Goal: Register for event/course

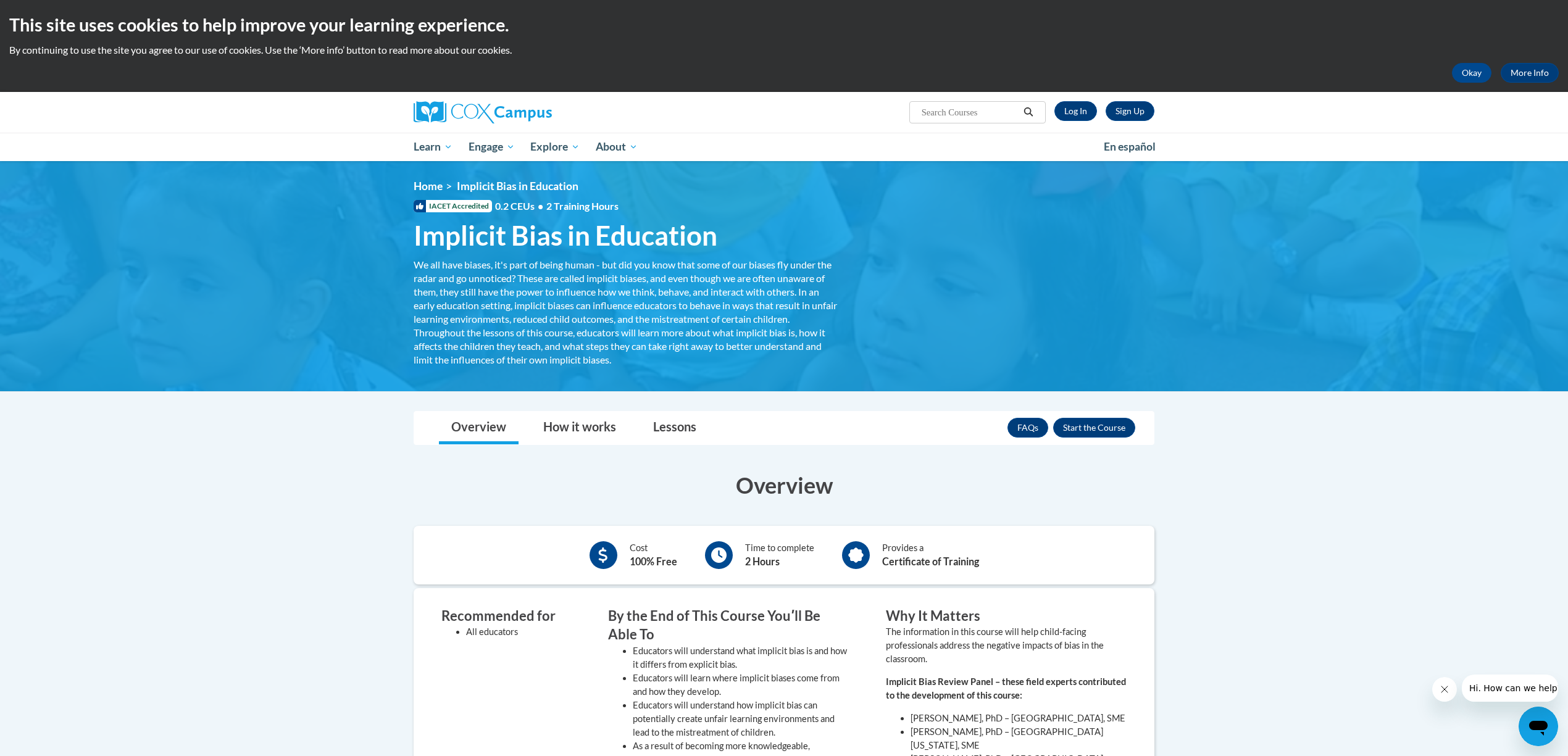
click at [956, 112] on input "Search..." at bounding box center [970, 112] width 99 height 15
click at [1074, 108] on link "Log In" at bounding box center [1076, 111] width 43 height 20
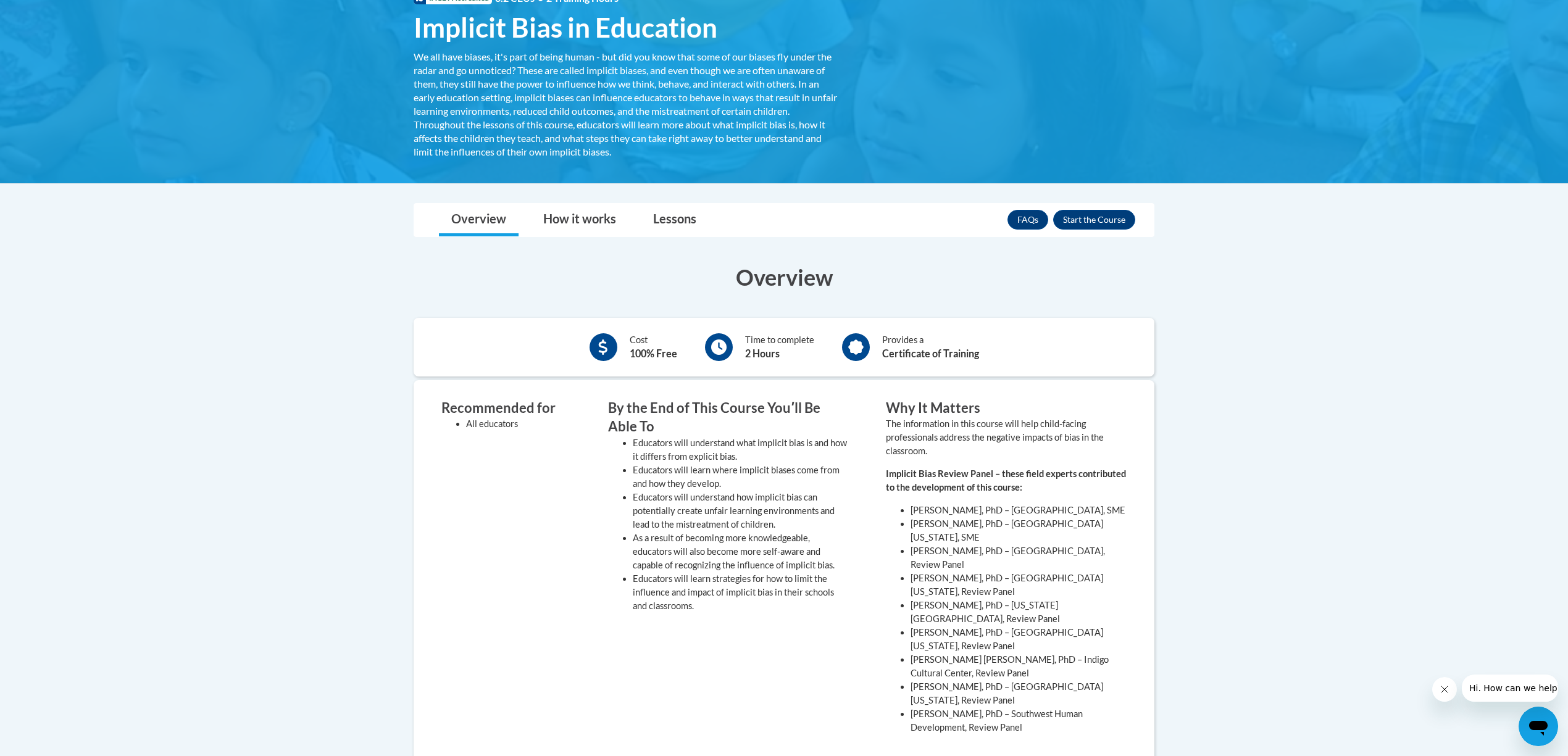
scroll to position [164, 0]
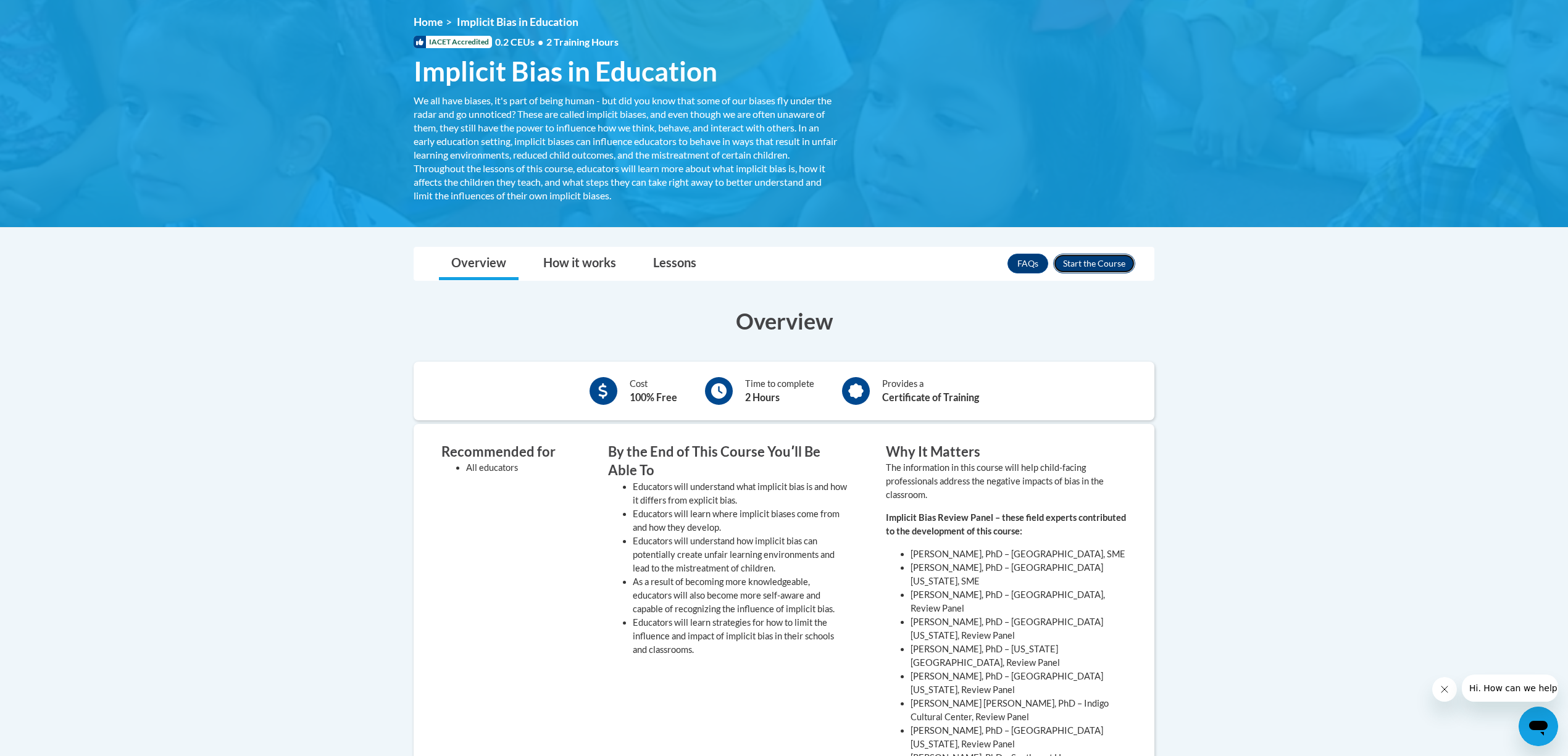
click at [1092, 261] on button "Enroll" at bounding box center [1094, 263] width 82 height 20
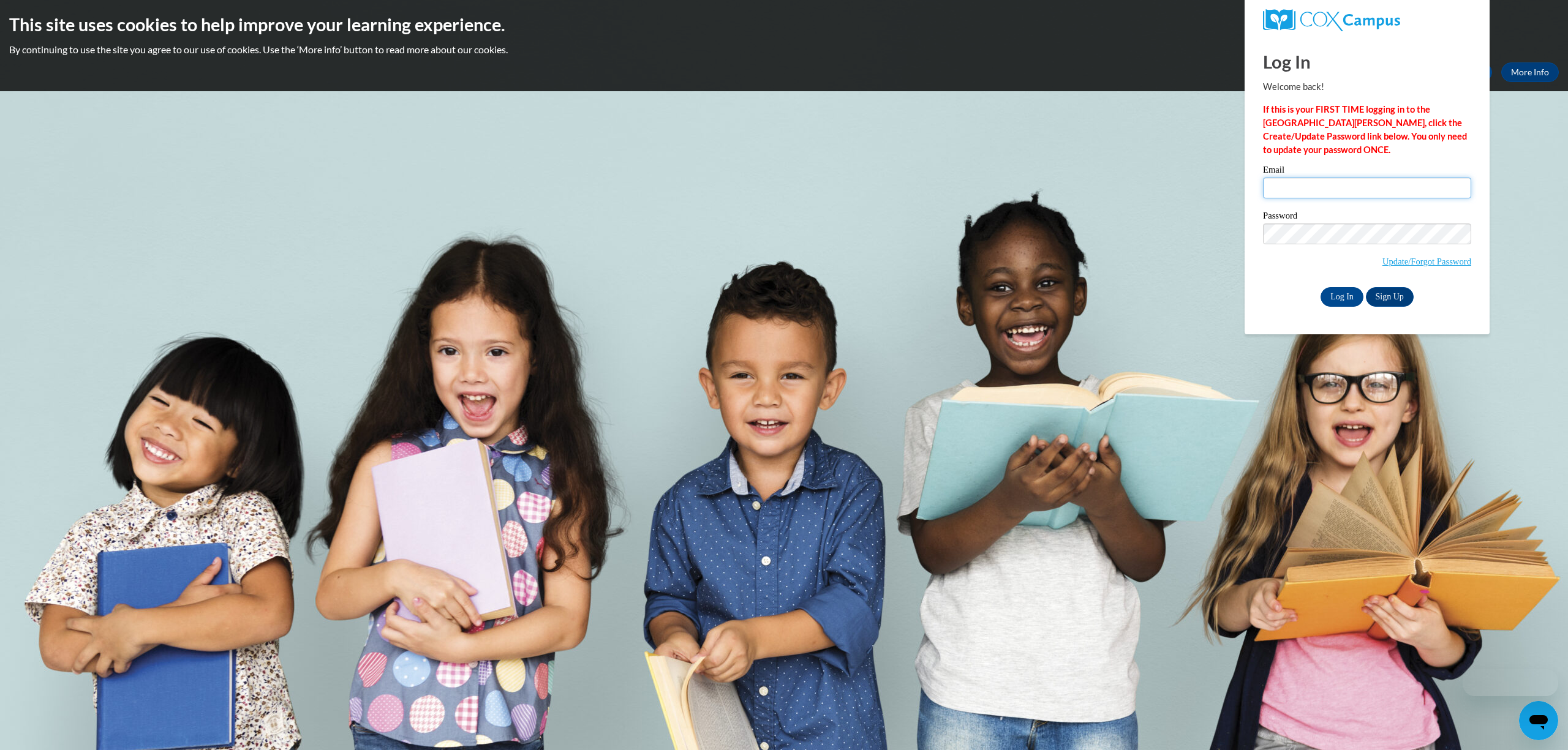
click at [1279, 189] on input "Email" at bounding box center [1367, 188] width 208 height 20
type input "[EMAIL_ADDRESS][DOMAIN_NAME]"
click at [1327, 292] on input "Log In" at bounding box center [1342, 297] width 43 height 20
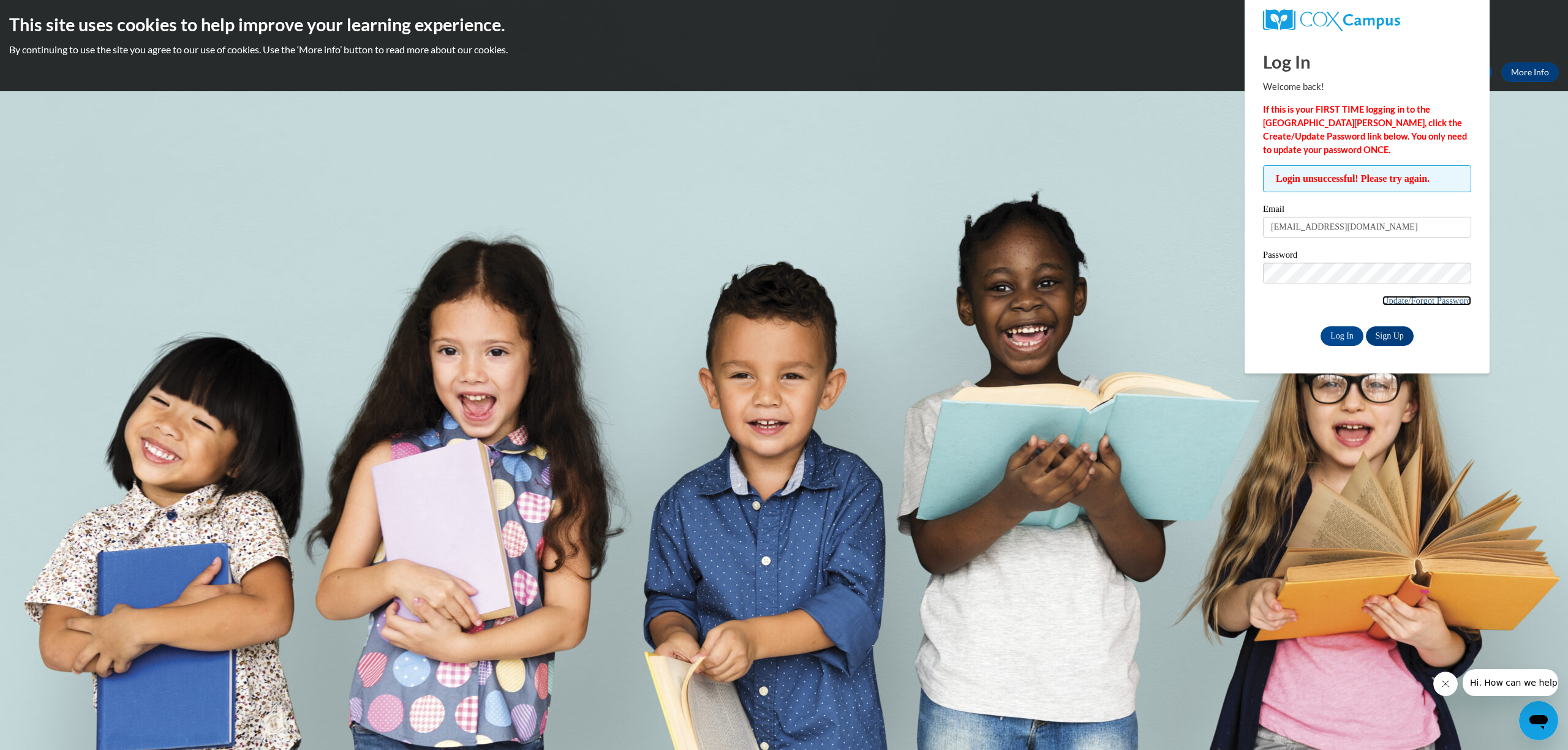
click at [1399, 302] on link "Update/Forgot Password" at bounding box center [1427, 300] width 89 height 10
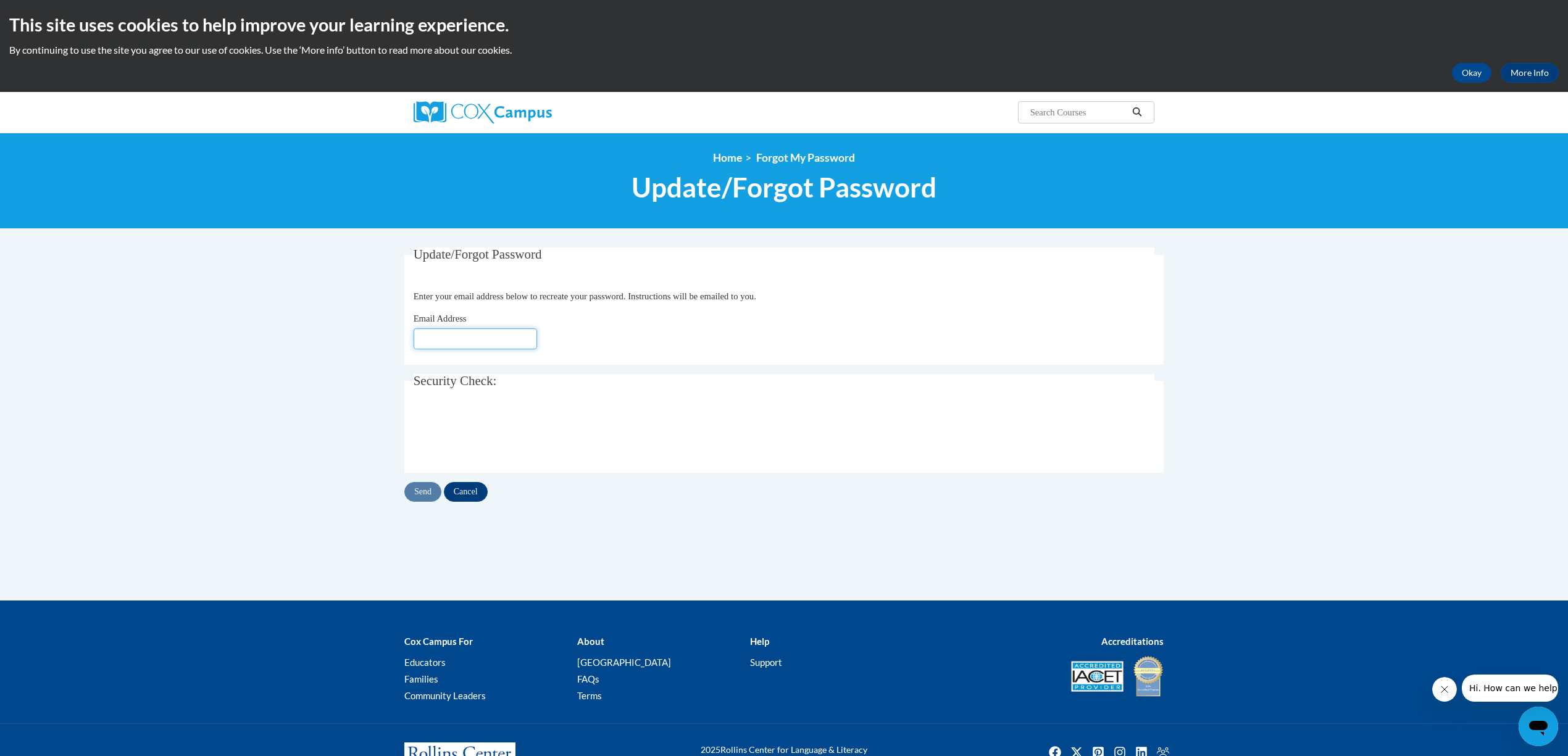
click at [458, 333] on input "Email Address" at bounding box center [475, 339] width 124 height 21
type input "[EMAIL_ADDRESS][DOMAIN_NAME]"
click at [420, 491] on input "Send" at bounding box center [423, 491] width 37 height 20
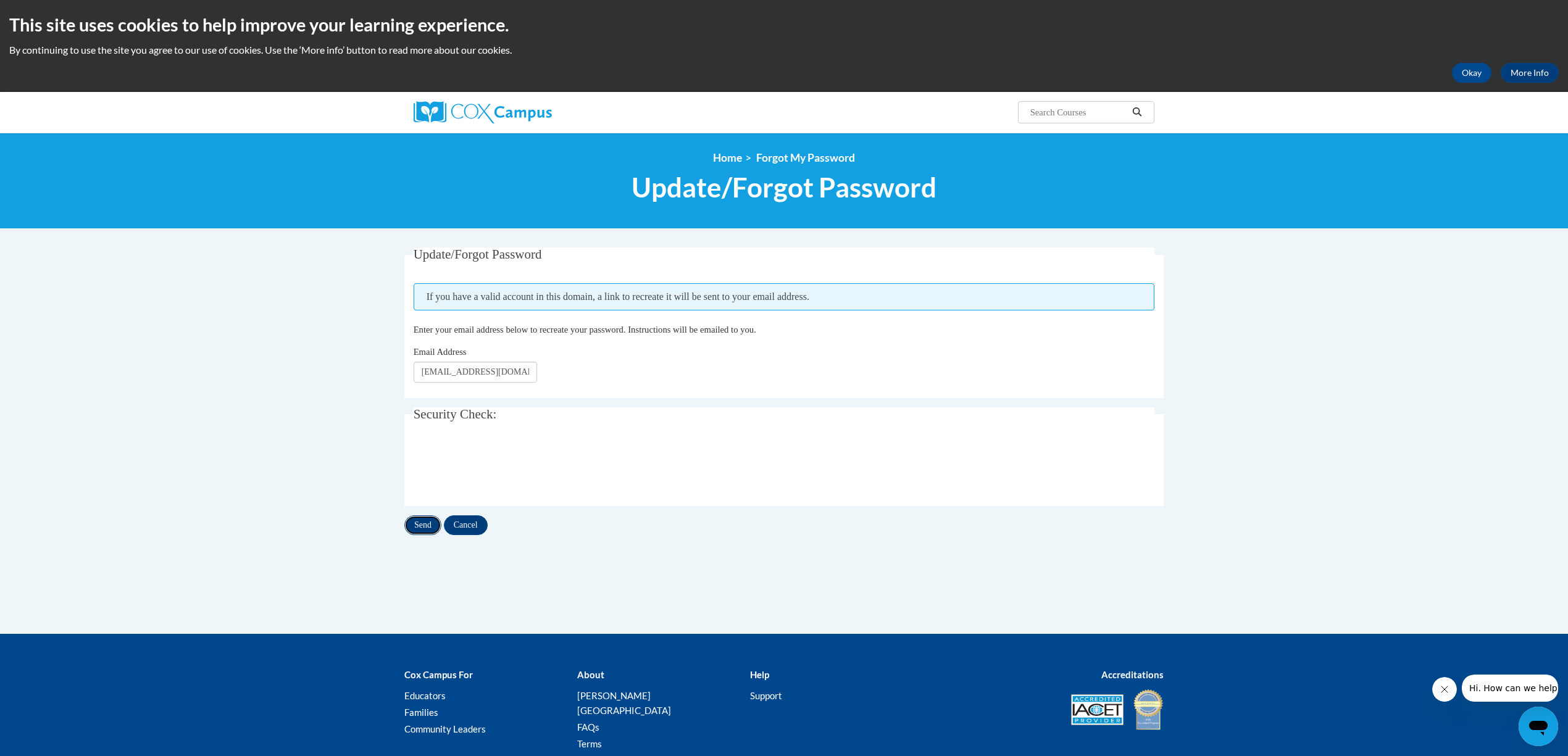
click at [425, 522] on input "Send" at bounding box center [423, 525] width 37 height 20
click at [413, 531] on input "Send" at bounding box center [423, 525] width 37 height 20
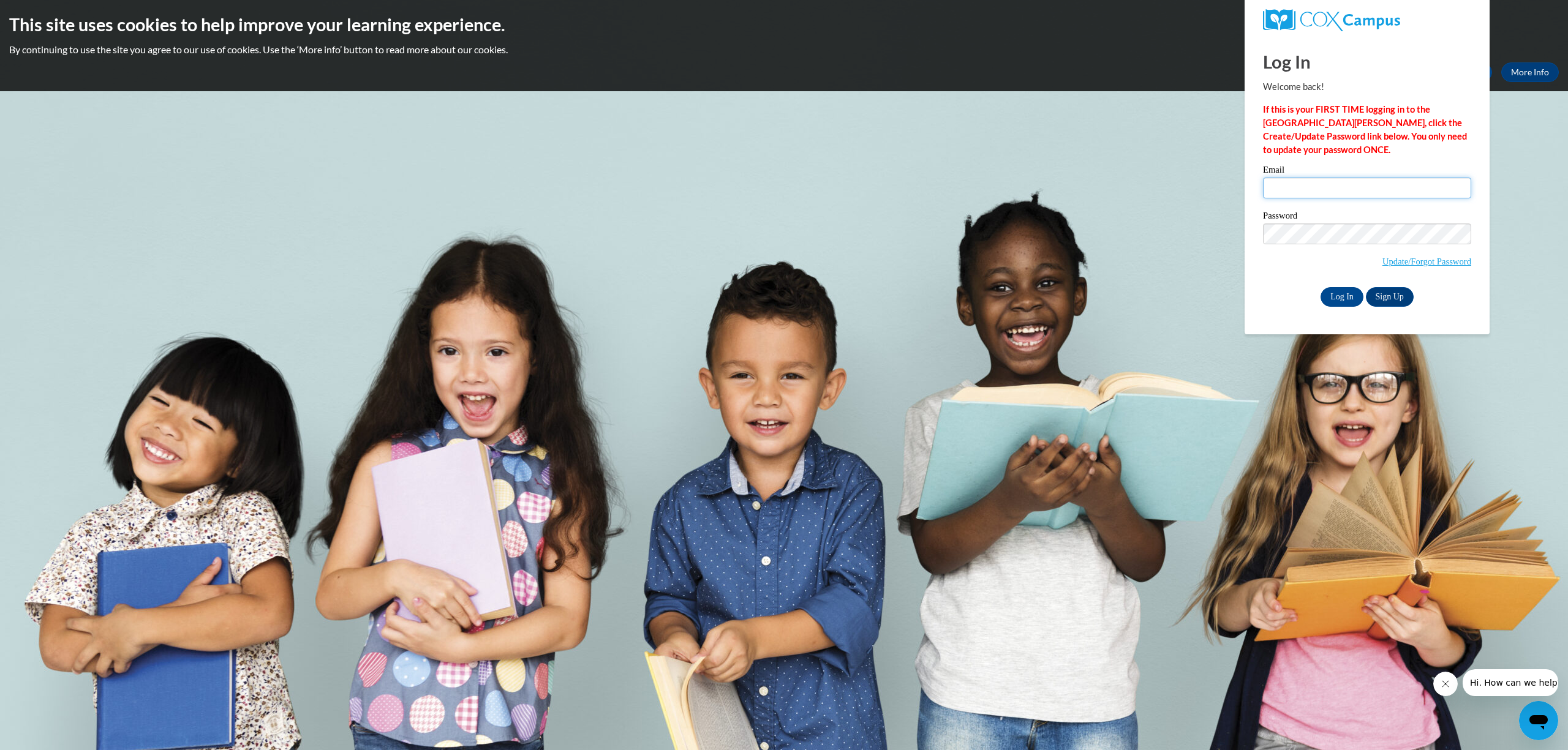
click at [1287, 187] on input "Email" at bounding box center [1367, 188] width 208 height 20
type input "shelia_sanders@dekalbschoolsga.org"
click at [1393, 292] on link "Sign Up" at bounding box center [1390, 297] width 48 height 20
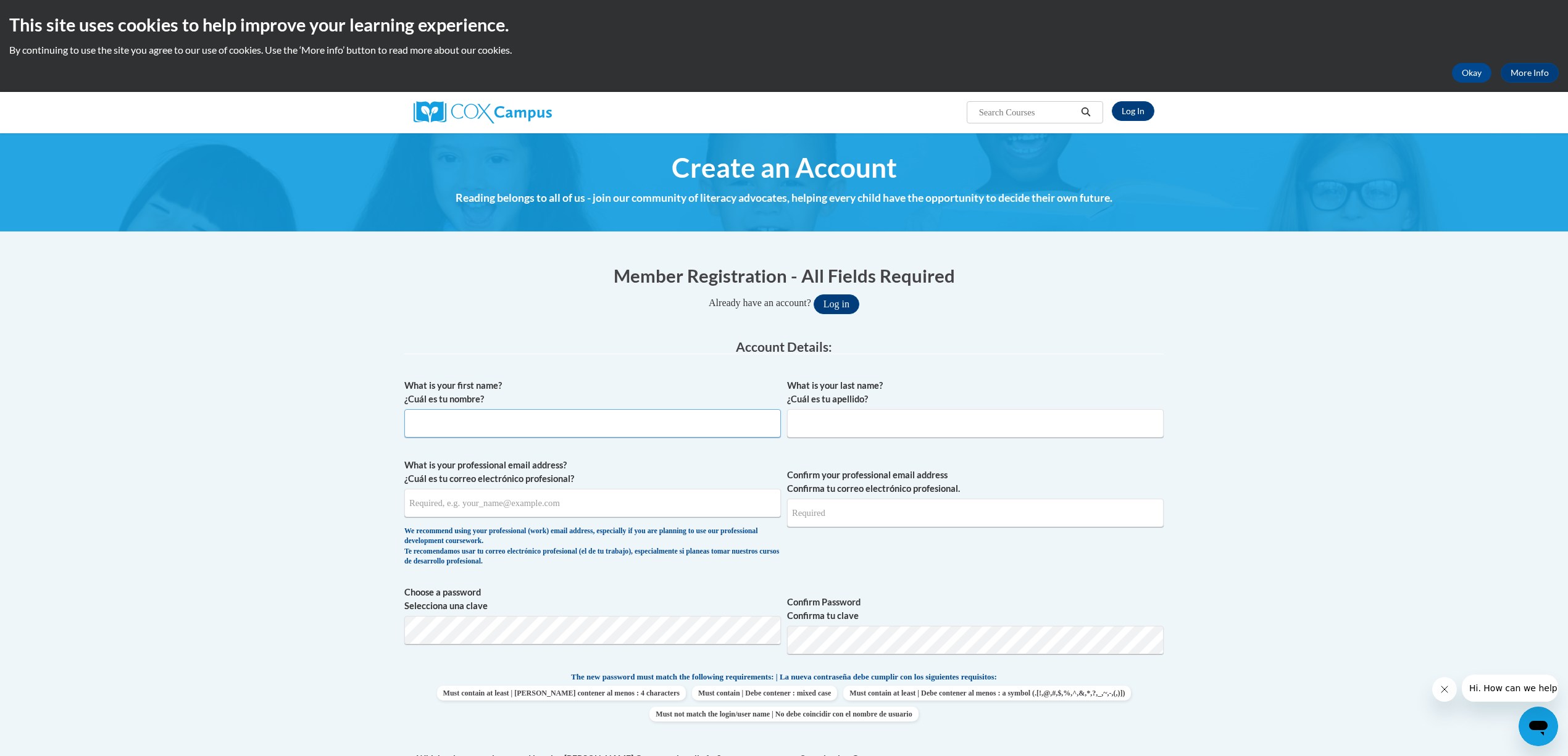
click at [453, 421] on input "What is your first name? ¿Cuál es tu nombre?" at bounding box center [592, 424] width 377 height 29
type input "Shelia"
type input "Sanders"
type input "shelia_sanders@dekalbschoolsga.org"
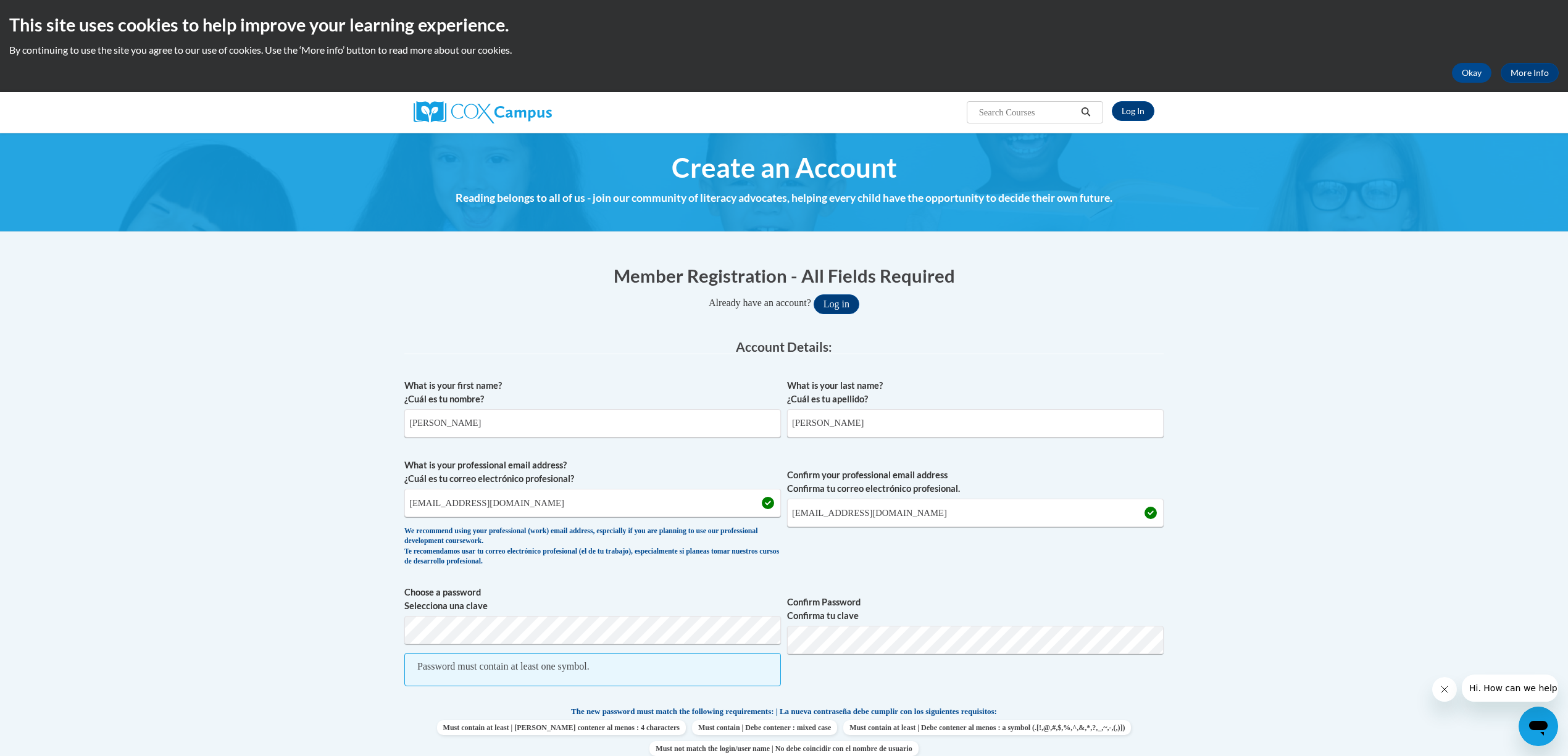
click at [522, 669] on div "Password must contain at least one symbol." at bounding box center [503, 667] width 172 height 13
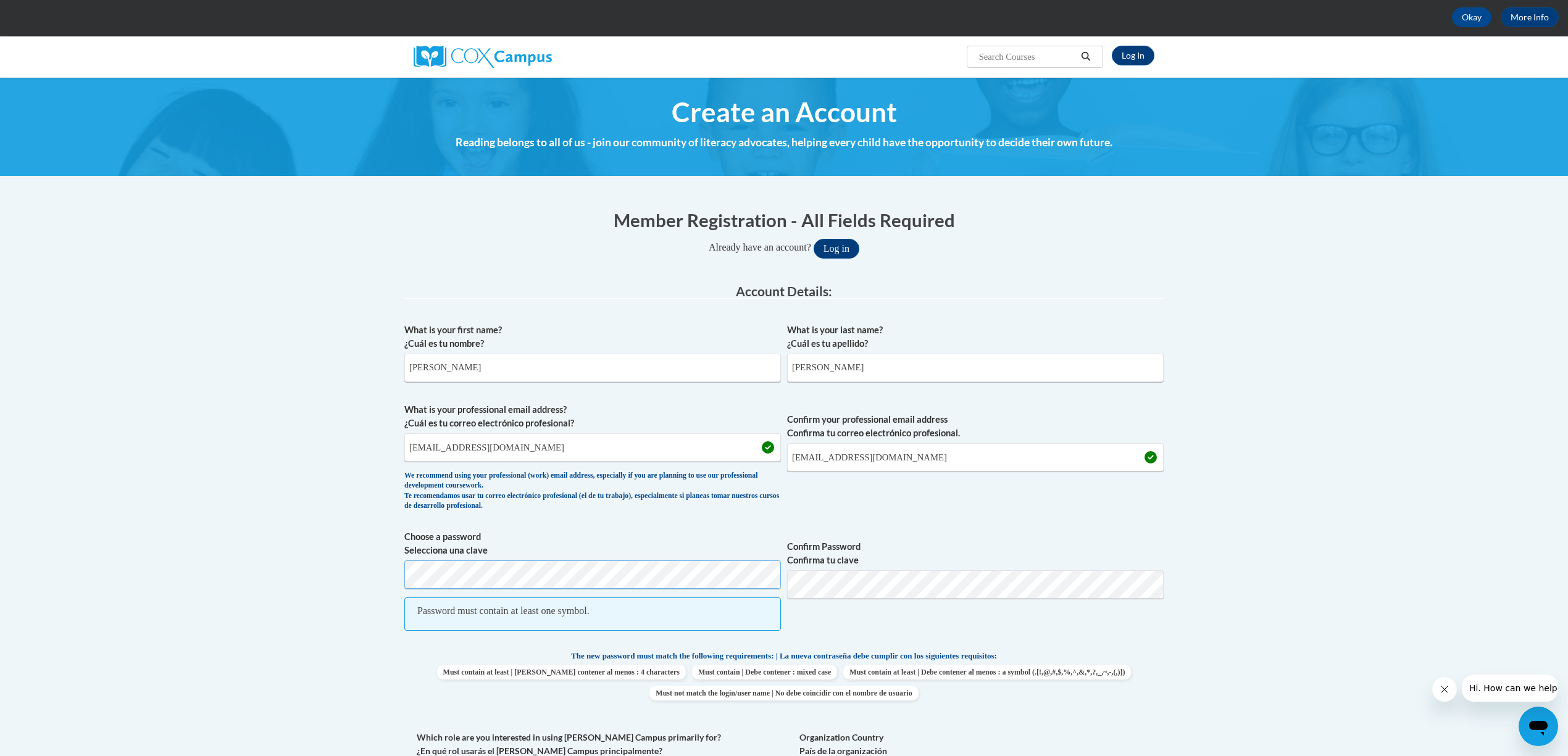
scroll to position [82, 0]
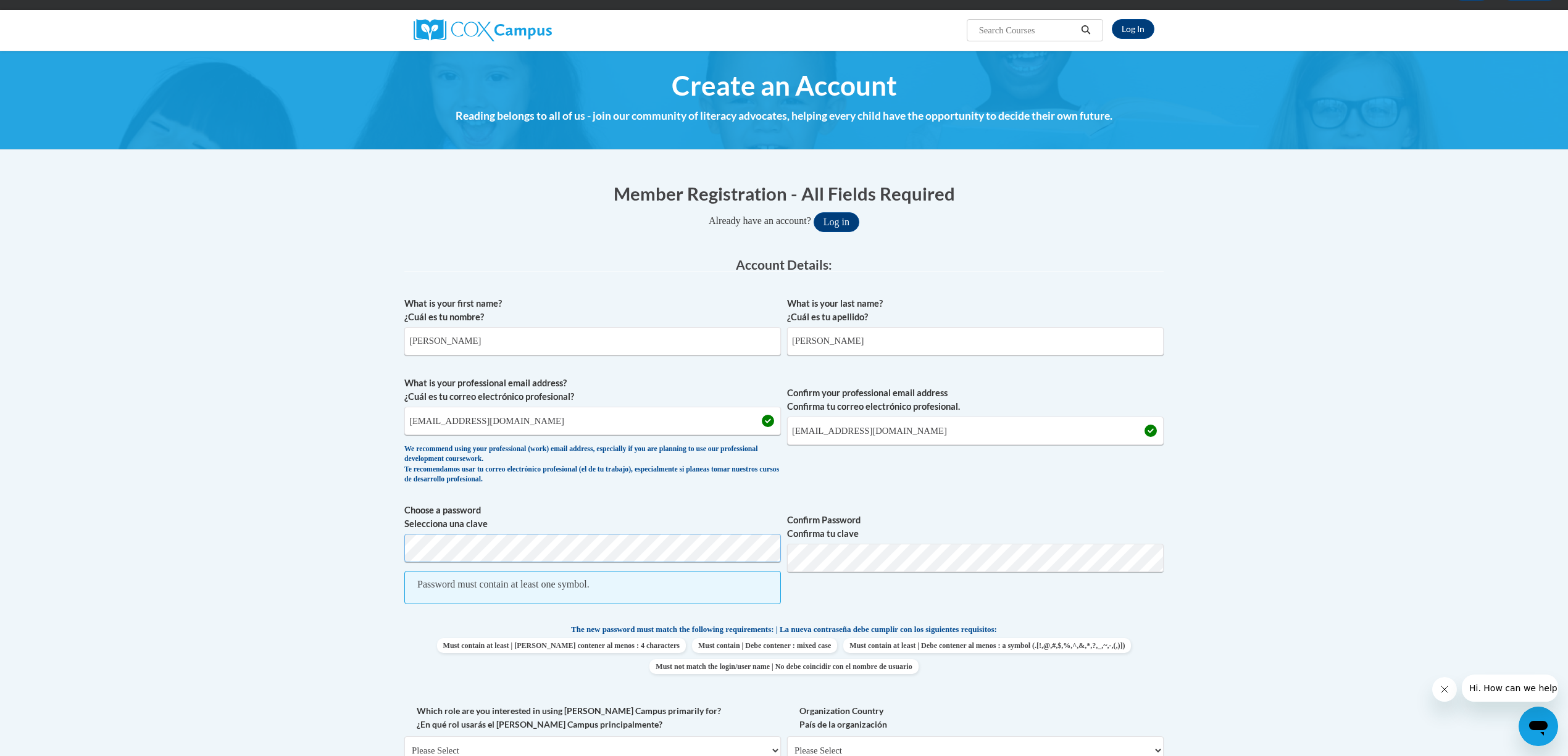
click at [389, 550] on body "This site uses cookies to help improve your learning experience. By continuing …" at bounding box center [784, 689] width 1568 height 1541
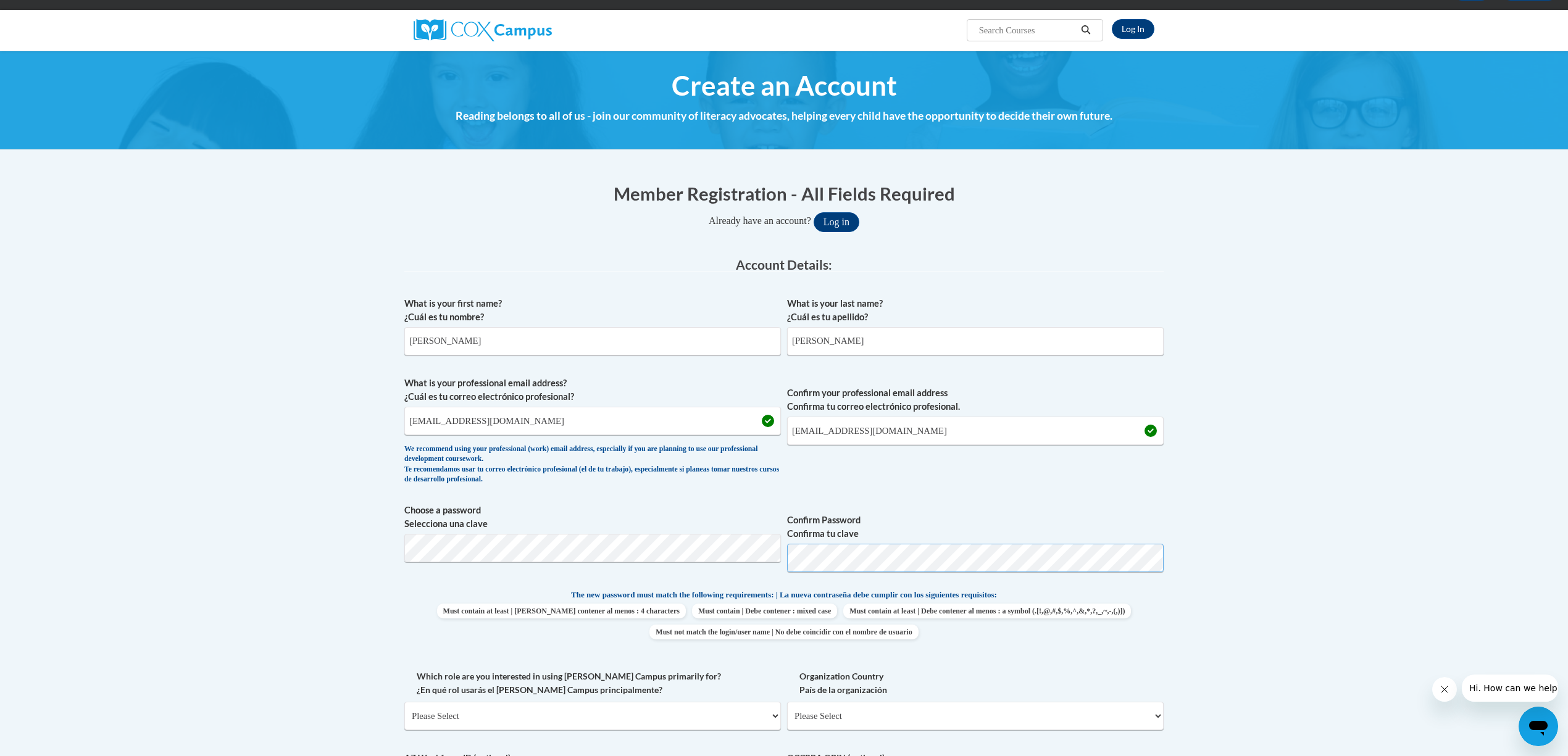
click at [778, 559] on span "Choose a password Selecciona una clave Confirm Password Confirma tu clave" at bounding box center [784, 543] width 760 height 78
click at [1237, 641] on body "This site uses cookies to help improve your learning experience. By continuing …" at bounding box center [784, 671] width 1568 height 1507
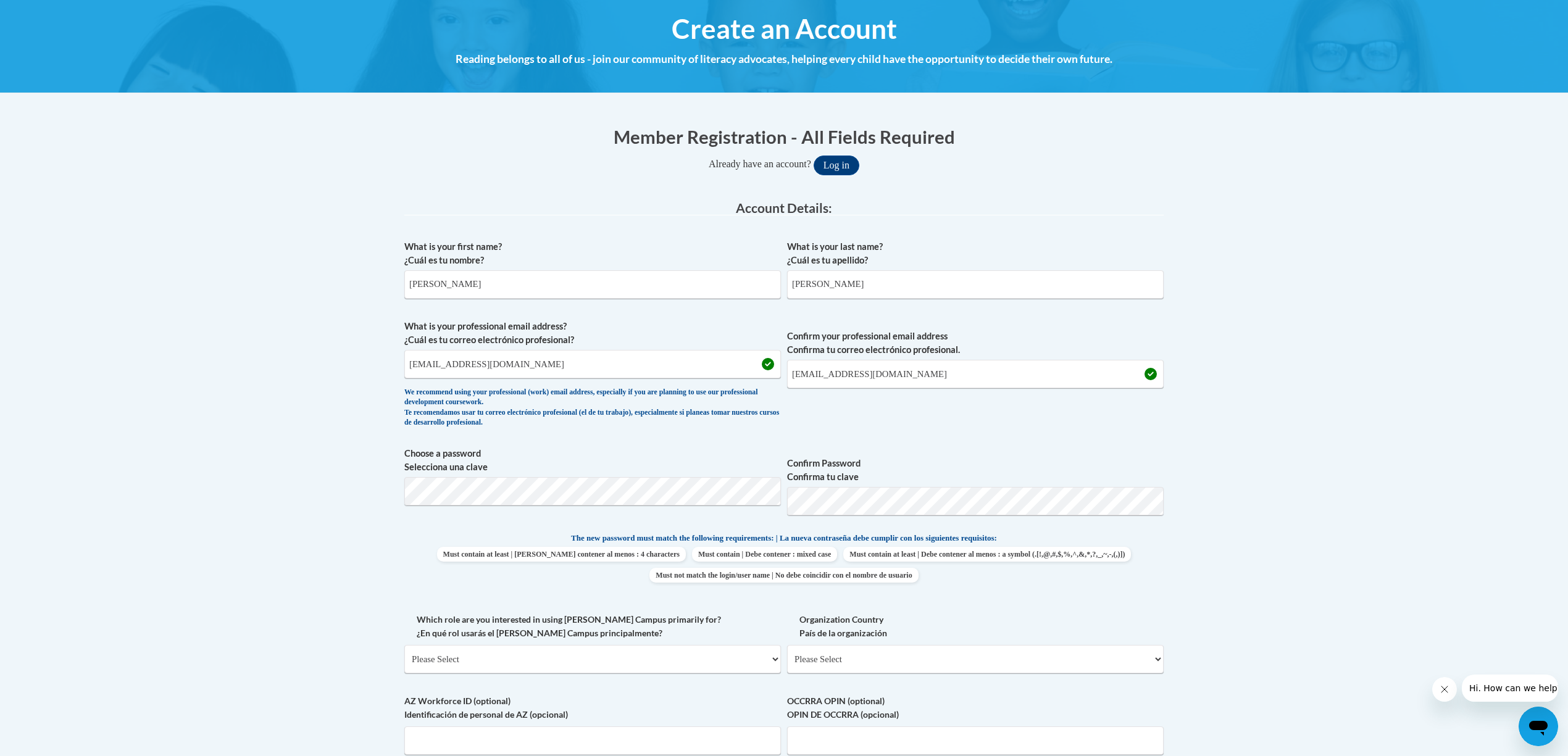
scroll to position [247, 0]
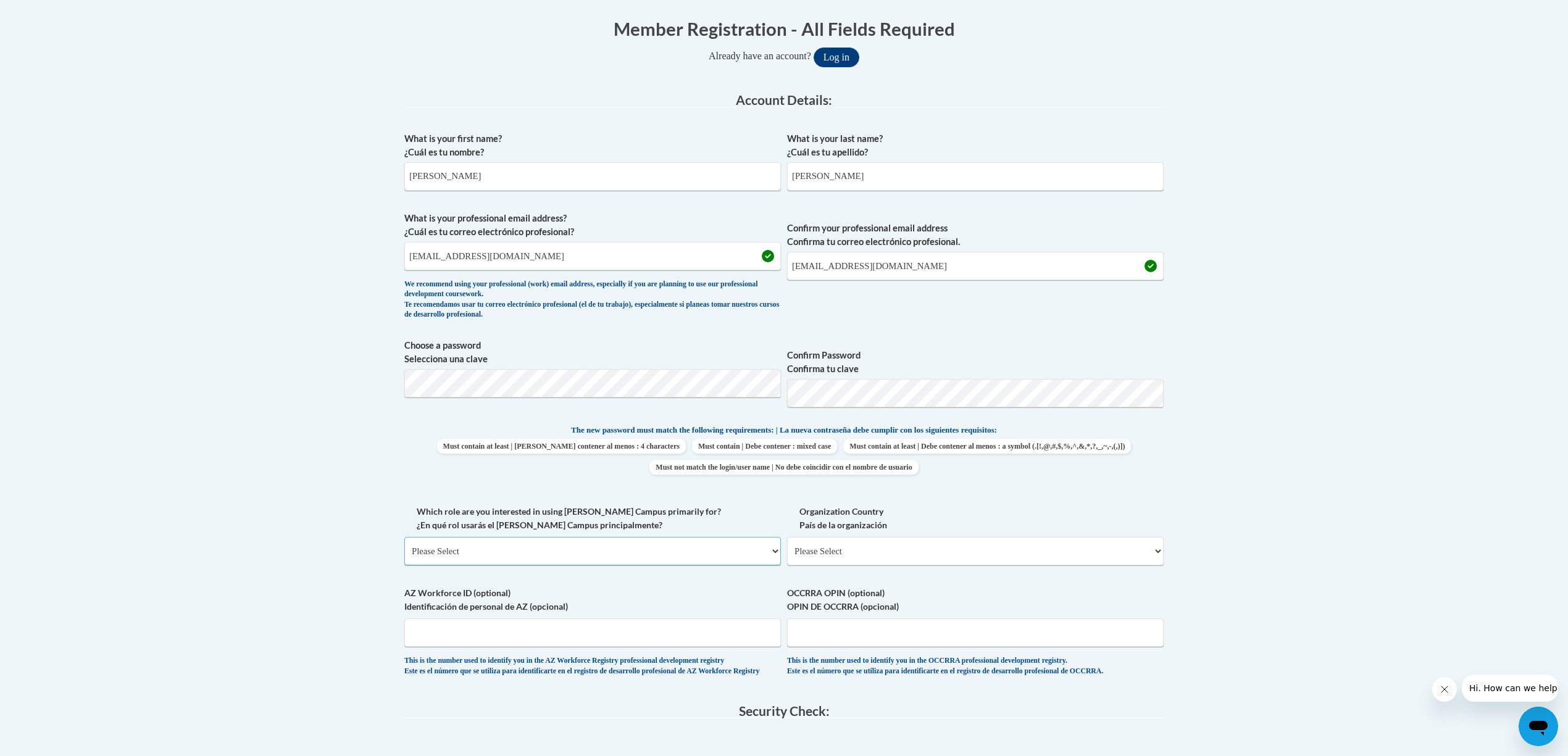
click at [771, 551] on select "Please Select College/University | Colegio/Universidad Community/Nonprofit Part…" at bounding box center [592, 551] width 377 height 29
select select "fbf2d438-af2f-41f8-98f1-81c410e29de3"
click at [405, 538] on select "Please Select College/University | Colegio/Universidad Community/Nonprofit Part…" at bounding box center [592, 551] width 377 height 29
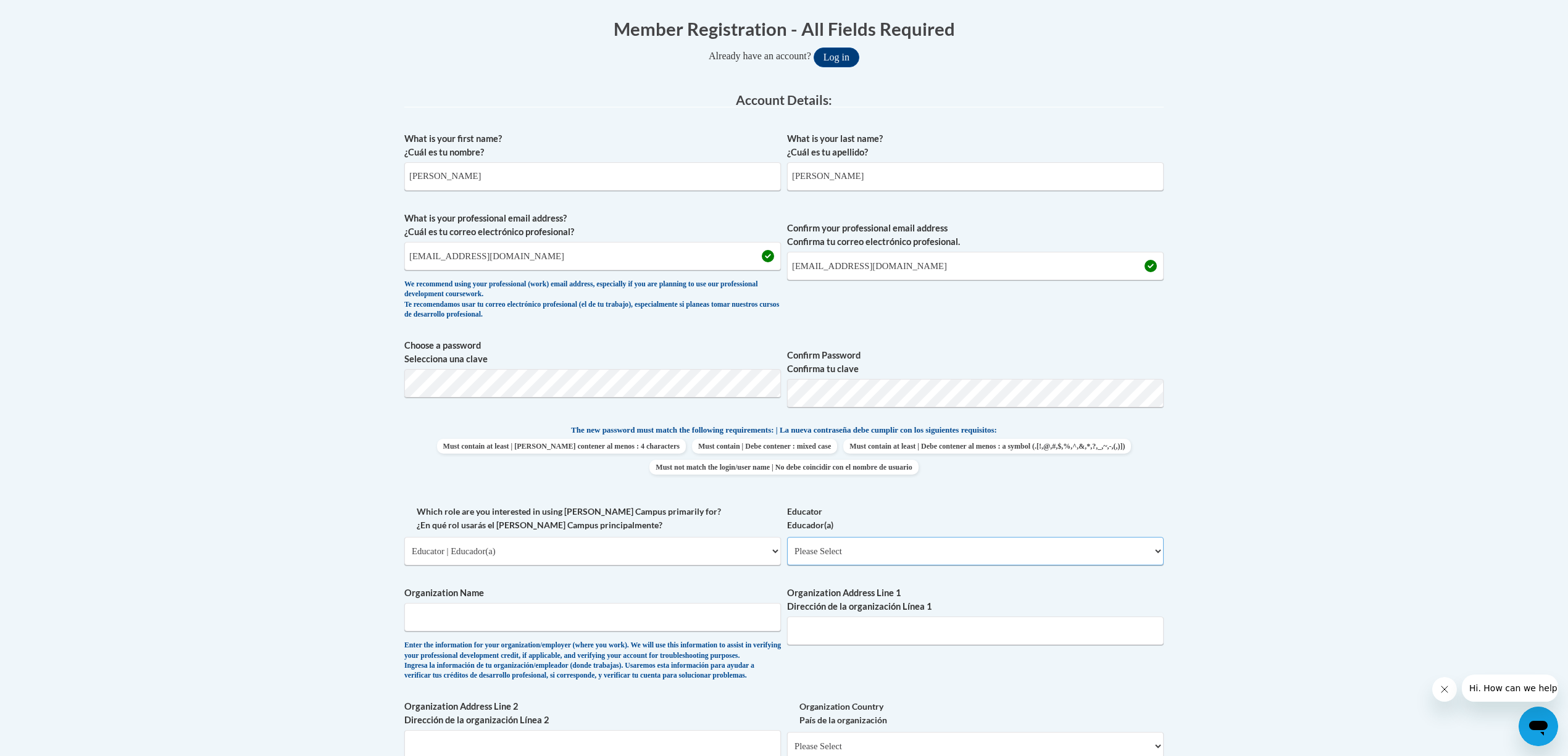
click at [1157, 548] on select "Please Select Early Learning/Daycare Teacher/Family Home Care Provider | Maestr…" at bounding box center [975, 551] width 377 height 29
select select "d5fdb05a-b36c-4d60-97fa-9afceda7e903"
click at [787, 538] on select "Please Select Early Learning/Daycare Teacher/Family Home Care Provider | Maestr…" at bounding box center [975, 551] width 377 height 29
click at [519, 609] on input "Organization Name" at bounding box center [592, 617] width 377 height 29
type input "Doraville United"
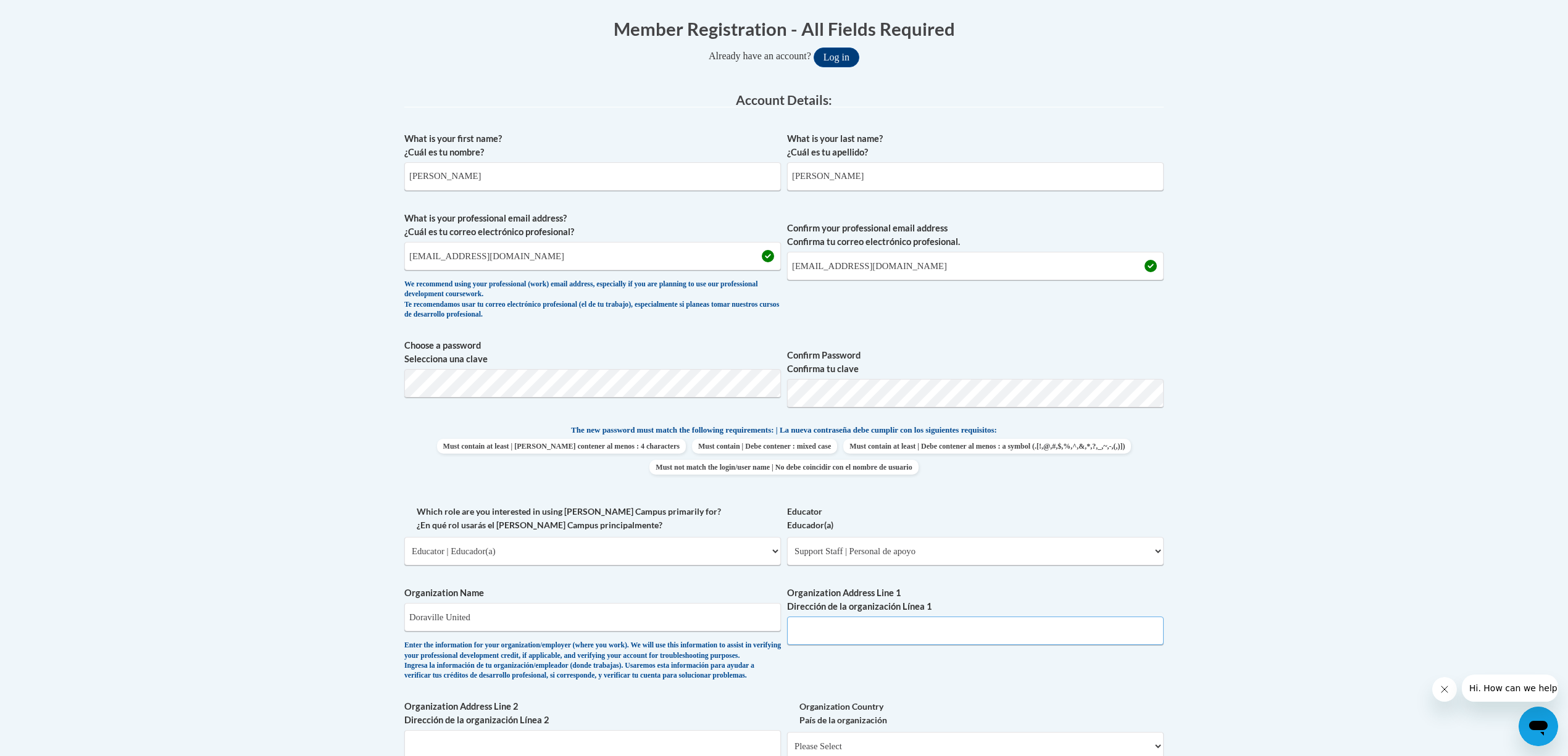
click at [813, 638] on input "Organization Address Line 1 Dirección de la organización Línea 1" at bounding box center [975, 631] width 377 height 29
type input "3630 Shallowford Rd NE"
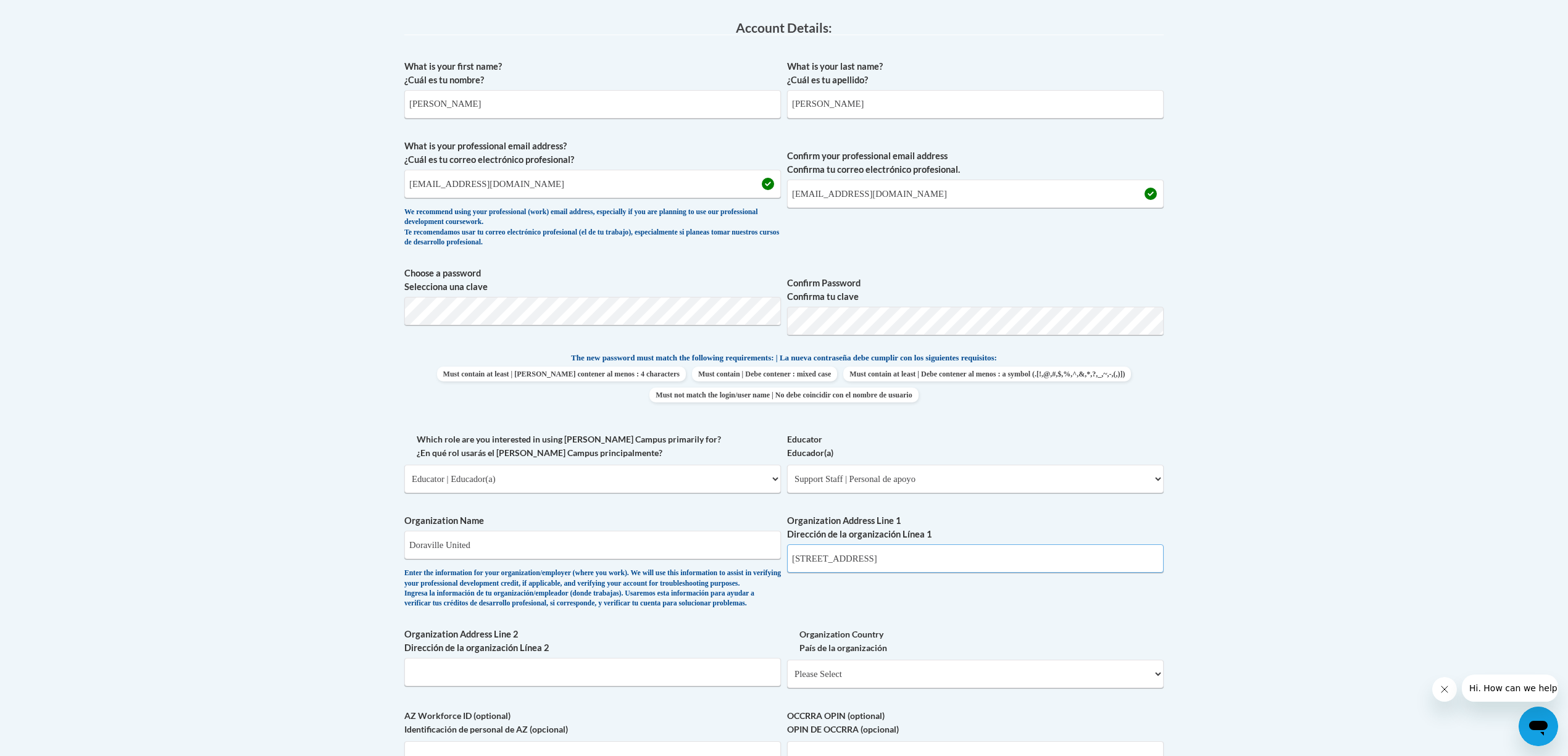
scroll to position [494, 0]
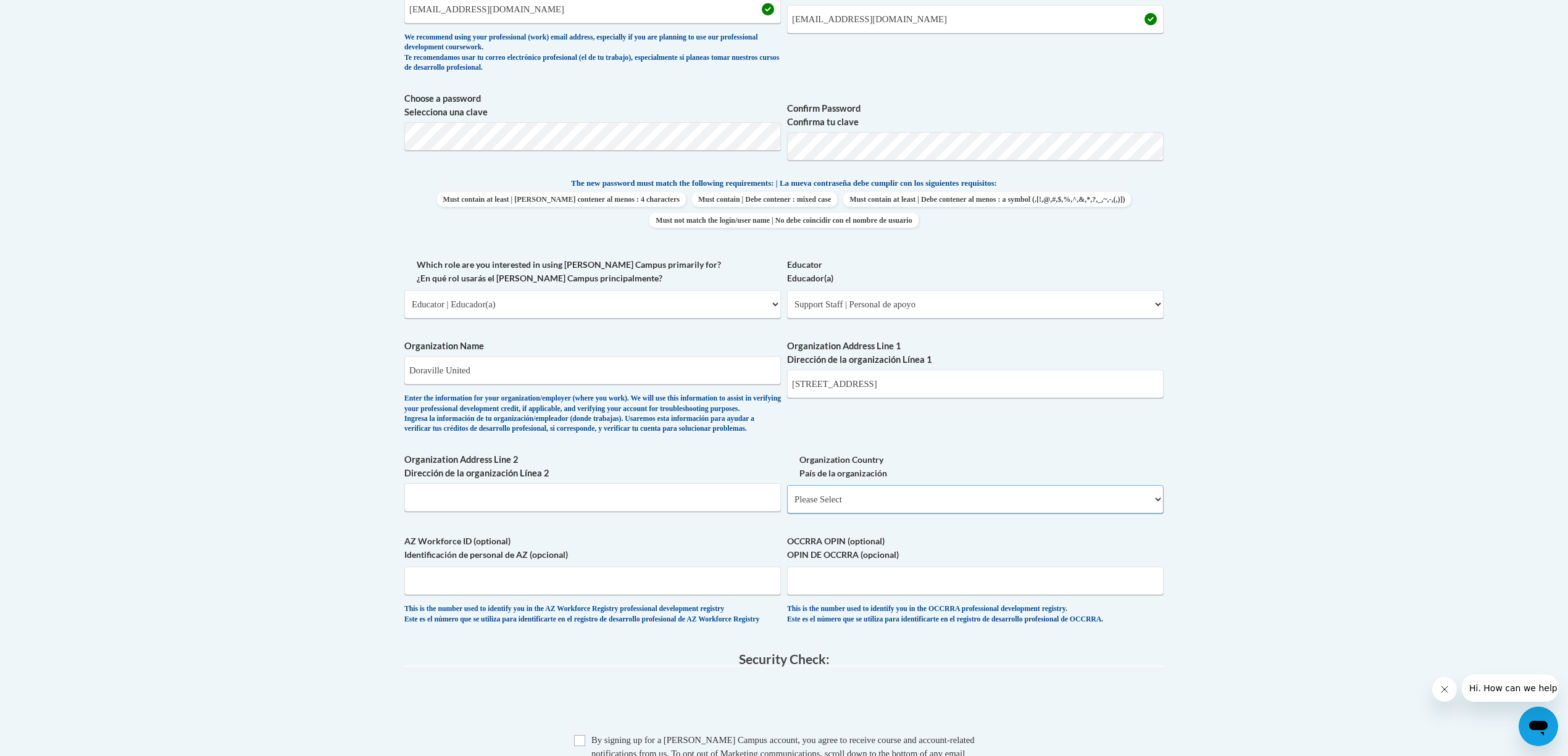
click at [853, 508] on select "Please Select United States | Estados Unidos Outside of the United States | Fue…" at bounding box center [975, 500] width 377 height 29
select select "ad49bcad-a171-4b2e-b99c-48b446064914"
click at [787, 505] on select "Please Select United States | Estados Unidos Outside of the United States | Fue…" at bounding box center [975, 500] width 377 height 29
select select
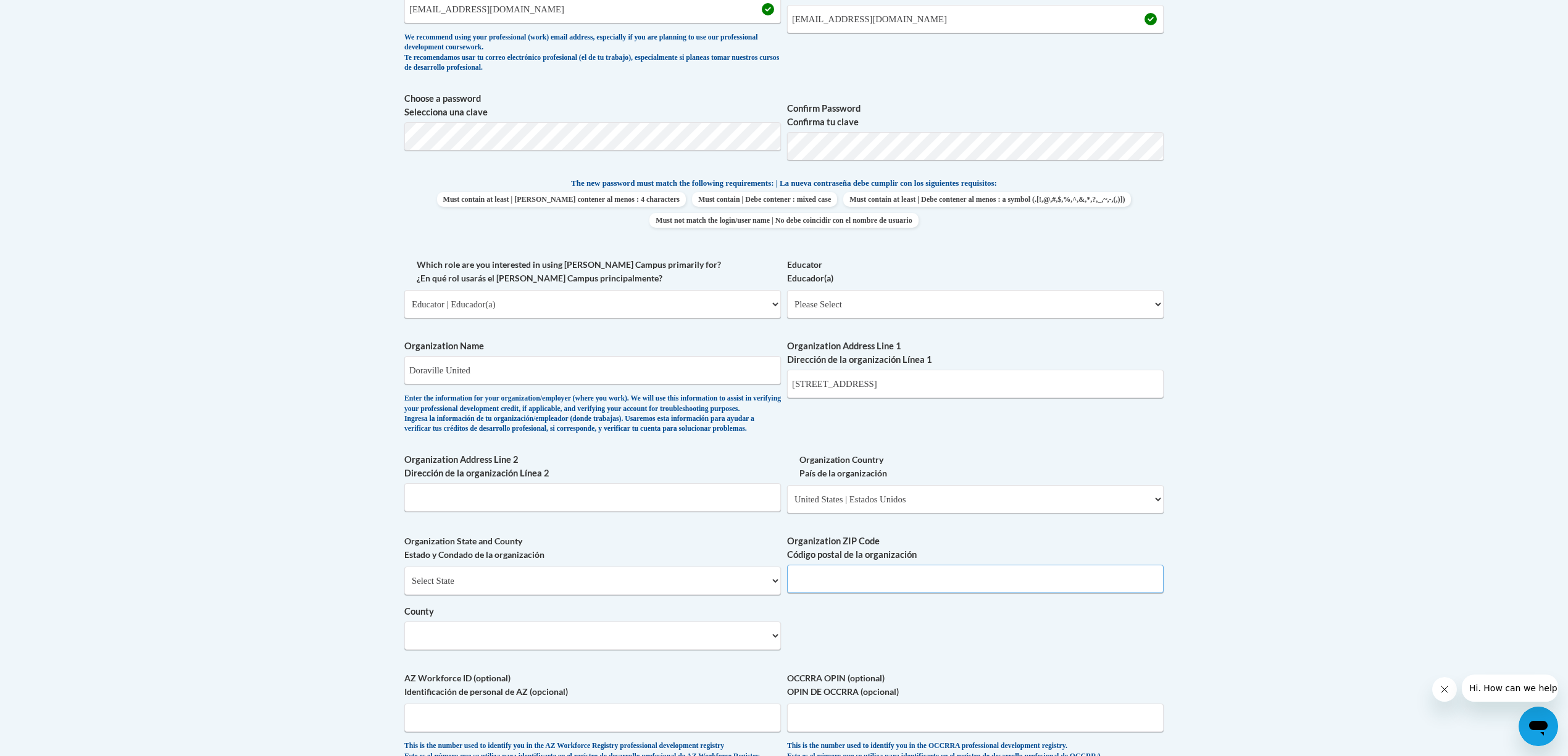
click at [866, 593] on input "Organization ZIP Code Código postal de la organización" at bounding box center [975, 579] width 377 height 29
type input "30340"
click at [596, 650] on select "County" at bounding box center [592, 636] width 377 height 29
click at [771, 650] on select "County" at bounding box center [592, 636] width 377 height 29
click at [777, 650] on select "County" at bounding box center [592, 636] width 377 height 29
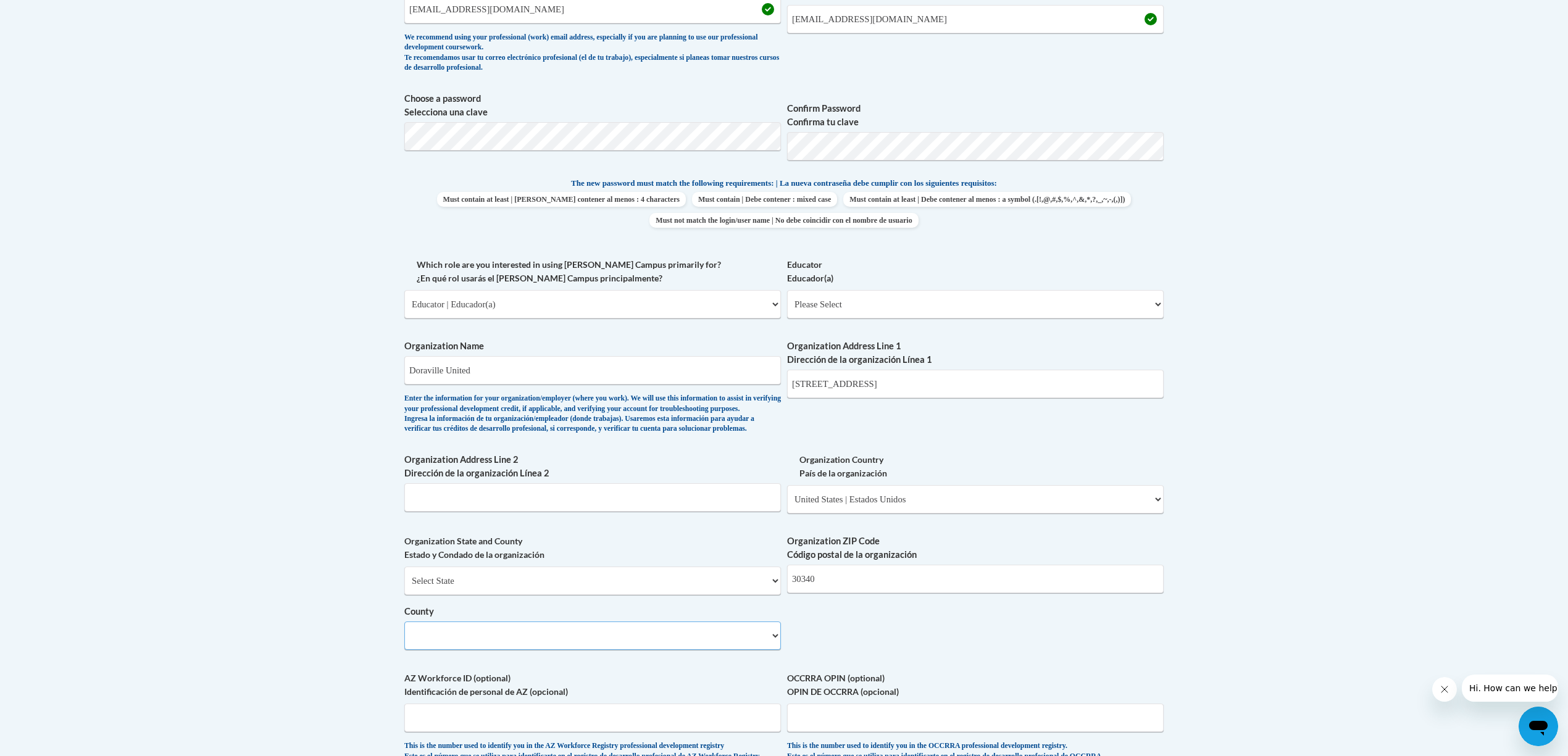
click at [477, 650] on select "County" at bounding box center [592, 636] width 377 height 29
click at [415, 650] on select "County" at bounding box center [592, 636] width 377 height 29
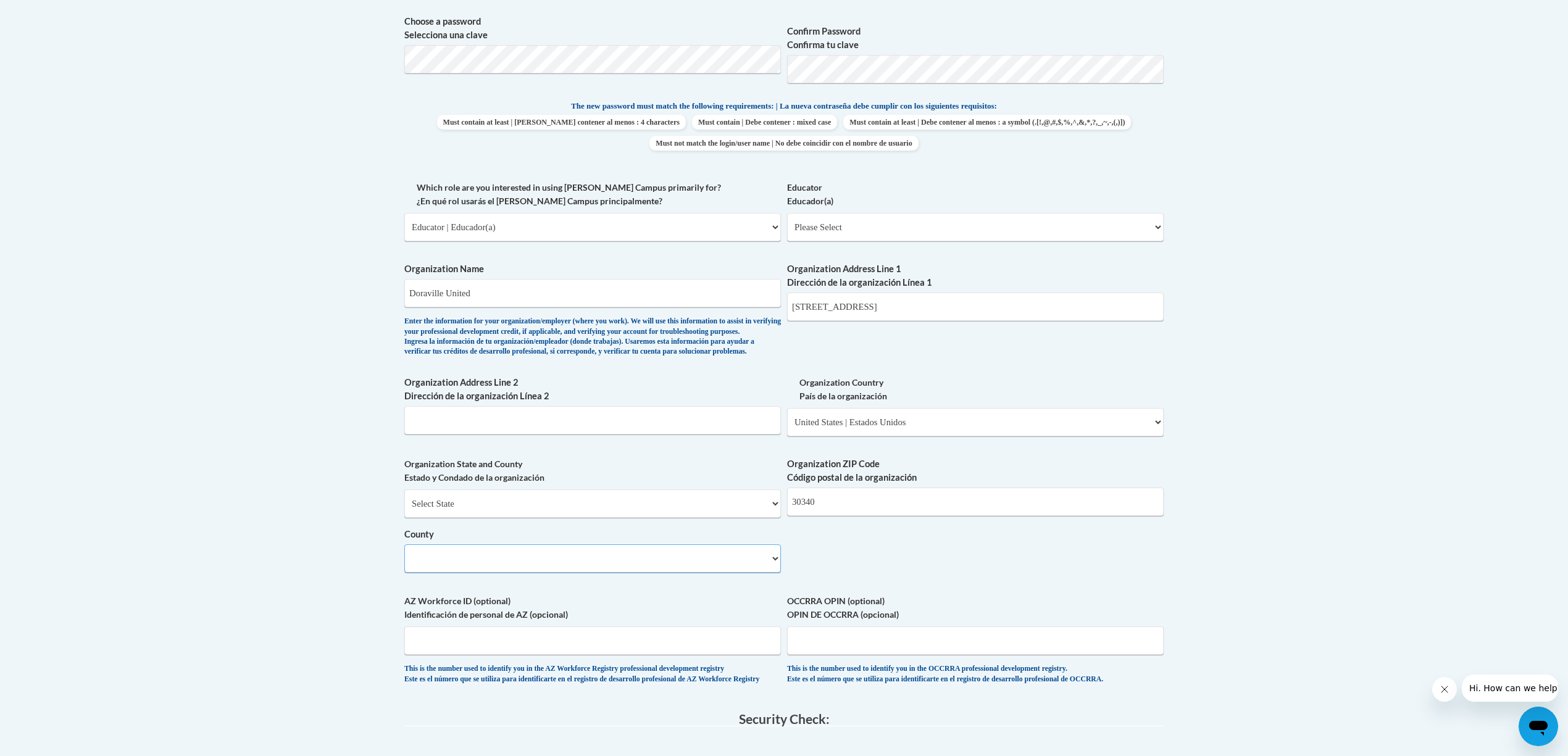
scroll to position [741, 0]
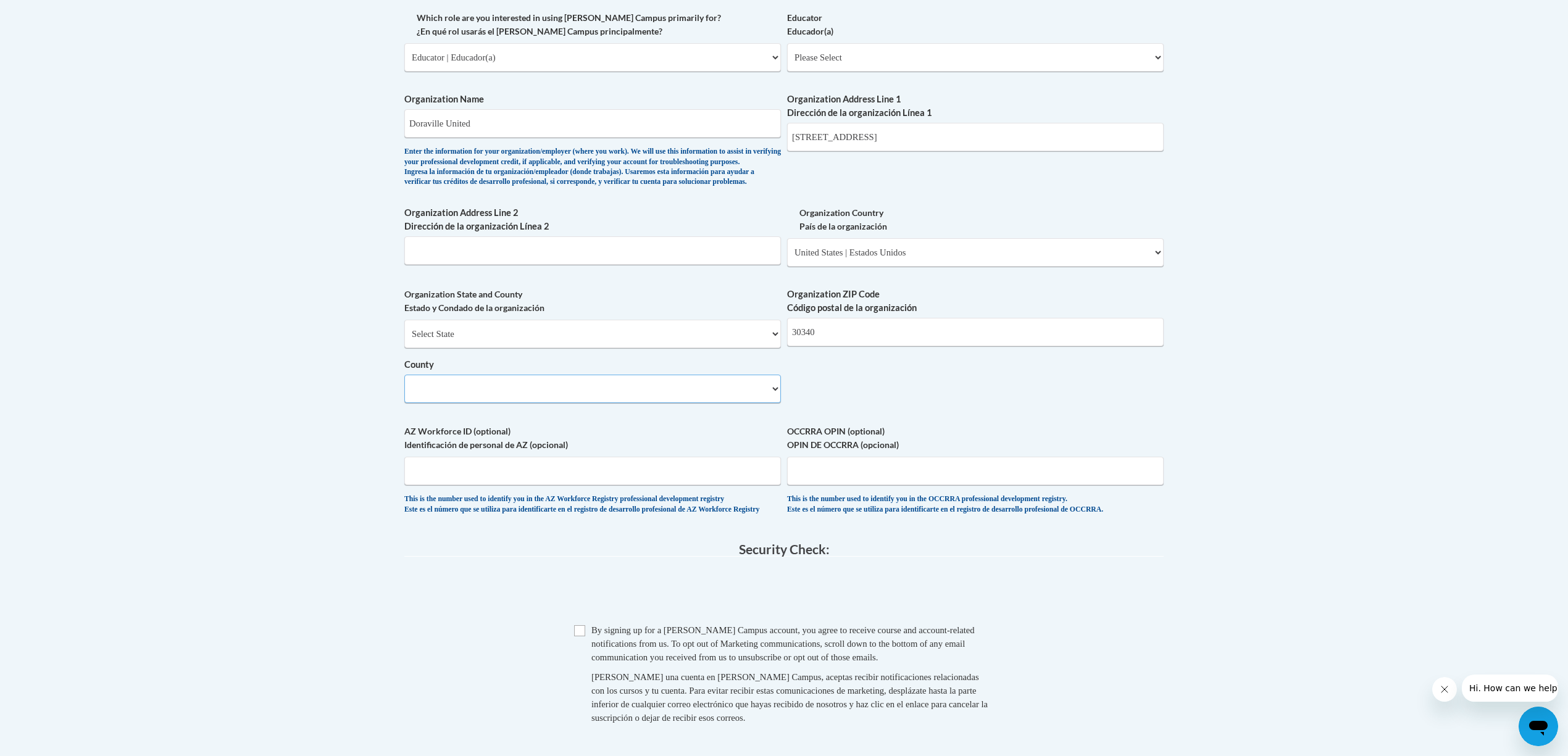
click at [441, 402] on select "County" at bounding box center [592, 389] width 377 height 29
click at [776, 403] on select "County" at bounding box center [592, 389] width 377 height 29
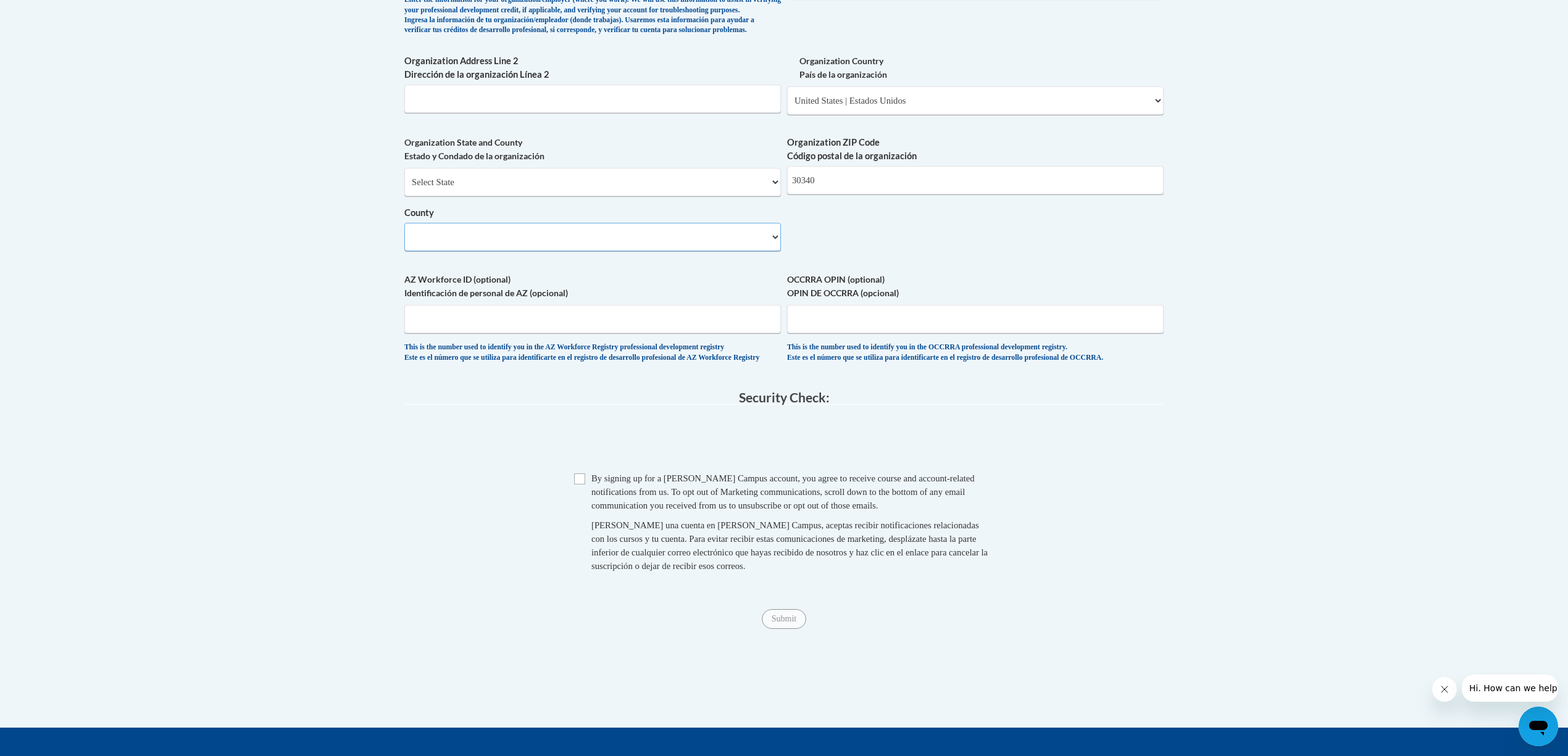
scroll to position [905, 0]
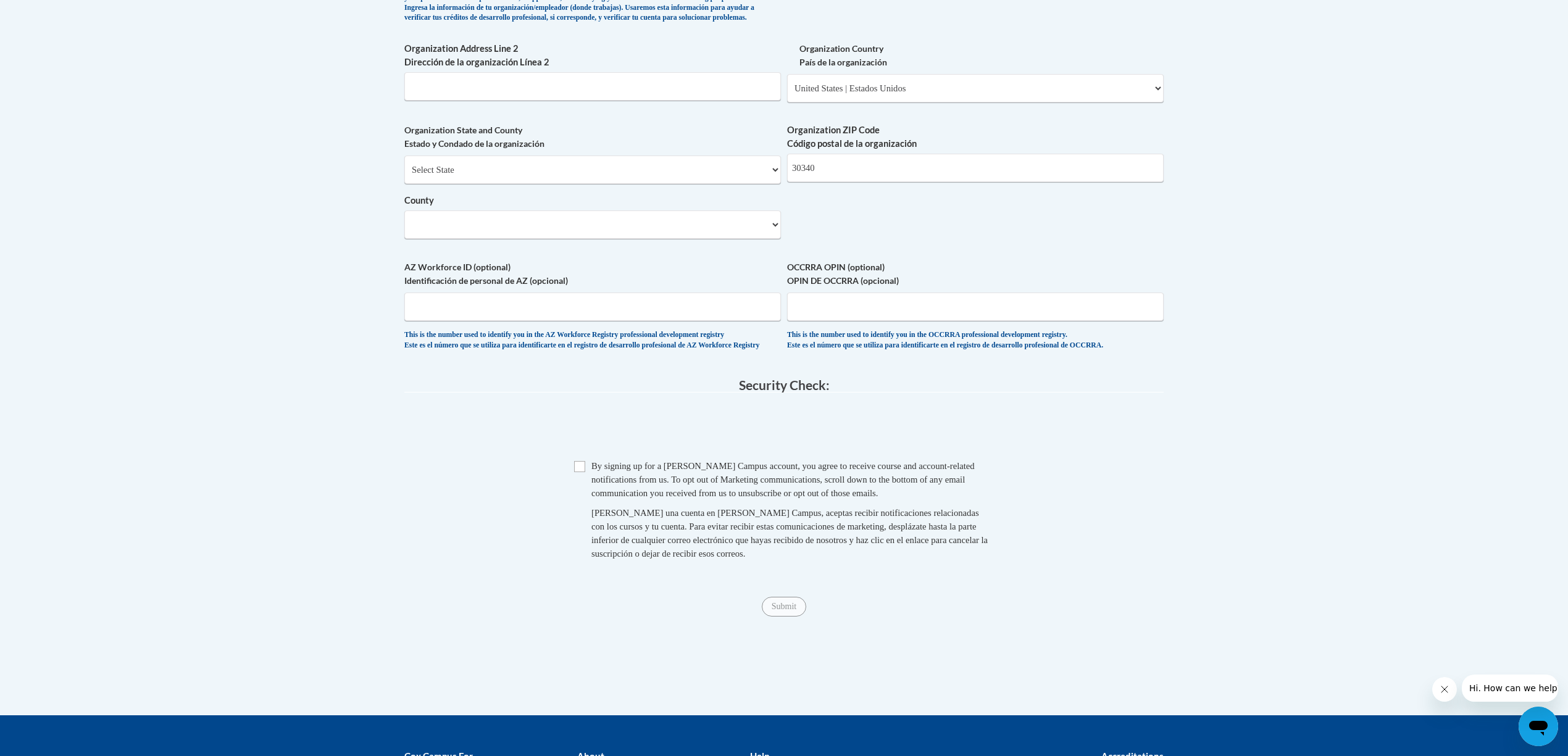
click at [572, 500] on div "Checkbox By signing up for a Cox Campus account, you agree to receive course an…" at bounding box center [784, 516] width 760 height 113
click at [584, 472] on input "Checkbox" at bounding box center [579, 466] width 11 height 11
checkbox input "true"
click at [789, 617] on input "Submit" at bounding box center [784, 606] width 44 height 20
click at [488, 239] on select "County" at bounding box center [592, 225] width 377 height 29
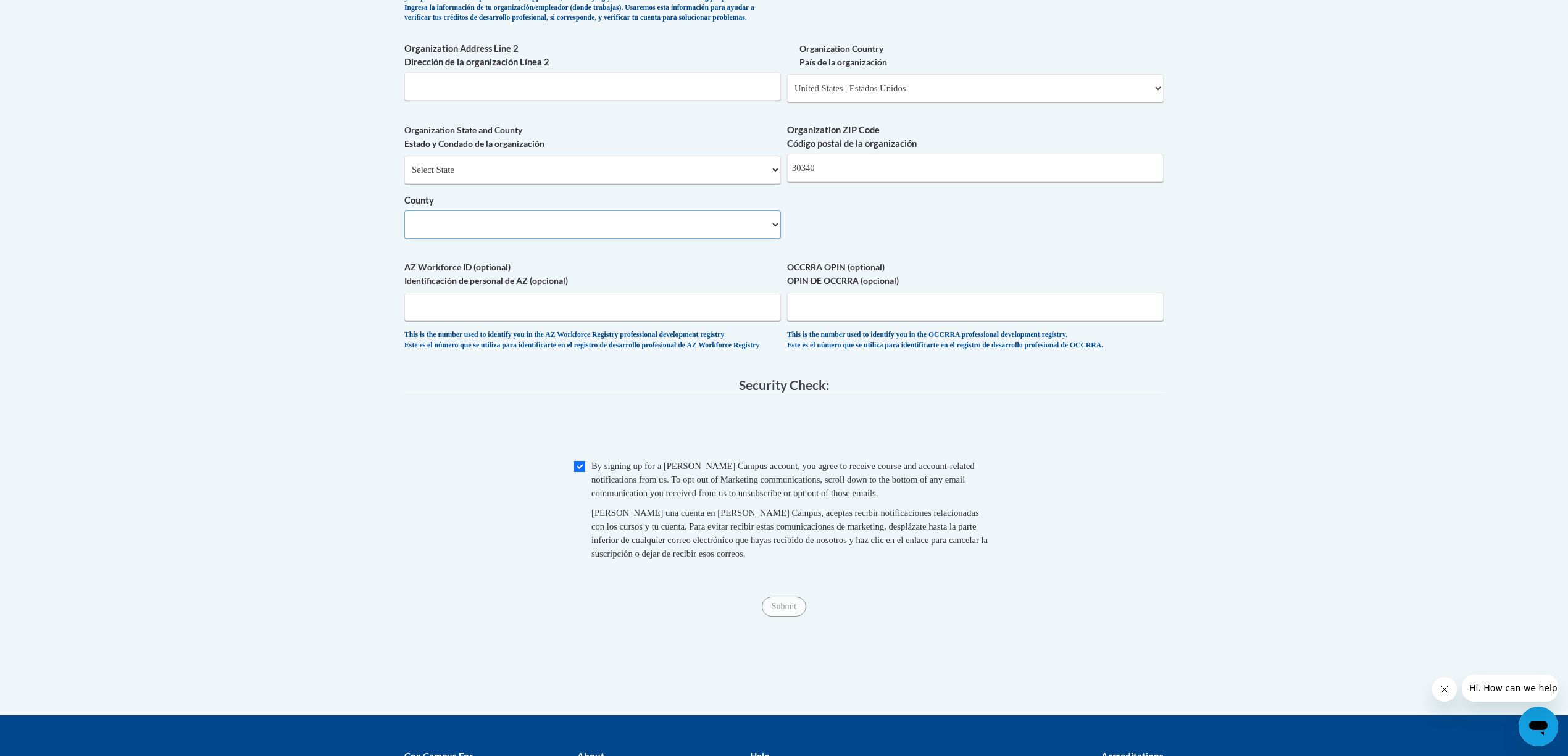
click at [769, 239] on select "County" at bounding box center [592, 225] width 377 height 29
click at [775, 239] on select "County" at bounding box center [592, 225] width 377 height 29
click at [552, 239] on select "County" at bounding box center [592, 225] width 377 height 29
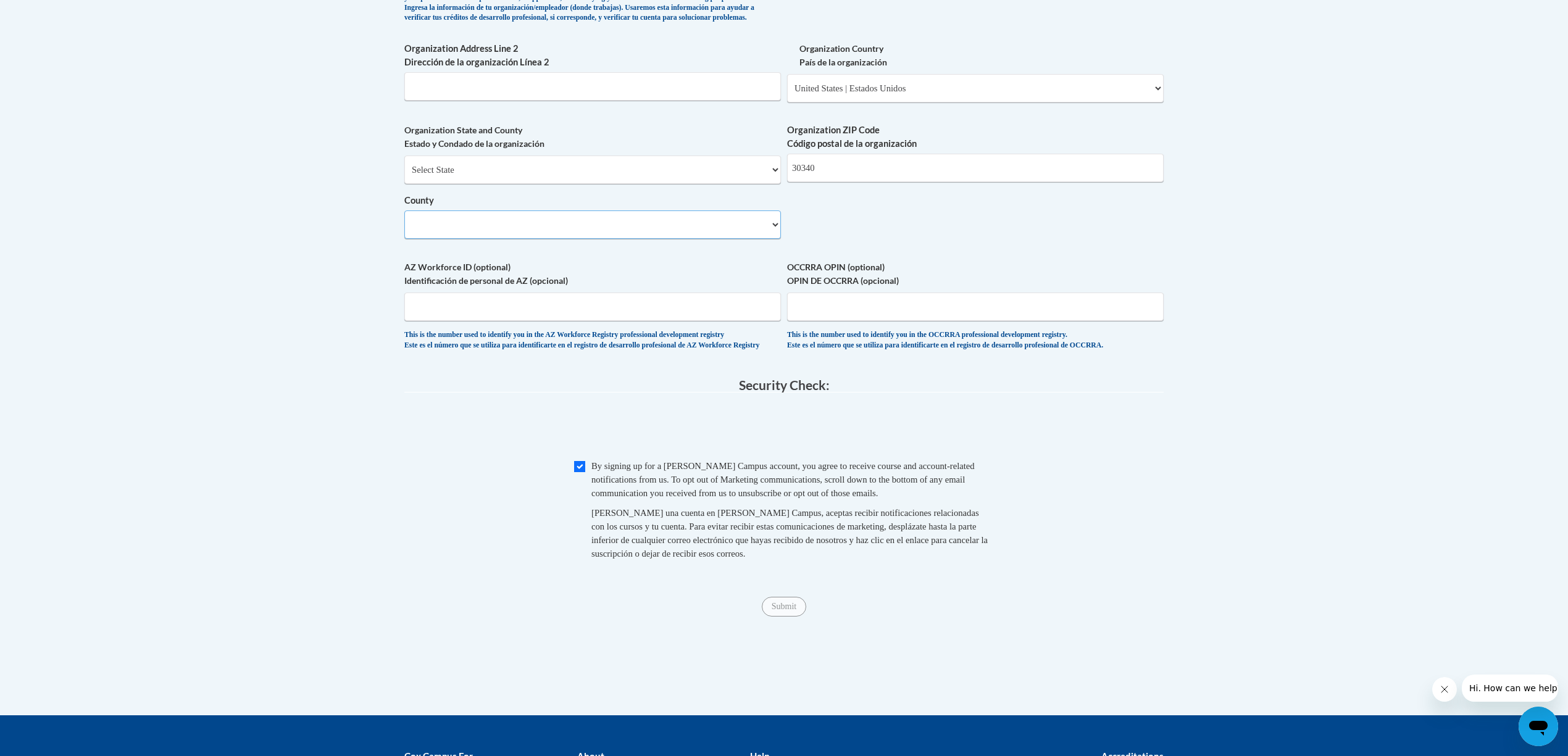
click at [473, 239] on select "County" at bounding box center [592, 225] width 377 height 29
click at [768, 239] on select "County" at bounding box center [592, 225] width 377 height 29
click at [620, 232] on select "County" at bounding box center [592, 225] width 377 height 29
click at [773, 239] on select "County" at bounding box center [592, 225] width 377 height 29
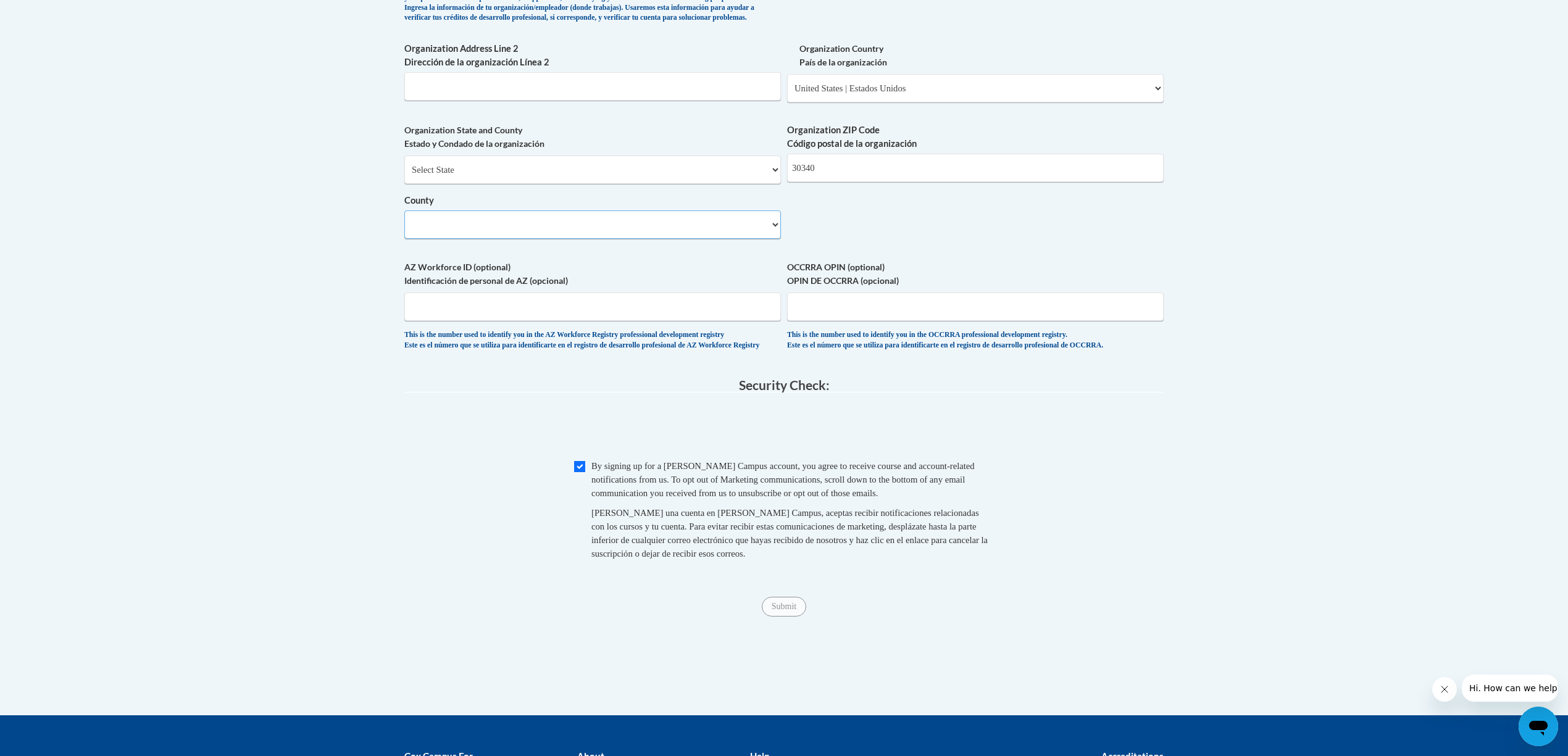
click at [769, 239] on select "County" at bounding box center [592, 225] width 377 height 29
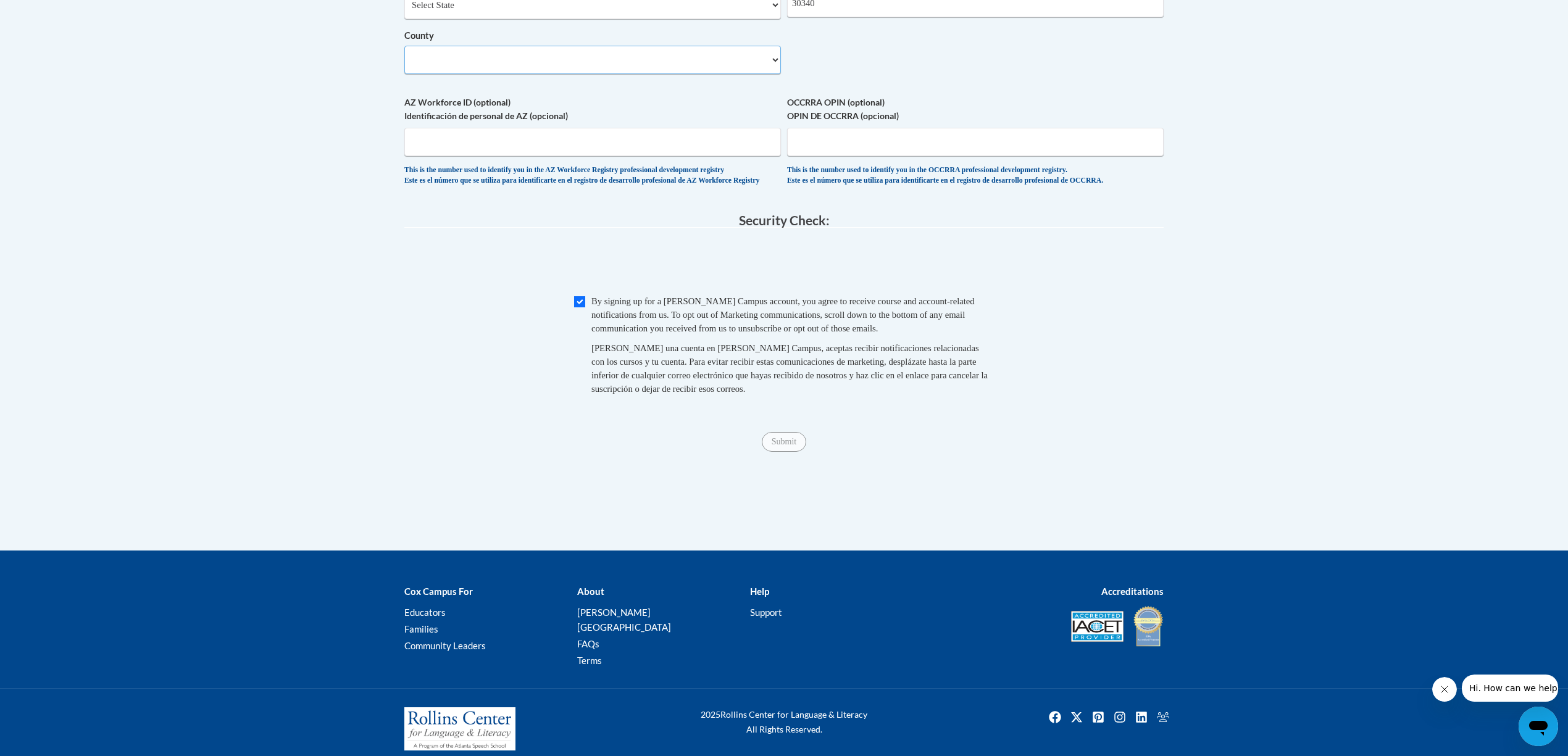
click at [775, 74] on select "County" at bounding box center [592, 60] width 377 height 29
click at [769, 74] on select "County" at bounding box center [592, 60] width 377 height 29
select select
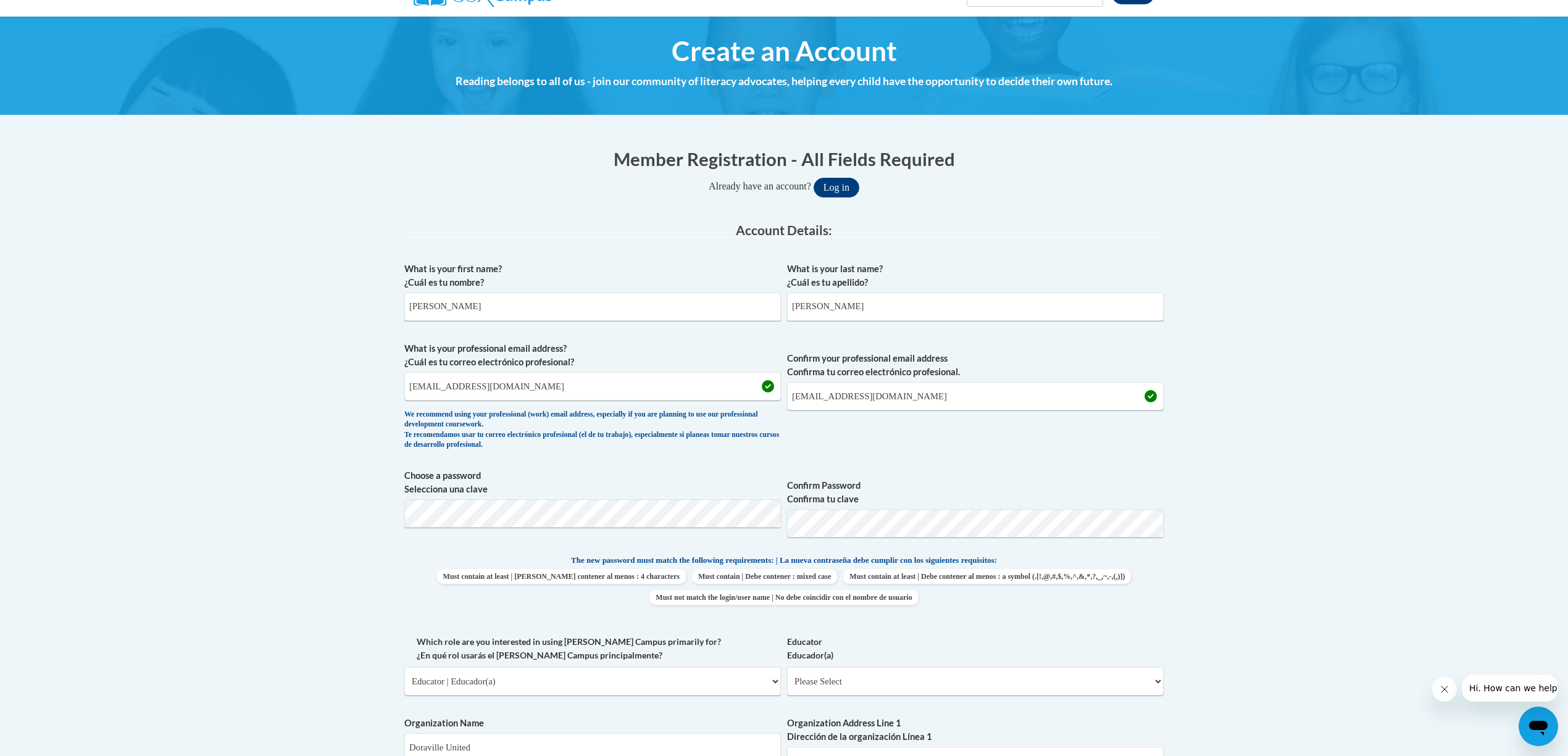
scroll to position [0, 0]
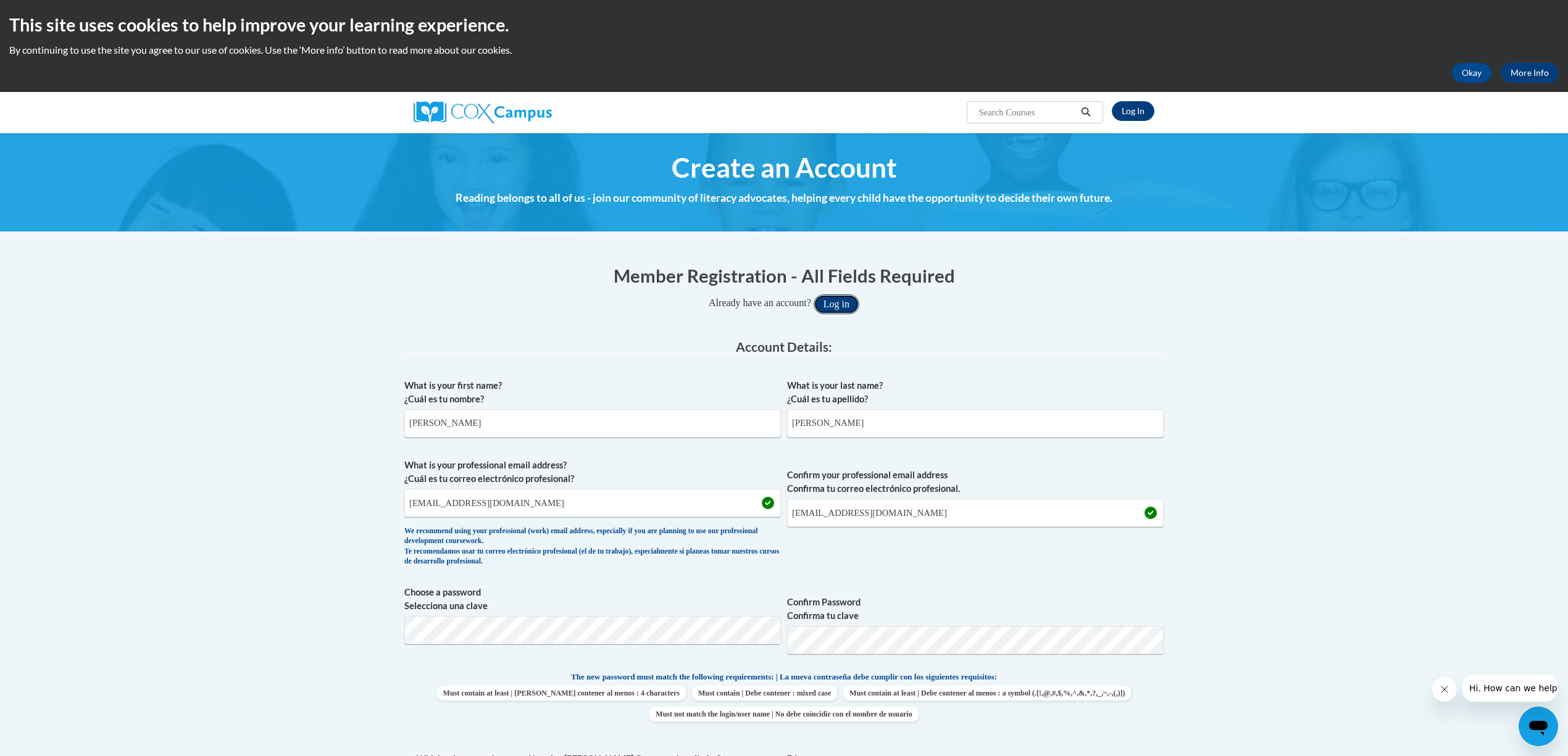
click at [840, 301] on button "Log in" at bounding box center [836, 304] width 46 height 20
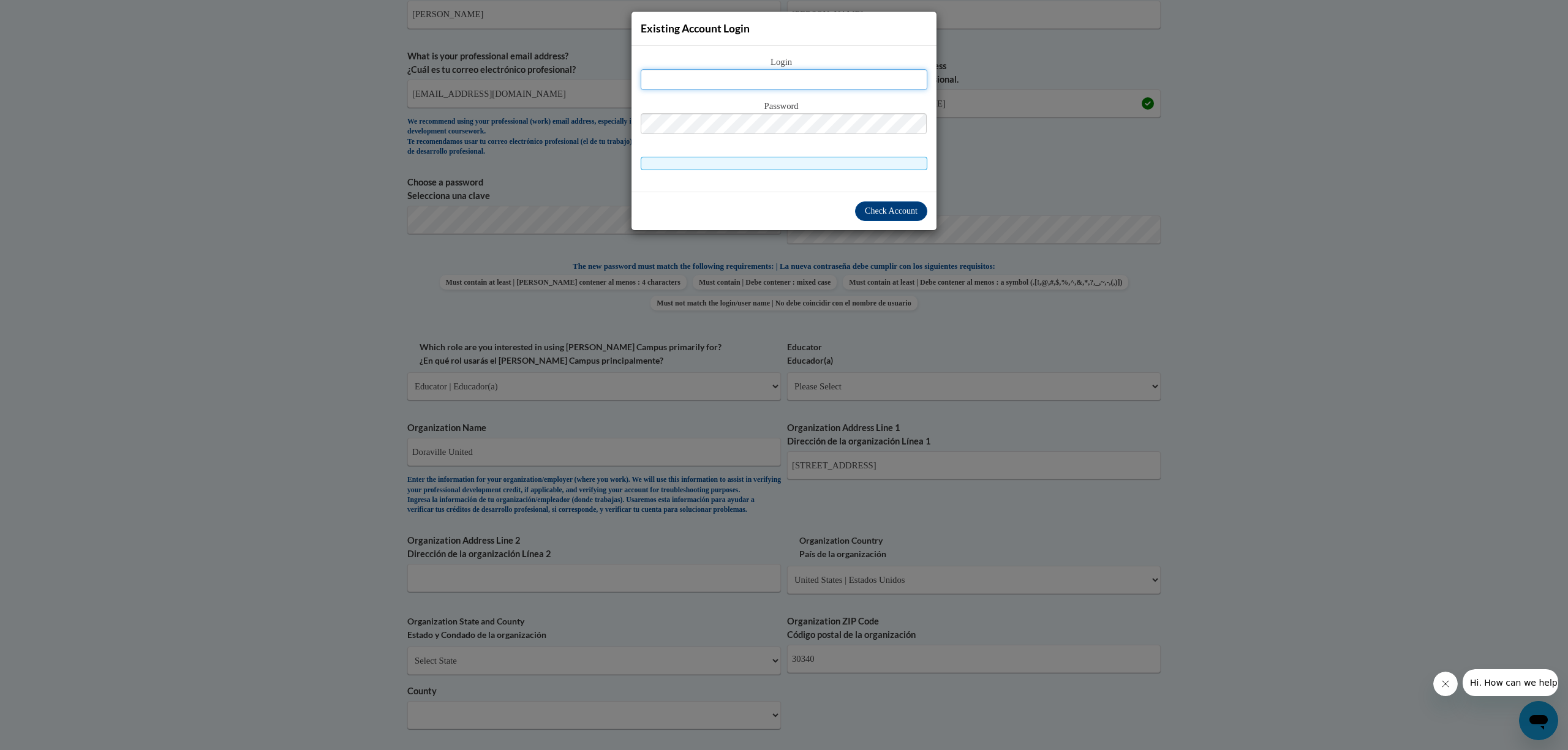
click at [721, 71] on input "text" at bounding box center [784, 80] width 287 height 20
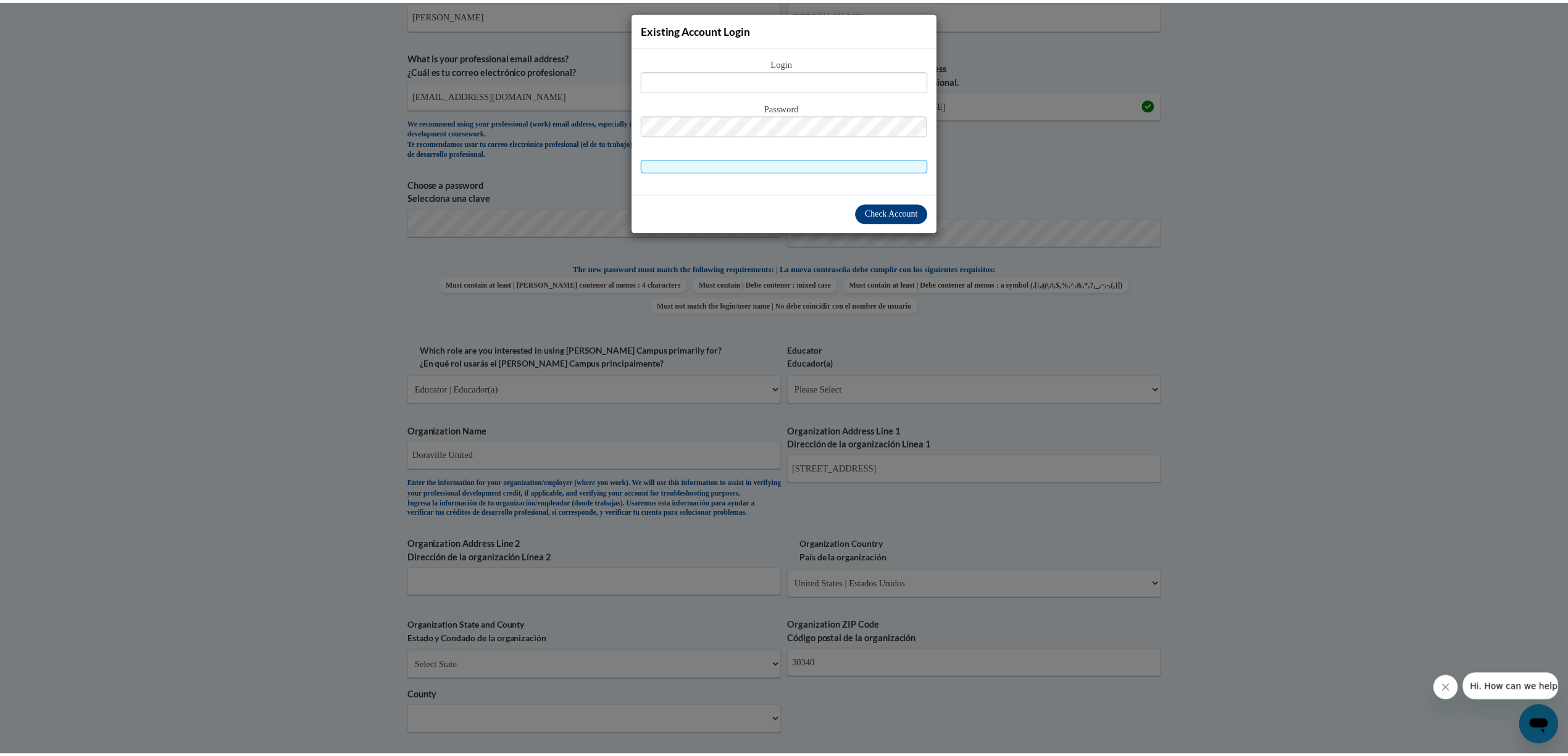
scroll to position [992, 0]
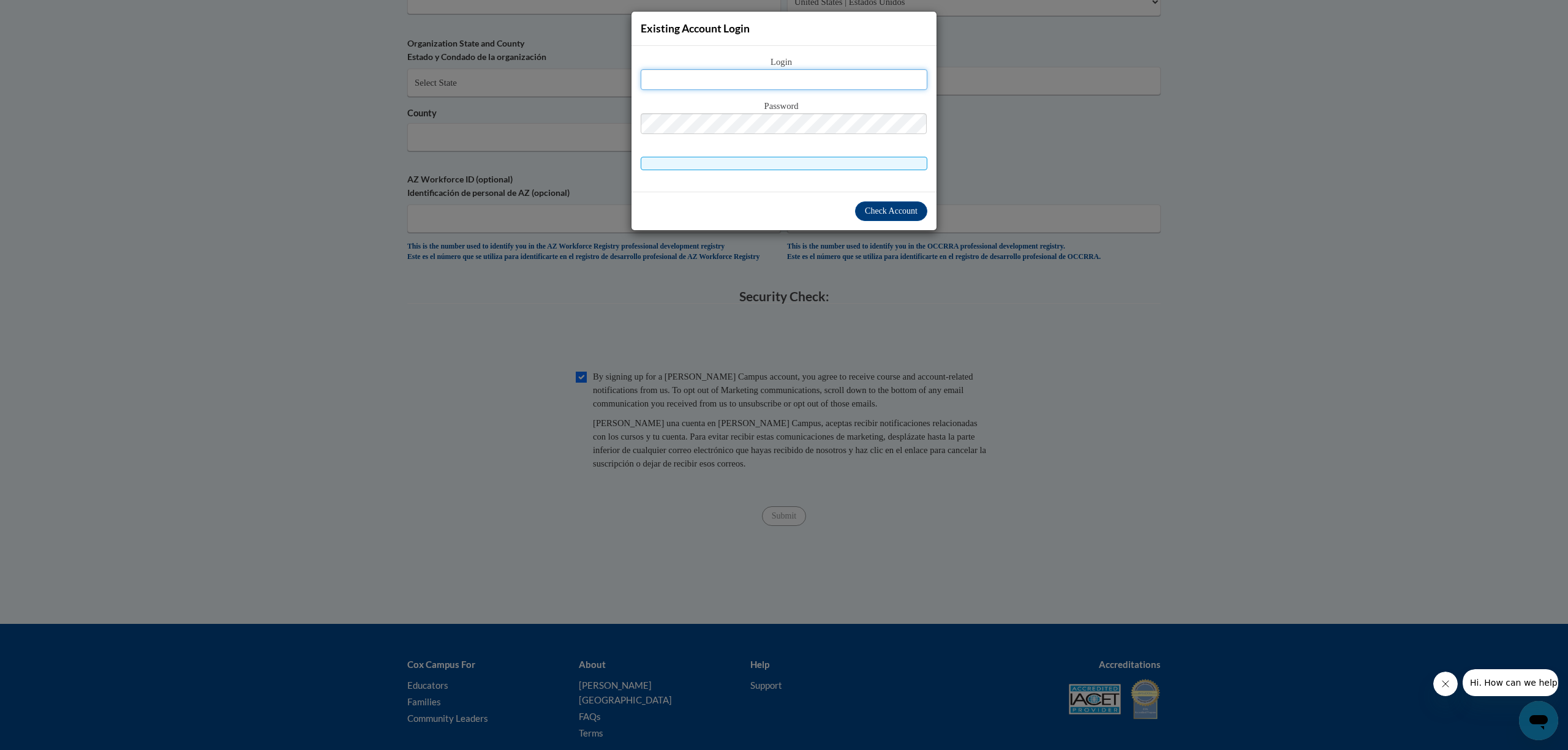
click at [752, 72] on input "text" at bounding box center [784, 80] width 287 height 20
type input "shelia_sanders@dekalbschoolsga.org"
click at [875, 213] on span "Check Account" at bounding box center [891, 211] width 53 height 10
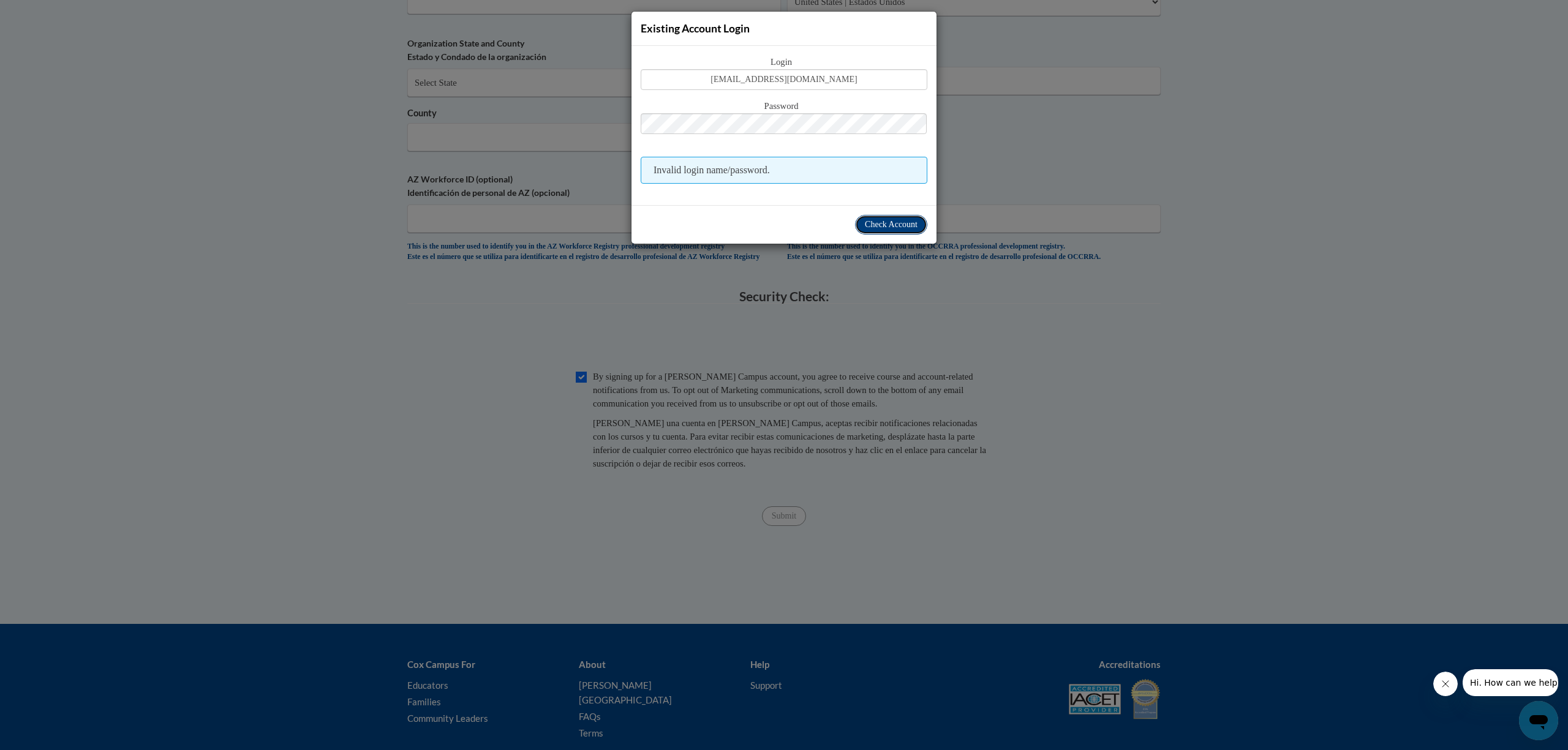
click at [874, 221] on span "Check Account" at bounding box center [891, 224] width 53 height 10
click at [1385, 208] on div "Existing Account Login Login shelia_sanders@dekalbschoolsga.org Password Invali…" at bounding box center [784, 375] width 1568 height 750
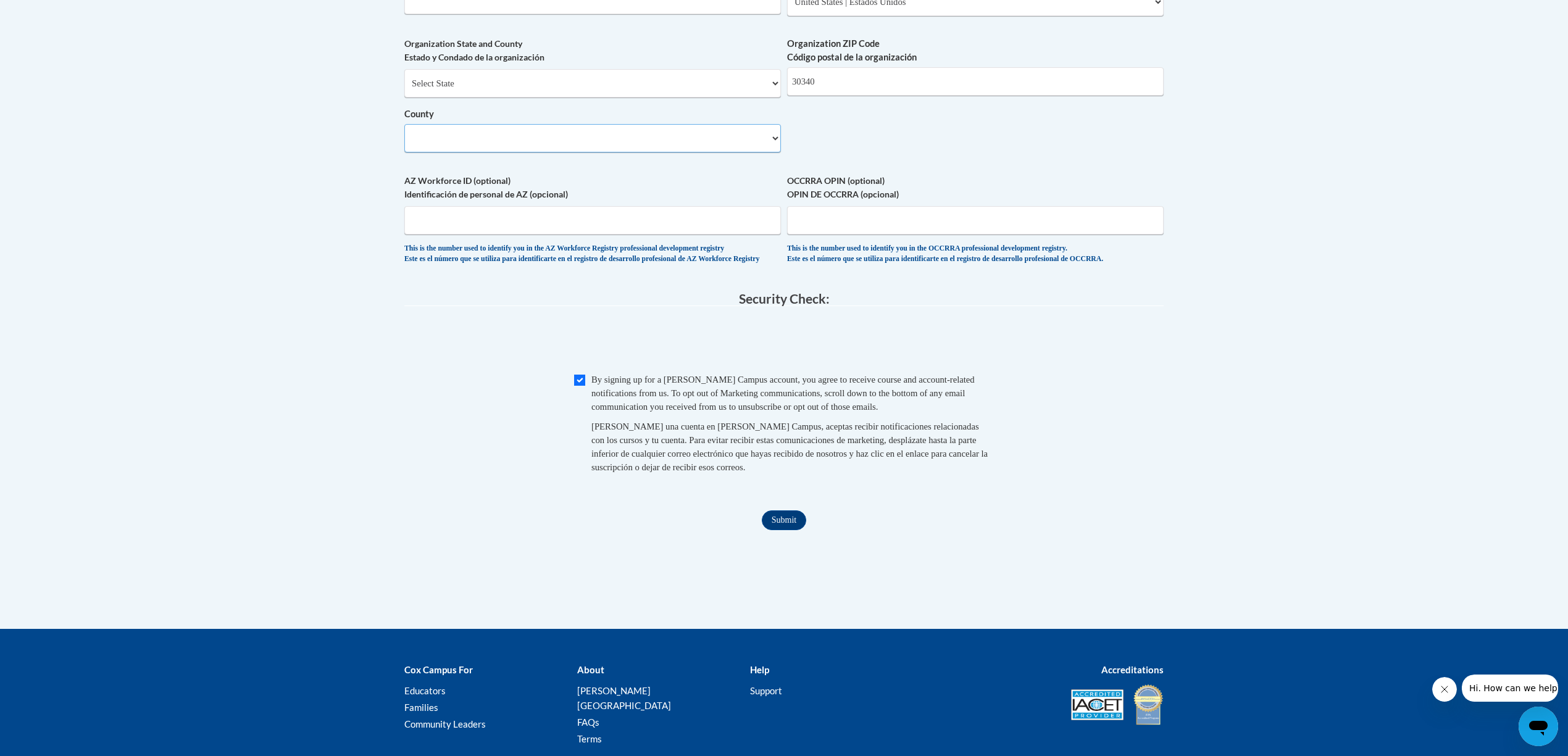
click at [477, 151] on select "County" at bounding box center [592, 138] width 377 height 29
click at [775, 153] on select "County" at bounding box center [592, 138] width 377 height 29
click at [788, 531] on input "Submit" at bounding box center [784, 520] width 44 height 20
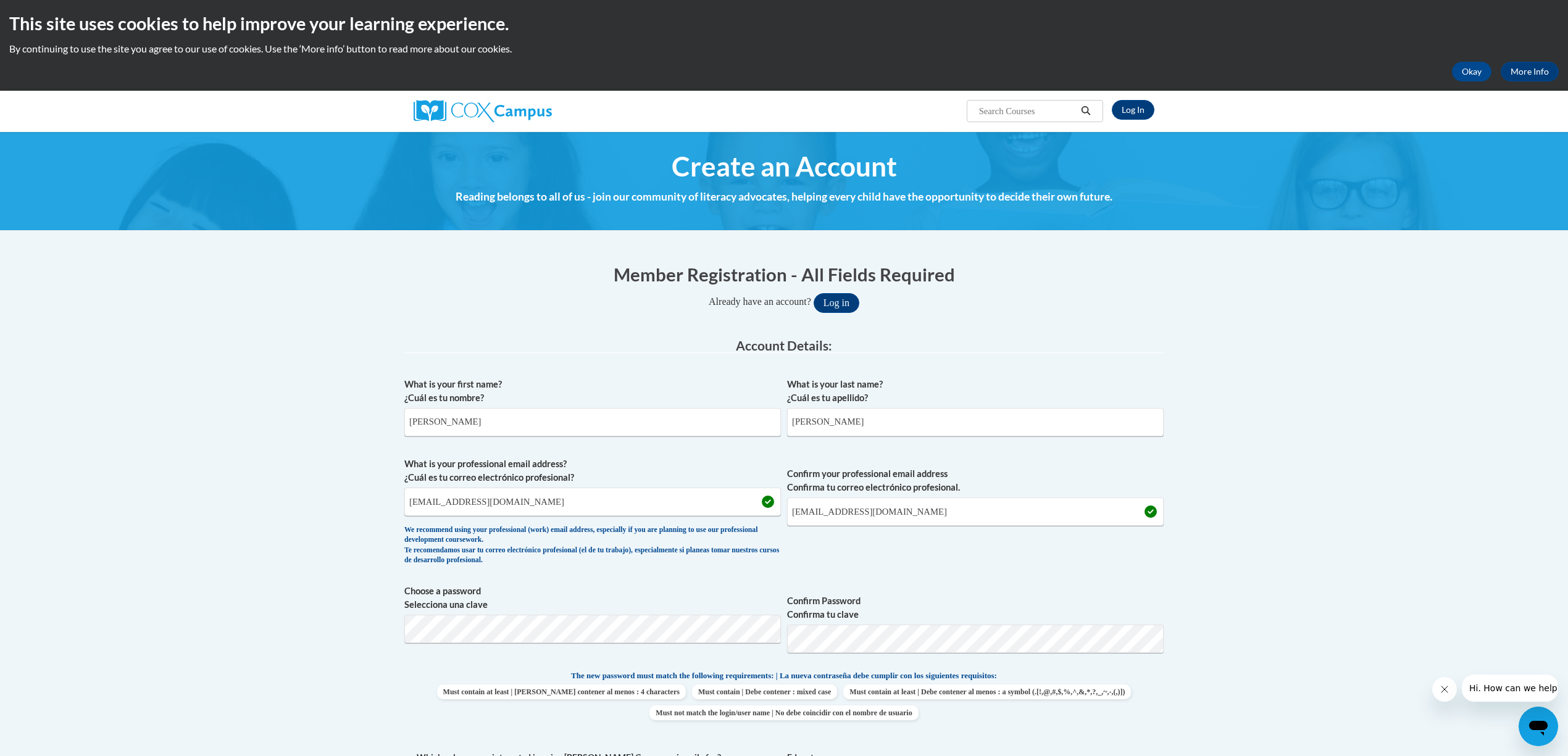
scroll to position [0, 0]
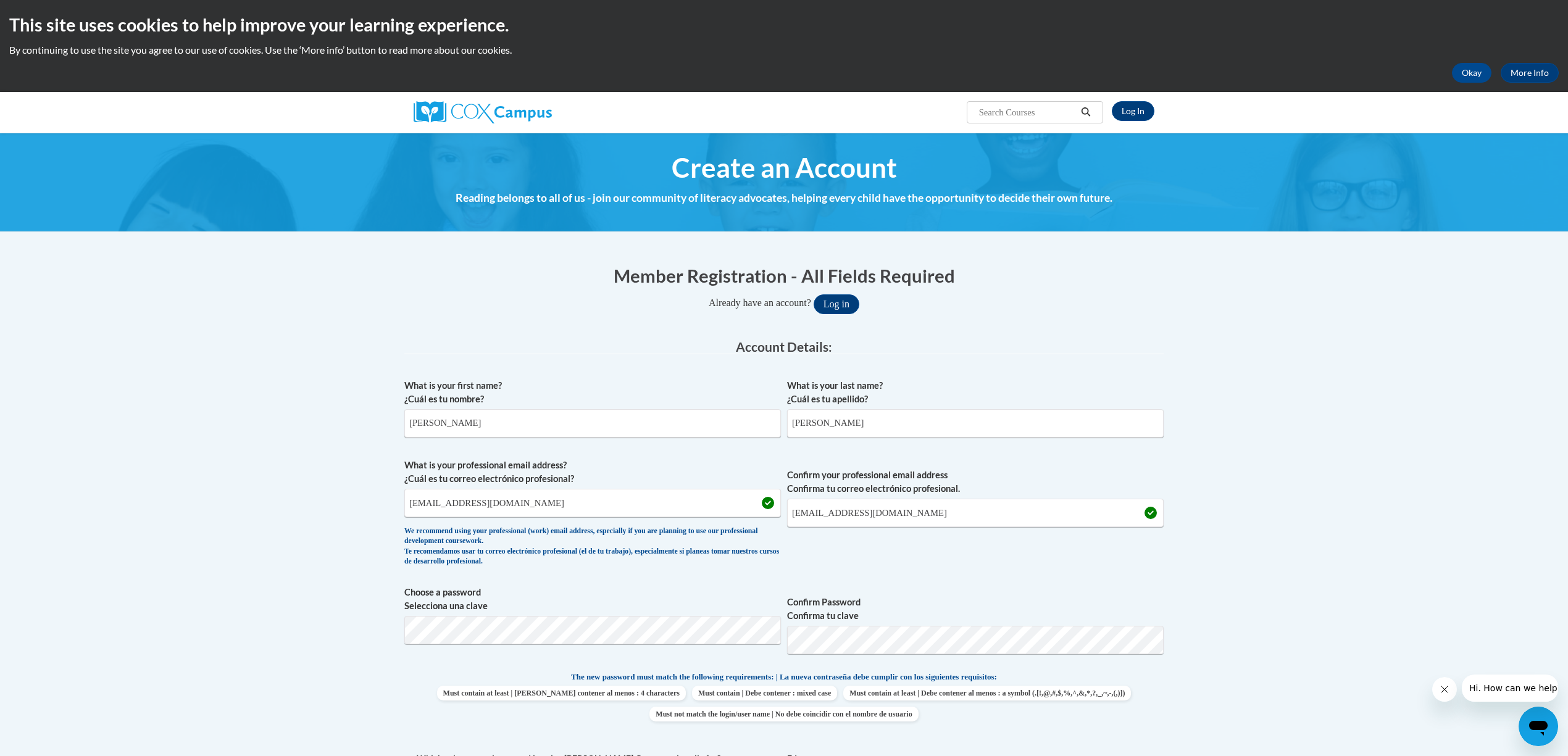
click at [1080, 106] on button "Search" at bounding box center [1085, 112] width 18 height 15
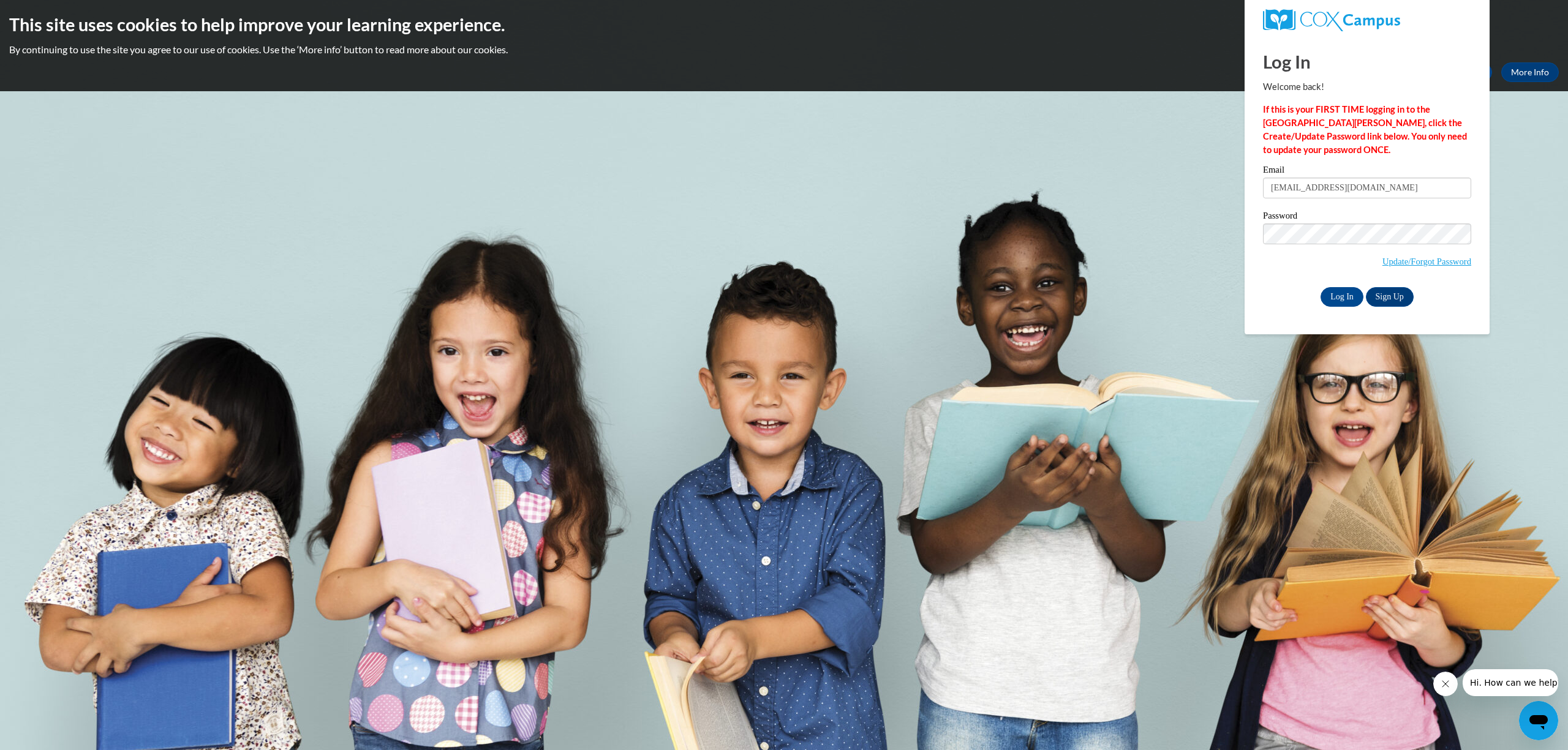
click at [1545, 218] on body "This site uses cookies to help improve your learning experience. By continuing …" at bounding box center [784, 375] width 1568 height 750
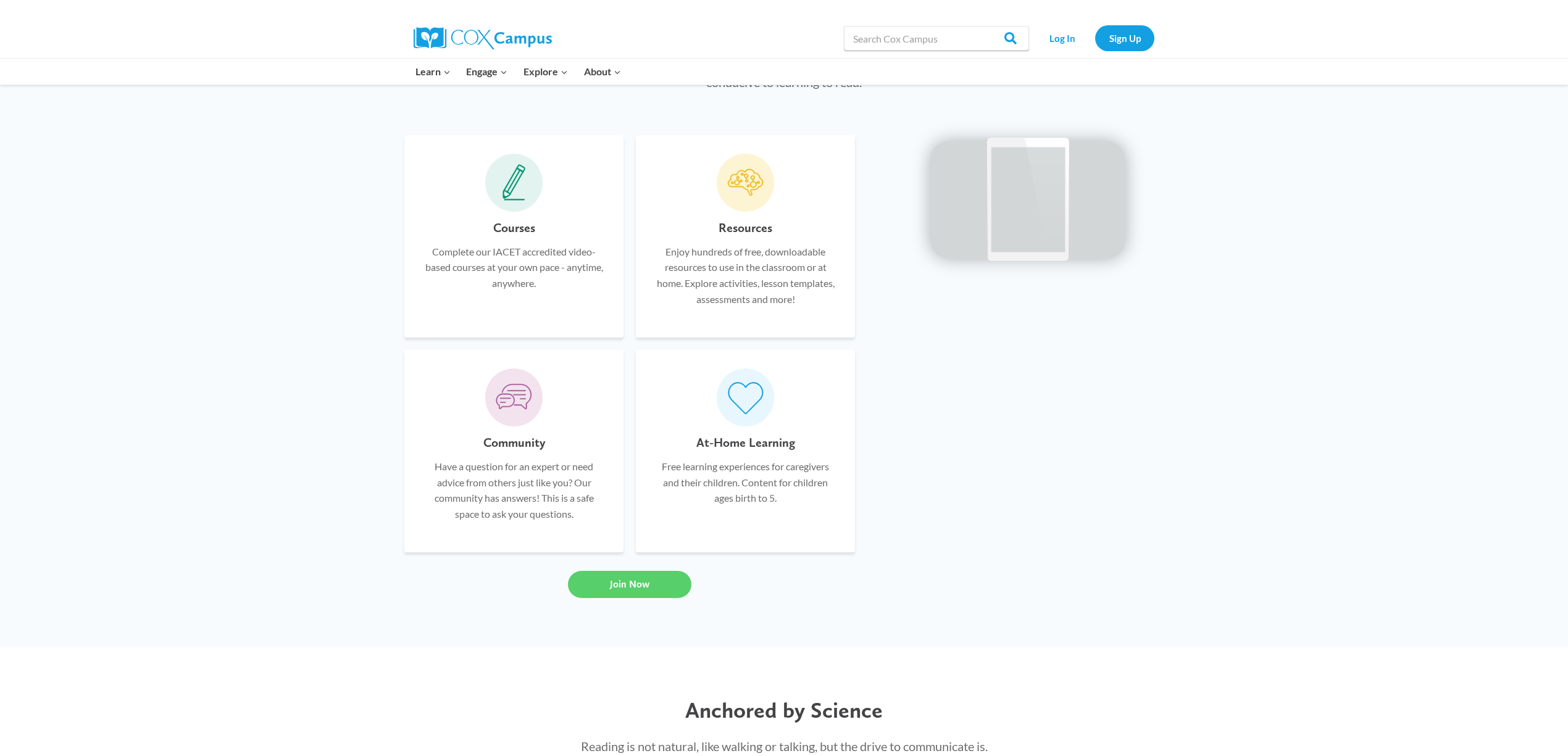
scroll to position [905, 0]
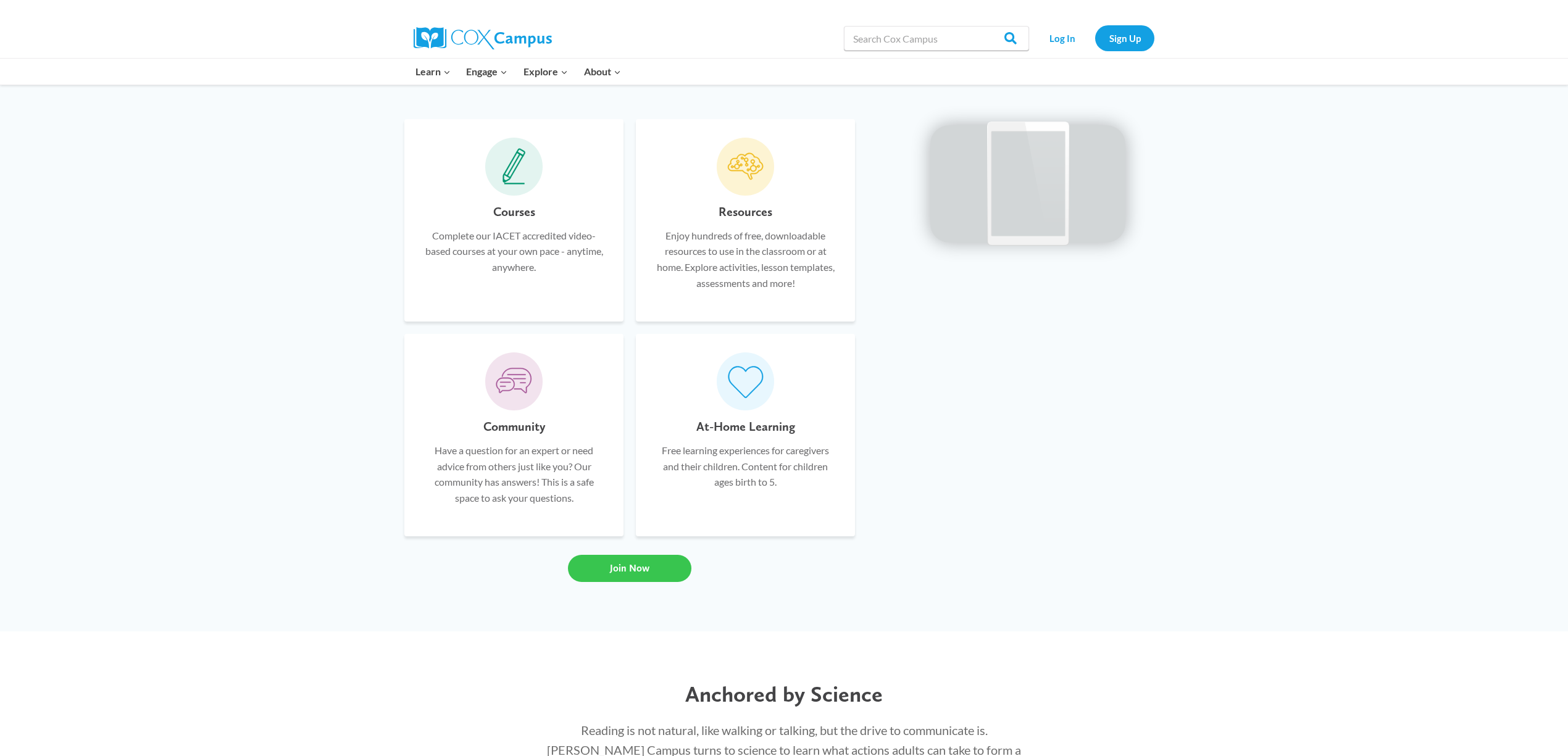
click at [631, 566] on span "Join Now" at bounding box center [630, 568] width 40 height 12
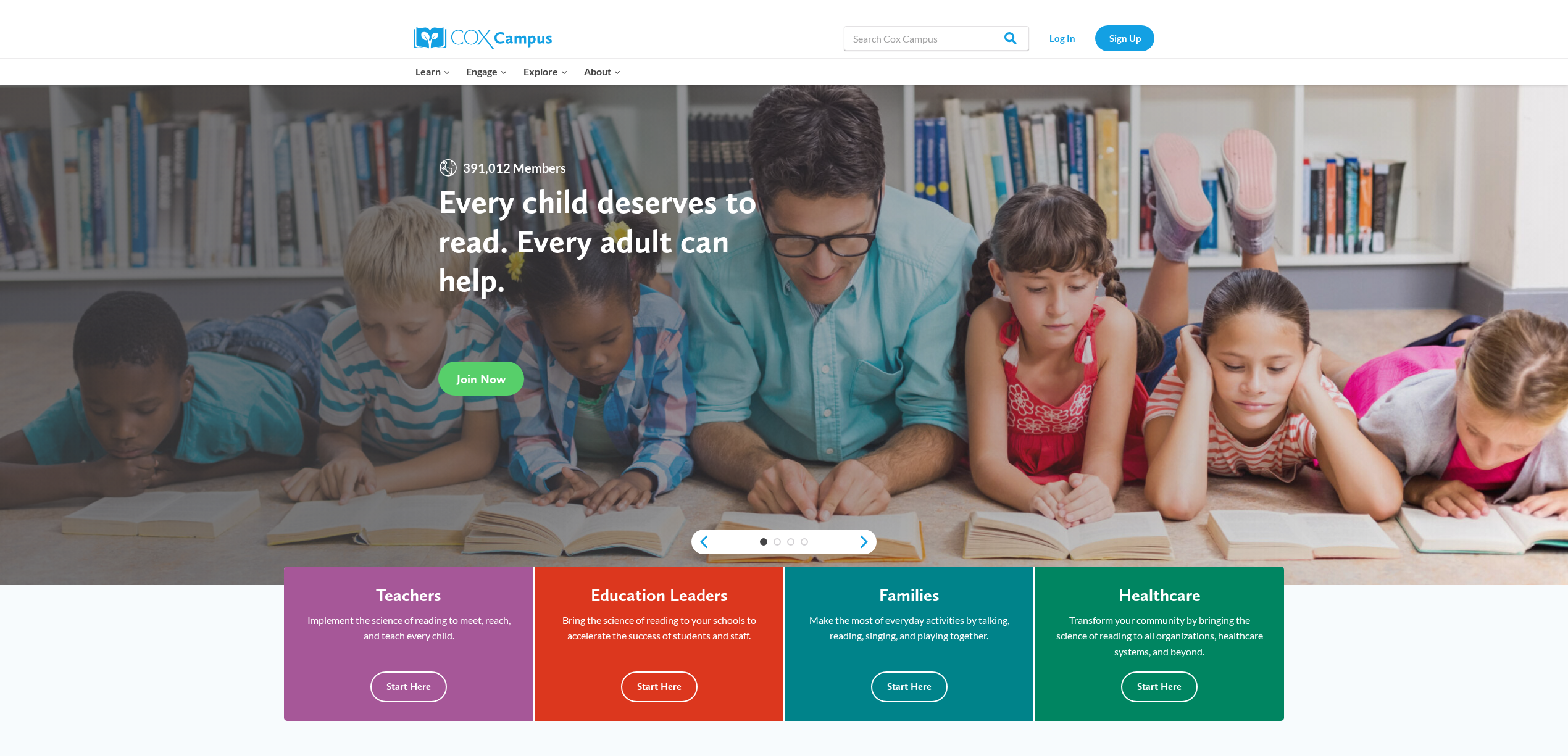
scroll to position [0, 0]
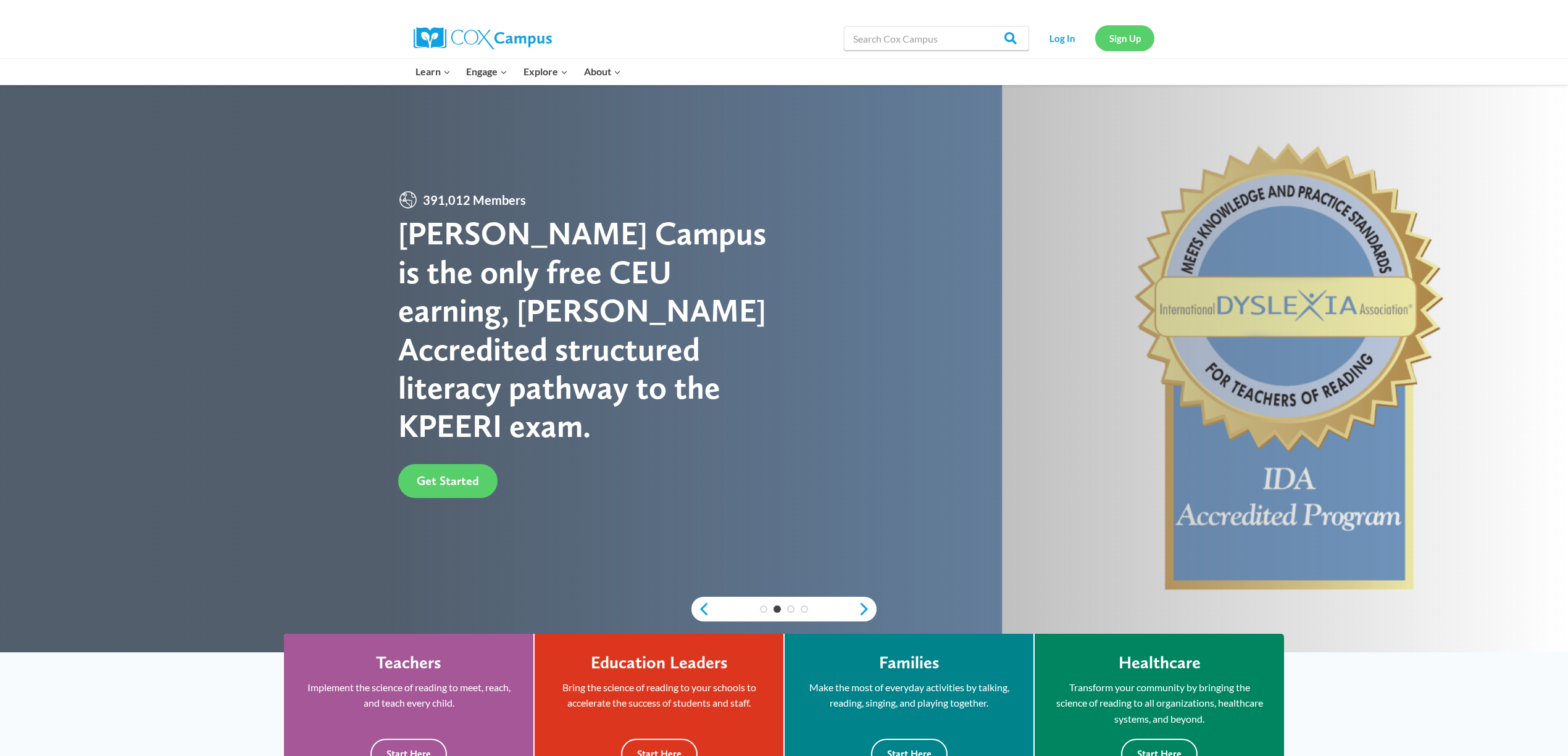
click at [1127, 33] on link "Sign Up" at bounding box center [1125, 38] width 59 height 25
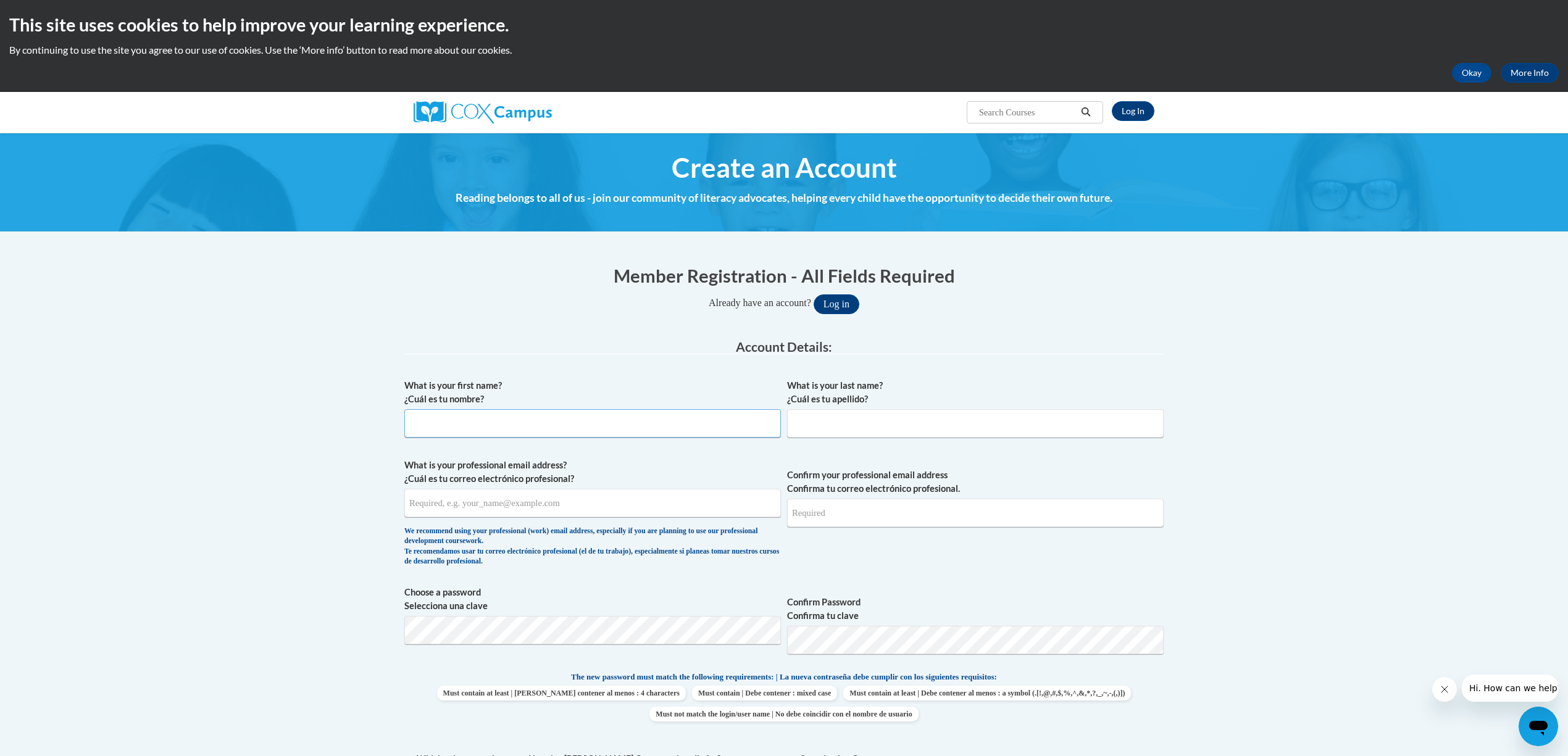
click at [447, 424] on input "What is your first name? ¿Cuál es tu nombre?" at bounding box center [592, 424] width 377 height 29
type input "Shelia"
type input "Sanders"
type input "[EMAIL_ADDRESS][DOMAIN_NAME]"
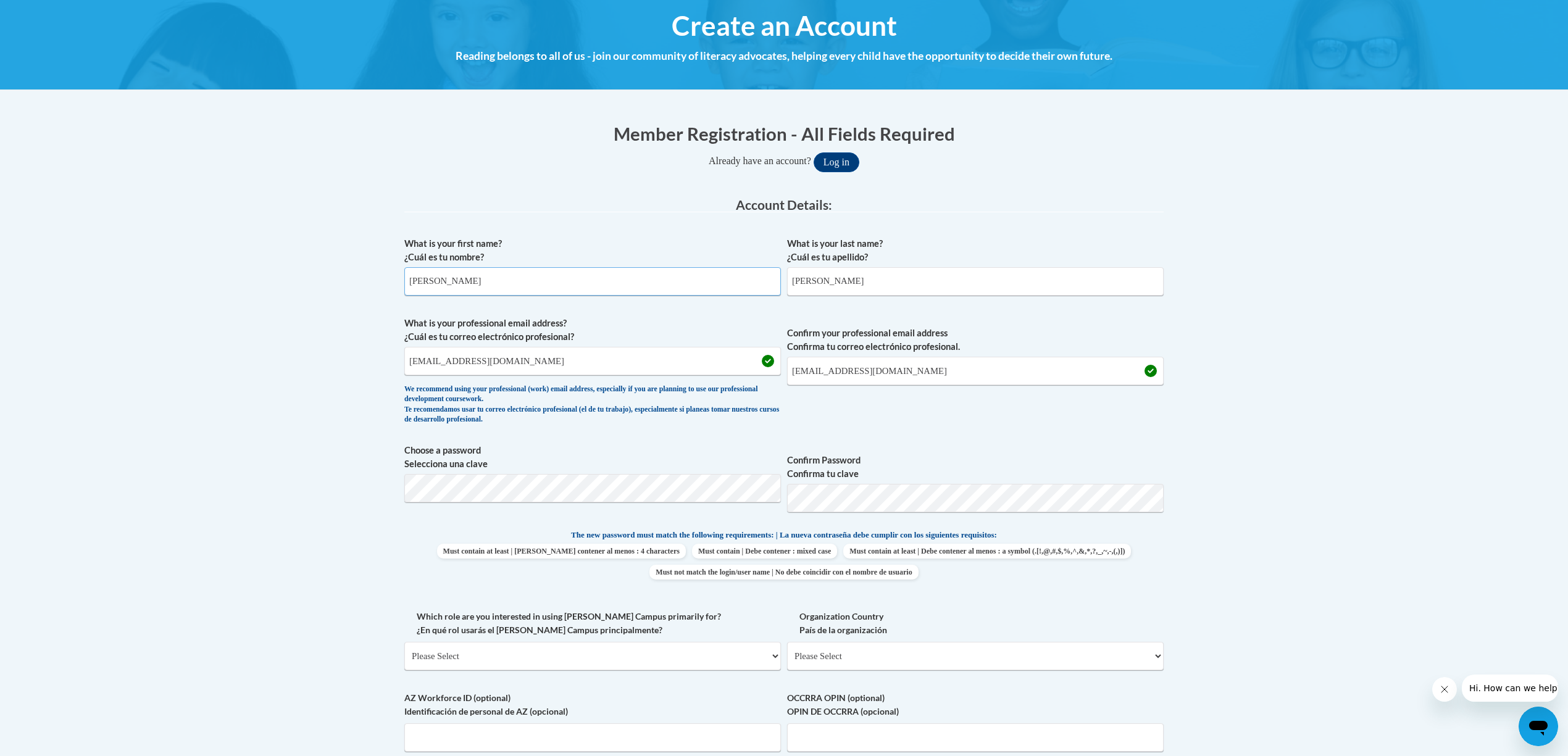
scroll to position [164, 0]
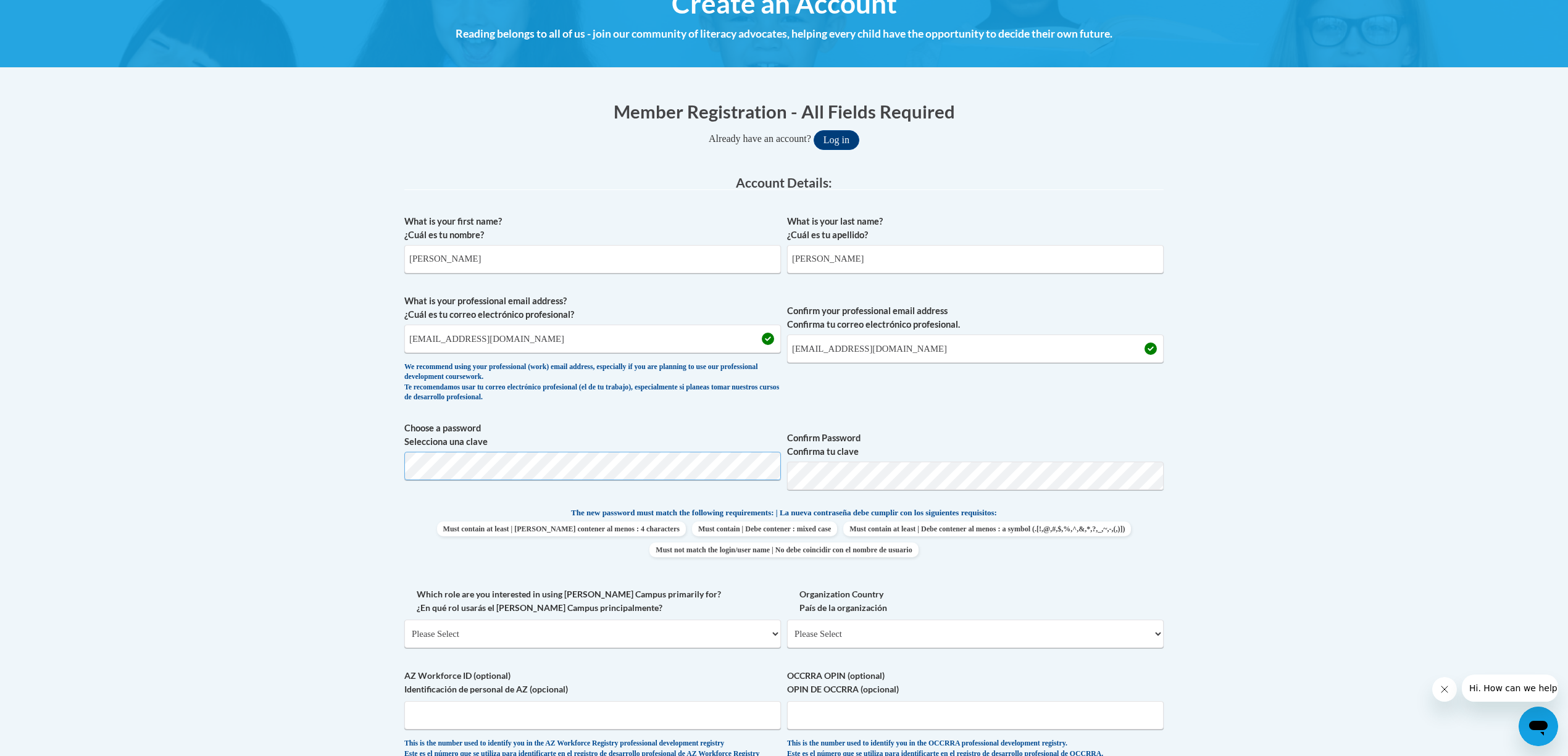
click at [391, 466] on body "This site uses cookies to help improve your learning experience. By continuing …" at bounding box center [784, 589] width 1568 height 1507
click at [711, 608] on label "Which role are you interested in using Cox Campus primarily for? ¿En qué rol us…" at bounding box center [592, 601] width 377 height 27
click at [711, 620] on select "Please Select College/University | Colegio/Universidad Community/Nonprofit Part…" at bounding box center [592, 634] width 377 height 29
click at [1167, 517] on div "Member Registration - All Fields Required Already have an account? Log in Prefe…" at bounding box center [784, 568] width 778 height 964
click at [1115, 514] on p "The new password must match the following requirements: | La nueva contraseña d…" at bounding box center [784, 514] width 760 height 15
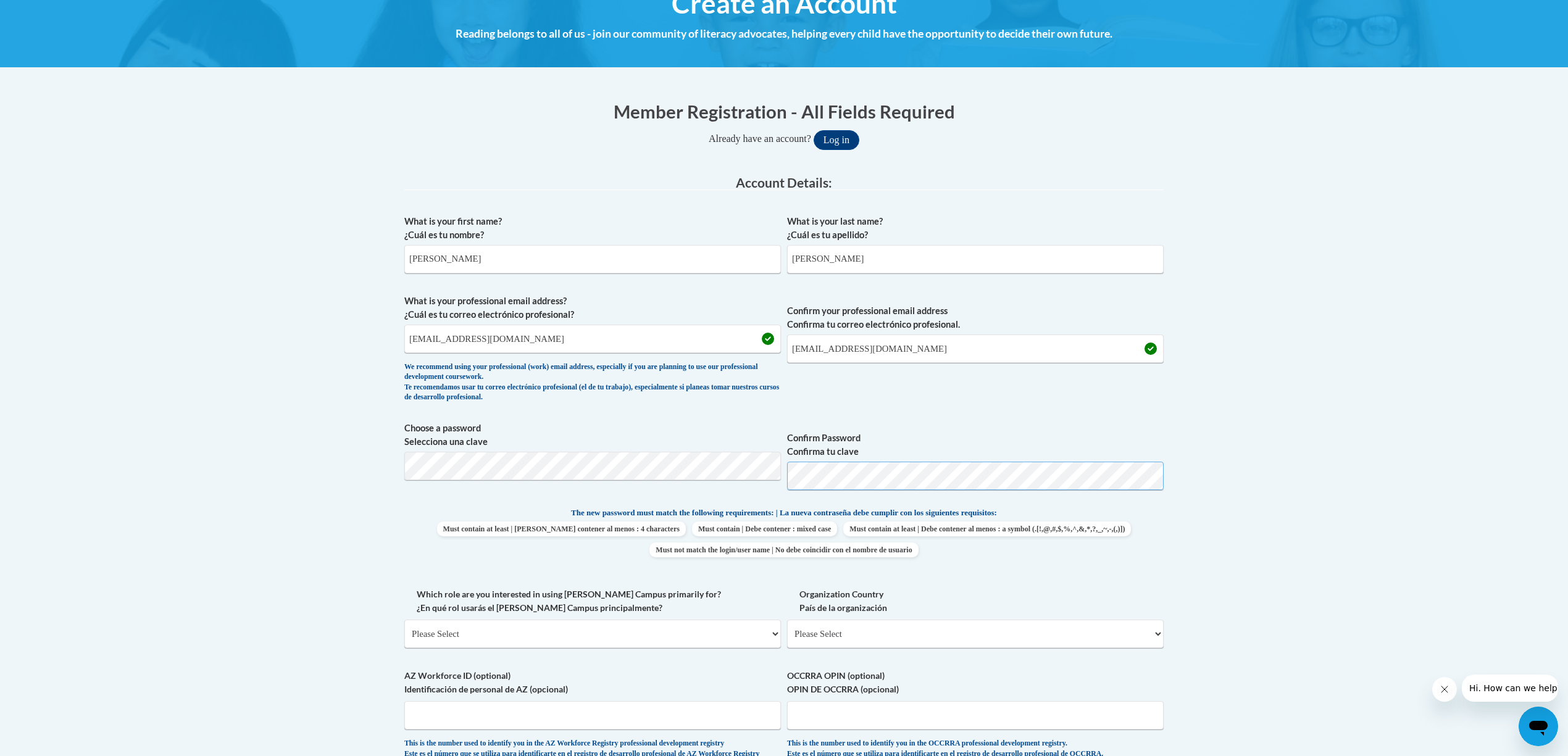
click at [774, 480] on span "Choose a password Selecciona una clave Confirm Password Confirma tu clave" at bounding box center [784, 461] width 760 height 78
click at [1270, 500] on body "This site uses cookies to help improve your learning experience. By continuing …" at bounding box center [784, 589] width 1568 height 1507
click at [813, 130] on button "Log in" at bounding box center [836, 140] width 46 height 20
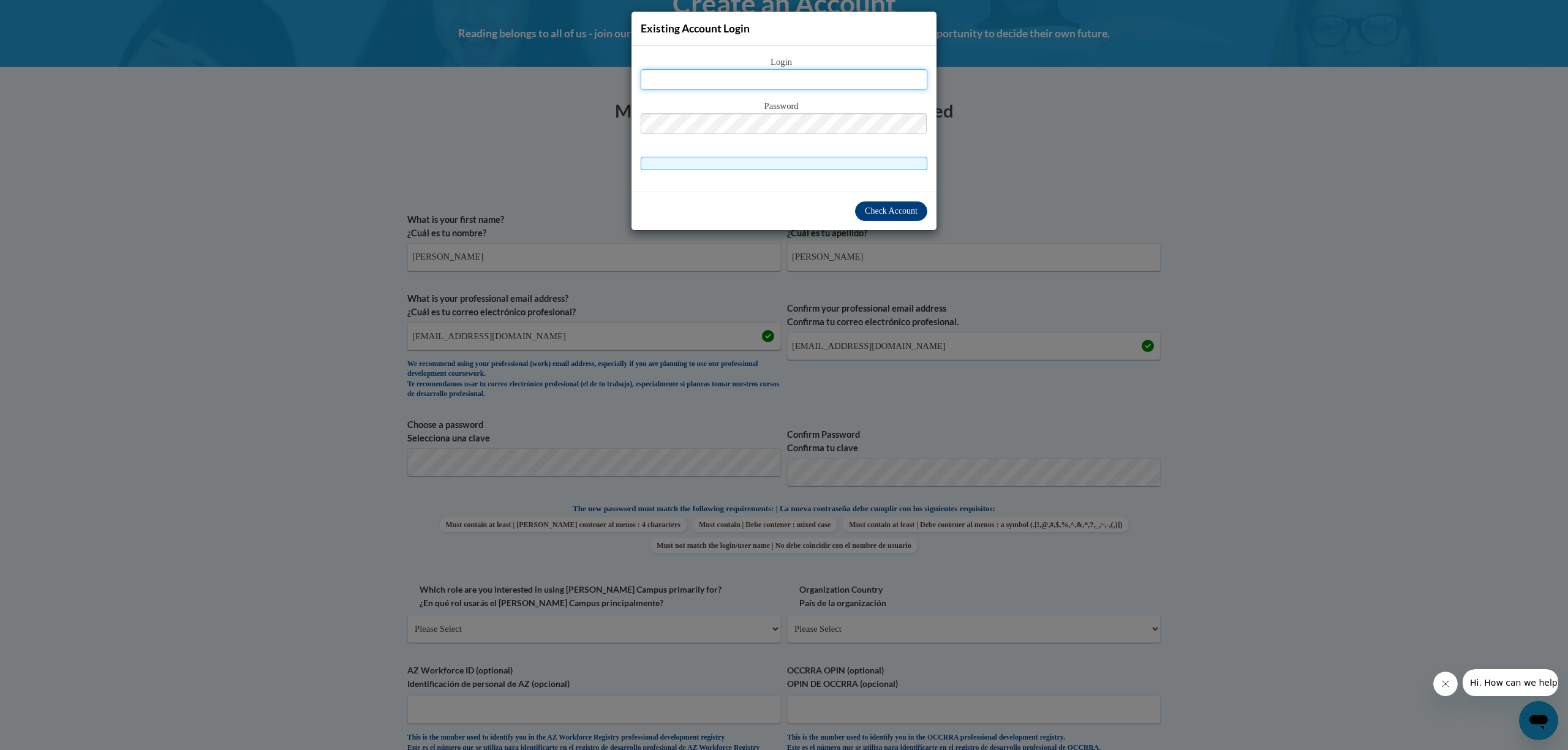
click at [789, 78] on input "text" at bounding box center [784, 80] width 287 height 20
type input "[EMAIL_ADDRESS][DOMAIN_NAME]"
click at [873, 211] on span "Check Account" at bounding box center [891, 211] width 53 height 10
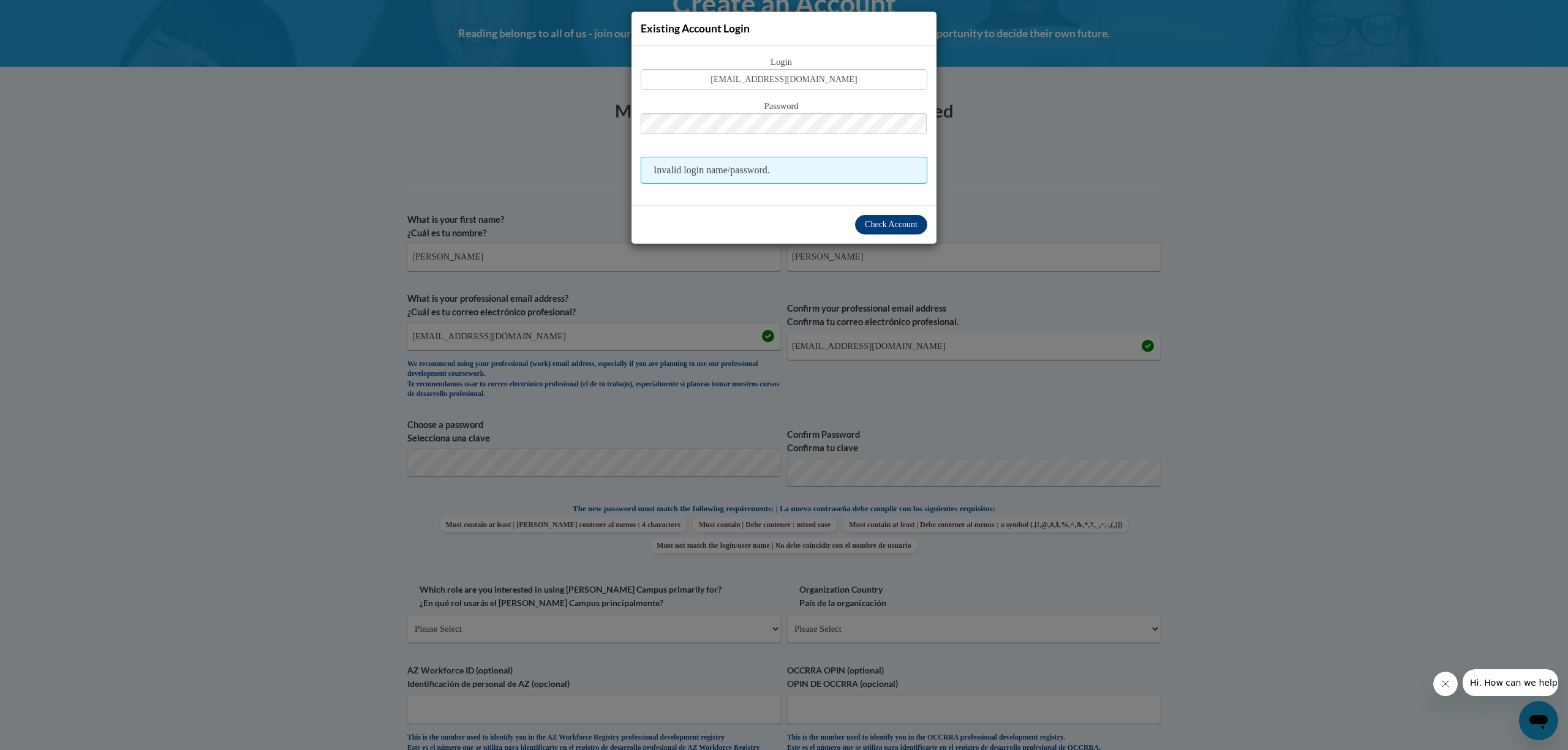
click at [1165, 236] on div "Existing Account Login Login shelia_sanders@dekalbschoolsga.org Password Invali…" at bounding box center [784, 375] width 1568 height 750
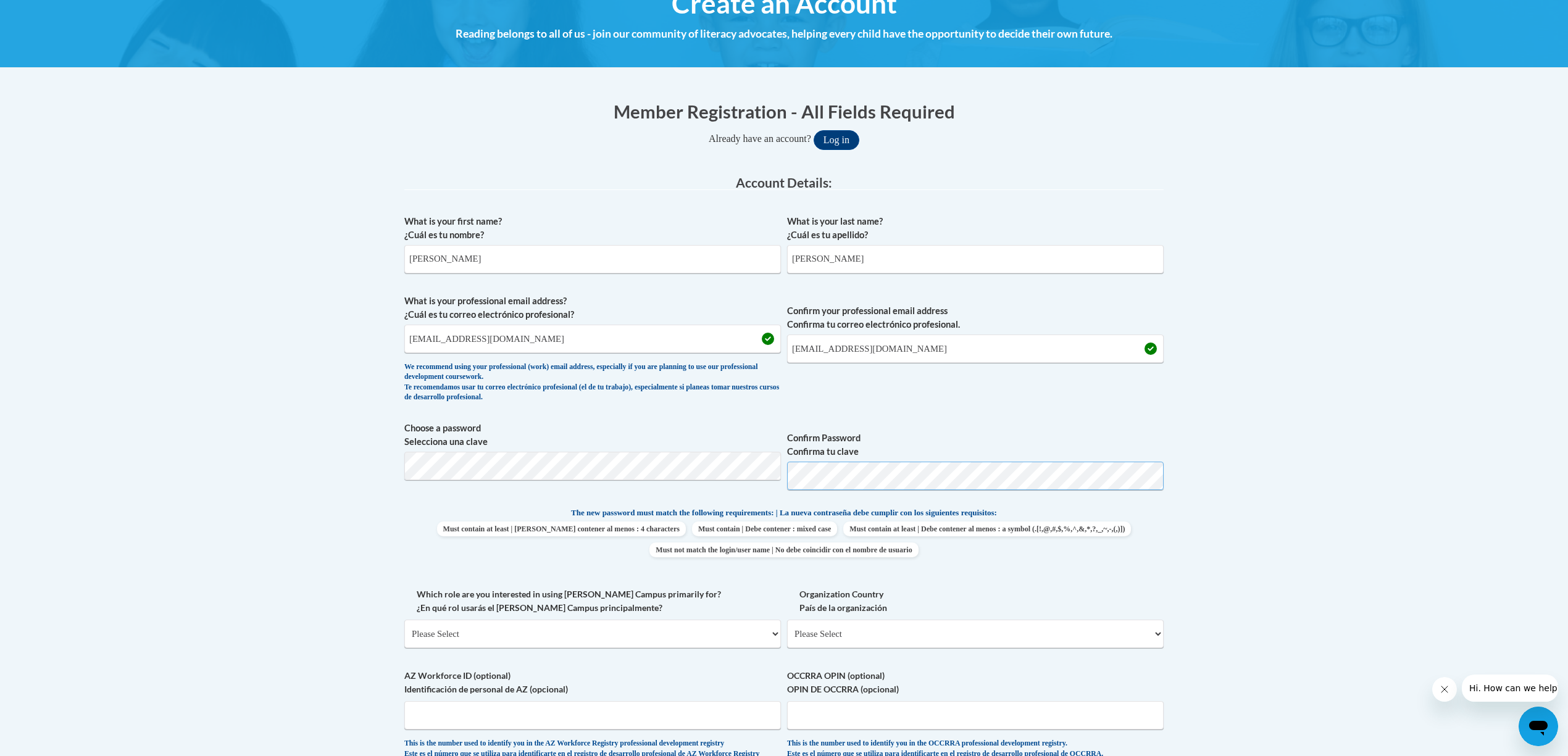
click at [766, 480] on span "Choose a password Selecciona una clave Confirm Password Confirma tu clave" at bounding box center [784, 461] width 760 height 78
drag, startPoint x: 1286, startPoint y: 623, endPoint x: 1115, endPoint y: 615, distance: 171.2
click at [1285, 623] on body "This site uses cookies to help improve your learning experience. By continuing …" at bounding box center [784, 589] width 1568 height 1507
click at [399, 469] on div "Member Registration - All Fields Required Already have an account? Log in Prefe…" at bounding box center [784, 568] width 778 height 964
click at [394, 477] on body "This site uses cookies to help improve your learning experience. By continuing …" at bounding box center [784, 589] width 1568 height 1507
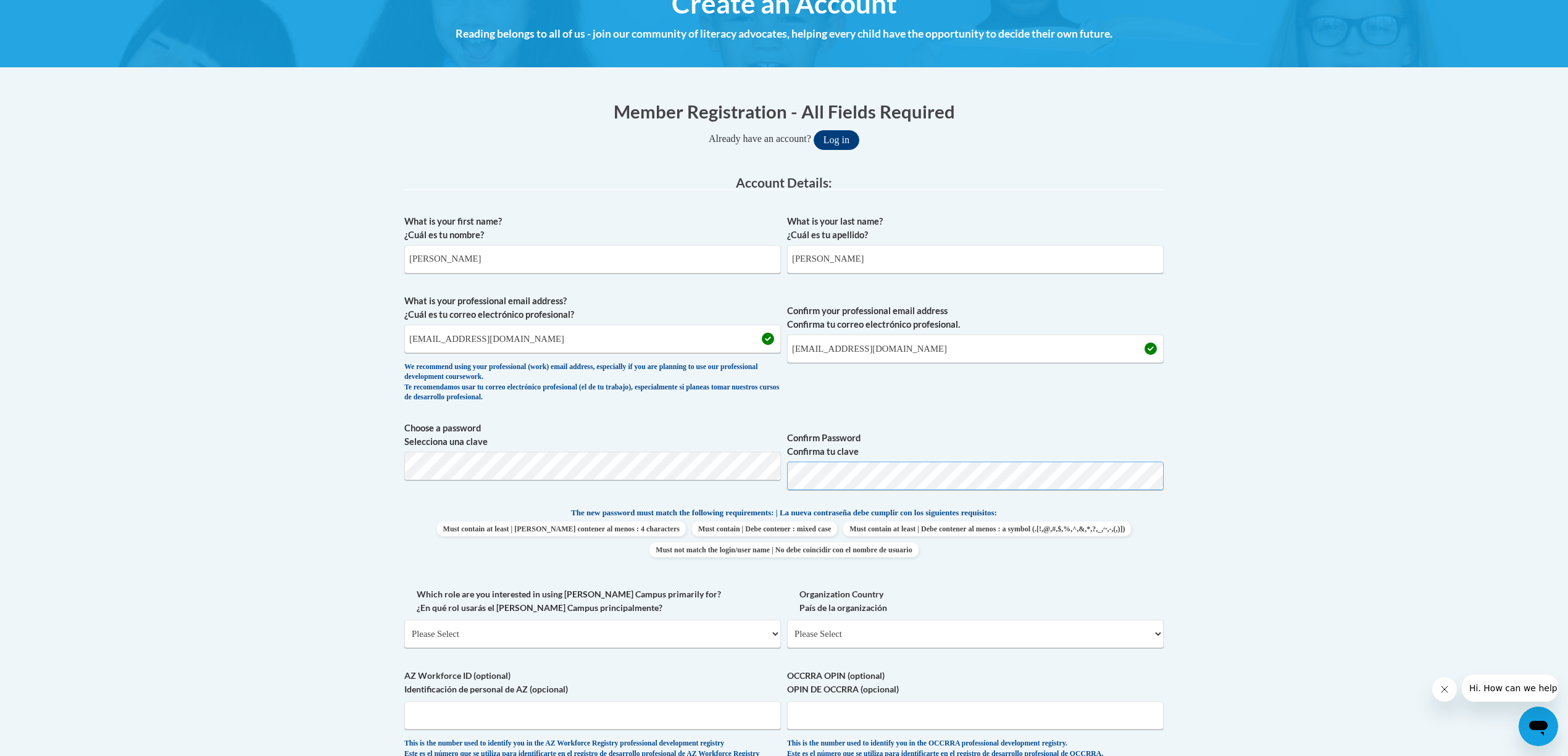
click at [767, 482] on span "Choose a password Selecciona una clave Confirm Password Confirma tu clave" at bounding box center [784, 461] width 760 height 78
click at [813, 130] on button "Log in" at bounding box center [836, 140] width 46 height 20
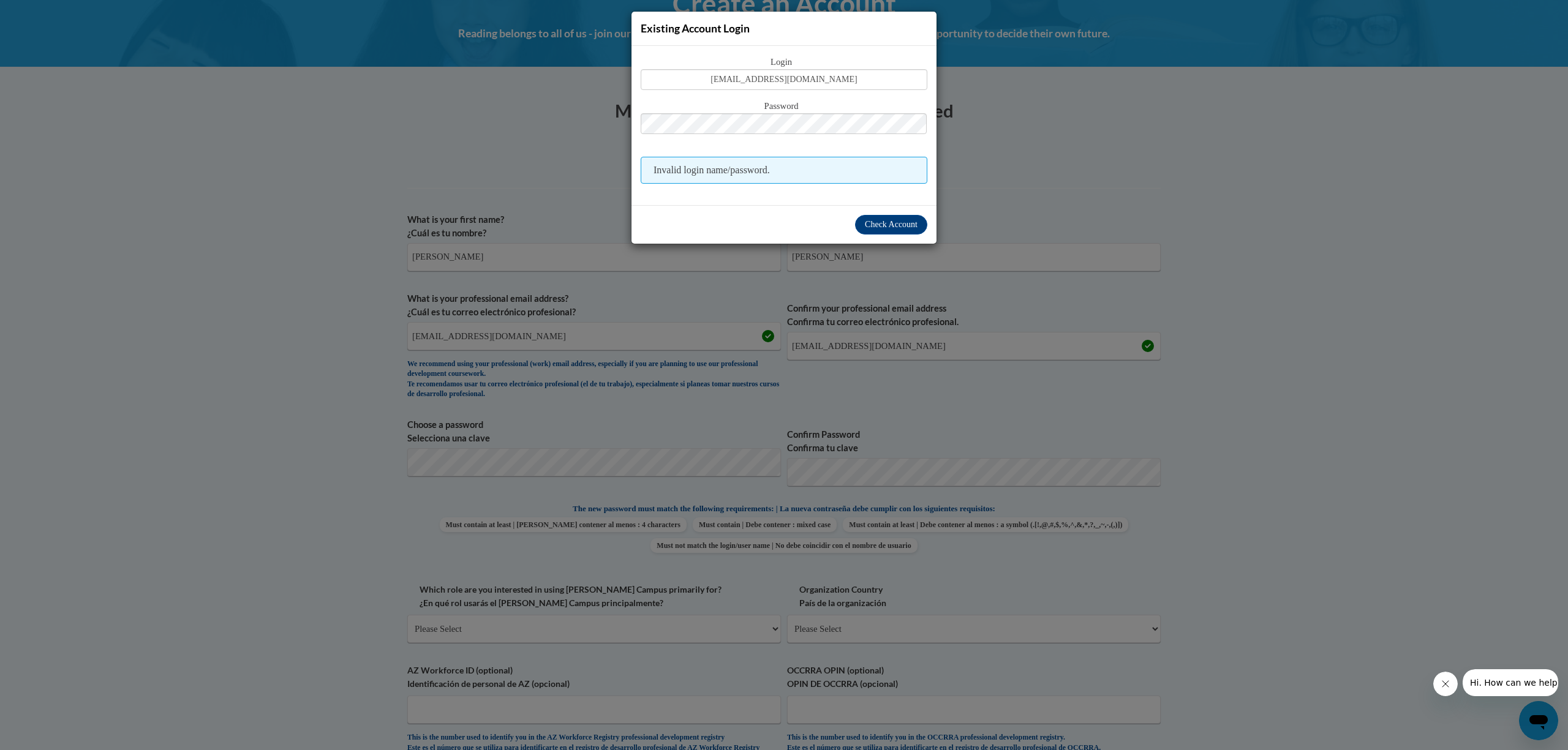
click at [1180, 194] on div "Existing Account Login Login shelia_sanders@dekalbschoolsga.org Password Invali…" at bounding box center [784, 375] width 1568 height 750
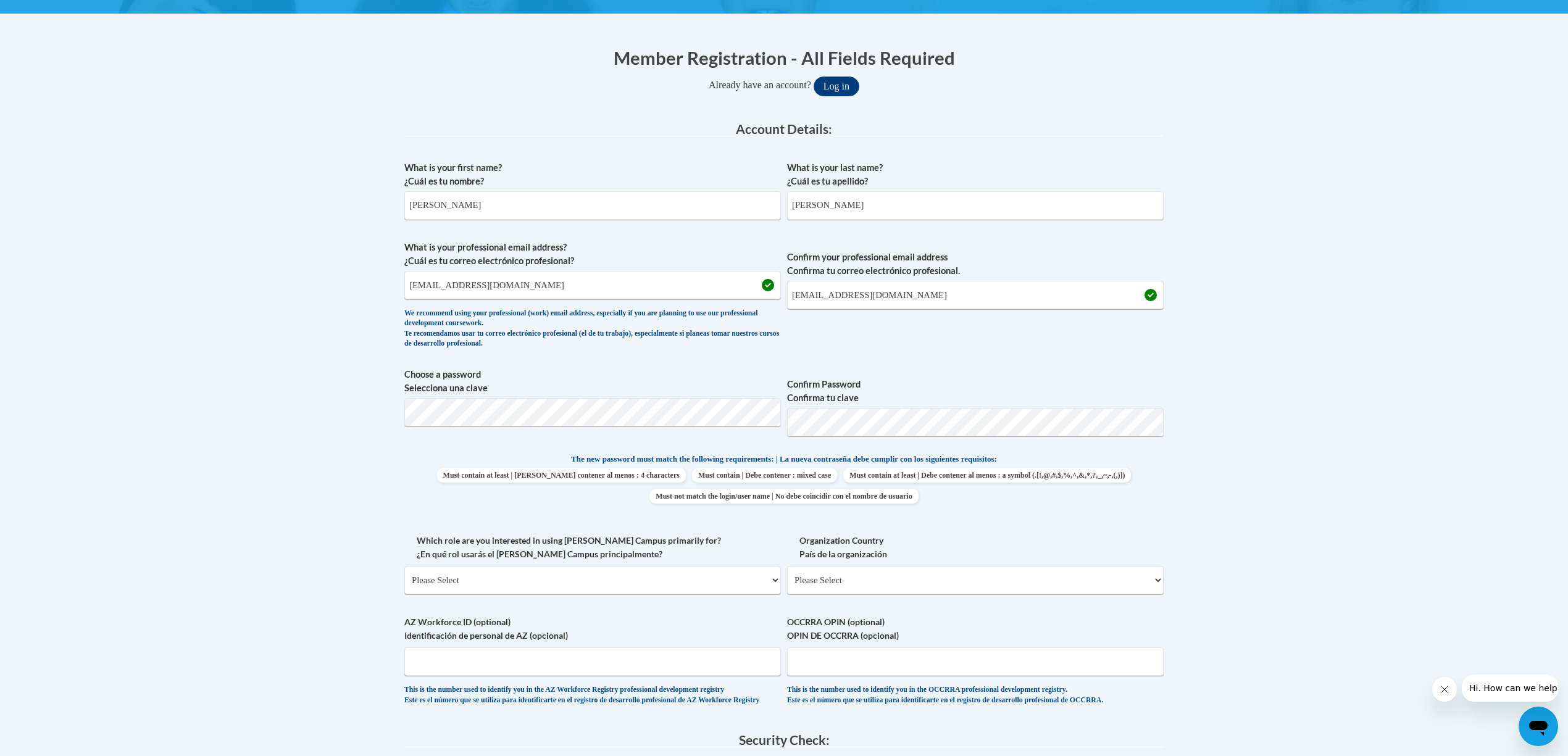
scroll to position [247, 0]
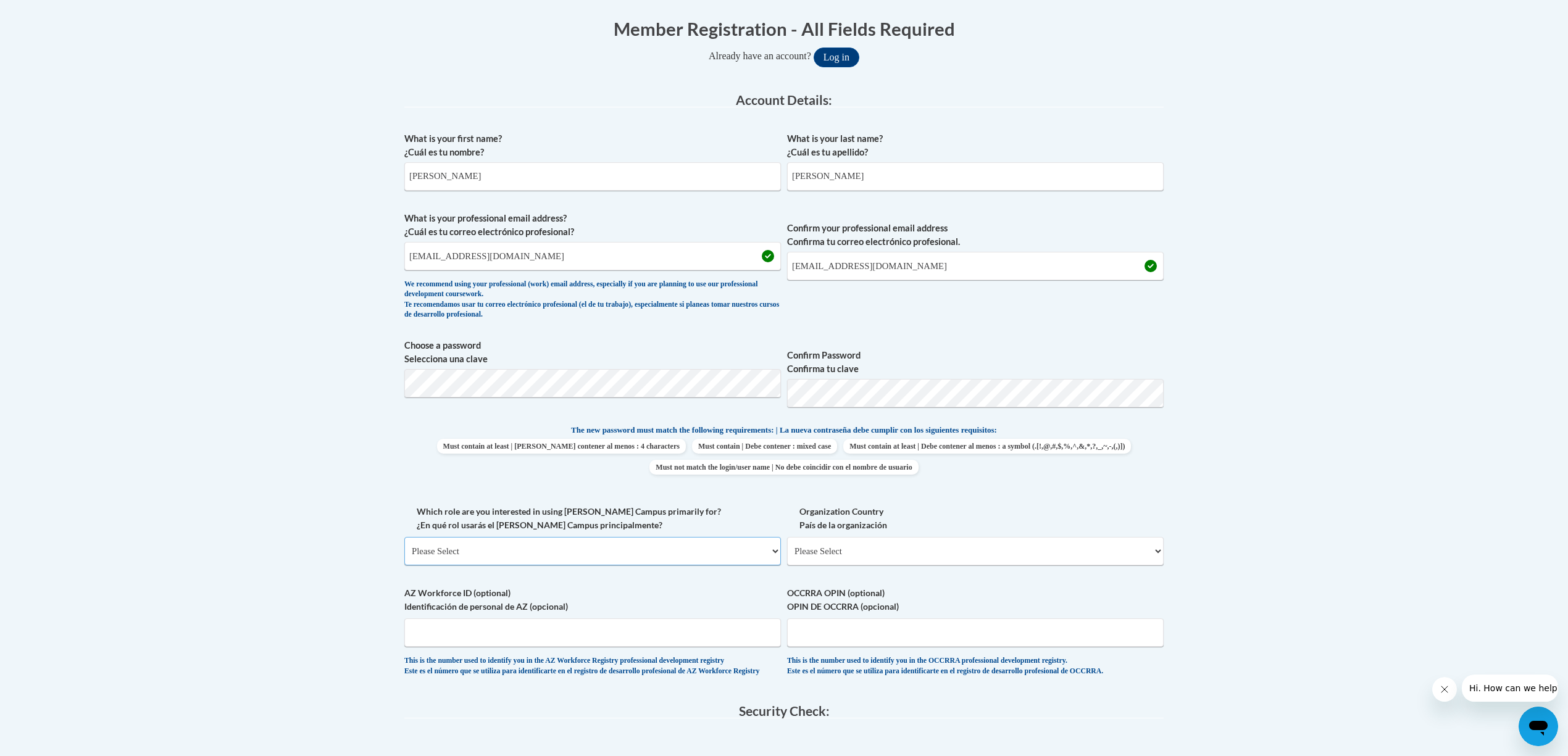
click at [771, 552] on select "Please Select College/University | Colegio/Universidad Community/Nonprofit Part…" at bounding box center [592, 551] width 377 height 29
select select "fbf2d438-af2f-41f8-98f1-81c410e29de3"
click at [405, 538] on select "Please Select College/University | Colegio/Universidad Community/Nonprofit Part…" at bounding box center [592, 551] width 377 height 29
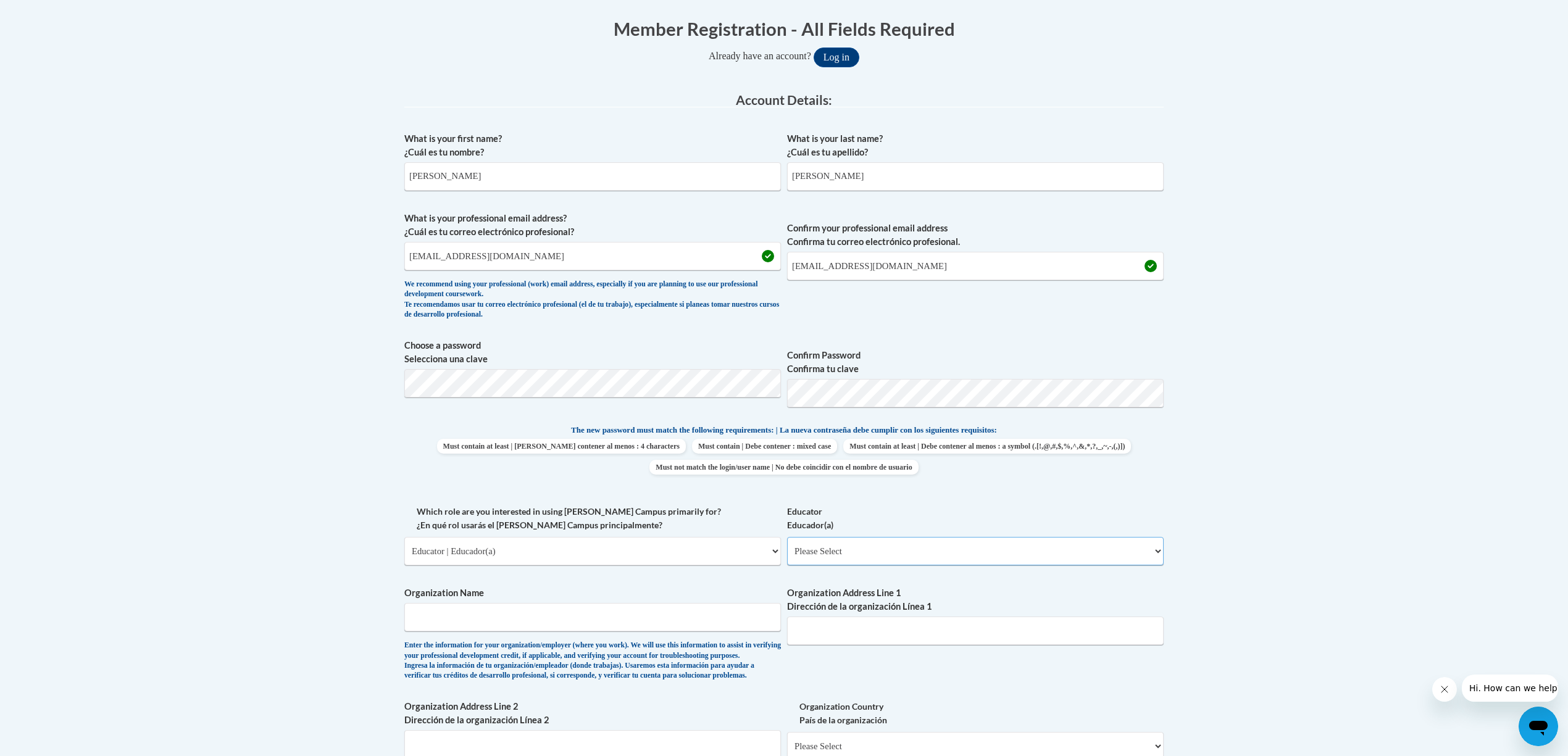
click at [1159, 549] on select "Please Select Early Learning/Daycare Teacher/Family Home Care Provider | Maestr…" at bounding box center [975, 551] width 377 height 29
select select "d5fdb05a-b36c-4d60-97fa-9afceda7e903"
click at [787, 538] on select "Please Select Early Learning/Daycare Teacher/Family Home Care Provider | Maestr…" at bounding box center [975, 551] width 377 height 29
click at [584, 619] on input "Organization Name" at bounding box center [592, 617] width 377 height 29
type input "Doraville United"
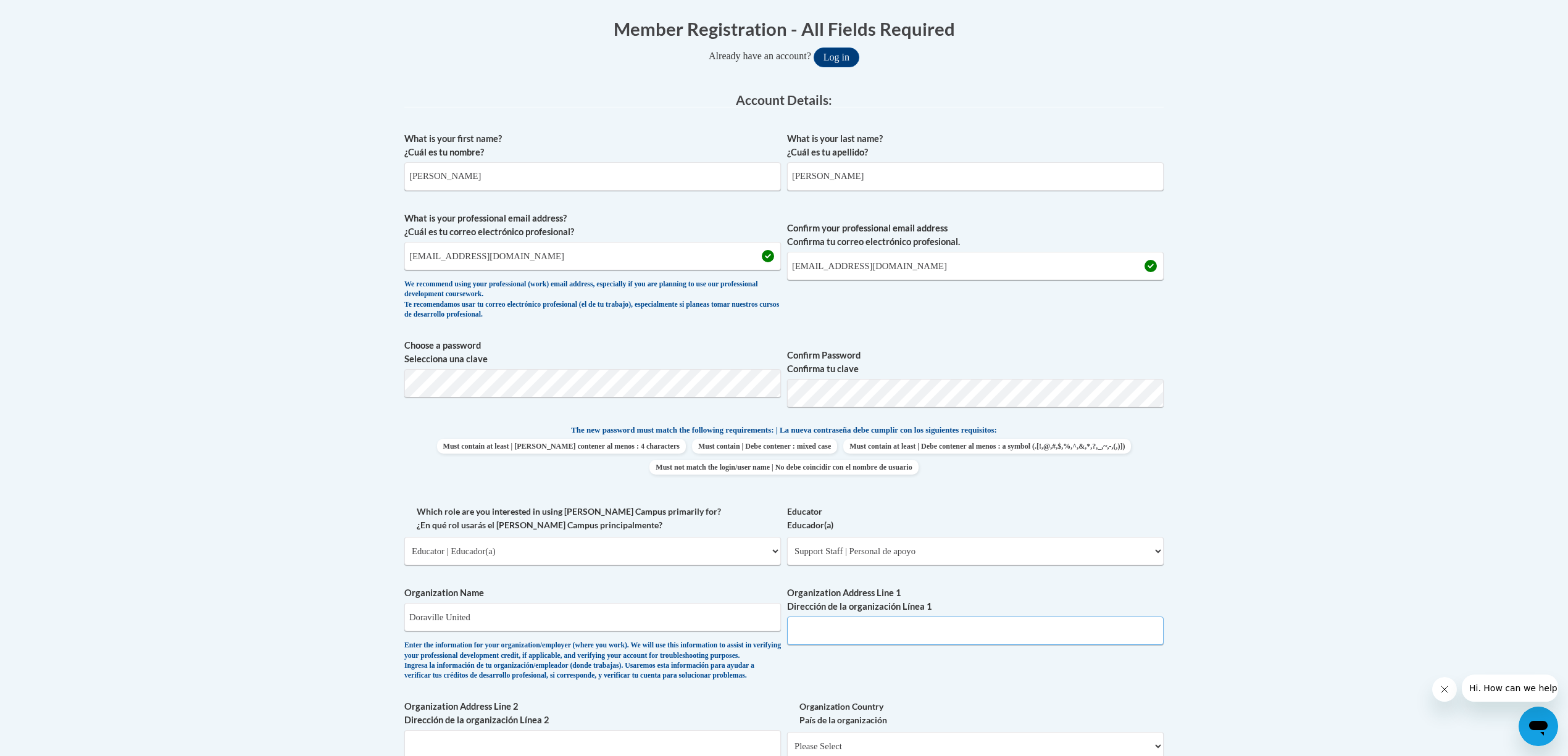
click at [839, 629] on input "Organization Address Line 1 Dirección de la organización Línea 1" at bounding box center [975, 631] width 377 height 29
type input "3630 Shallowford Rd NE"
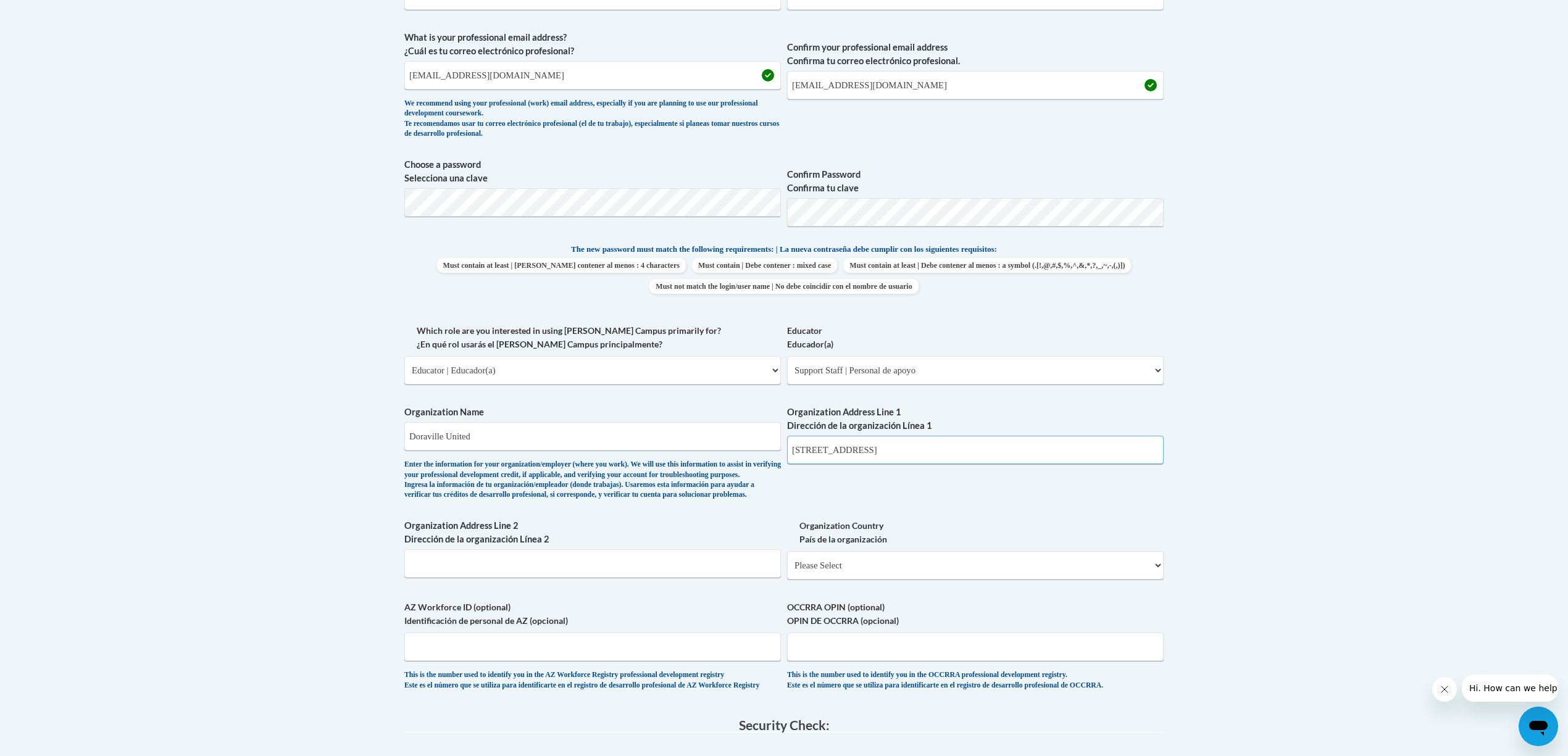
scroll to position [494, 0]
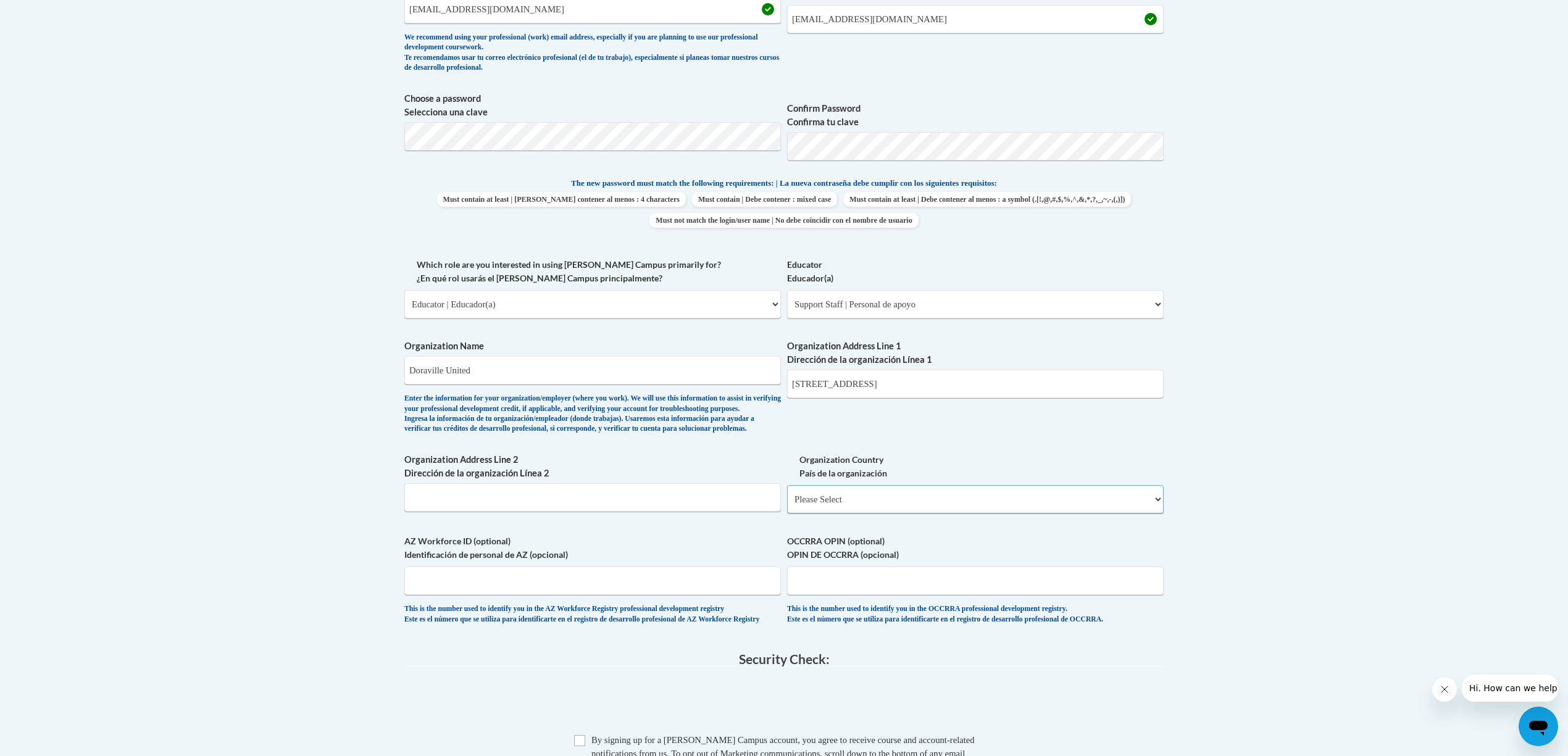
click at [890, 514] on select "Please Select United States | Estados Unidos Outside of the United States | Fue…" at bounding box center [975, 500] width 377 height 29
select select "ad49bcad-a171-4b2e-b99c-48b446064914"
click at [787, 505] on select "Please Select United States | Estados Unidos Outside of the United States | Fue…" at bounding box center [975, 500] width 377 height 29
select select
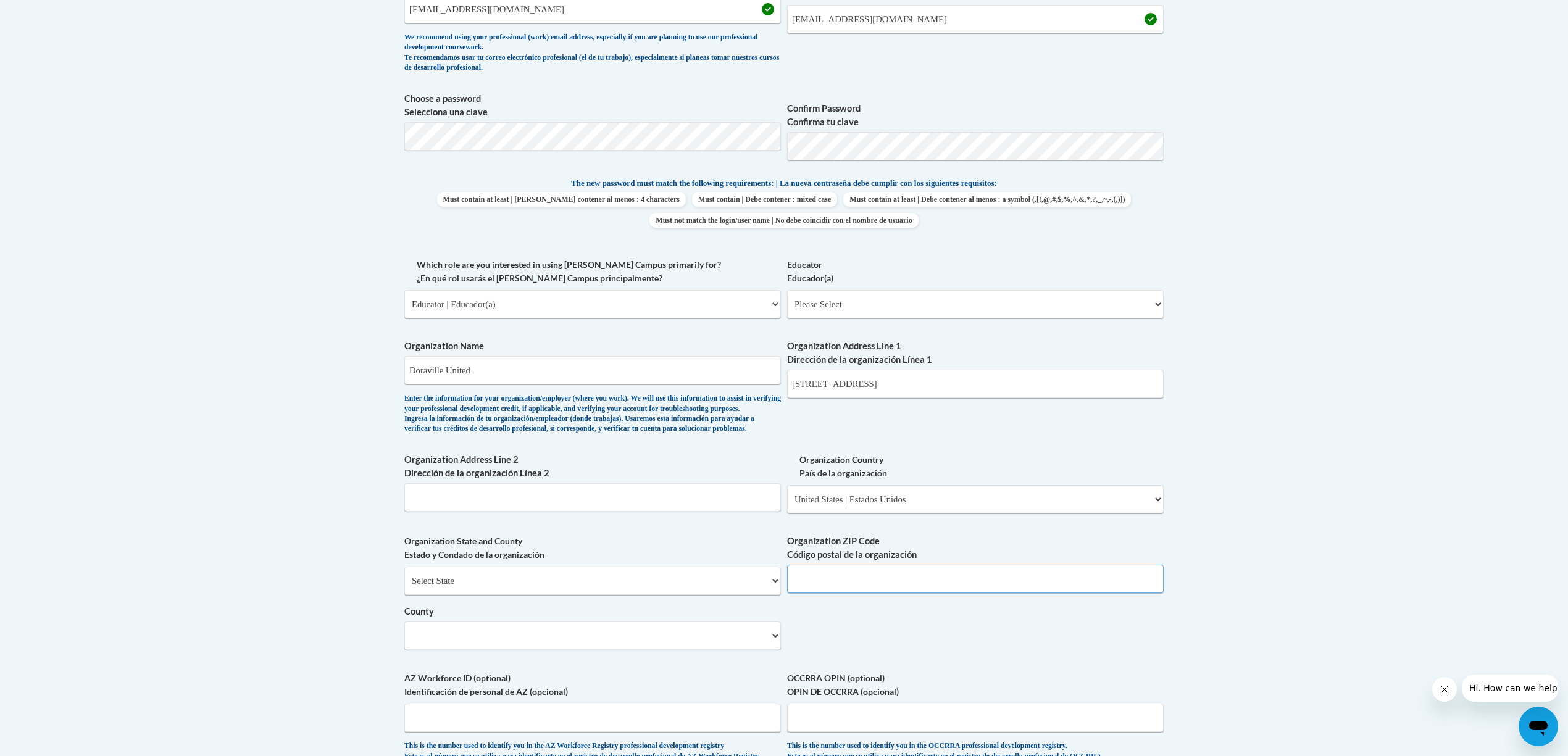
click at [841, 593] on input "Organization ZIP Code Código postal de la organización" at bounding box center [975, 579] width 377 height 29
type input "30340"
click at [773, 650] on select "County" at bounding box center [592, 636] width 377 height 29
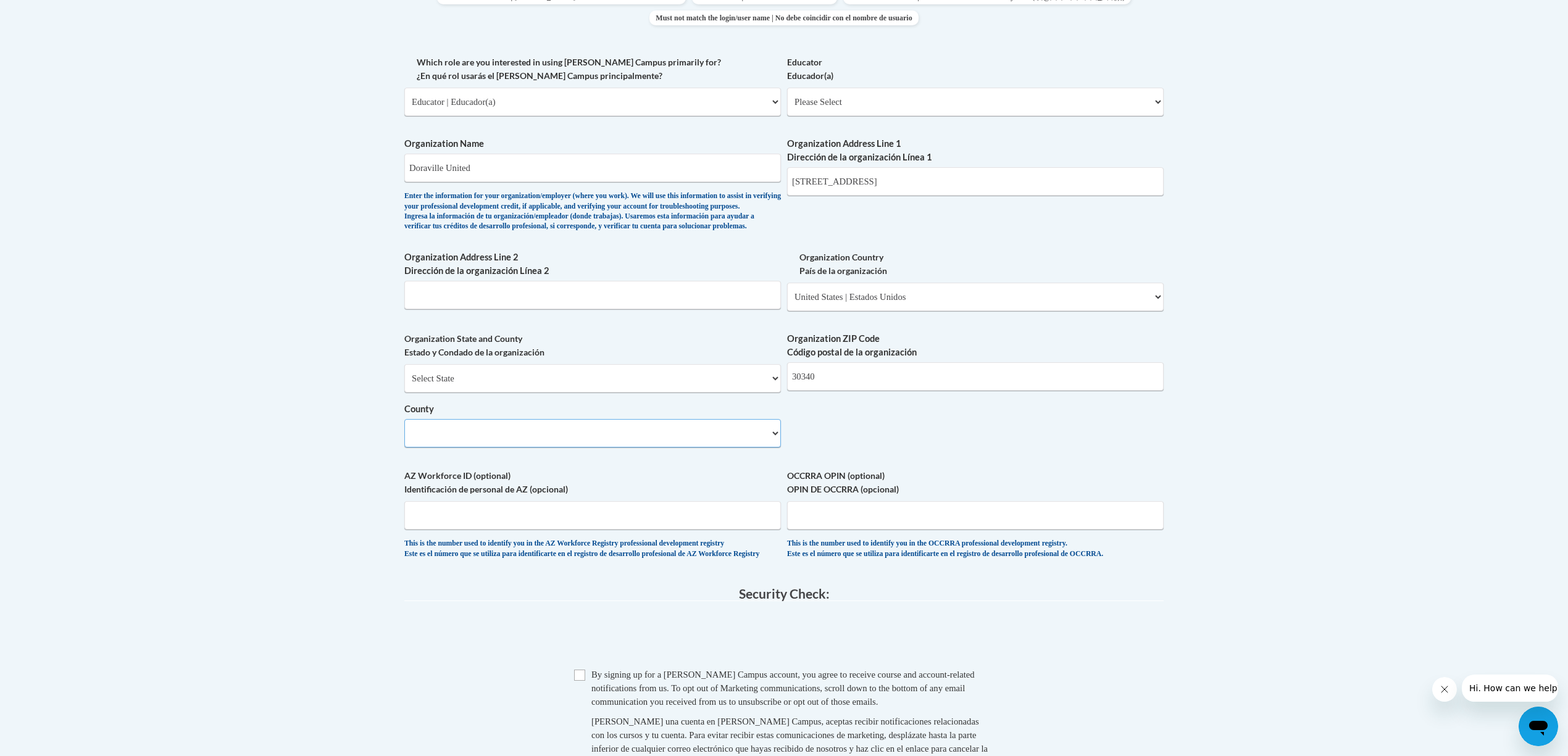
scroll to position [741, 0]
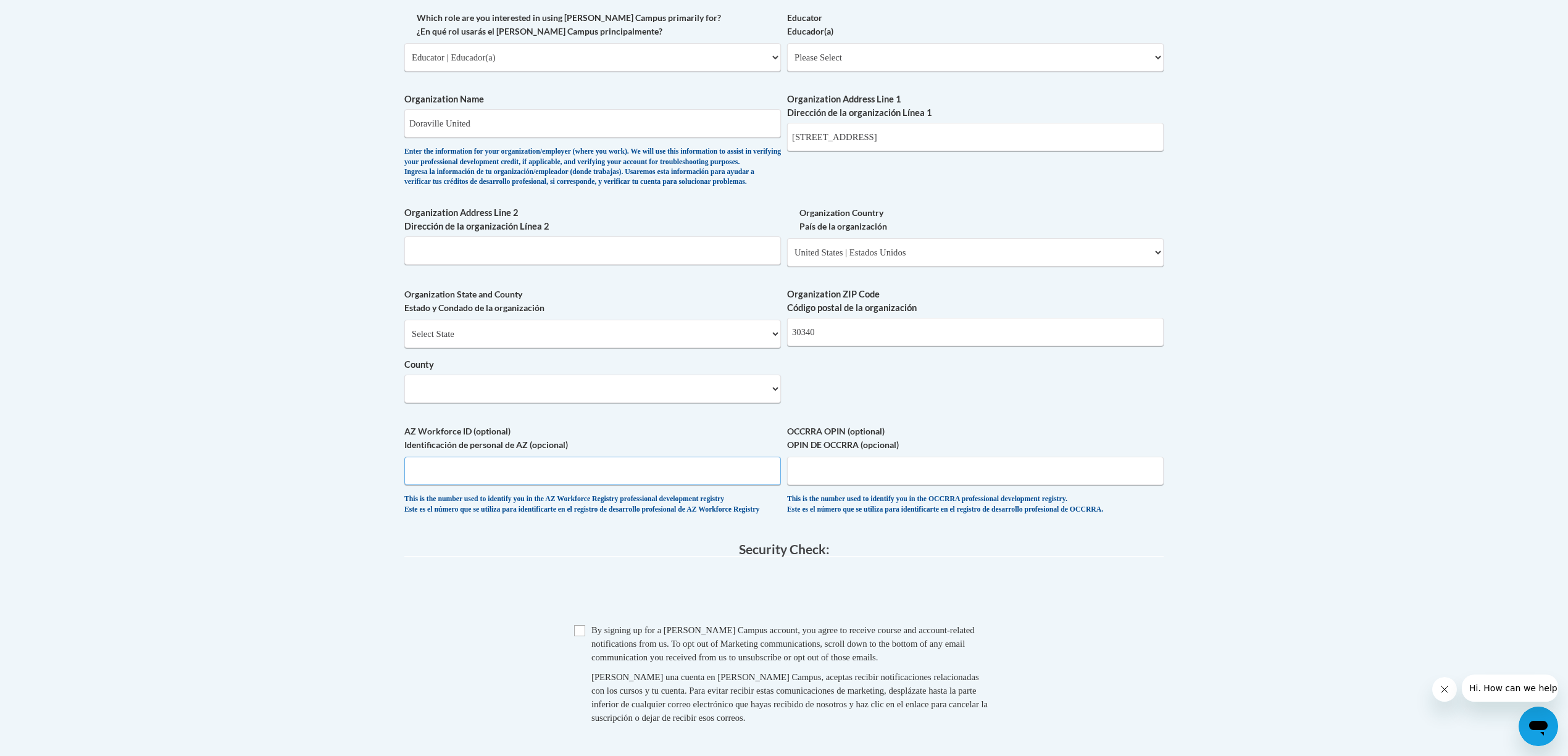
click at [491, 486] on input "AZ Workforce ID (optional) Identificación de personal de AZ (opcional)" at bounding box center [592, 471] width 377 height 29
click at [583, 637] on input "Checkbox" at bounding box center [579, 631] width 11 height 11
checkbox input "true"
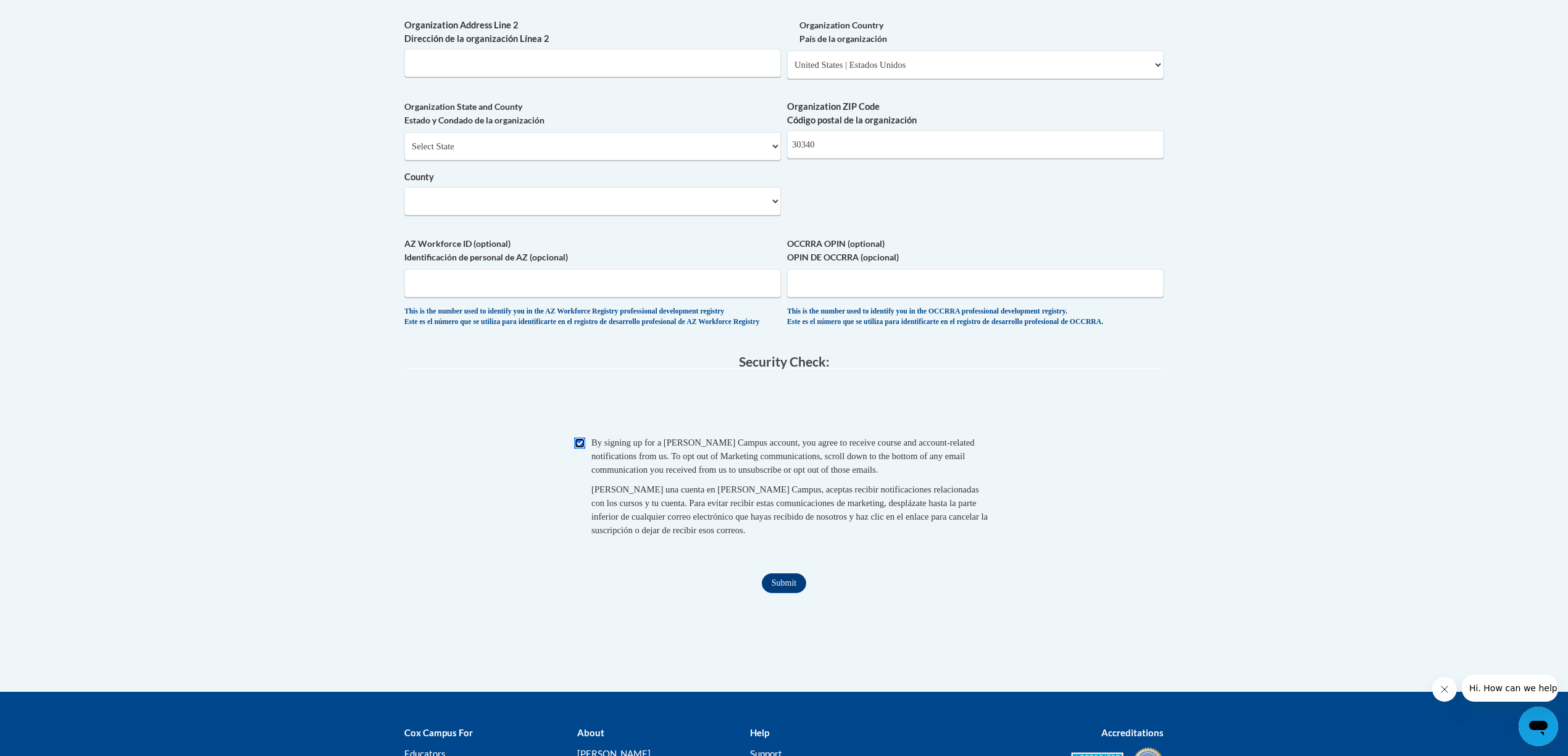
scroll to position [988, 0]
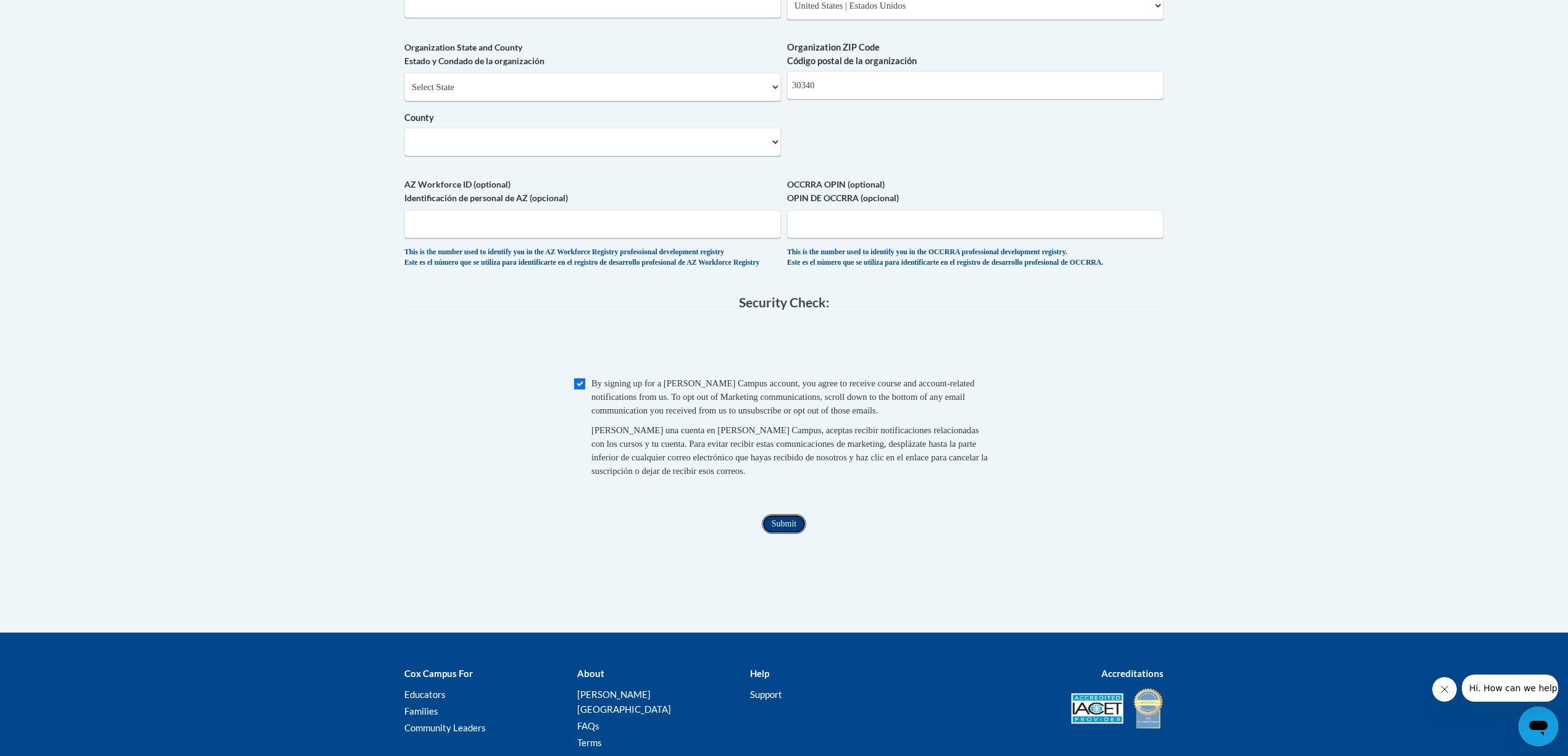
click at [798, 534] on input "Submit" at bounding box center [784, 524] width 44 height 20
click at [764, 156] on select "County" at bounding box center [592, 141] width 377 height 29
click at [774, 156] on select "County" at bounding box center [592, 141] width 377 height 29
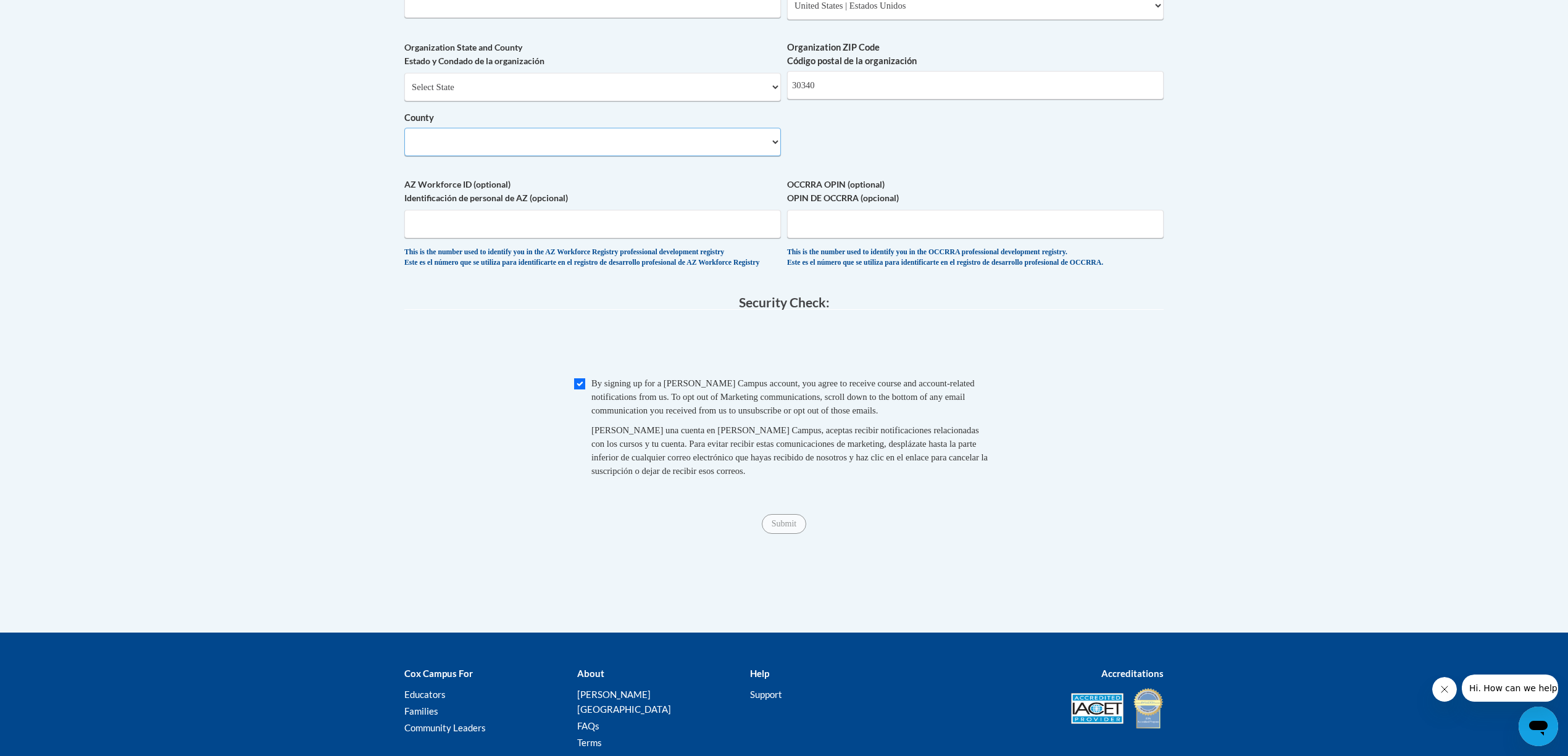
click at [774, 156] on select "County" at bounding box center [592, 141] width 377 height 29
click at [570, 156] on select "County" at bounding box center [592, 141] width 377 height 29
click at [776, 156] on select "County" at bounding box center [592, 141] width 377 height 29
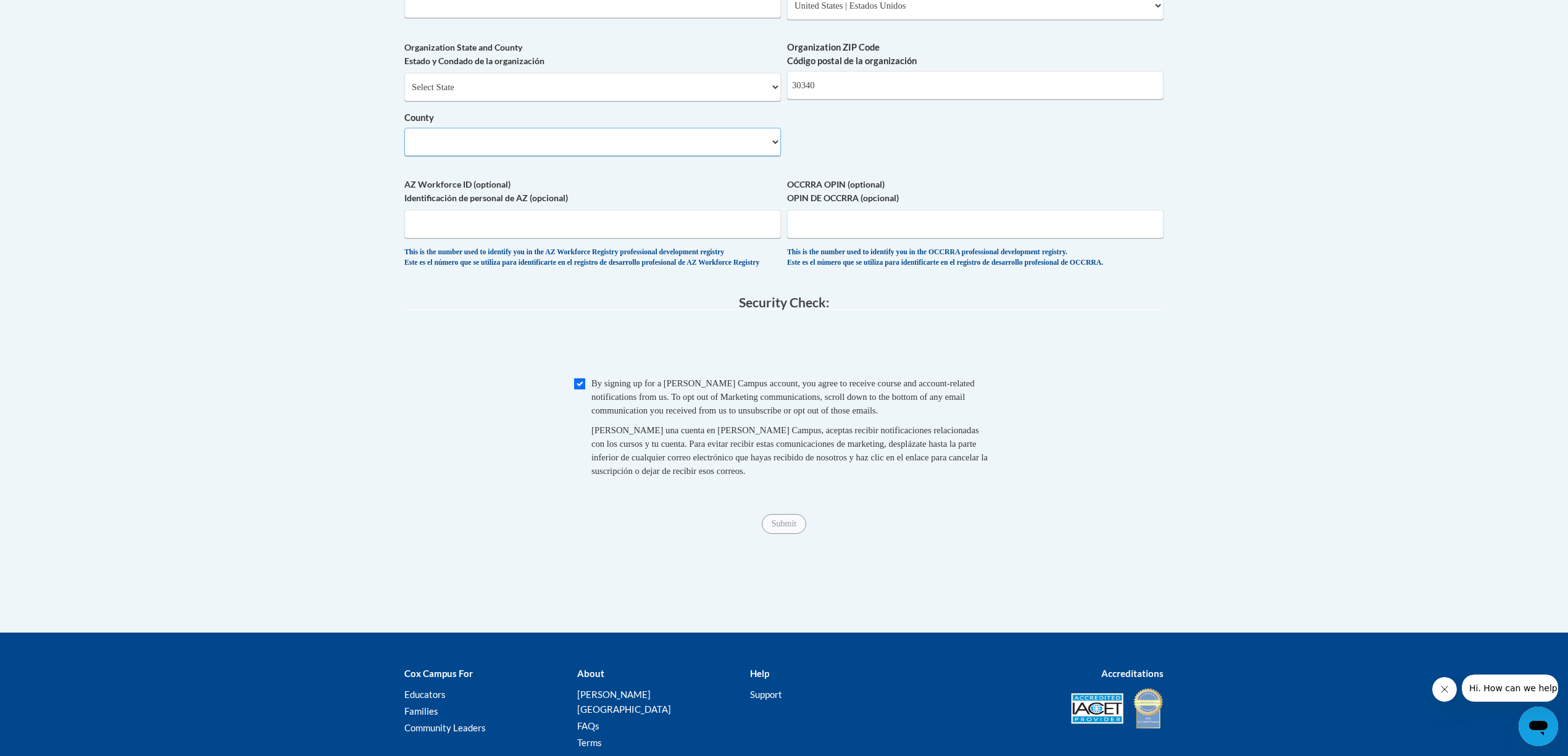
click at [776, 156] on select "County" at bounding box center [592, 141] width 377 height 29
click at [626, 205] on label "AZ Workforce ID (optional) Identificación de personal de AZ (opcional)" at bounding box center [592, 191] width 377 height 27
click at [626, 210] on input "AZ Workforce ID (optional) Identificación de personal de AZ (opcional)" at bounding box center [592, 224] width 377 height 29
click at [776, 156] on select "County" at bounding box center [592, 141] width 377 height 29
click at [445, 156] on select "County" at bounding box center [592, 141] width 377 height 29
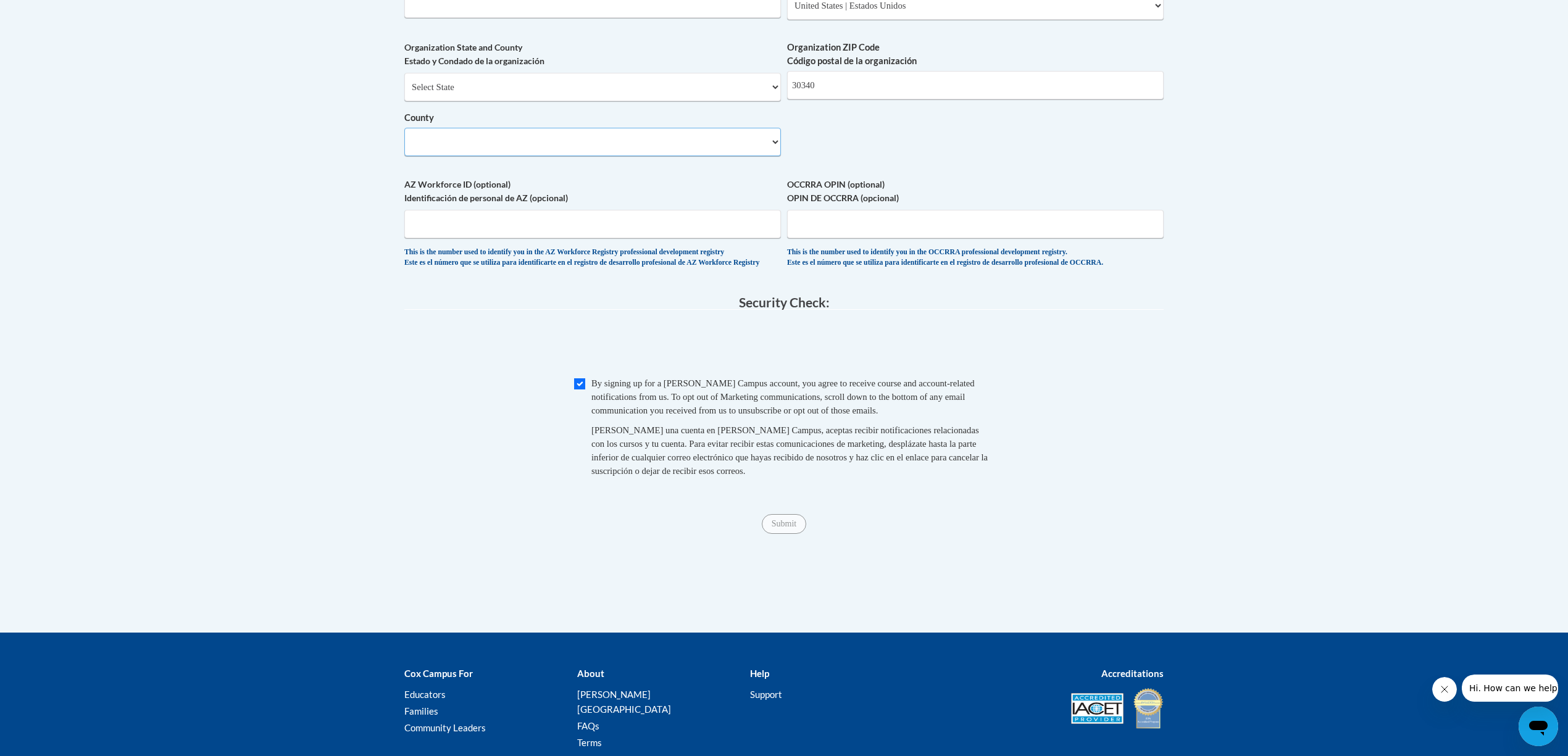
click at [415, 156] on select "County" at bounding box center [592, 141] width 377 height 29
click at [445, 156] on select "County" at bounding box center [592, 141] width 377 height 29
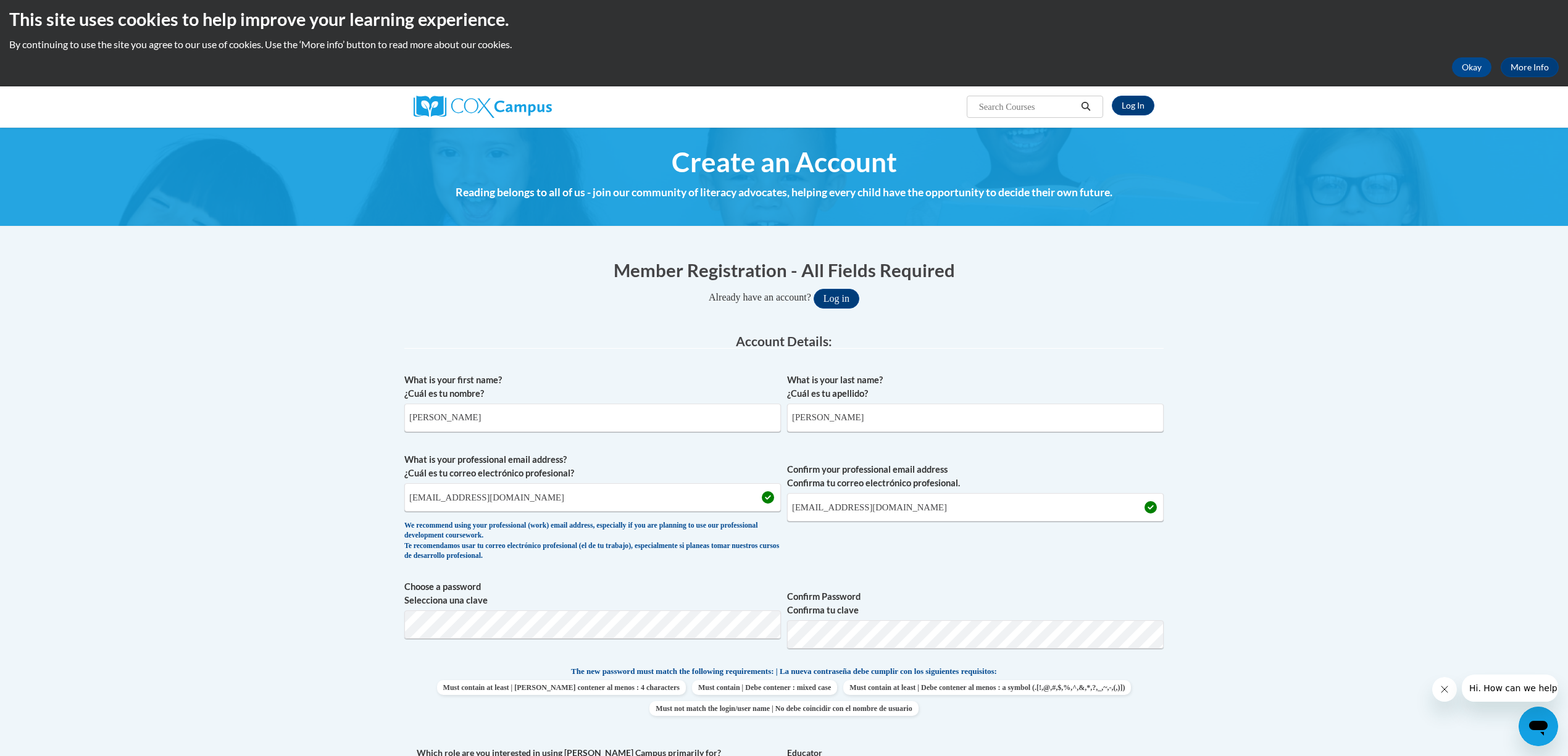
scroll to position [0, 0]
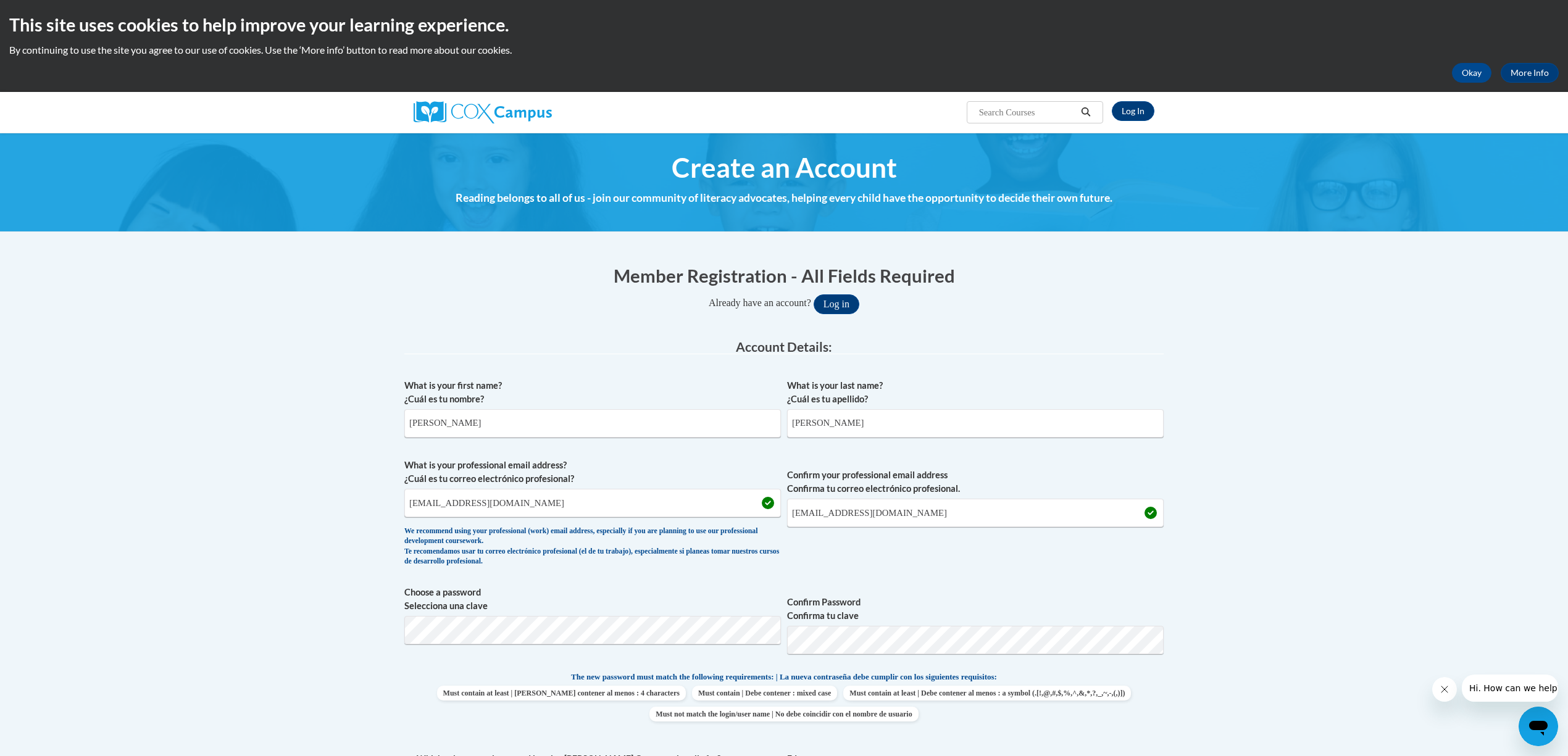
click at [1026, 115] on input "Search..." at bounding box center [1027, 112] width 99 height 15
click at [1136, 108] on link "Log In" at bounding box center [1133, 111] width 43 height 20
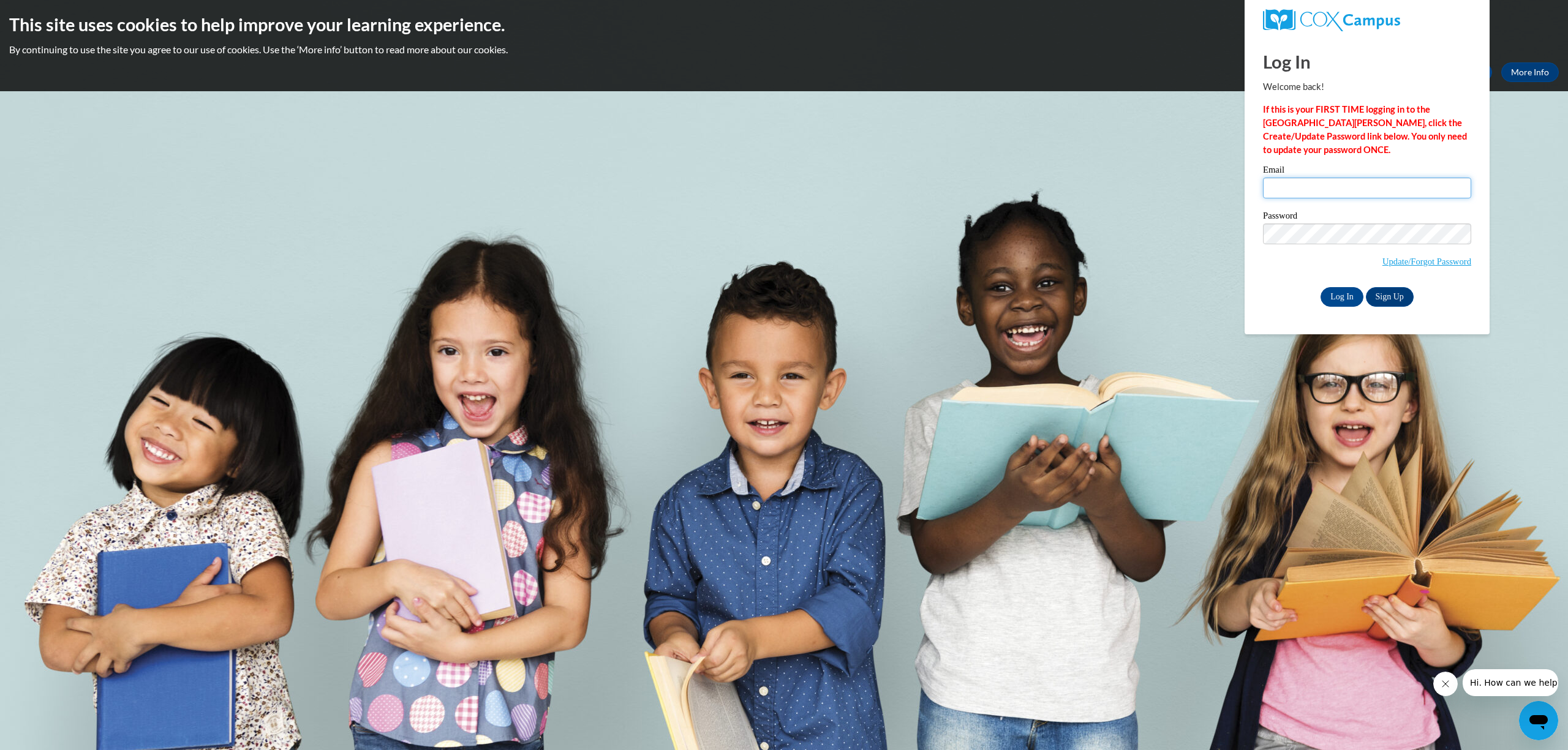
type input "[EMAIL_ADDRESS][DOMAIN_NAME]"
click at [1241, 244] on body "This site uses cookies to help improve your learning experience. By continuing …" at bounding box center [784, 375] width 1568 height 750
click at [1326, 298] on input "Log In" at bounding box center [1342, 297] width 43 height 20
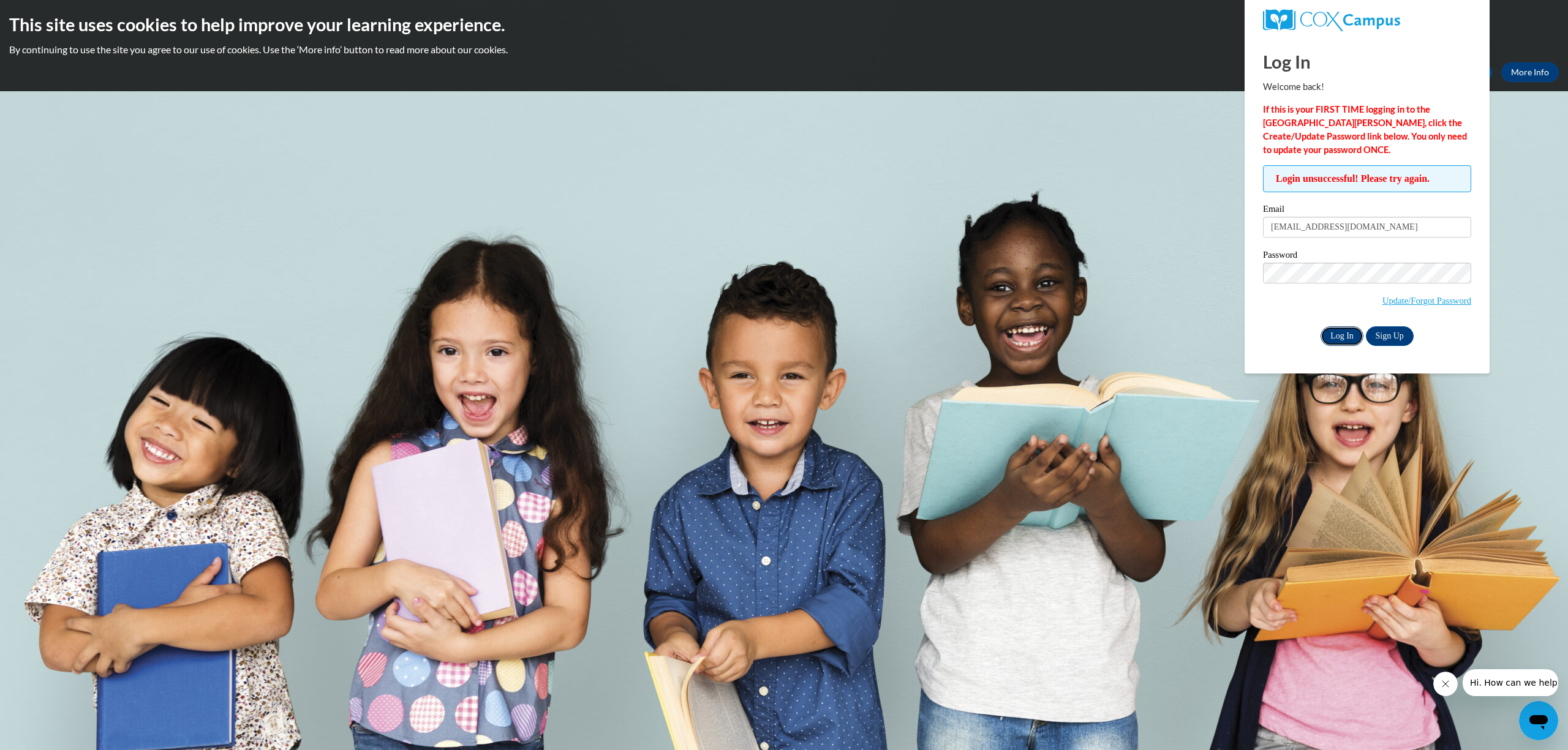
click at [1330, 341] on input "Log In" at bounding box center [1342, 336] width 43 height 20
click at [1431, 303] on link "Update/Forgot Password" at bounding box center [1427, 300] width 89 height 10
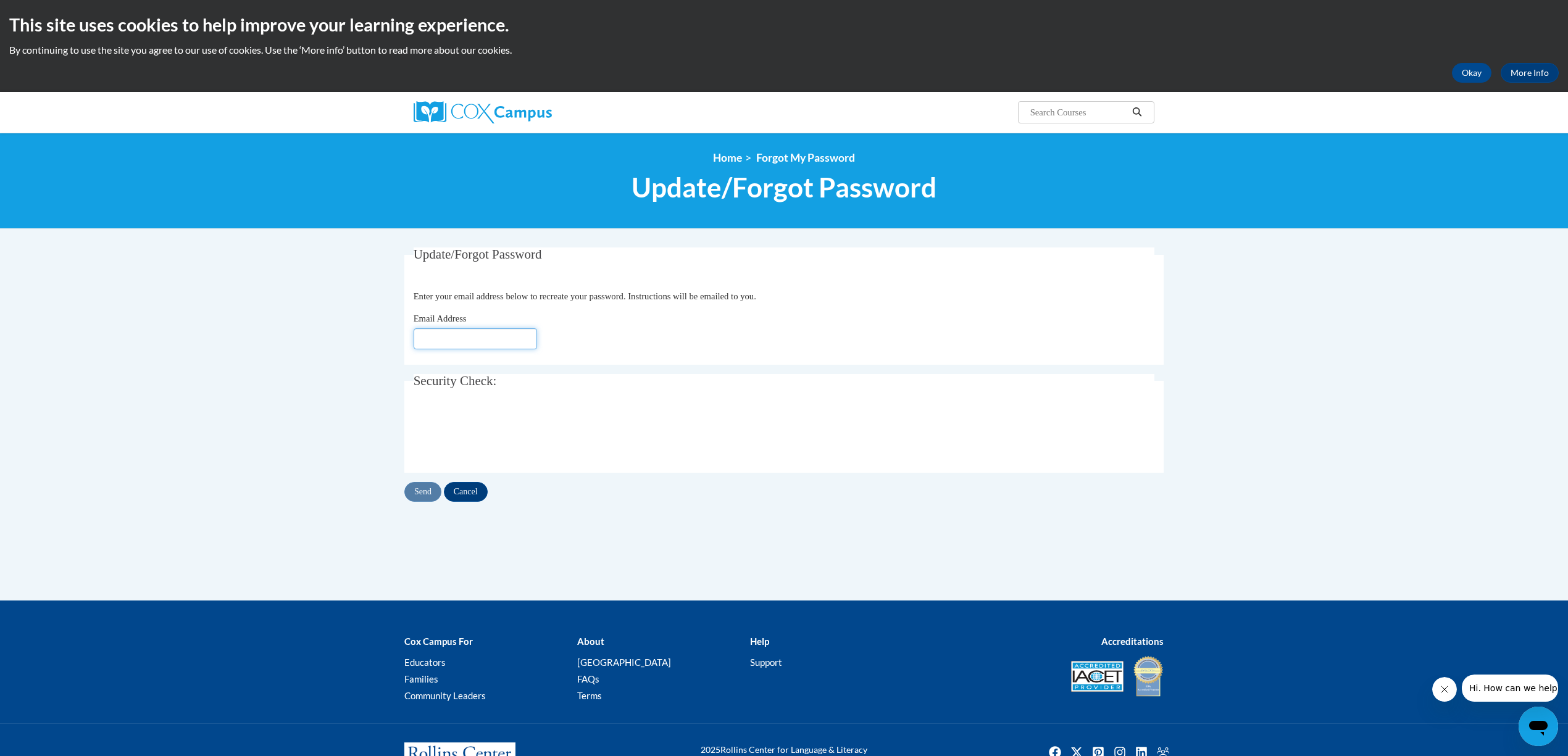
click at [463, 337] on input "Email Address" at bounding box center [475, 339] width 124 height 21
type input "[EMAIL_ADDRESS][DOMAIN_NAME]"
click at [425, 490] on input "Send" at bounding box center [423, 491] width 37 height 20
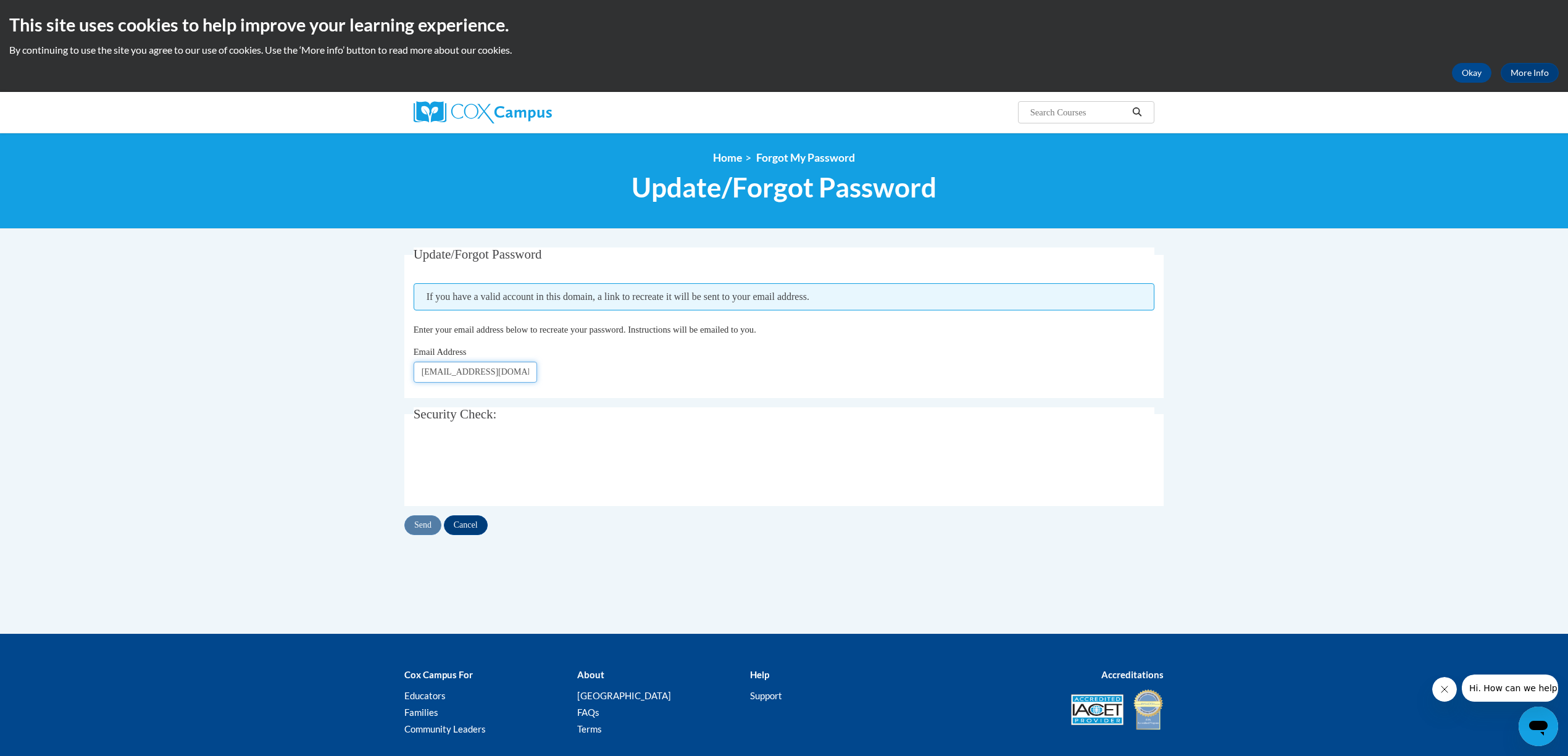
scroll to position [0, 33]
drag, startPoint x: 418, startPoint y: 375, endPoint x: 638, endPoint y: 373, distance: 220.0
click at [638, 373] on div "Email Address shelia_sanders@dekalbschoolsga.org" at bounding box center [784, 363] width 741 height 38
type input "[EMAIL_ADDRESS][DOMAIN_NAME]"
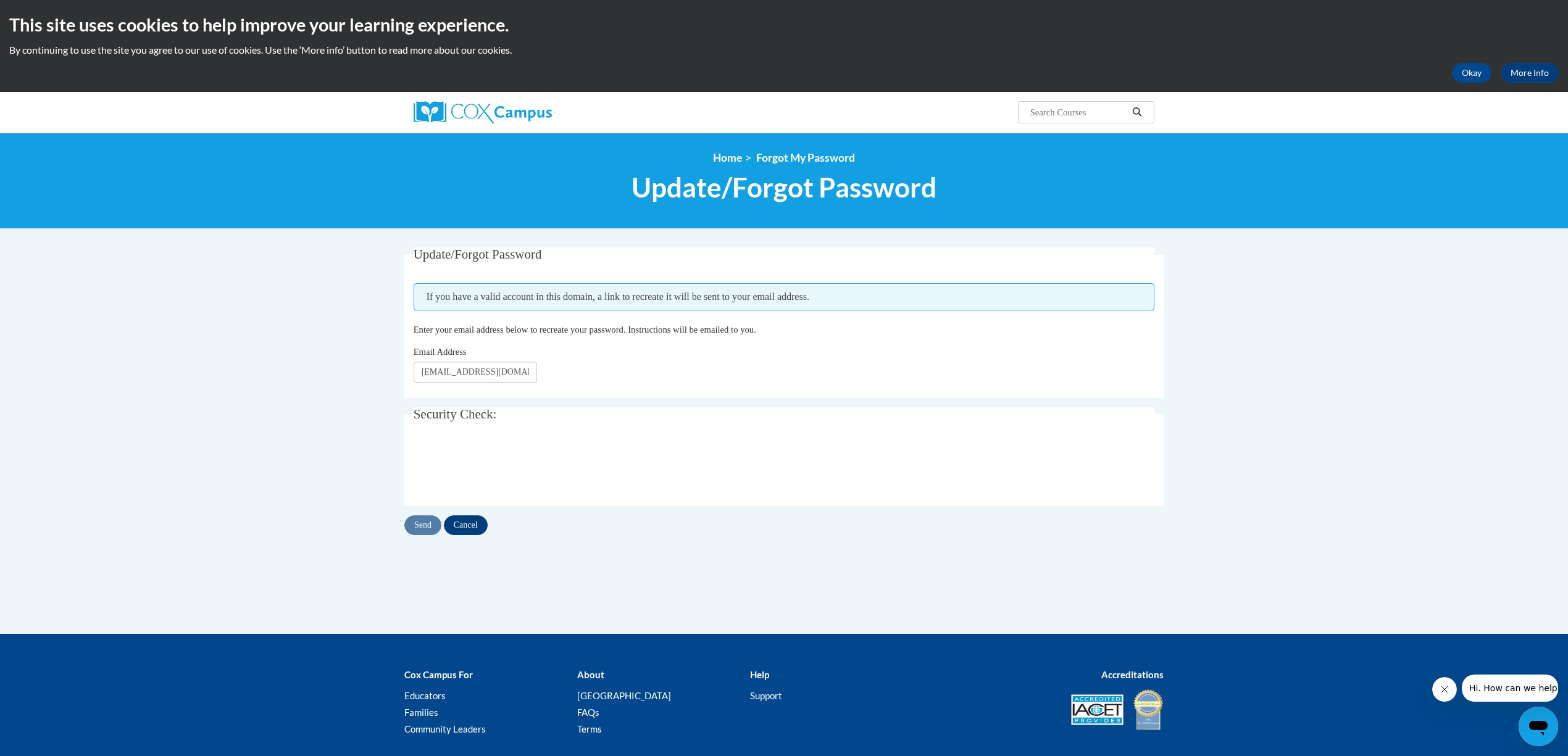
click at [816, 570] on div "Update/Forgot Password Please enter your email address If you have a valid acco…" at bounding box center [784, 441] width 778 height 387
click at [422, 524] on input "Send" at bounding box center [423, 525] width 37 height 20
click at [1538, 68] on link "More Info" at bounding box center [1530, 72] width 58 height 20
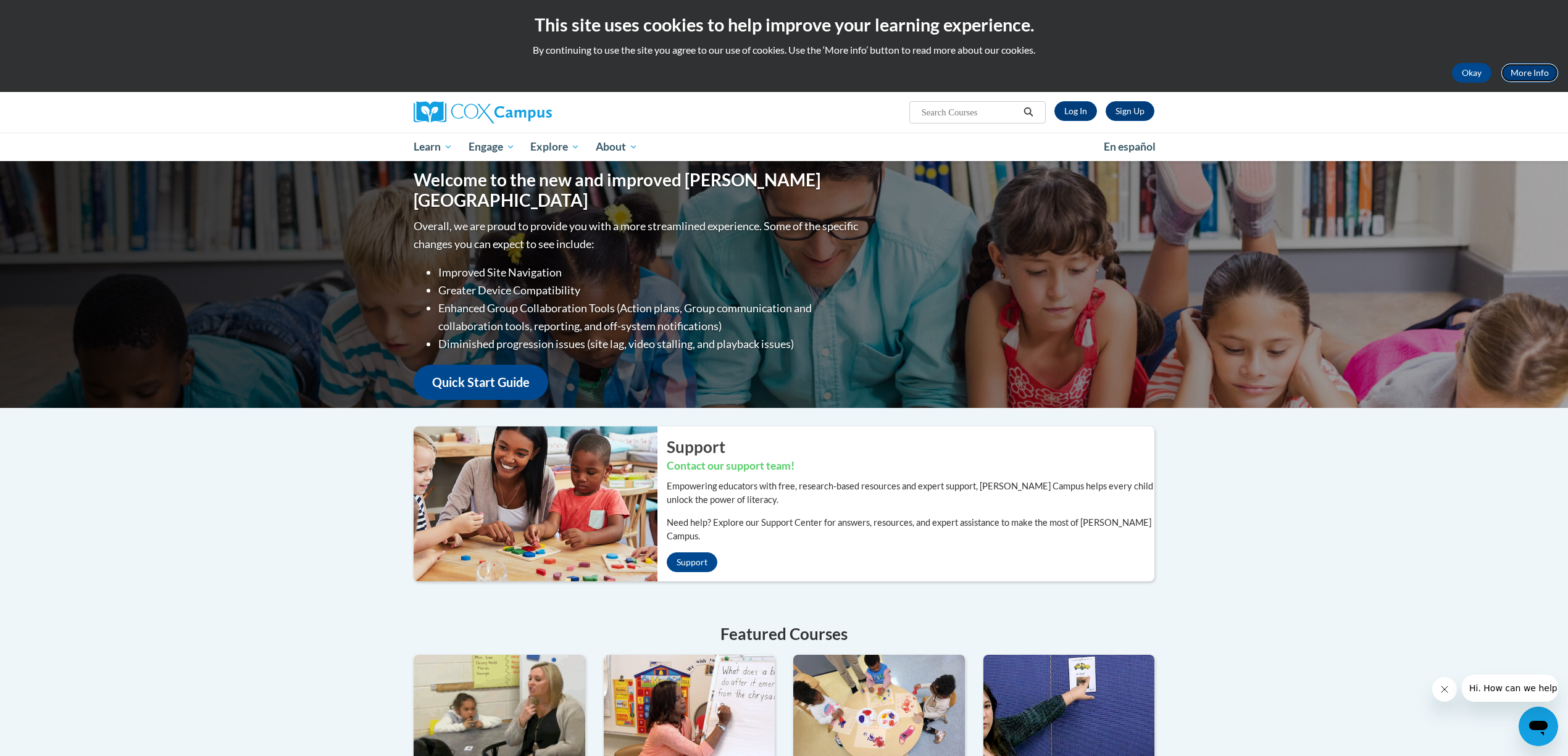
click at [1533, 68] on link "More Info" at bounding box center [1530, 72] width 58 height 20
click at [1130, 109] on link "Sign Up" at bounding box center [1130, 111] width 49 height 20
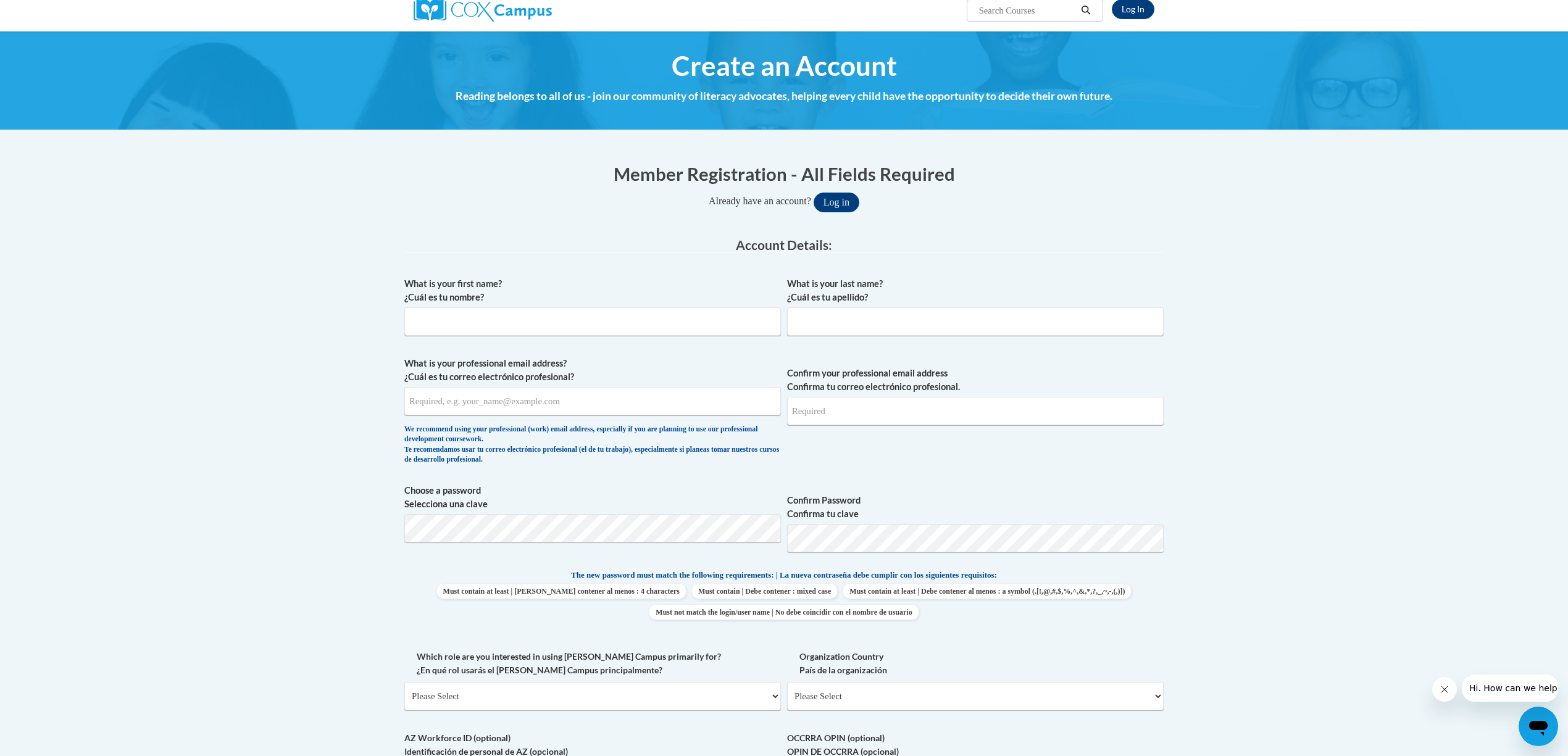
scroll to position [82, 0]
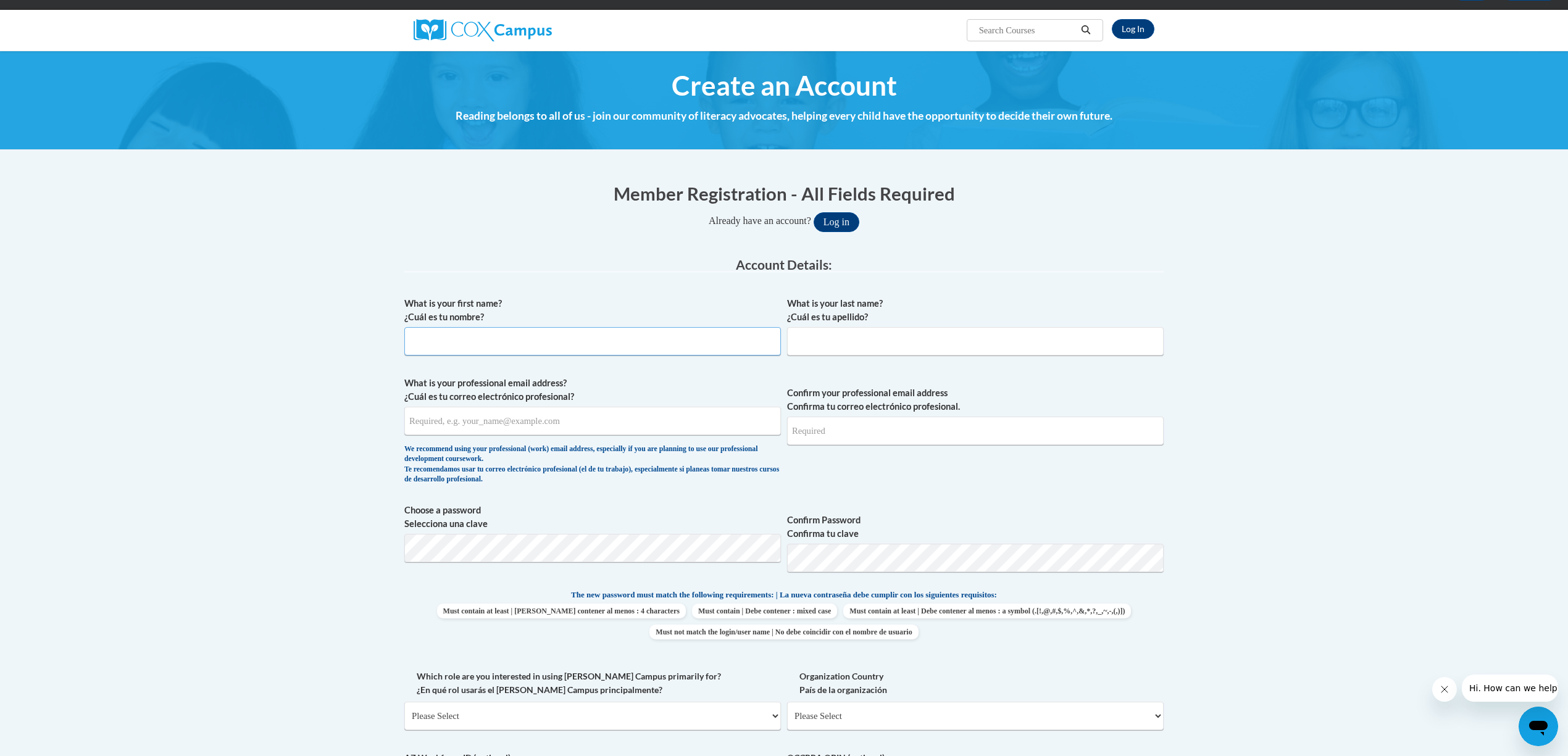
click at [495, 340] on input "What is your first name? ¿Cuál es tu nombre?" at bounding box center [592, 341] width 377 height 29
type input "[PERSON_NAME]"
type input "[EMAIL_ADDRESS][DOMAIN_NAME]"
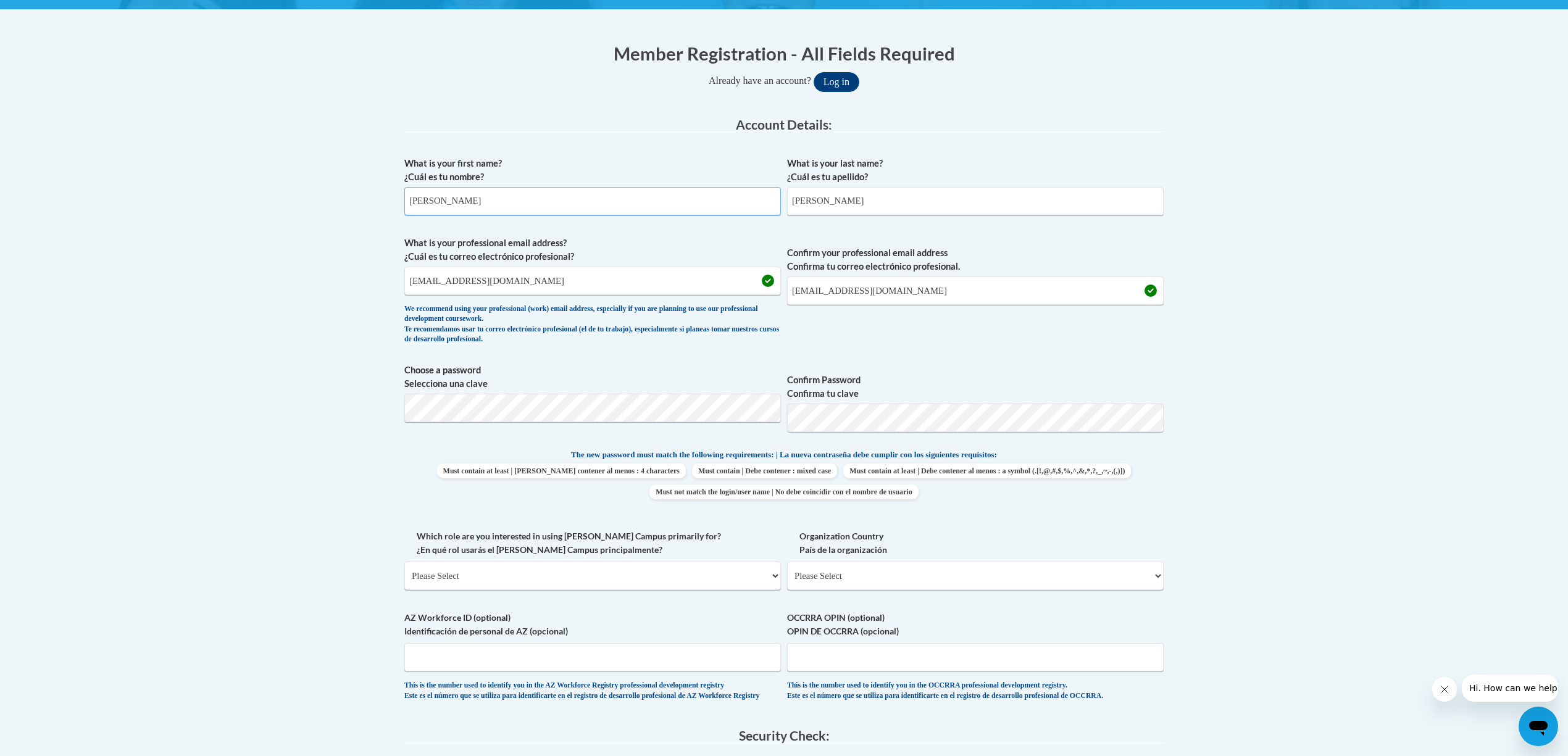
scroll to position [329, 0]
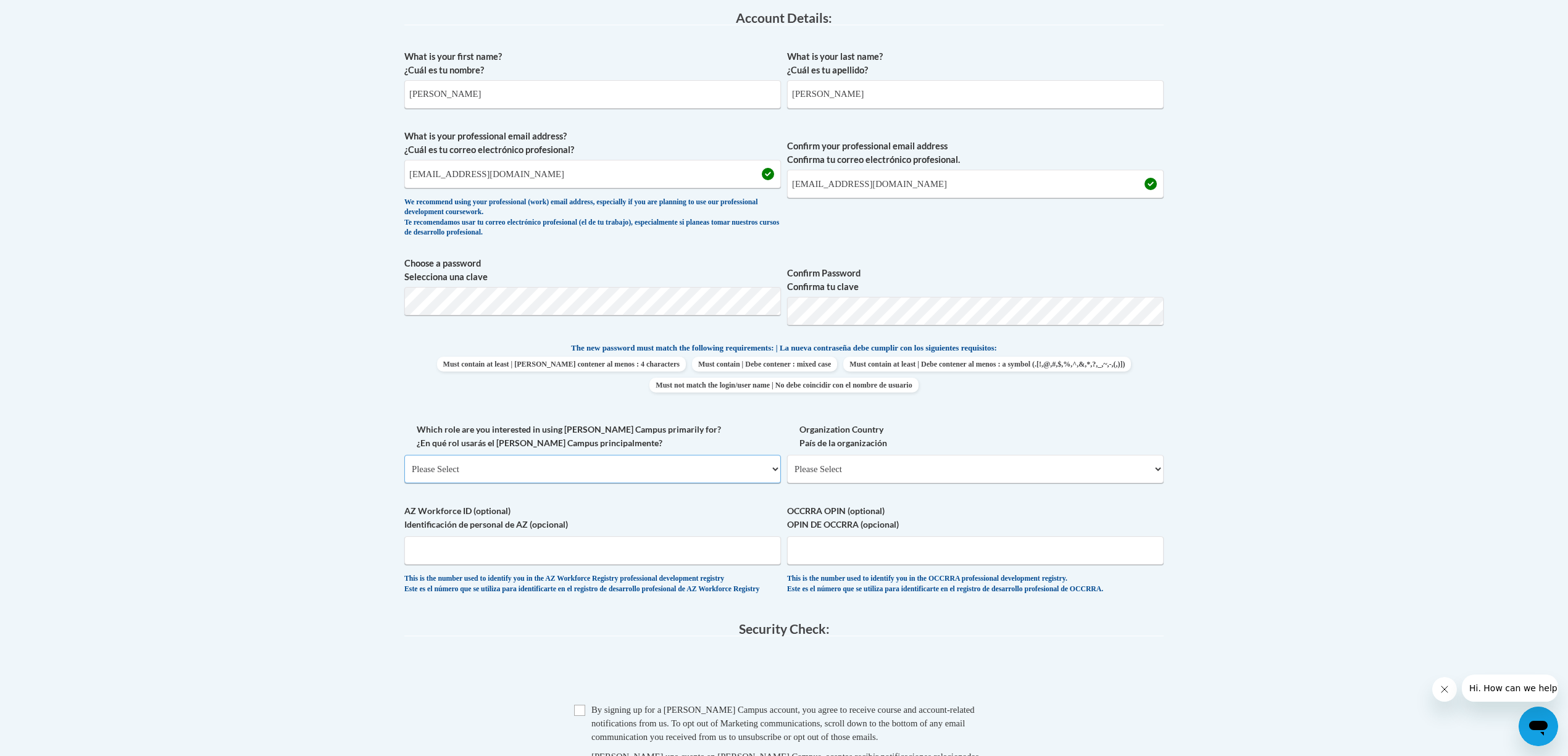
click at [769, 469] on select "Please Select College/University | Colegio/Universidad Community/Nonprofit Part…" at bounding box center [592, 469] width 377 height 29
click at [771, 467] on select "Please Select College/University | Colegio/Universidad Community/Nonprofit Part…" at bounding box center [592, 469] width 377 height 29
select select "3271ce3a-a928-4b91-bcec-7d68f79f4f34"
click at [405, 455] on select "Please Select College/University | Colegio/Universidad Community/Nonprofit Part…" at bounding box center [592, 469] width 377 height 29
click at [1155, 470] on select "Please Select United States | Estados Unidos Outside of the United States | Fue…" at bounding box center [975, 469] width 377 height 29
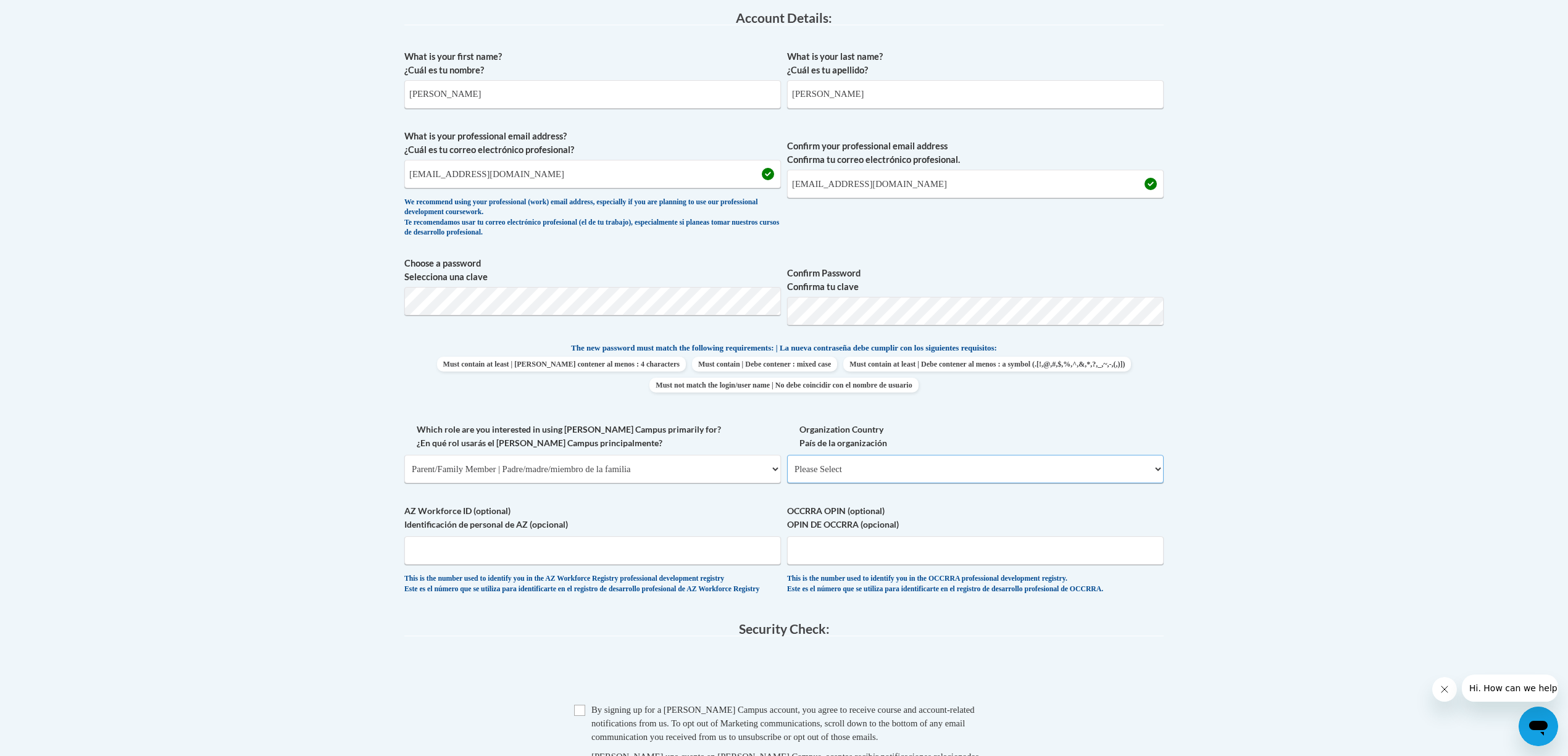
select select "ad49bcad-a171-4b2e-b99c-48b446064914"
click at [787, 455] on select "Please Select United States | Estados Unidos Outside of the United States | Fue…" at bounding box center [975, 469] width 377 height 29
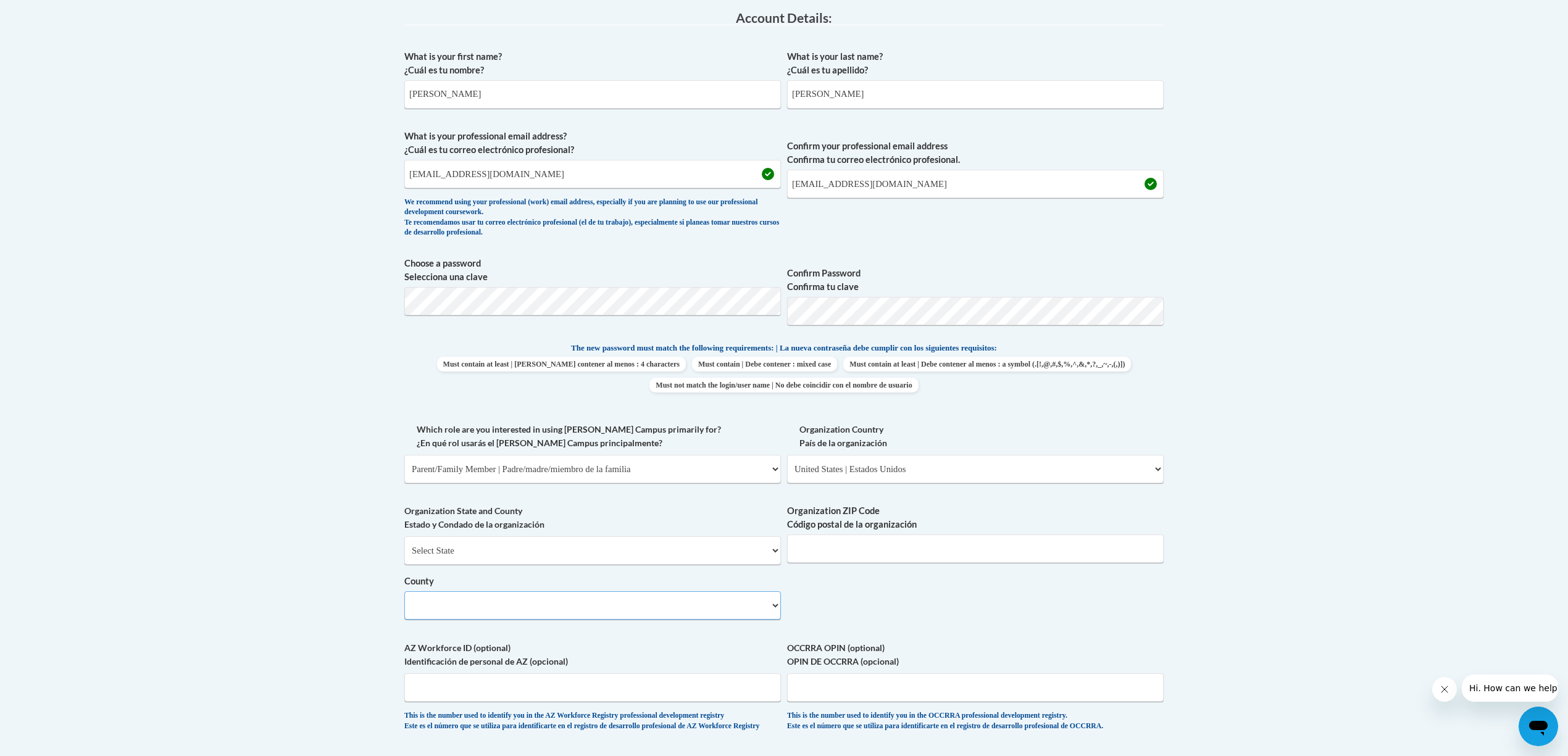
click at [774, 604] on select "County" at bounding box center [592, 606] width 377 height 29
click at [1155, 466] on select "Please Select United States | Estados Unidos Outside of the United States | Fue…" at bounding box center [975, 469] width 377 height 29
select select
click at [787, 455] on select "Please Select United States | Estados Unidos Outside of the United States | Fue…" at bounding box center [975, 469] width 377 height 29
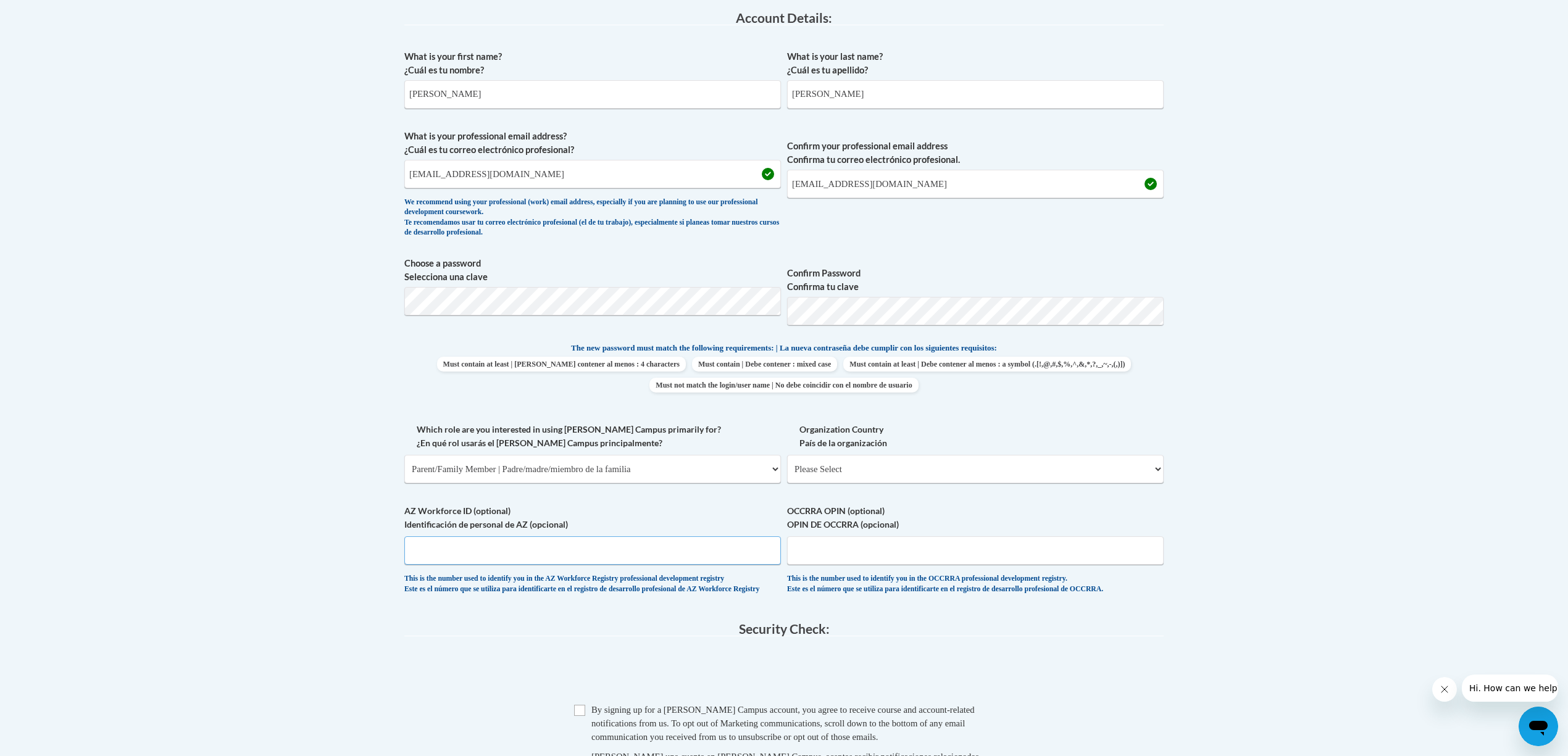
click at [435, 547] on input "AZ Workforce ID (optional) Identificación de personal de AZ (opcional)" at bounding box center [592, 550] width 377 height 29
click at [583, 716] on input "Checkbox" at bounding box center [579, 710] width 11 height 11
checkbox input "true"
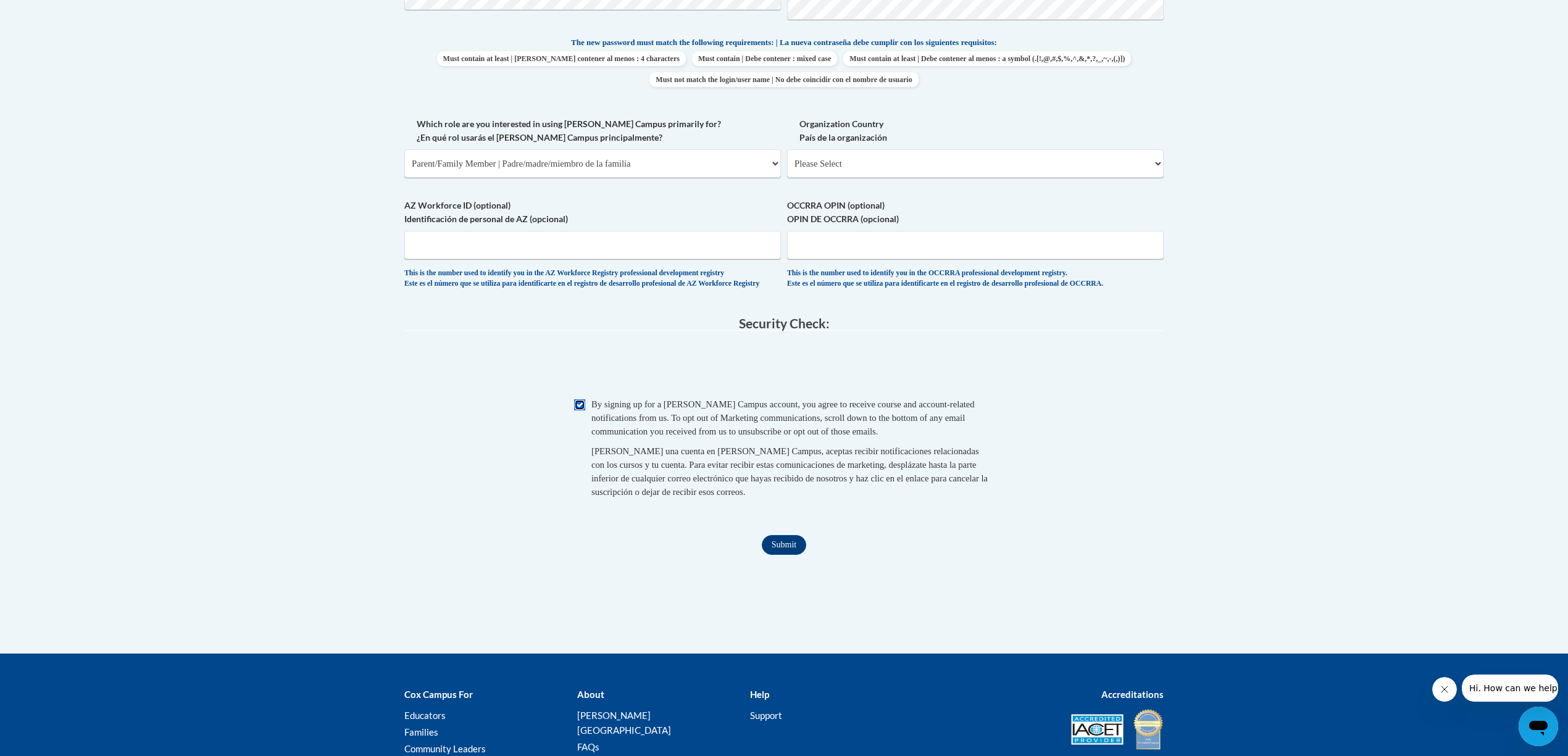
scroll to position [658, 0]
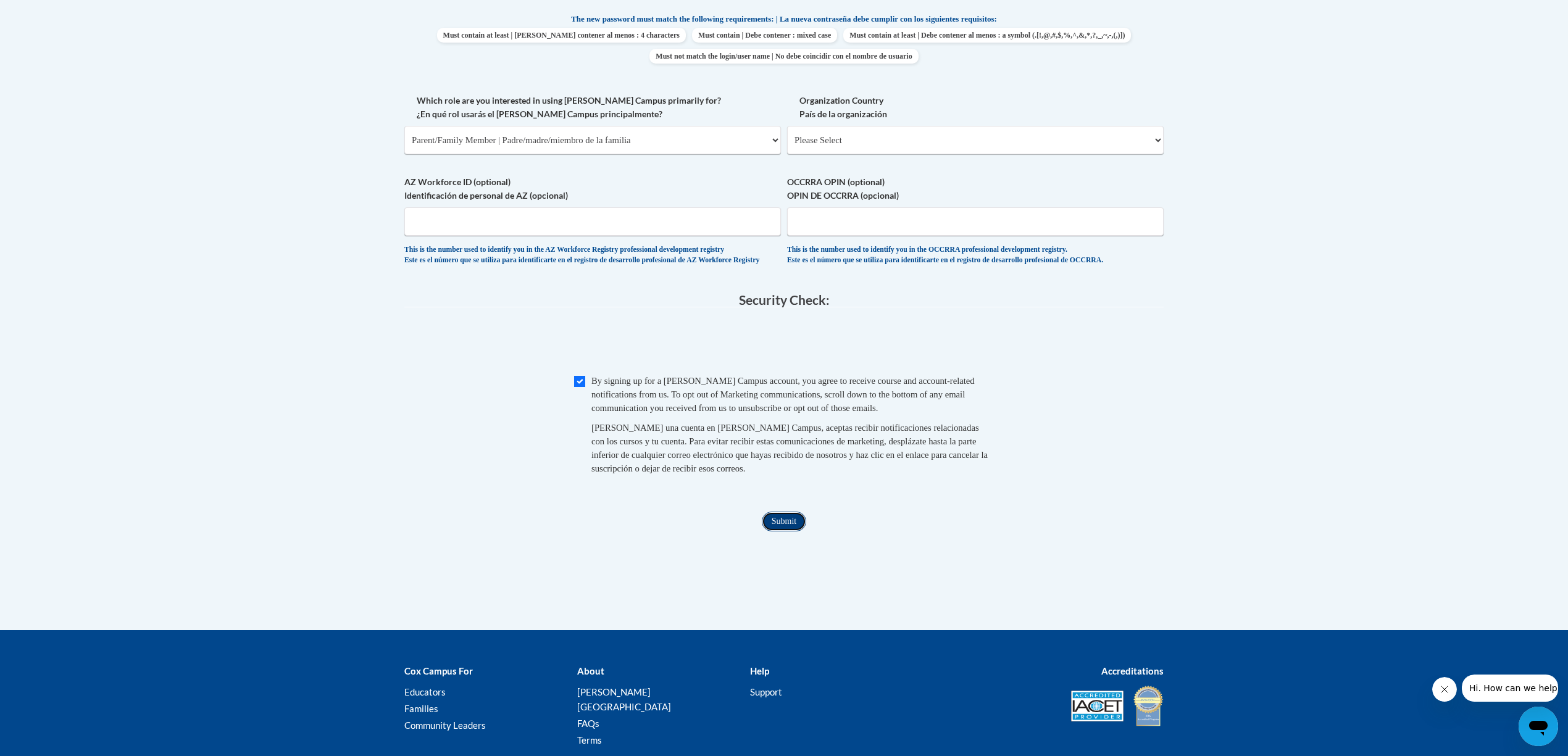
click at [783, 528] on input "Submit" at bounding box center [784, 522] width 44 height 20
click at [1159, 133] on select "Please Select United States | Estados Unidos Outside of the United States | Fue…" at bounding box center [975, 140] width 377 height 29
select select "ad49bcad-a171-4b2e-b99c-48b446064914"
click at [787, 126] on select "Please Select United States | Estados Unidos Outside of the United States | Fue…" at bounding box center [975, 140] width 377 height 29
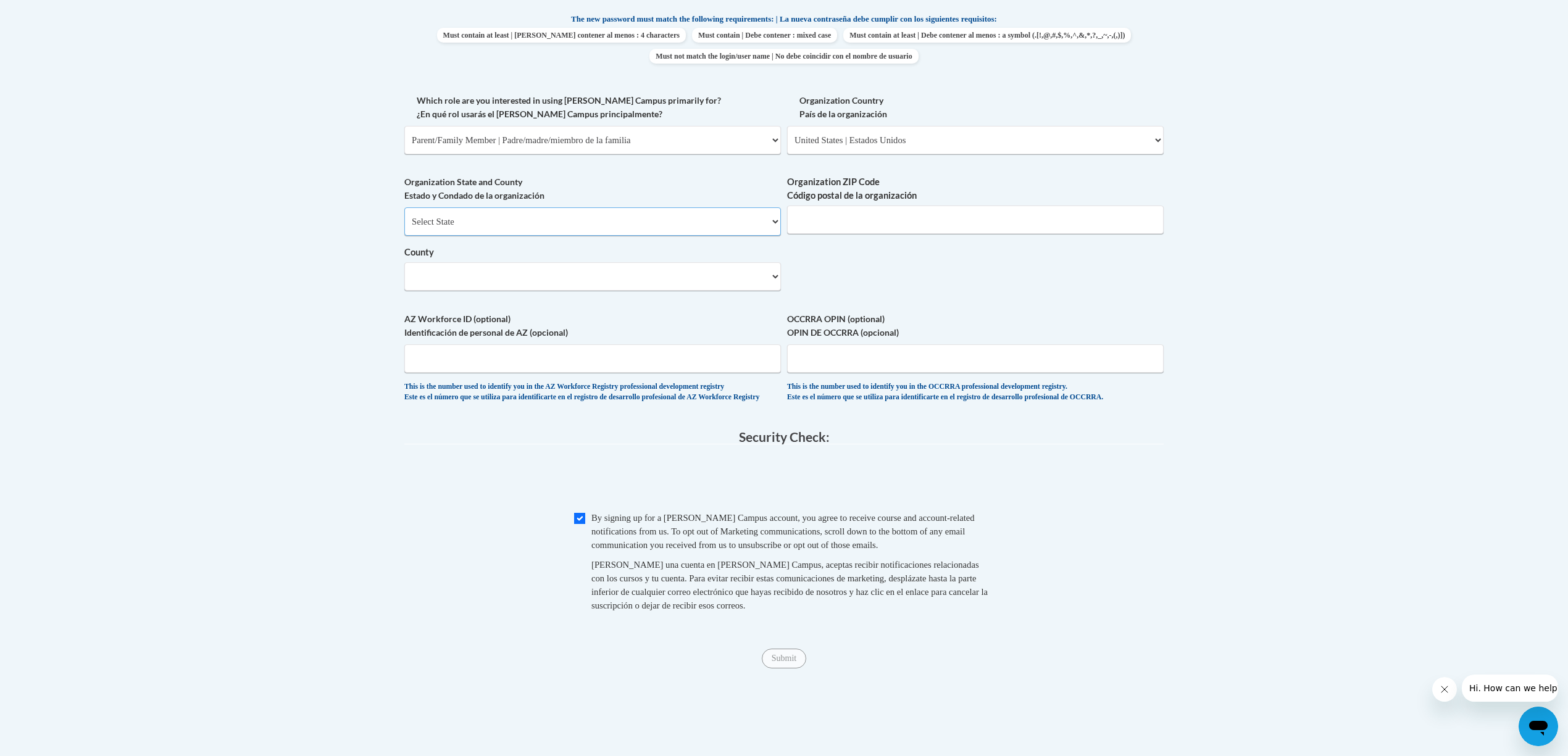
click at [554, 210] on select "Select State Alabama Alaska Arizona Arkansas California Colorado Connecticut De…" at bounding box center [592, 222] width 377 height 29
select select "Georgia"
click at [405, 208] on select "Select State Alabama Alaska Arizona Arkansas California Colorado Connecticut De…" at bounding box center [592, 222] width 377 height 29
click at [957, 220] on input "Organization ZIP Code Código postal de la organización" at bounding box center [975, 220] width 377 height 29
drag, startPoint x: 883, startPoint y: 223, endPoint x: 764, endPoint y: 223, distance: 119.0
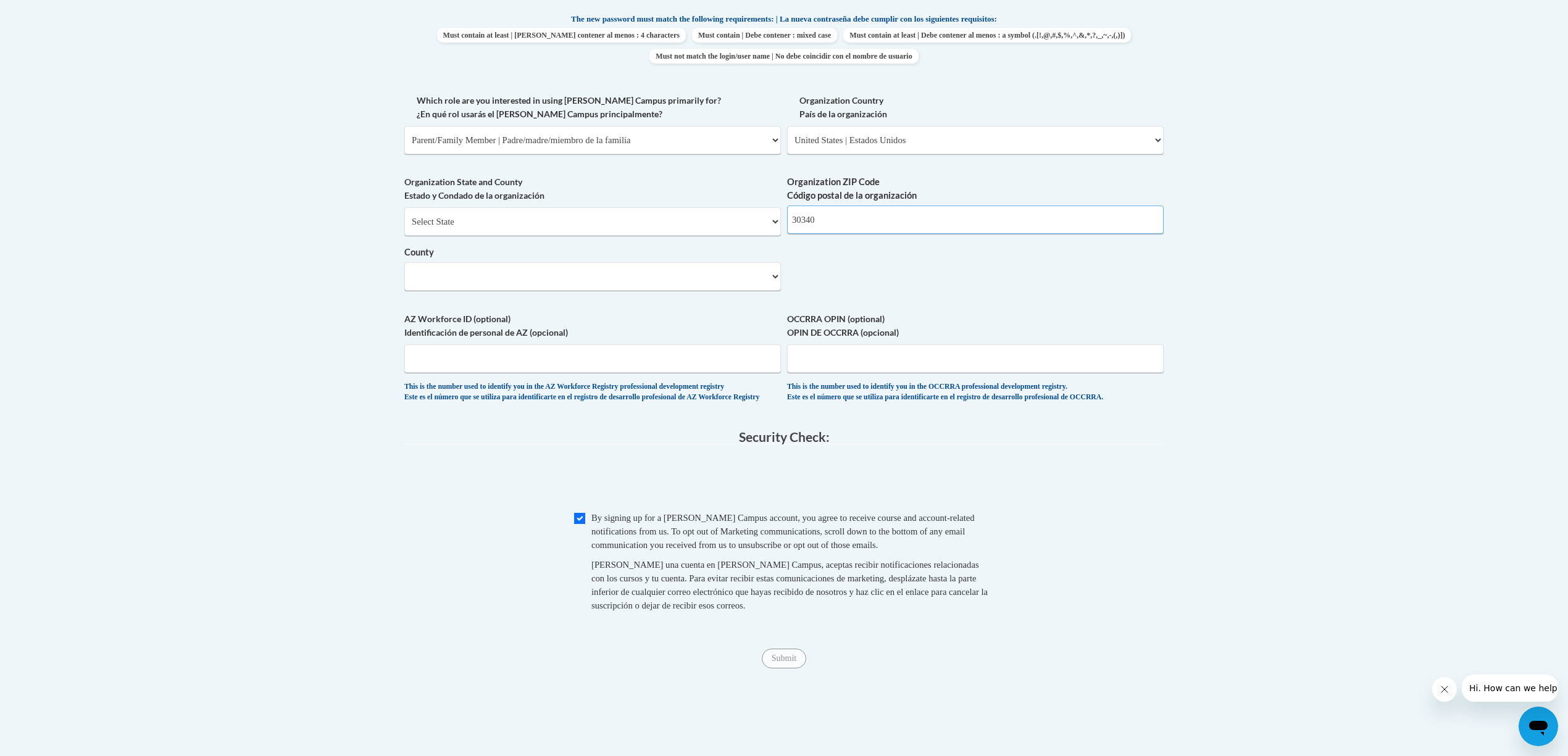
click at [764, 223] on div "What is your first name? ¿Cuál es tu nombre? Shelia What is your last name? ¿Cu…" at bounding box center [784, 65] width 760 height 700
type input "30340"
click at [767, 276] on select "County" at bounding box center [592, 276] width 377 height 29
click at [410, 352] on input "AZ Workforce ID (optional) Identificación de personal de AZ (opcional)" at bounding box center [592, 359] width 377 height 29
click at [782, 663] on input "Submit" at bounding box center [784, 659] width 44 height 20
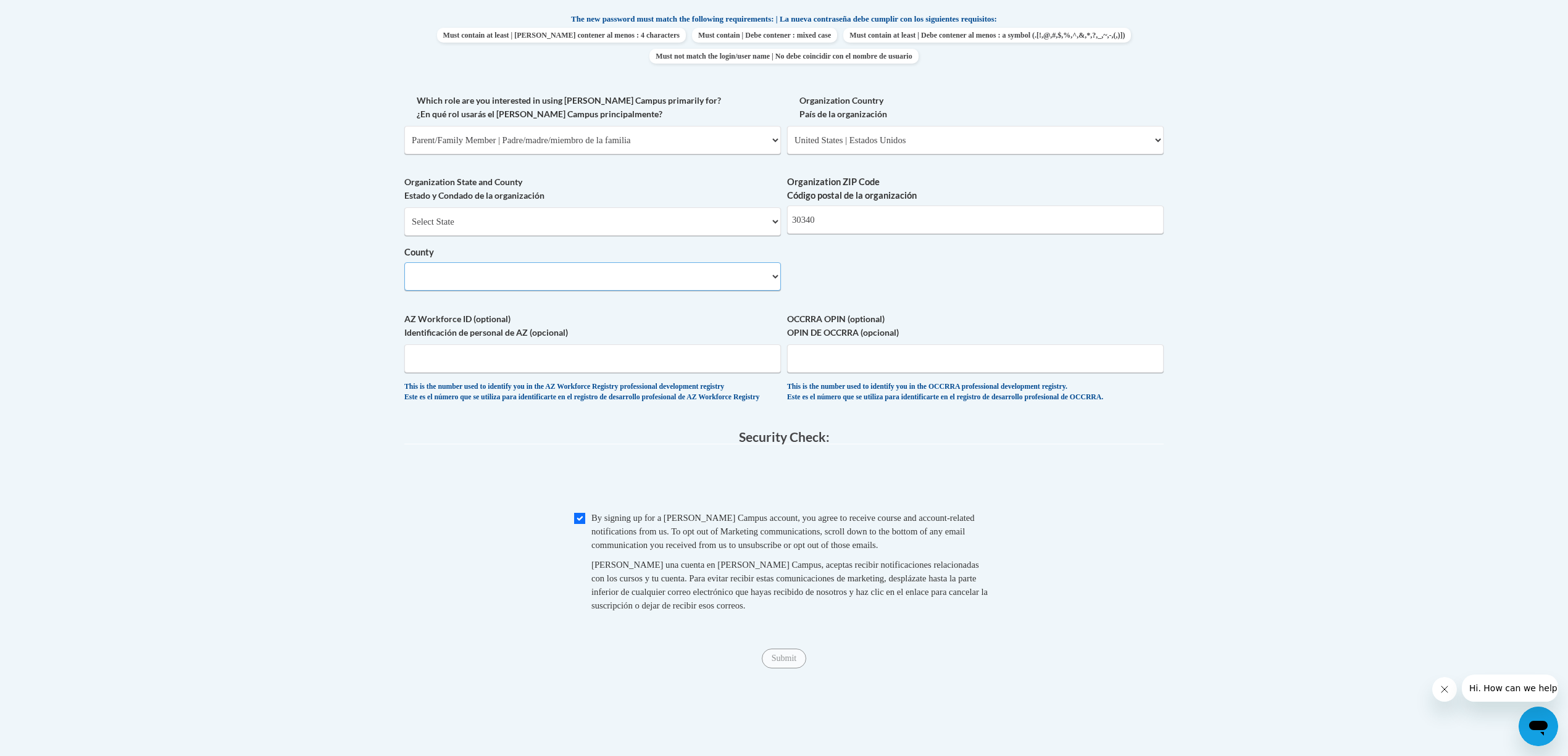
click at [771, 272] on select "County" at bounding box center [592, 276] width 377 height 29
click at [430, 273] on select "County" at bounding box center [592, 276] width 377 height 29
click at [771, 135] on select "Please Select College/University | Colegio/Universidad Community/Nonprofit Part…" at bounding box center [592, 140] width 377 height 29
select select
click at [405, 126] on select "Please Select College/University | Colegio/Universidad Community/Nonprofit Part…" at bounding box center [592, 140] width 377 height 29
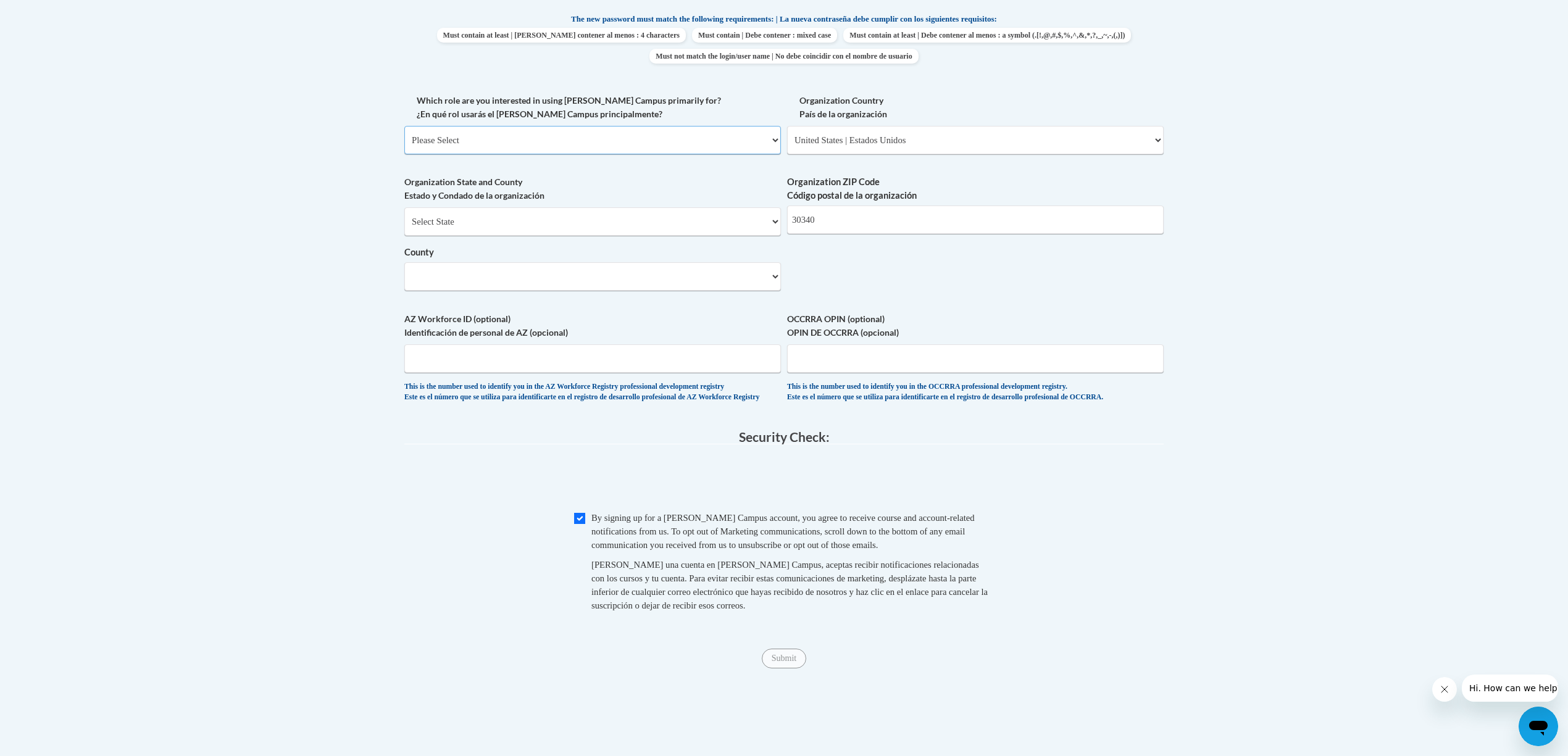
select select "null"
click at [1159, 139] on select "Please Select United States | Estados Unidos Outside of the United States | Fue…" at bounding box center [975, 140] width 377 height 29
select select
click at [787, 126] on select "Please Select United States | Estados Unidos Outside of the United States | Fue…" at bounding box center [975, 140] width 377 height 29
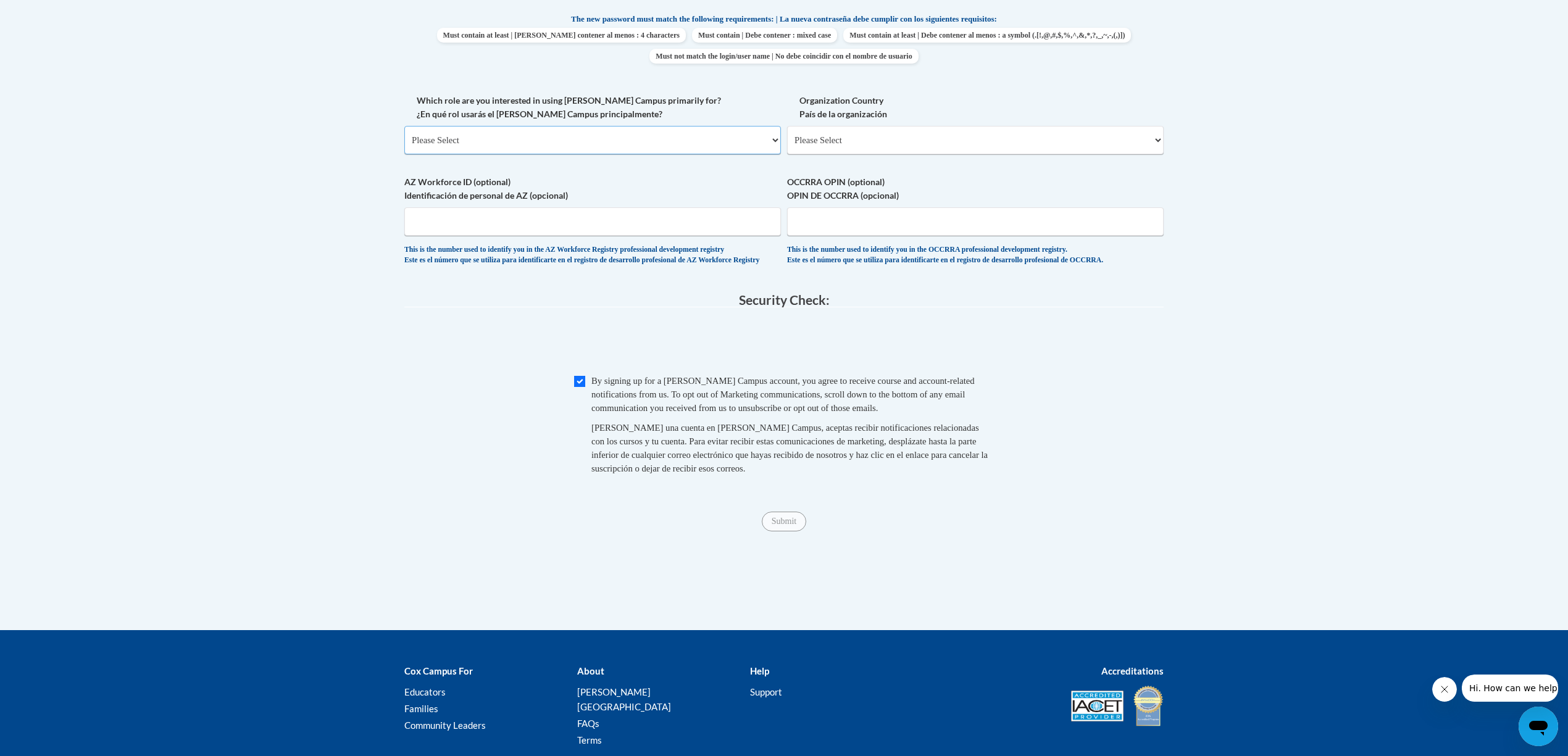
click at [769, 136] on select "Please Select College/University | Colegio/Universidad Community/Nonprofit Part…" at bounding box center [592, 140] width 377 height 29
select select "5a18ea06-2b54-4451-96f2-d152daf9eac5"
click at [405, 126] on select "Please Select College/University | Colegio/Universidad Community/Nonprofit Part…" at bounding box center [592, 140] width 377 height 29
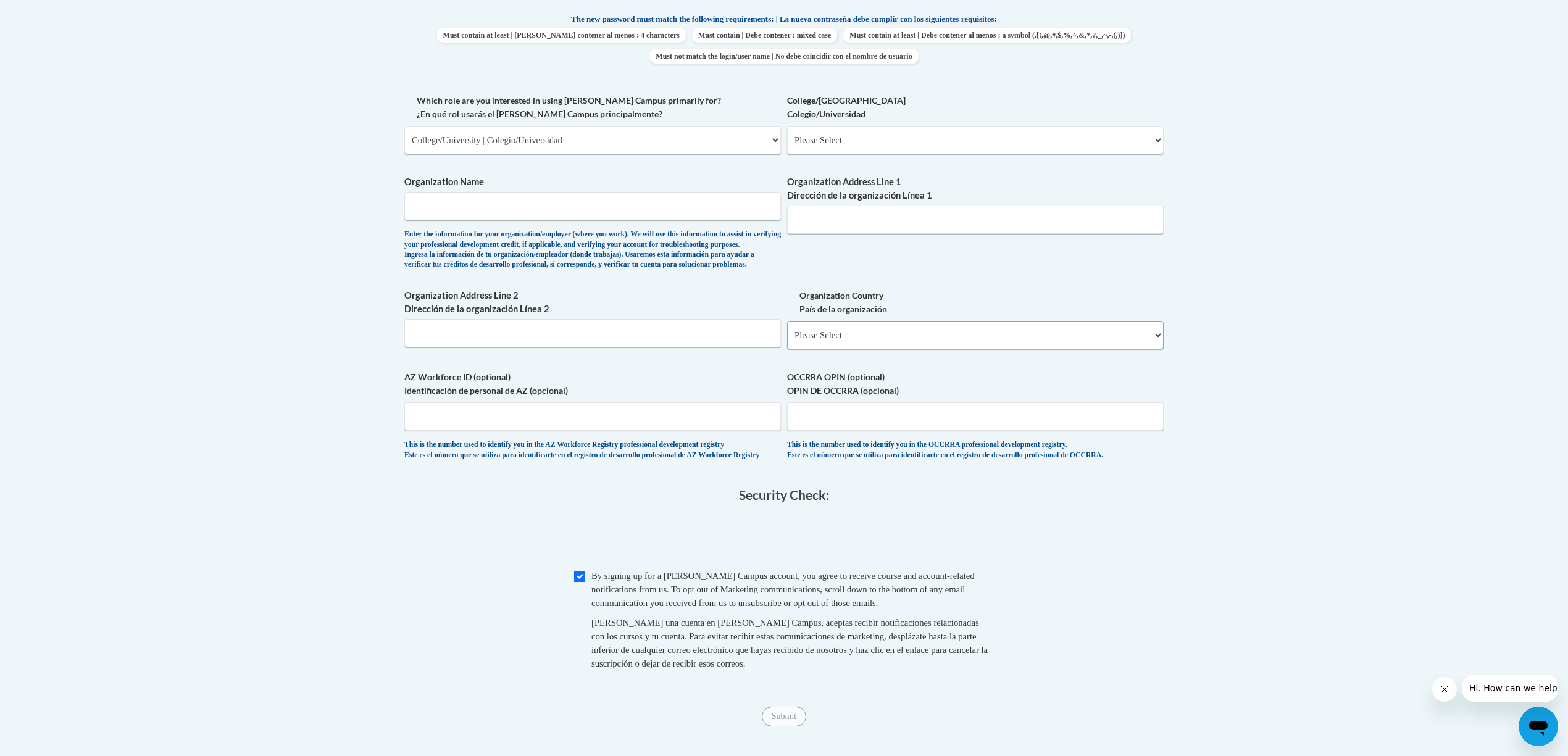
click at [1160, 349] on select "Please Select United States | Estados Unidos Outside of the United States | Fue…" at bounding box center [975, 335] width 377 height 29
select select "ad49bcad-a171-4b2e-b99c-48b446064914"
click at [787, 341] on select "Please Select United States | Estados Unidos Outside of the United States | Fue…" at bounding box center [975, 335] width 377 height 29
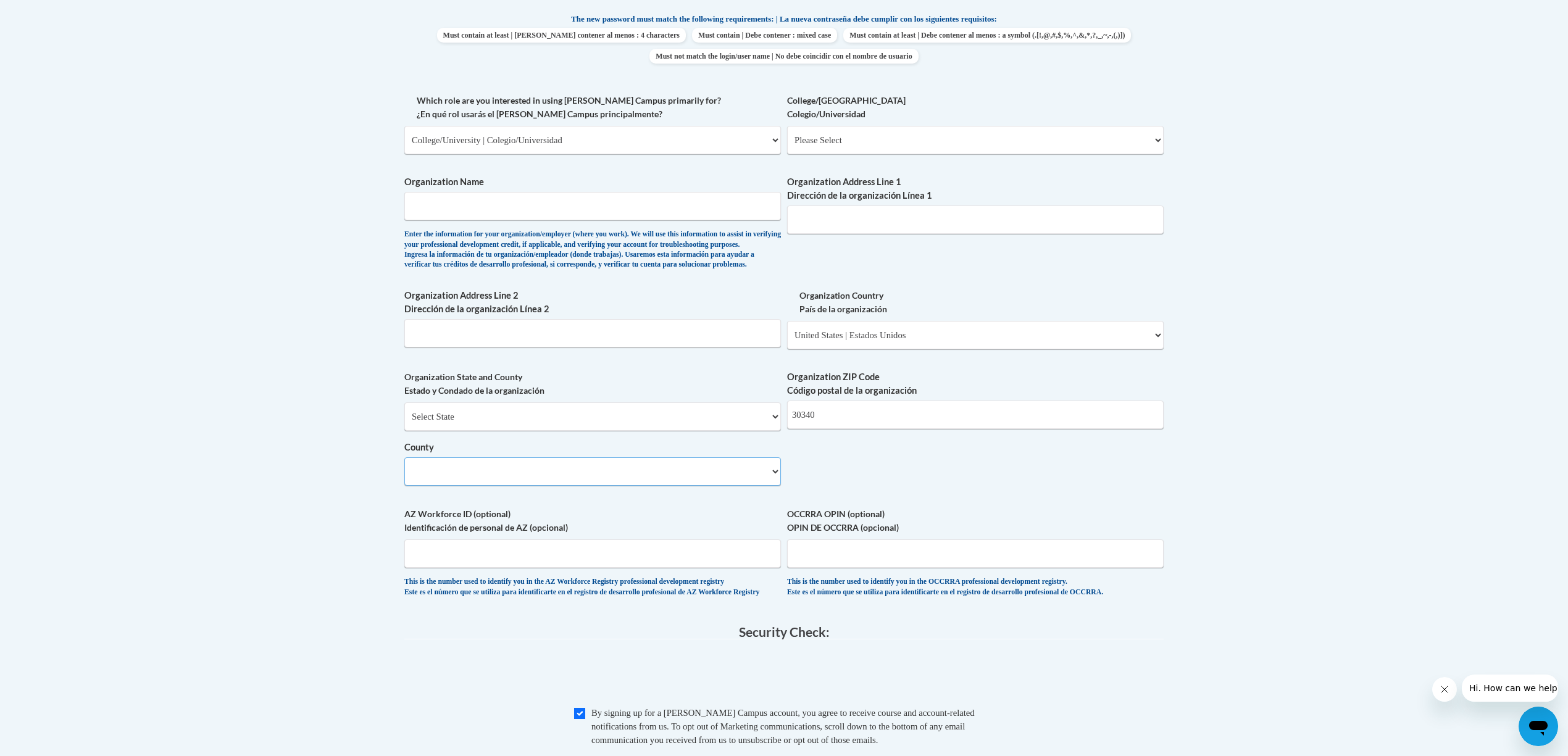
click at [777, 486] on select "County" at bounding box center [592, 472] width 377 height 29
click at [657, 486] on select "County" at bounding box center [592, 472] width 377 height 29
drag, startPoint x: 433, startPoint y: 497, endPoint x: 391, endPoint y: 489, distance: 42.8
click at [419, 486] on select "County" at bounding box center [592, 472] width 377 height 29
click at [425, 486] on select "County" at bounding box center [592, 472] width 377 height 29
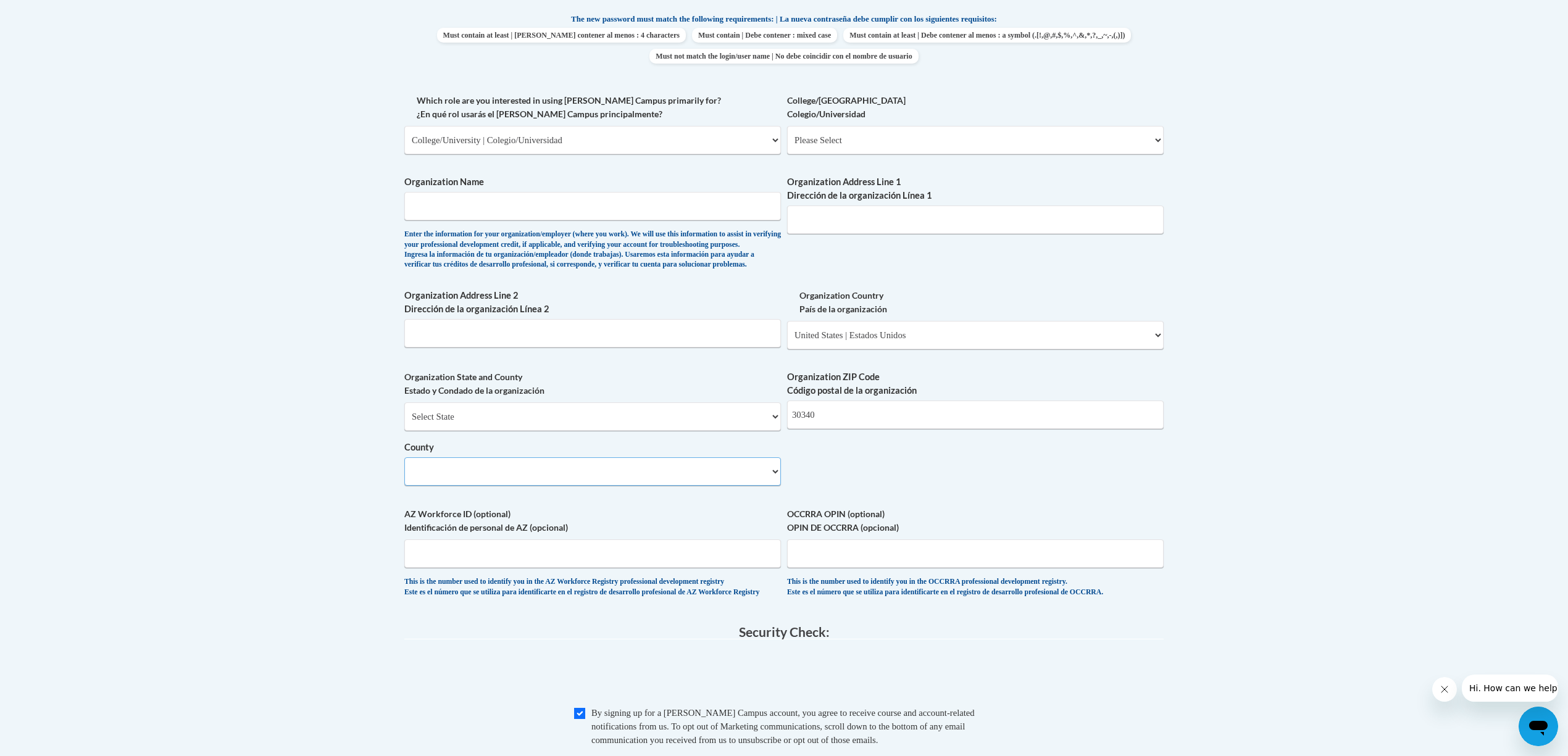
drag, startPoint x: 418, startPoint y: 495, endPoint x: 494, endPoint y: 430, distance: 100.0
click at [440, 471] on div "Select State Alabama Alaska Arizona Arkansas California Colorado Connecticut De…" at bounding box center [592, 444] width 377 height 83
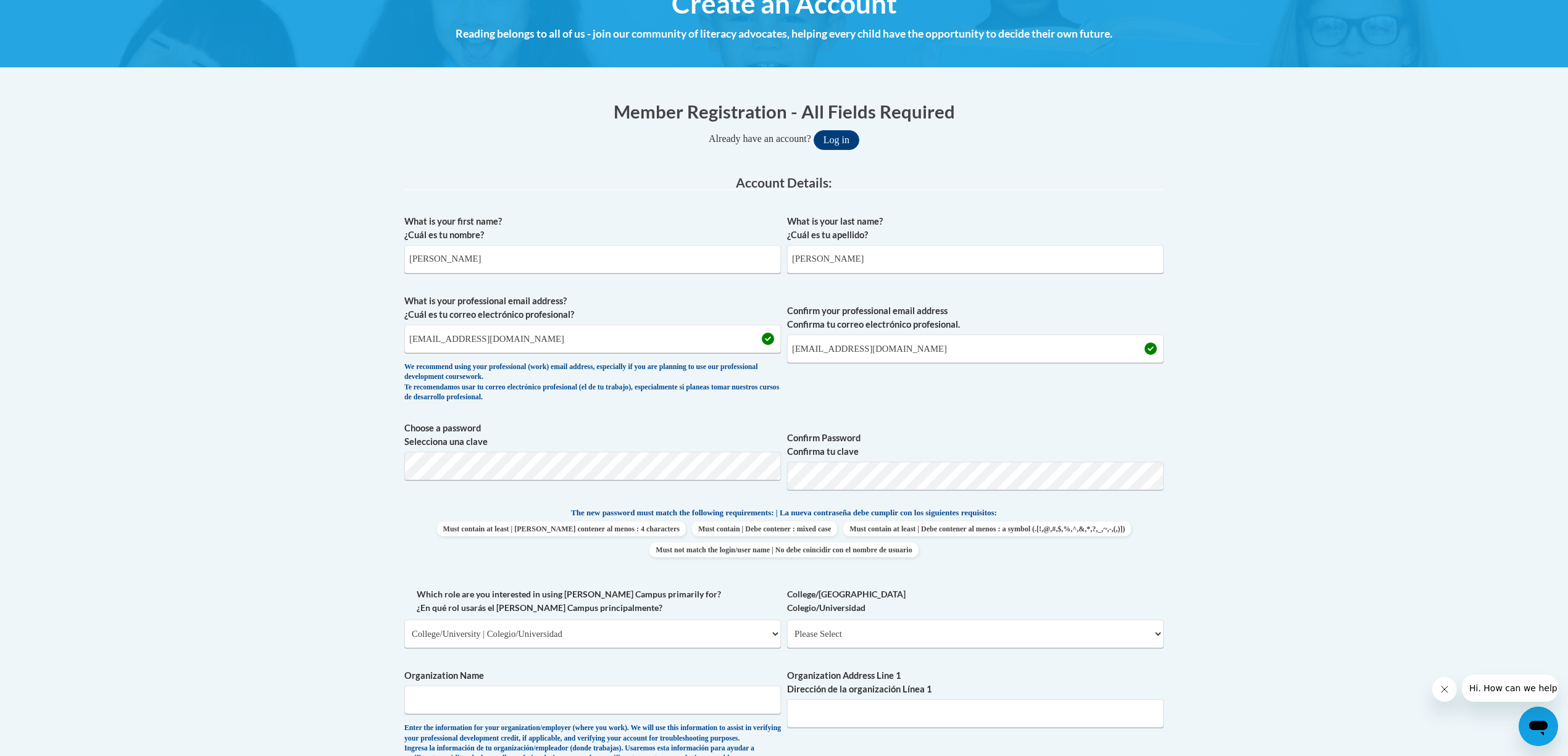
scroll to position [0, 0]
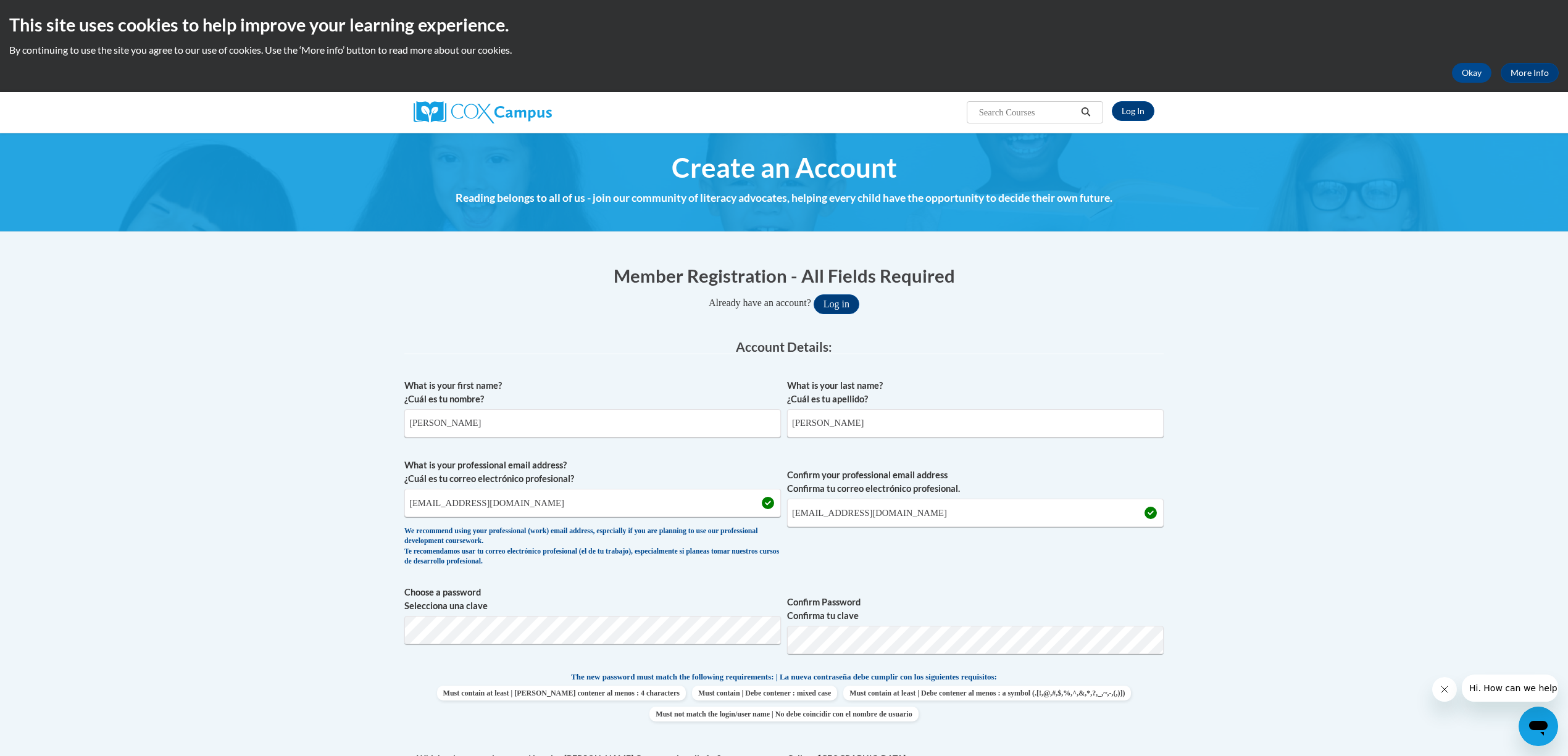
click at [1088, 114] on icon "Search" at bounding box center [1086, 112] width 10 height 10
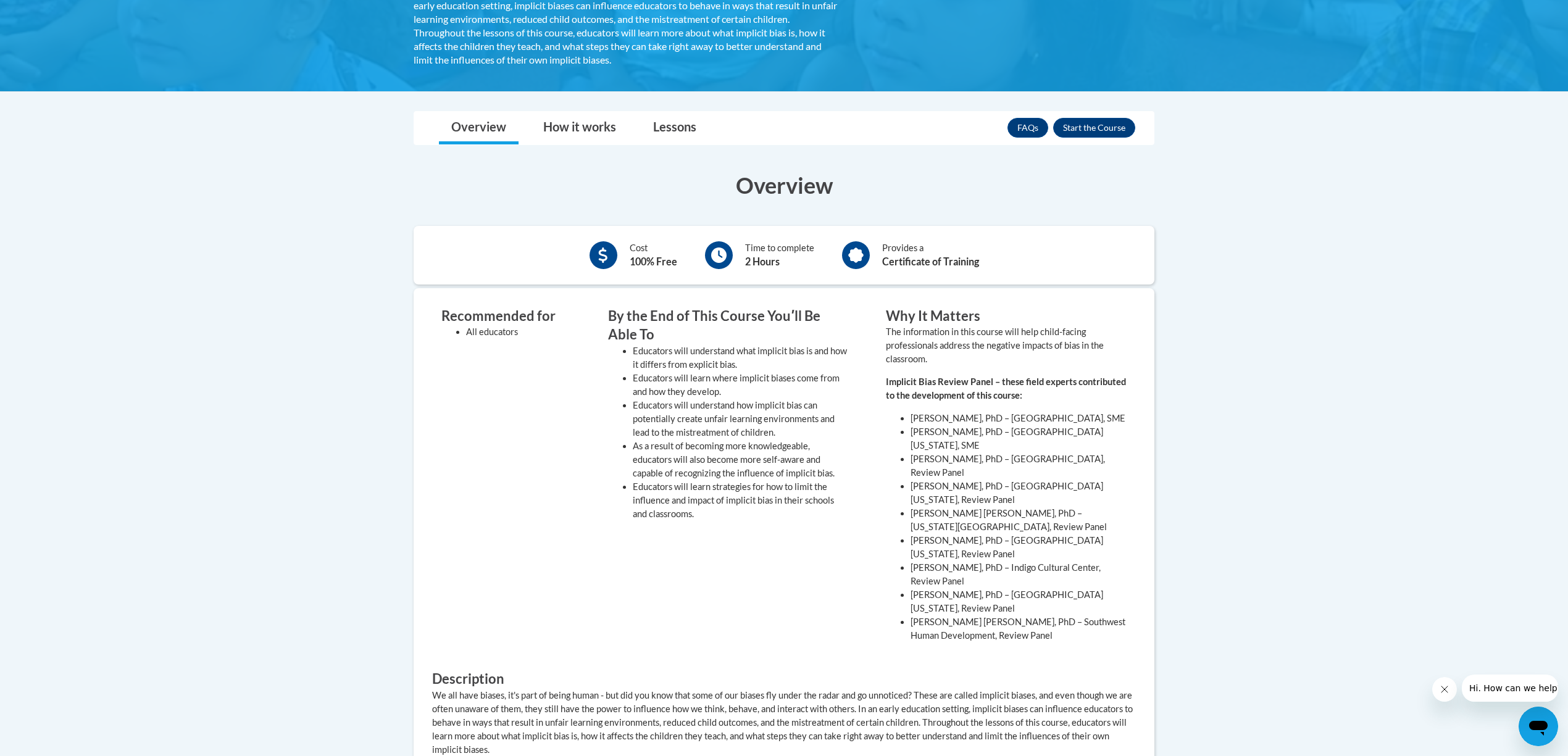
scroll to position [329, 0]
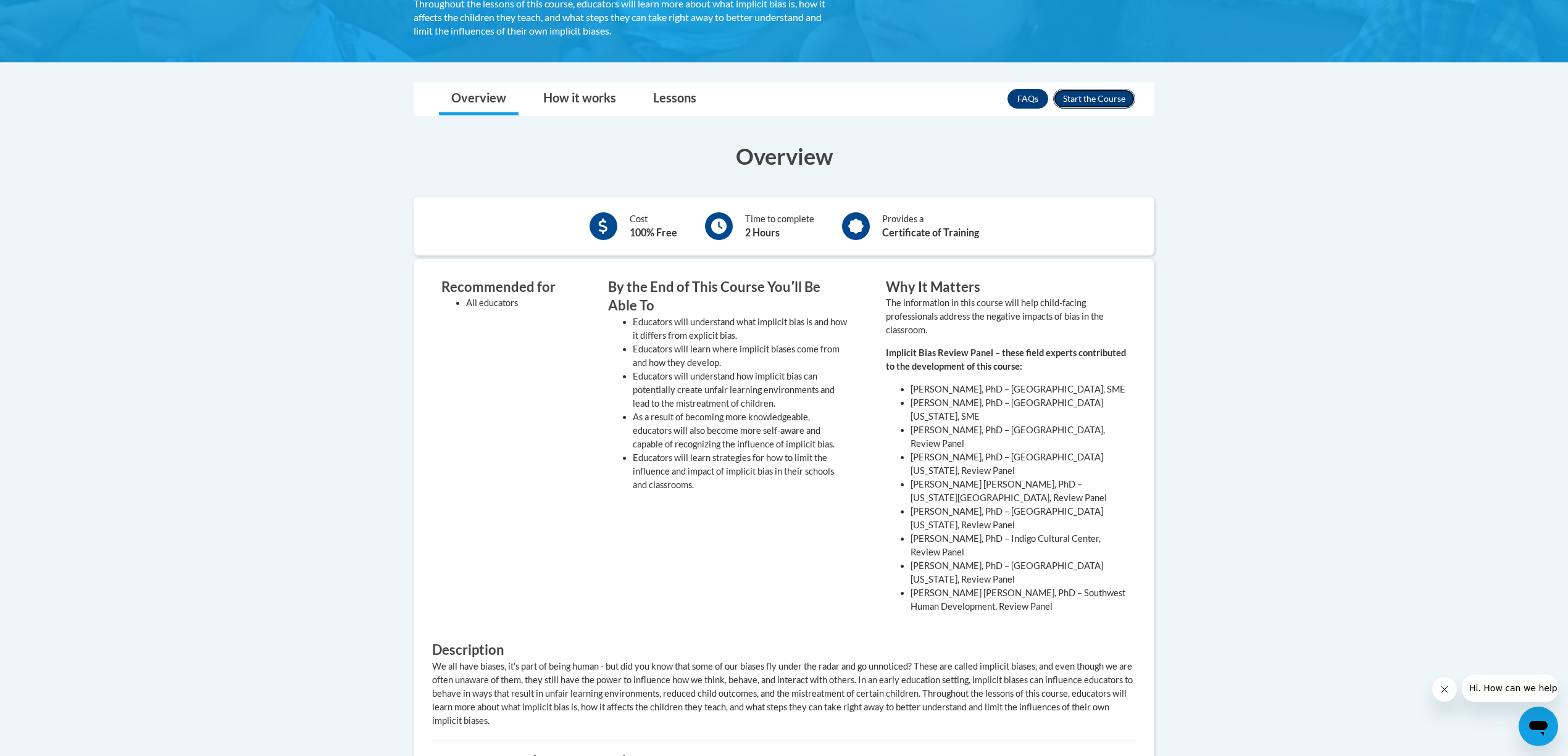
click at [1085, 93] on button "Enroll" at bounding box center [1094, 99] width 82 height 20
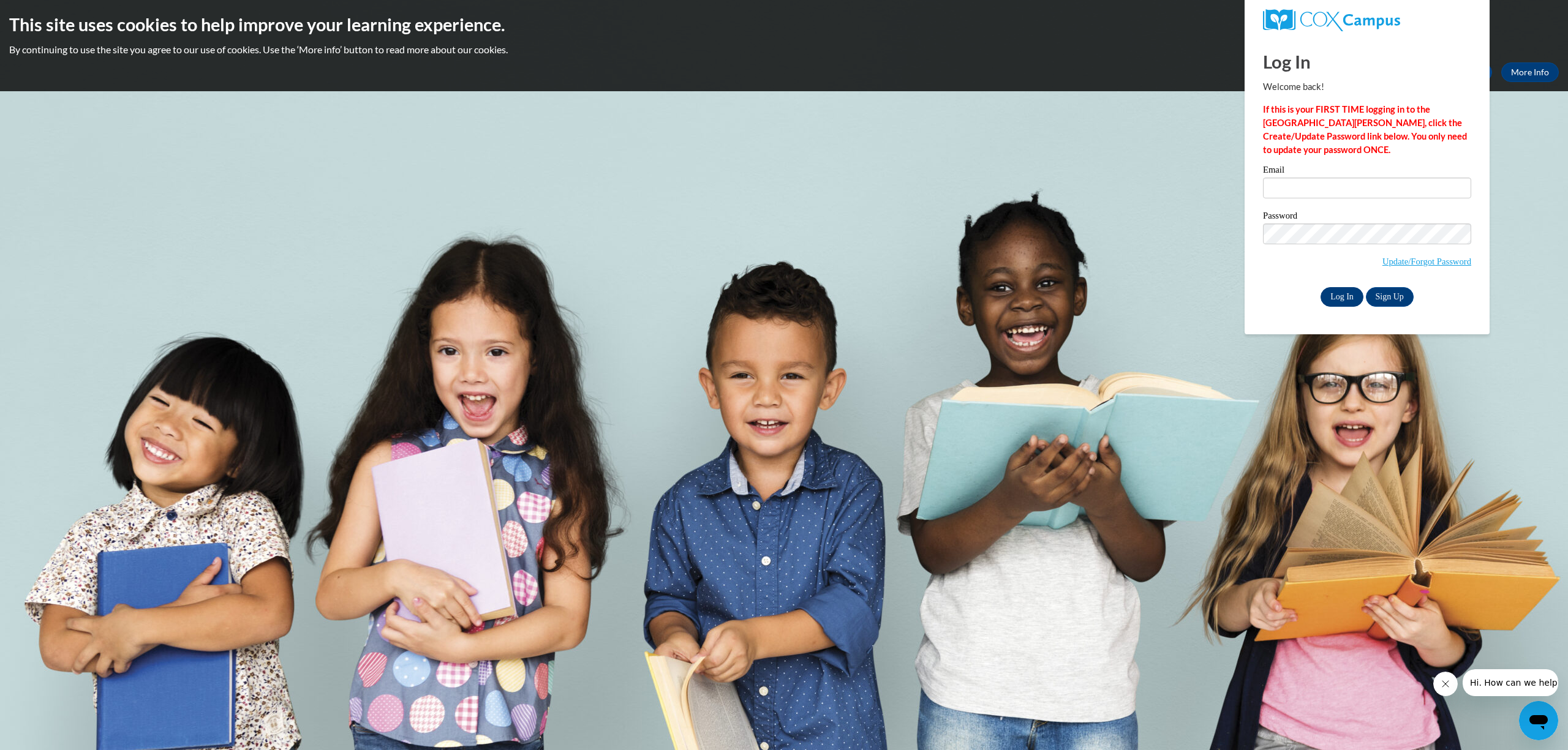
type input "[EMAIL_ADDRESS][DOMAIN_NAME]"
click at [1351, 295] on input "Log In" at bounding box center [1342, 297] width 43 height 20
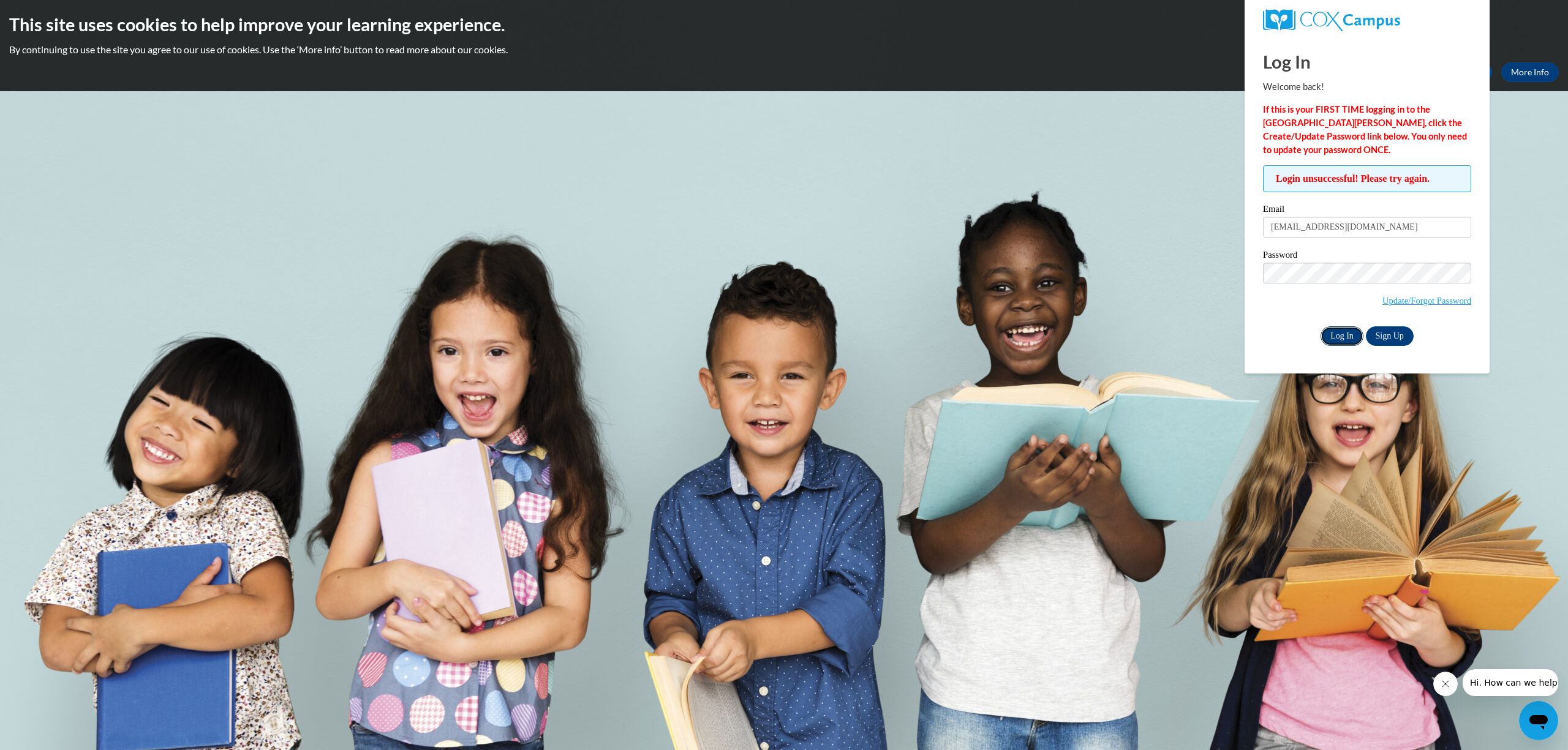
click at [1336, 333] on input "Log In" at bounding box center [1342, 336] width 43 height 20
click at [1385, 332] on link "Sign Up" at bounding box center [1390, 336] width 48 height 20
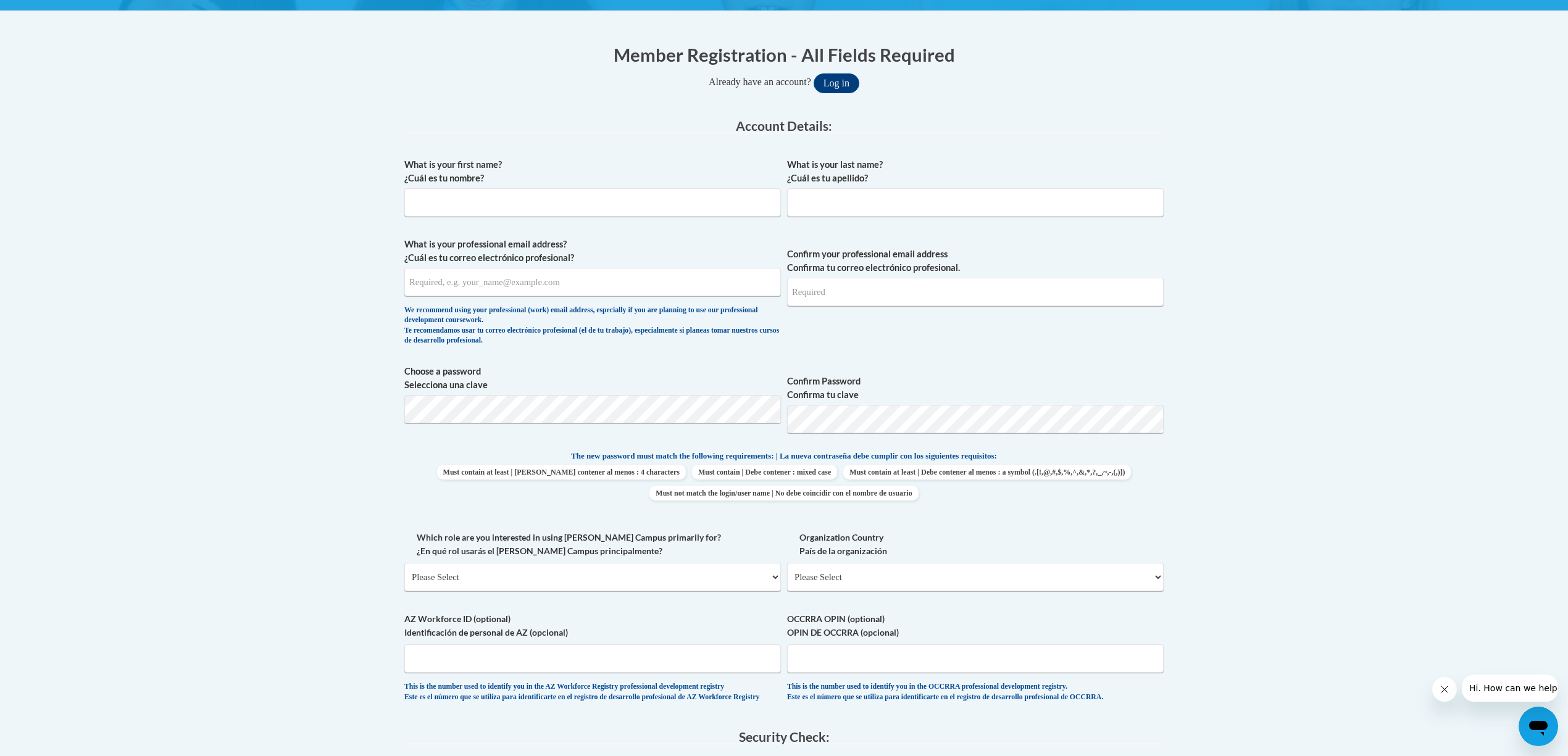
scroll to position [247, 0]
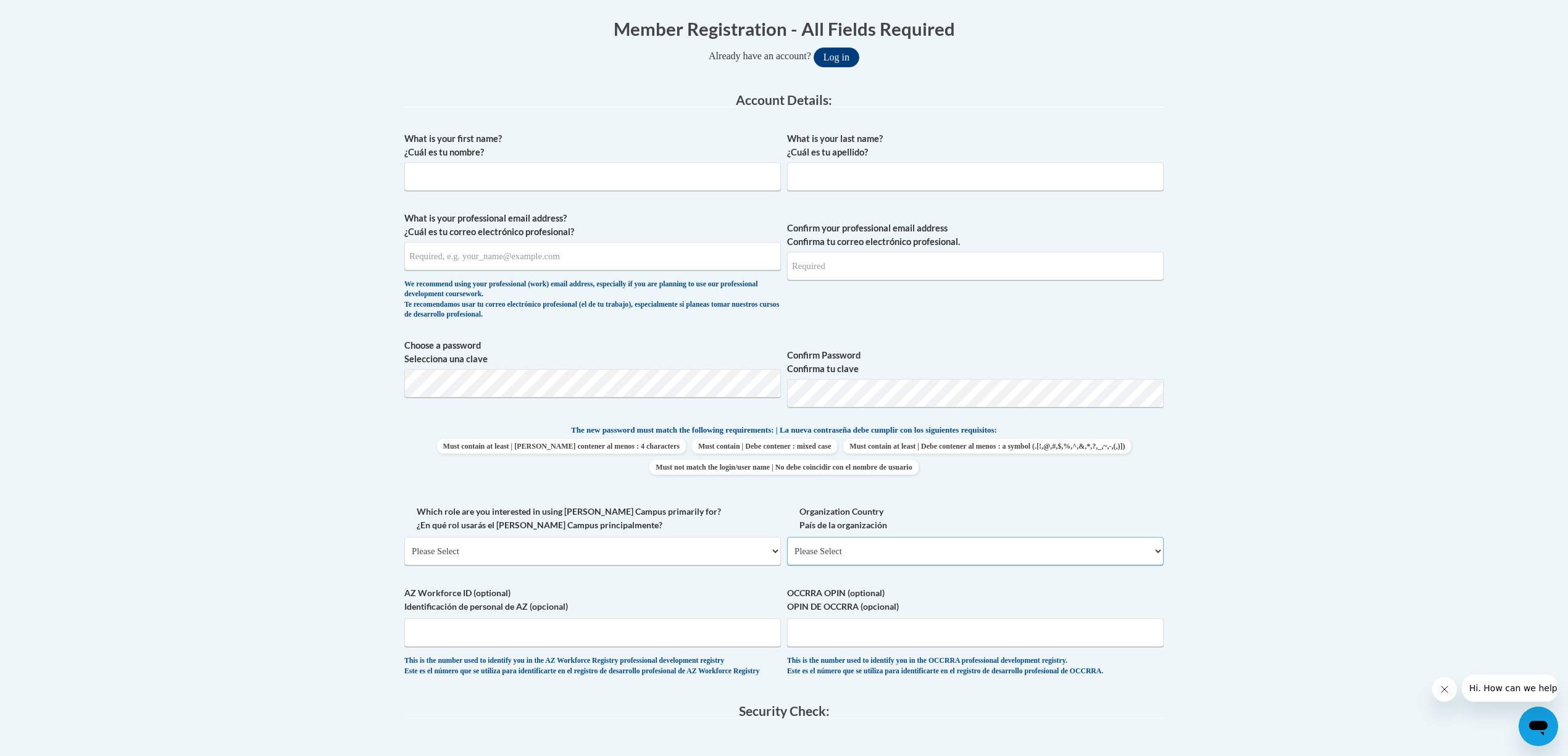
click at [1151, 552] on select "Please Select [GEOGRAPHIC_DATA] | [GEOGRAPHIC_DATA] Outside of [GEOGRAPHIC_DATA…" at bounding box center [975, 551] width 377 height 29
select select "ad49bcad-a171-4b2e-b99c-48b446064914"
click at [787, 538] on select "Please Select United States | Estados Unidos Outside of the United States | Fue…" at bounding box center [975, 551] width 377 height 29
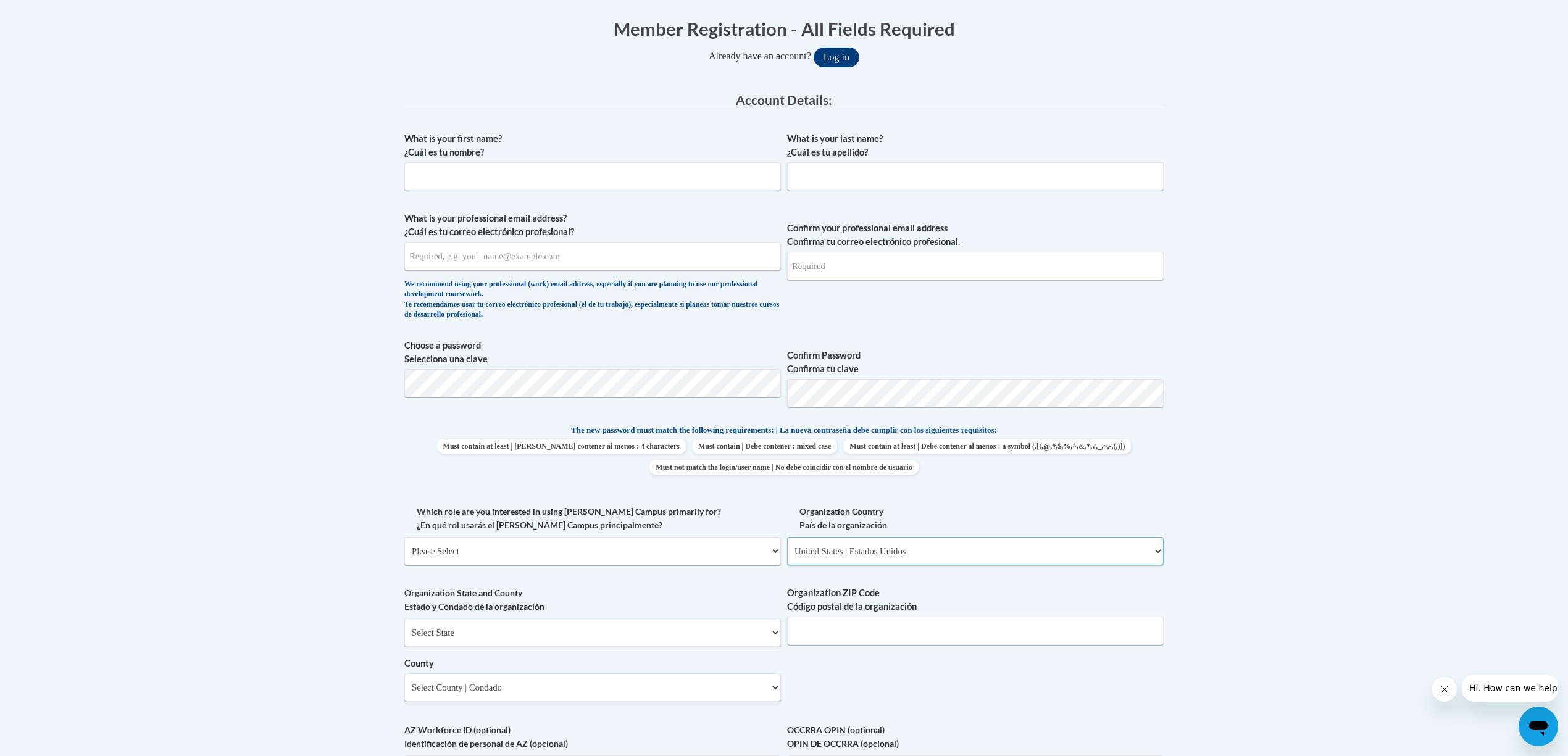
click at [1154, 554] on select "Please Select United States | Estados Unidos Outside of the United States | Fue…" at bounding box center [975, 551] width 377 height 29
click at [787, 538] on select "Please Select United States | Estados Unidos Outside of the United States | Fue…" at bounding box center [975, 551] width 377 height 29
click at [455, 188] on input "What is your first name? ¿Cuál es tu nombre?" at bounding box center [592, 176] width 377 height 29
type input "Shelia"
type input "Sanders"
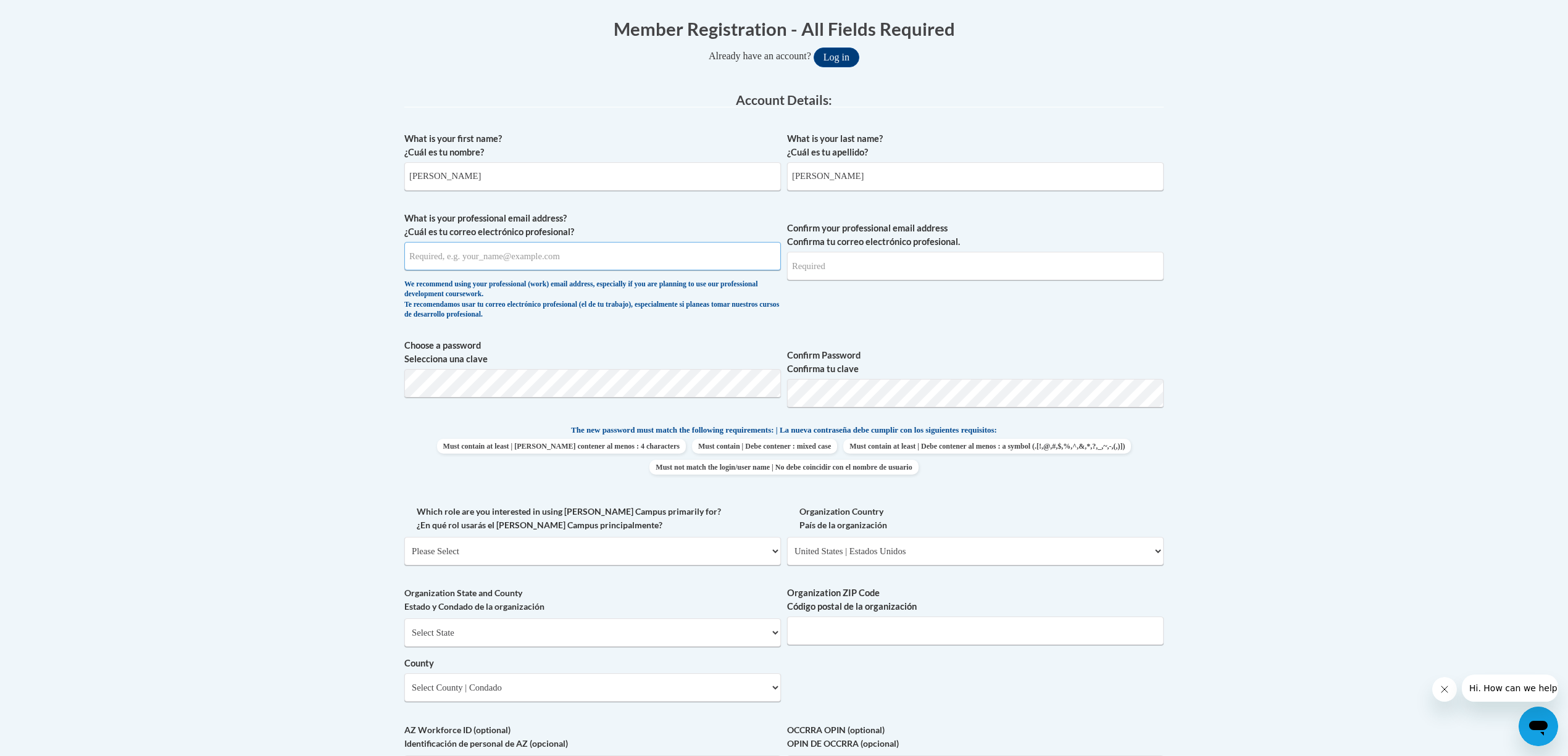
type input "shelia_sanders@dekalbschoolsga.org"
select select "Georgia"
type input "30340"
click at [371, 394] on body "This site uses cookies to help improve your learning experience. By continuing …" at bounding box center [784, 575] width 1568 height 1644
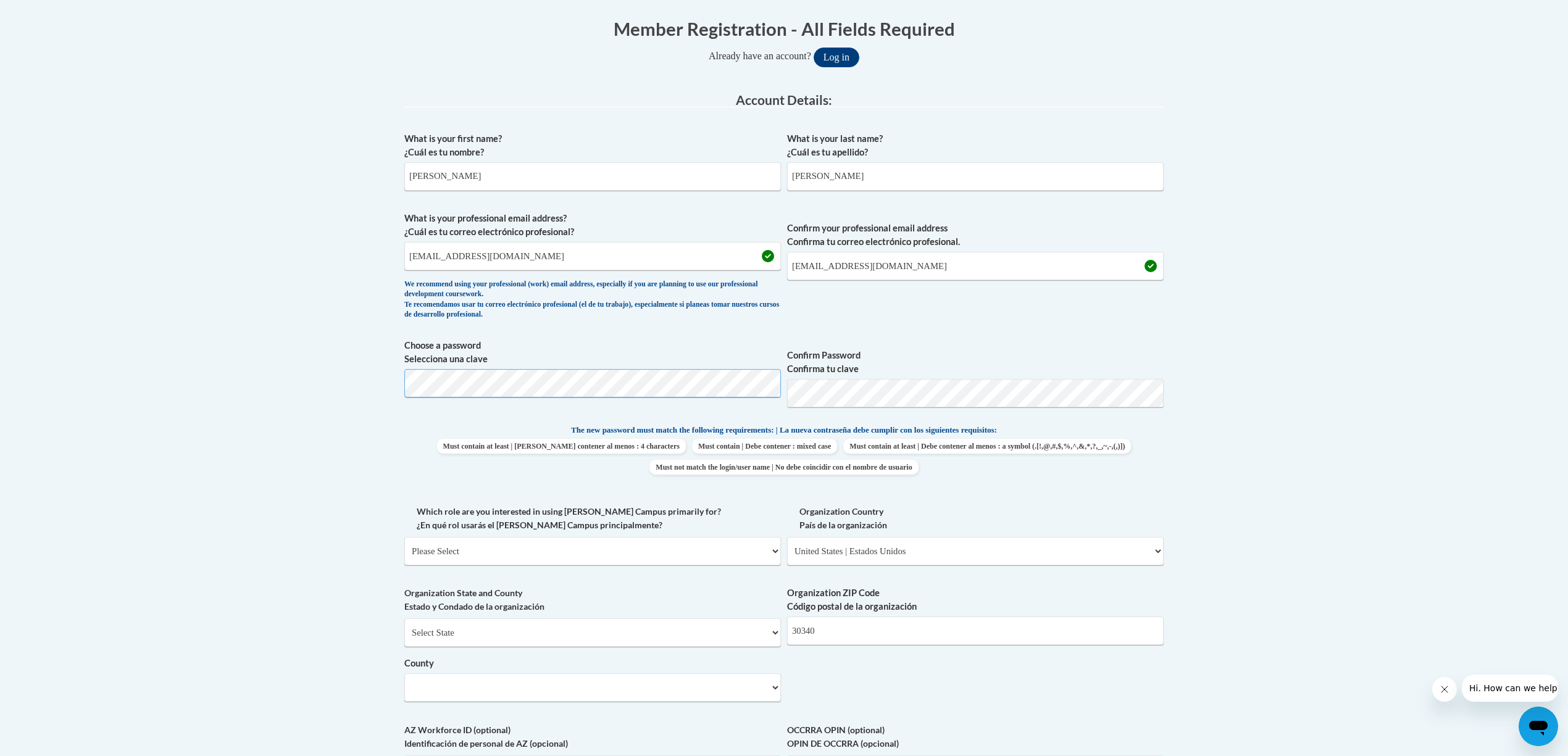
click at [813, 48] on button "Log in" at bounding box center [836, 57] width 46 height 20
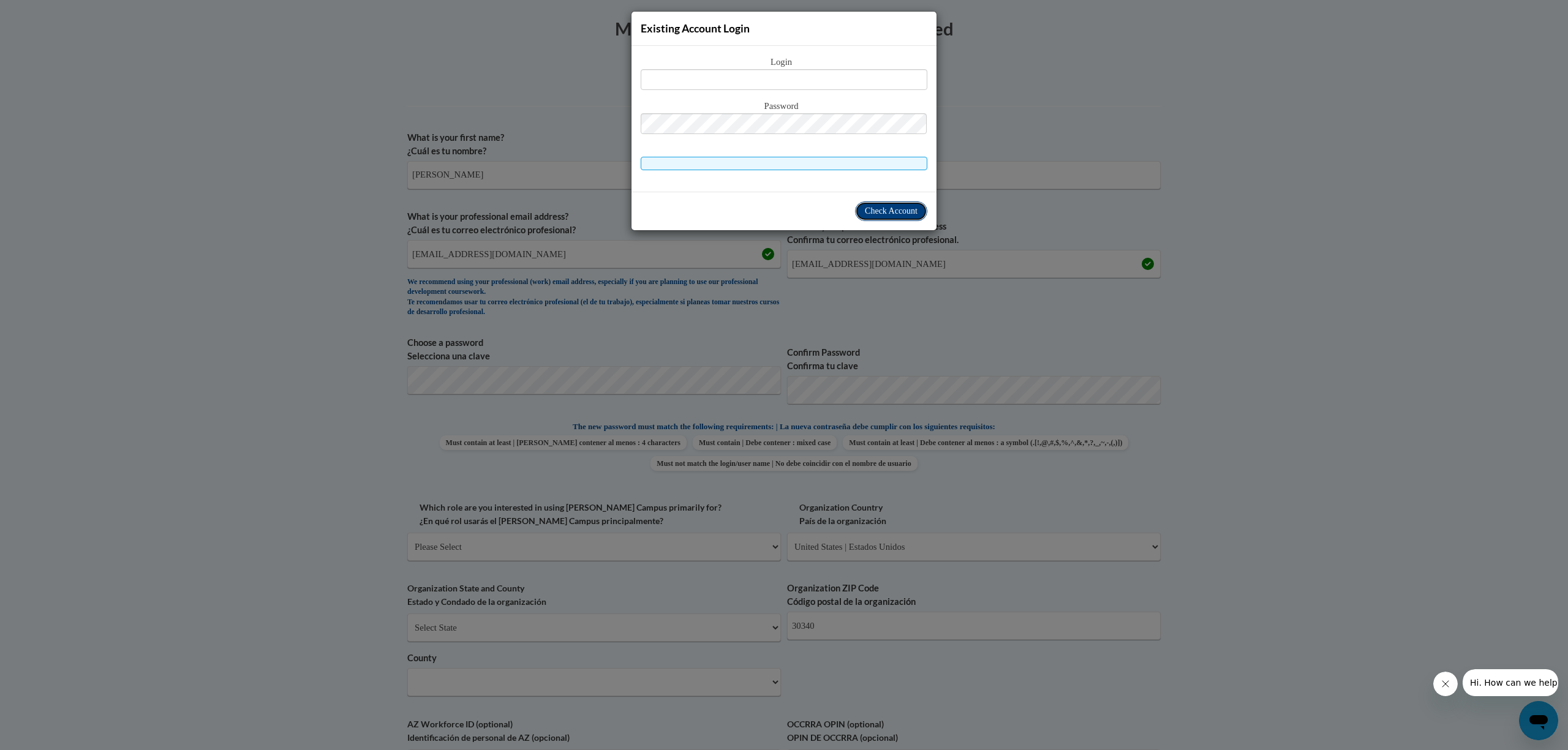
click at [904, 211] on span "Check Account" at bounding box center [891, 211] width 53 height 10
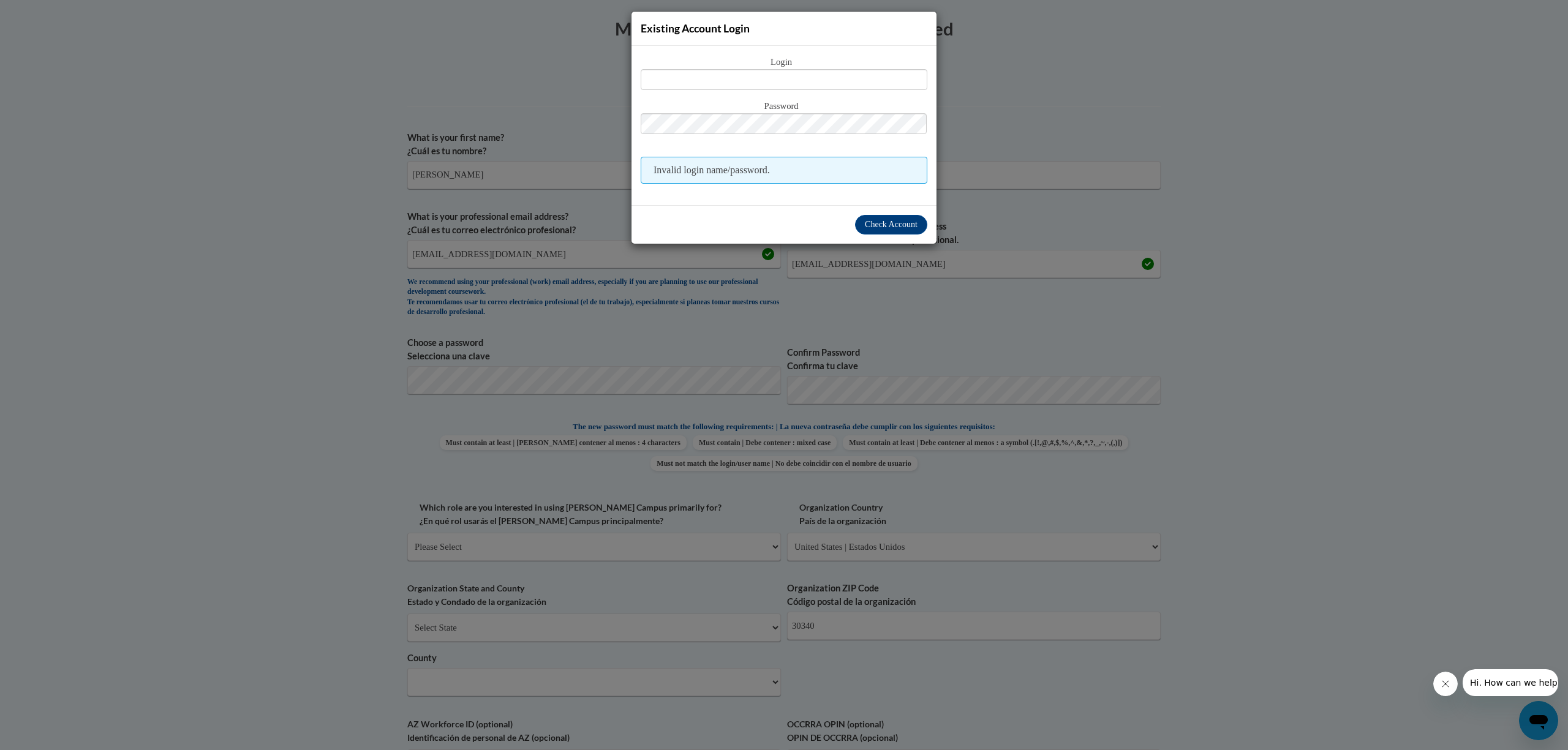
click at [1339, 197] on div "Existing Account Login Login Password Invalid login name/password. Check Account" at bounding box center [784, 375] width 1568 height 750
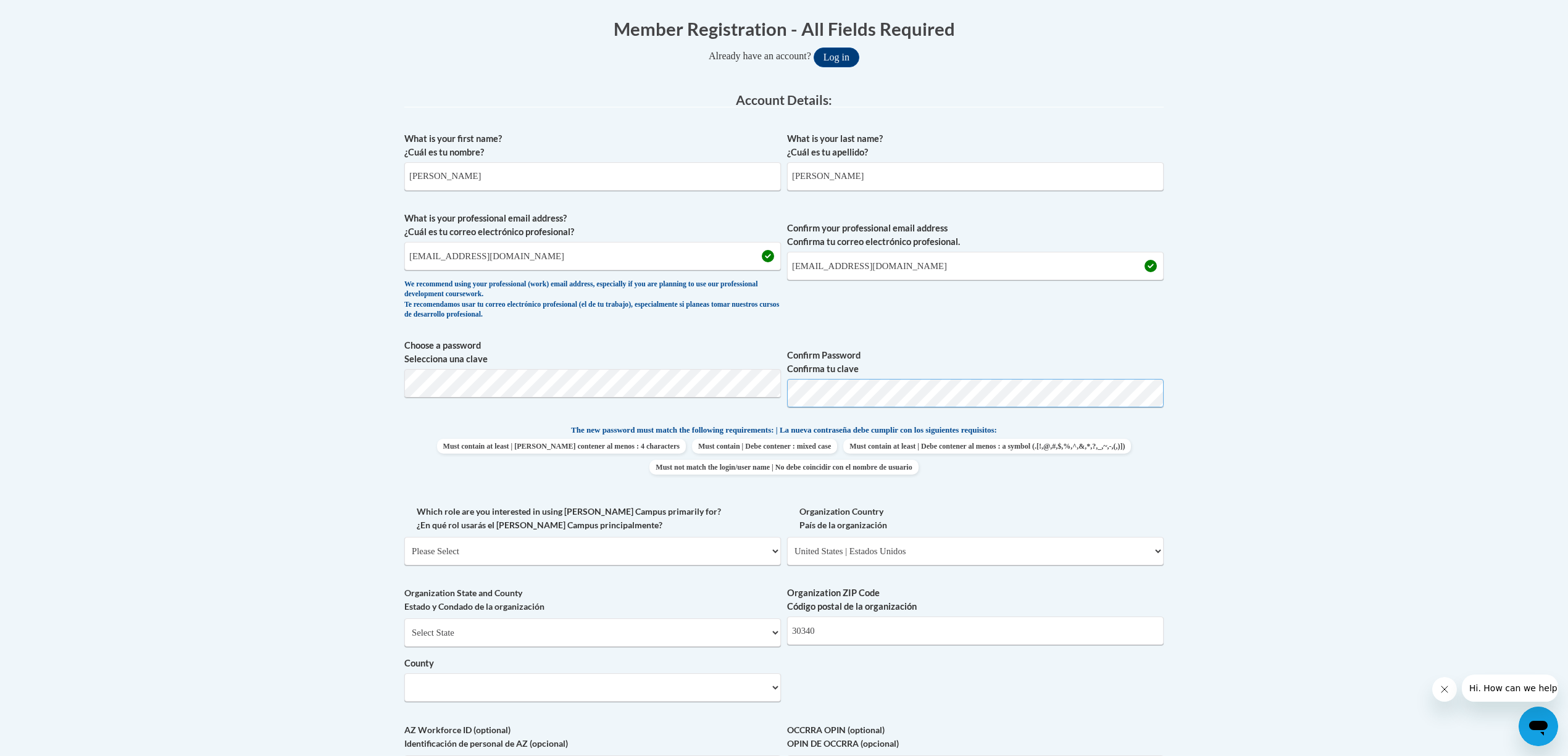
click at [813, 48] on button "Log in" at bounding box center [836, 57] width 46 height 20
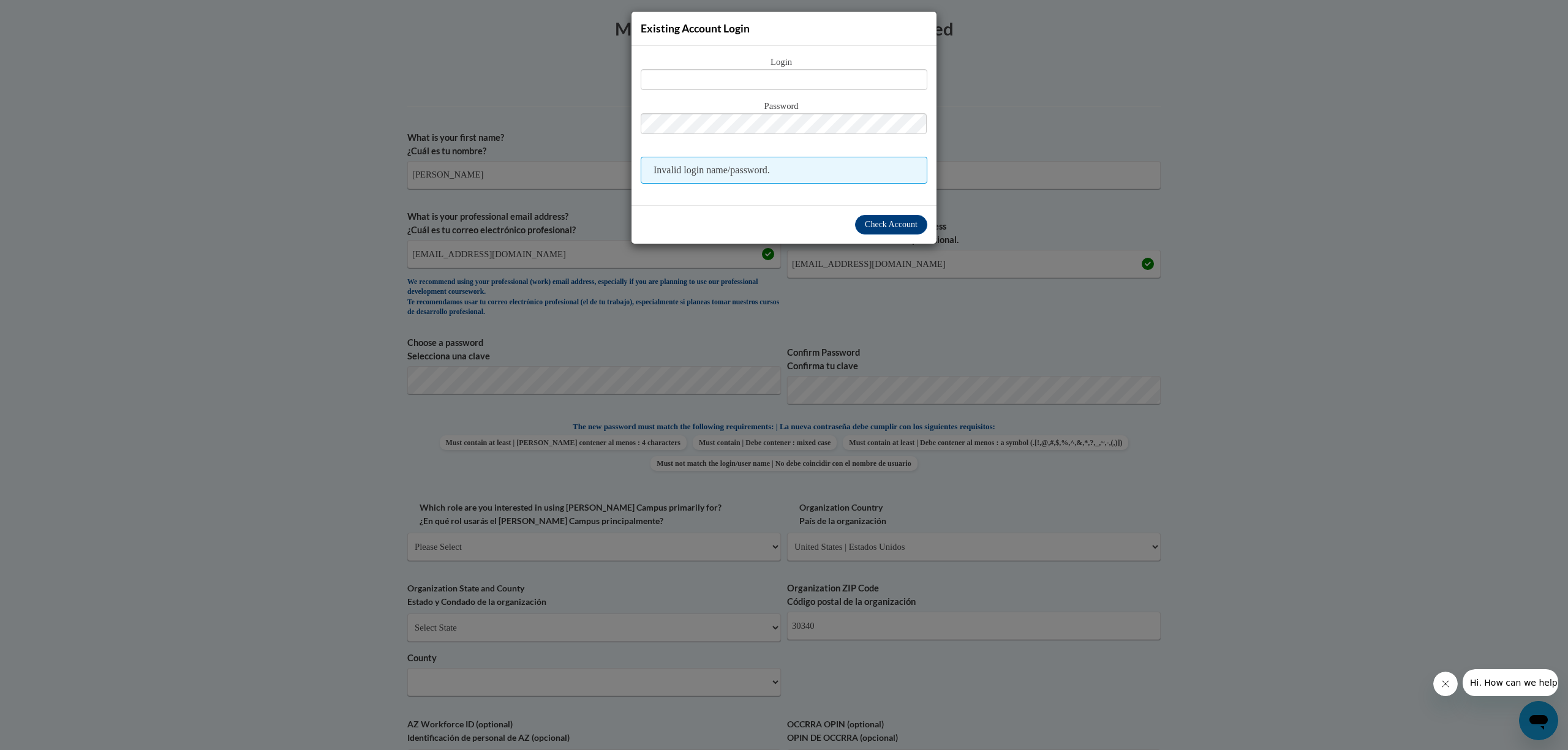
click at [1410, 197] on div "Existing Account Login Login Password Invalid login name/password. Check Account" at bounding box center [784, 375] width 1568 height 750
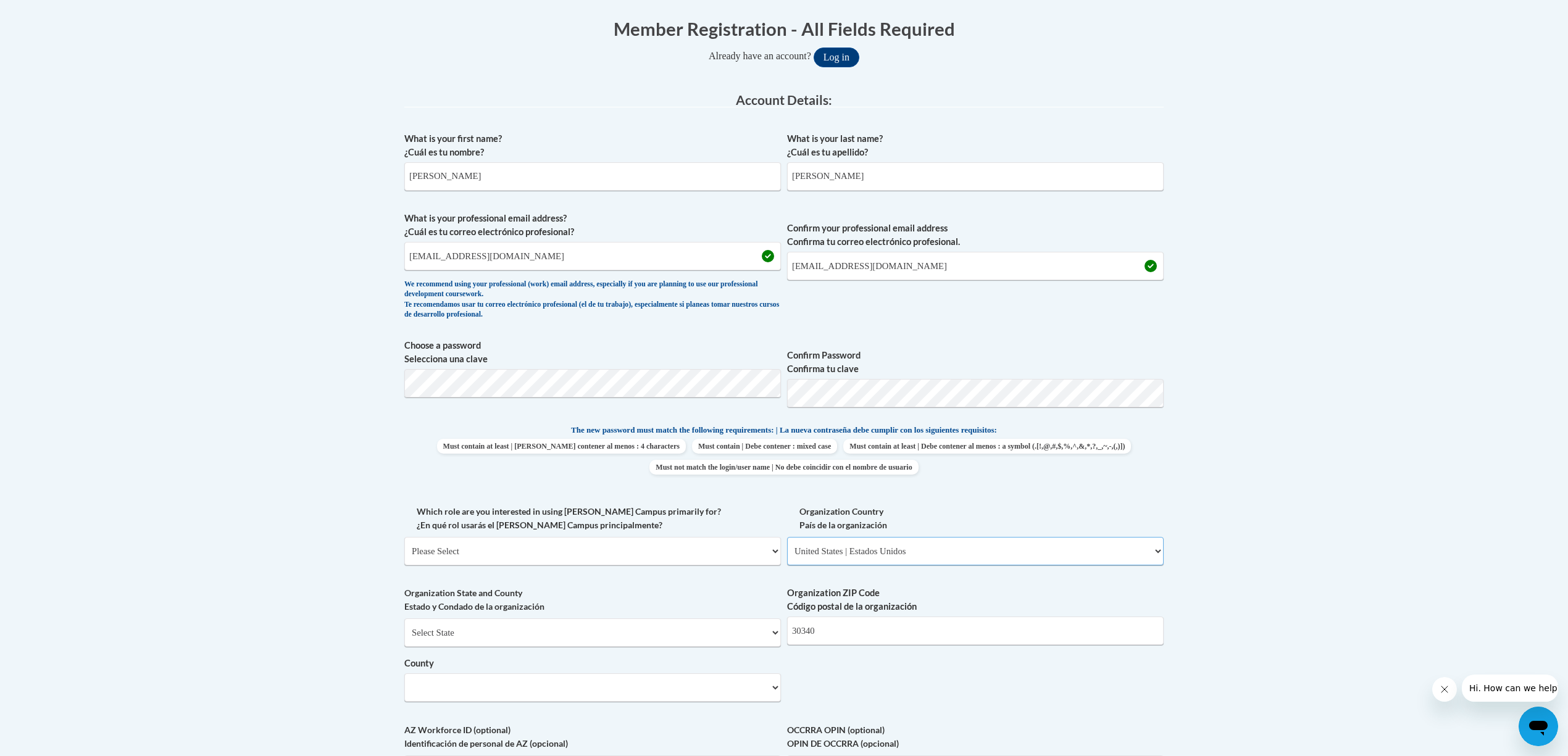
click at [1159, 550] on select "Please Select United States | Estados Unidos Outside of the United States | Fue…" at bounding box center [975, 551] width 377 height 29
select select
click at [787, 538] on select "Please Select United States | Estados Unidos Outside of the United States | Fue…" at bounding box center [975, 551] width 377 height 29
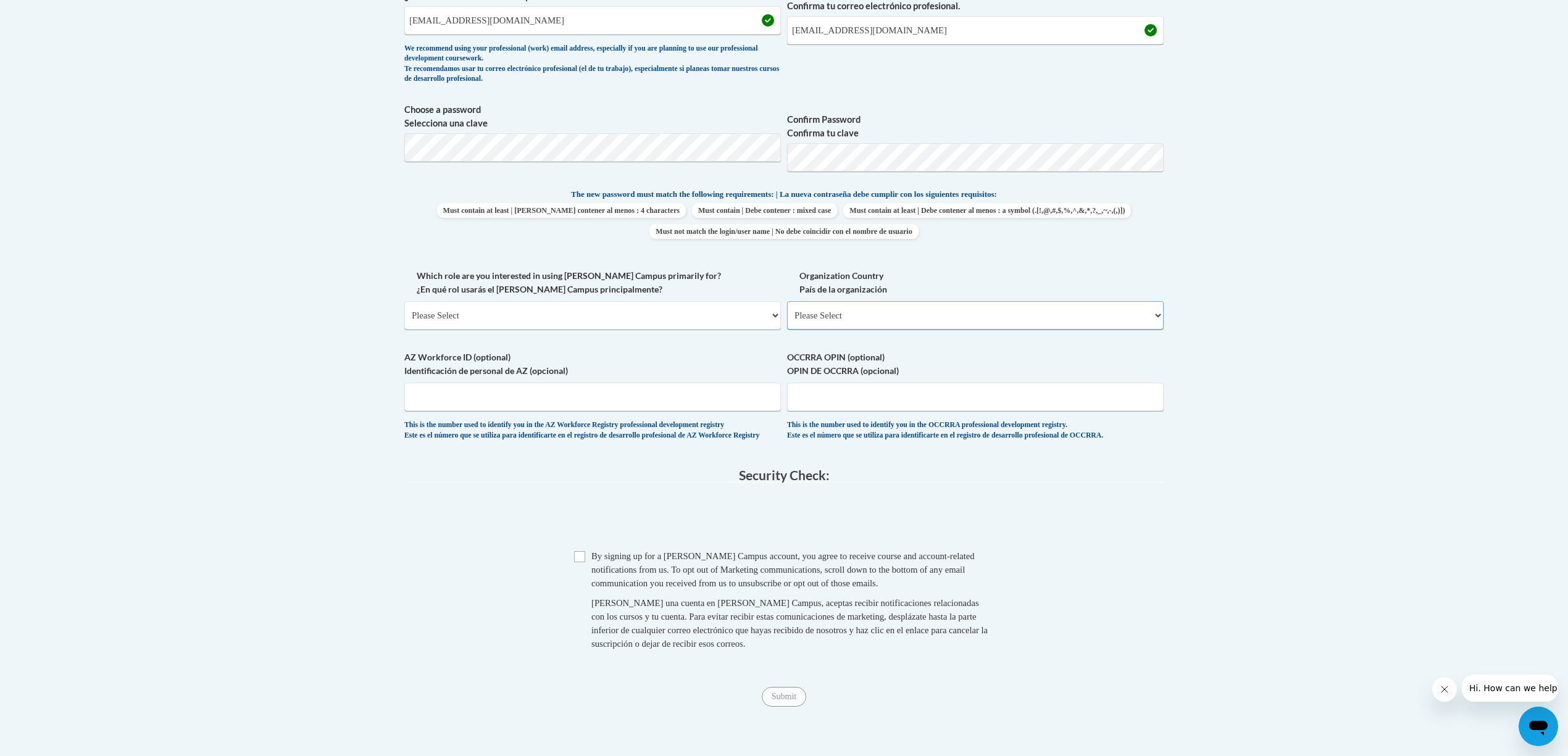
scroll to position [494, 0]
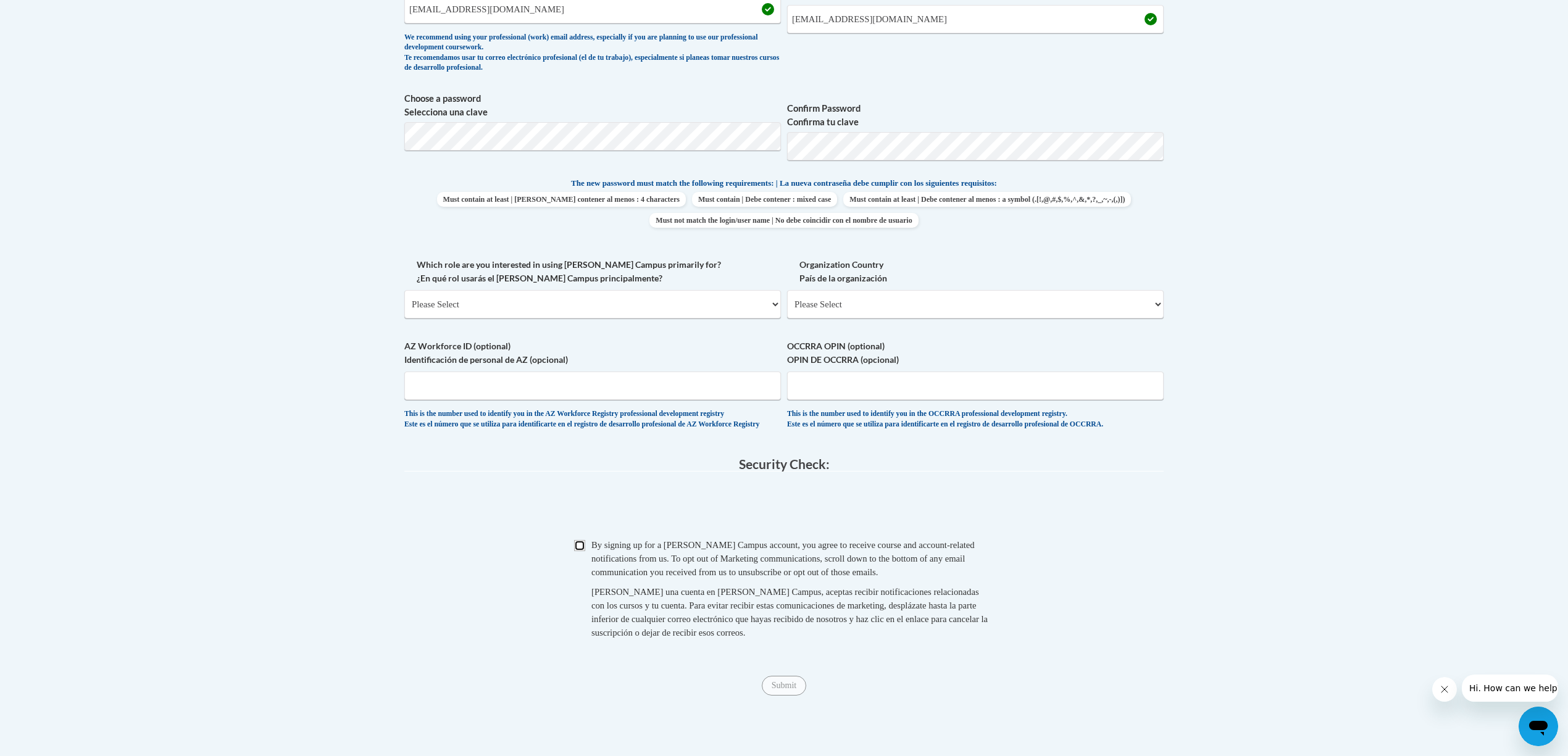
click at [576, 551] on input "Checkbox" at bounding box center [579, 545] width 11 height 11
checkbox input "true"
click at [789, 695] on input "Submit" at bounding box center [784, 686] width 44 height 20
click at [771, 305] on select "Please Select College/University | Colegio/Universidad Community/Nonprofit Part…" at bounding box center [592, 304] width 377 height 29
select select "fbf2d438-af2f-41f8-98f1-81c410e29de3"
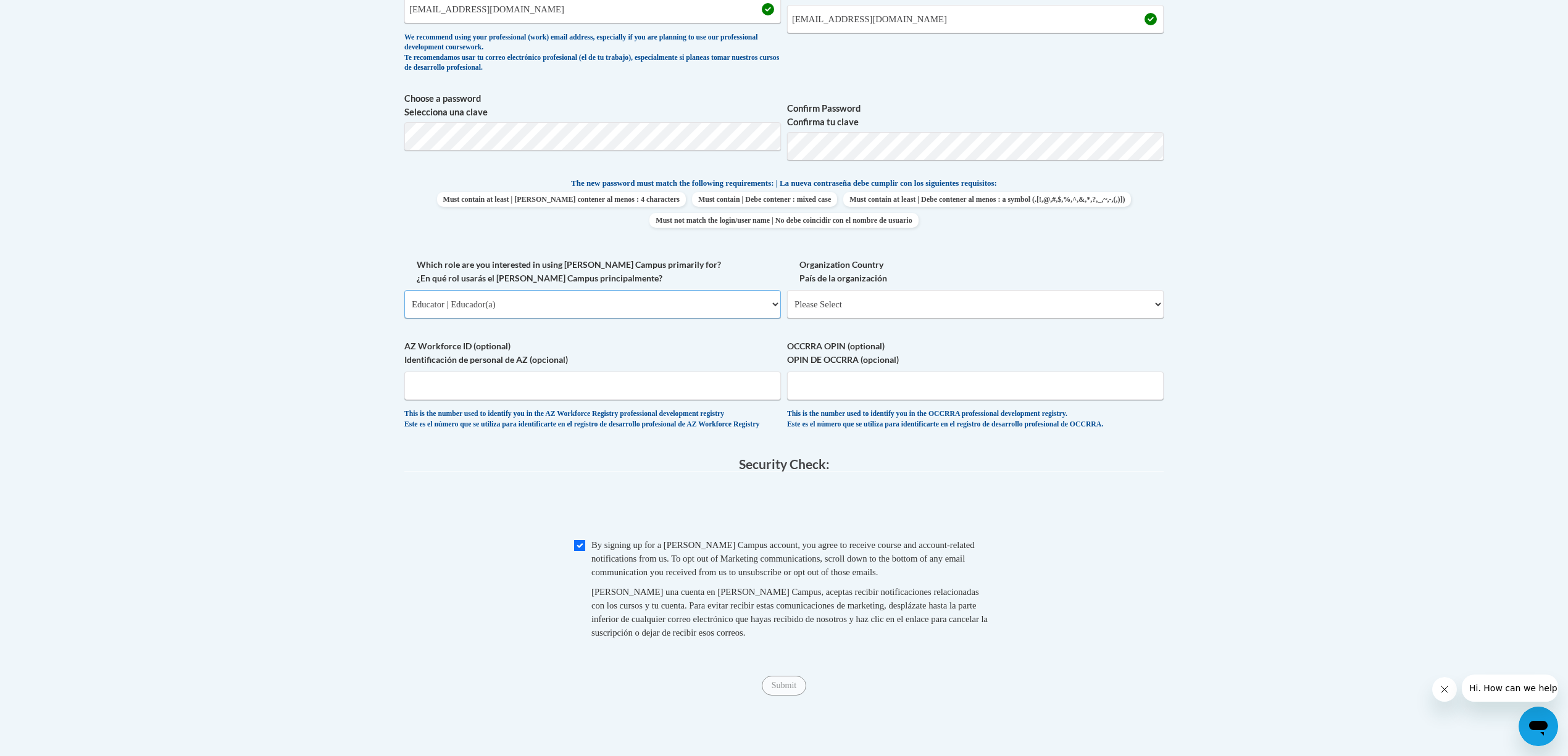
click at [405, 291] on select "Please Select College/University | Colegio/Universidad Community/Nonprofit Part…" at bounding box center [592, 304] width 377 height 29
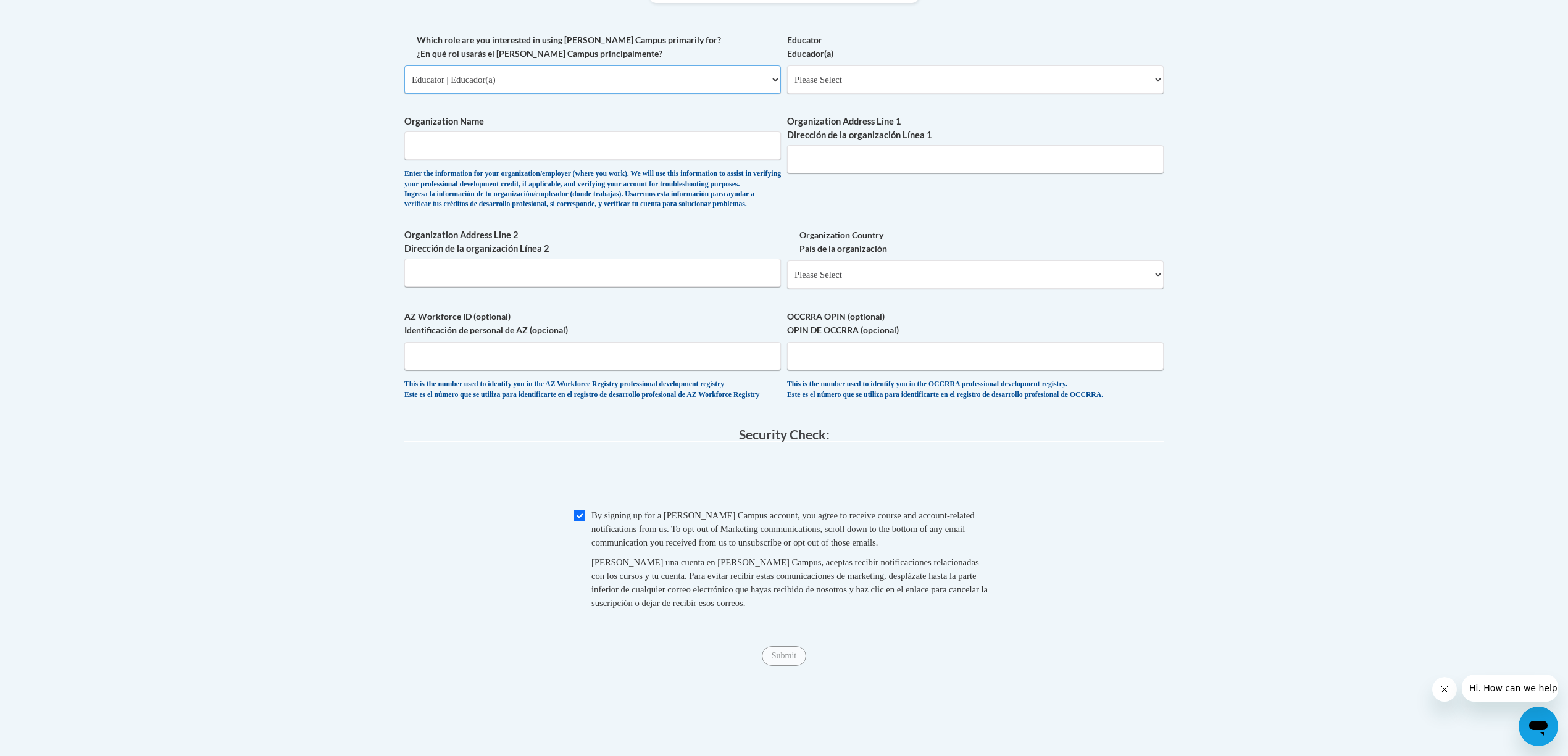
scroll to position [823, 0]
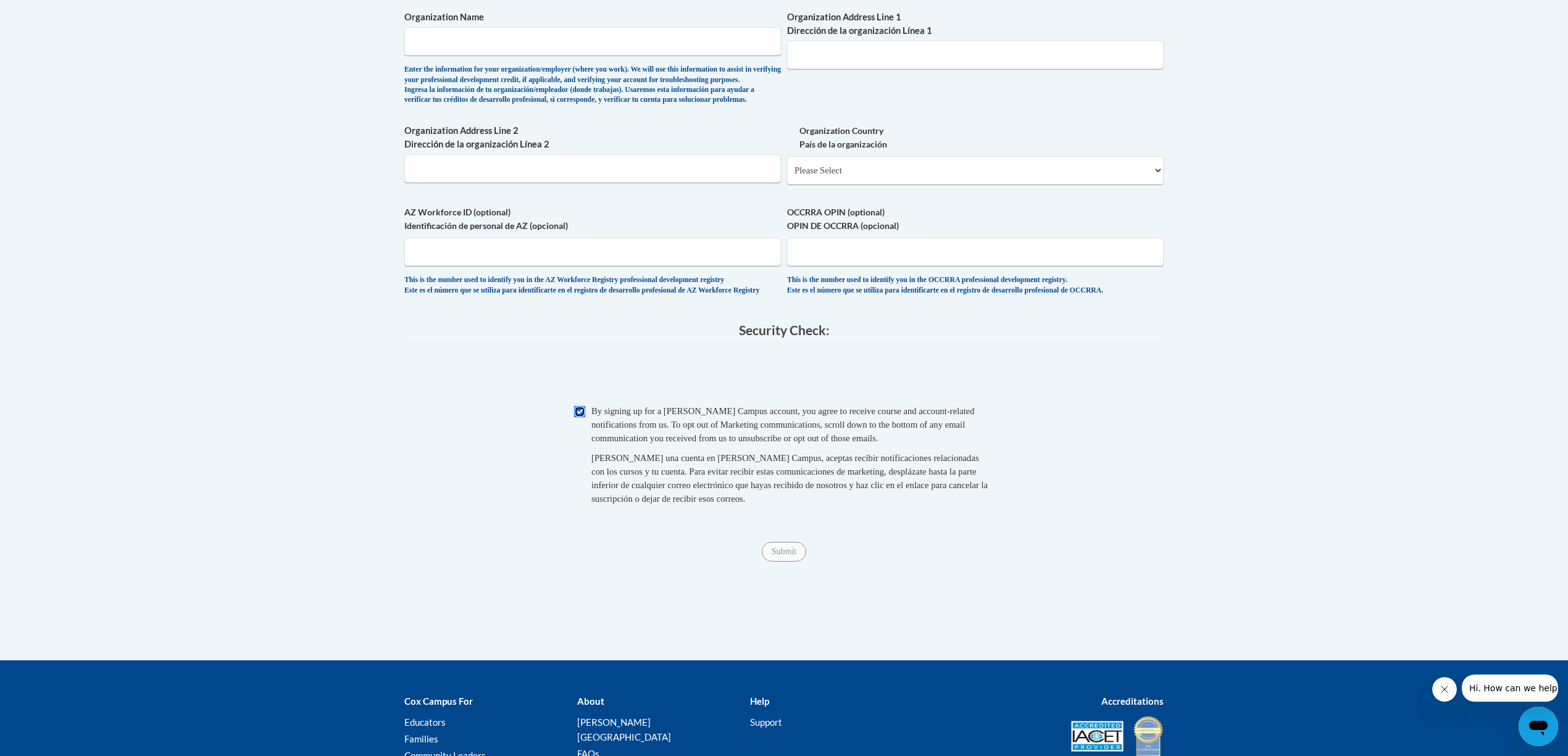
click at [581, 417] on input "Checkbox" at bounding box center [579, 411] width 11 height 11
checkbox input "false"
click at [798, 562] on input "Submit" at bounding box center [784, 552] width 44 height 20
click at [572, 46] on input "Organization Name" at bounding box center [592, 41] width 377 height 29
click at [448, 44] on input "Organization Name" at bounding box center [592, 41] width 377 height 29
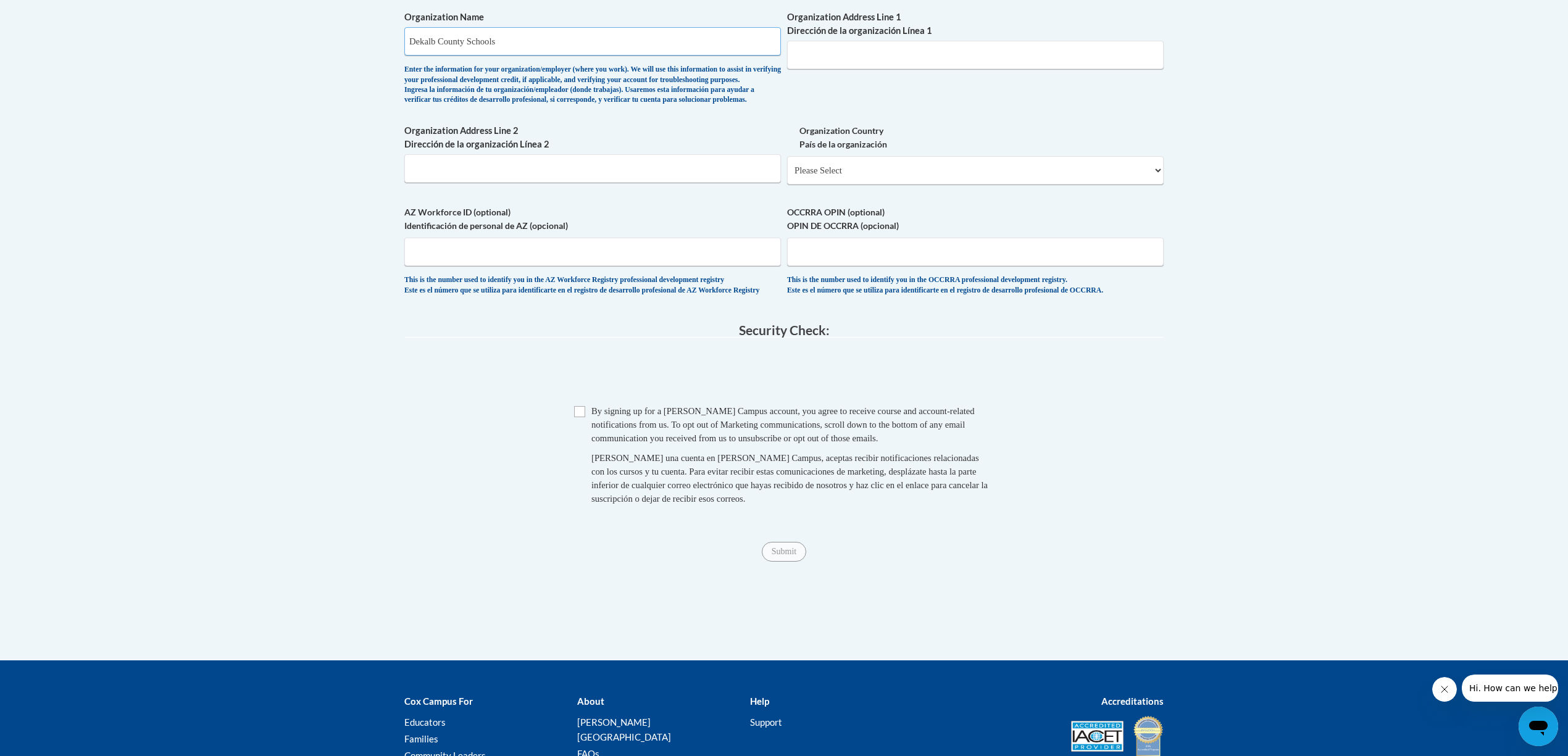
type input "Dekalb County Schools"
click at [850, 59] on input "Organization Address Line 1 Dirección de la organización Línea 1" at bounding box center [975, 55] width 377 height 29
type input "3630 Shallowford Rd NE"
click at [579, 417] on input "Checkbox" at bounding box center [579, 411] width 11 height 11
checkbox input "true"
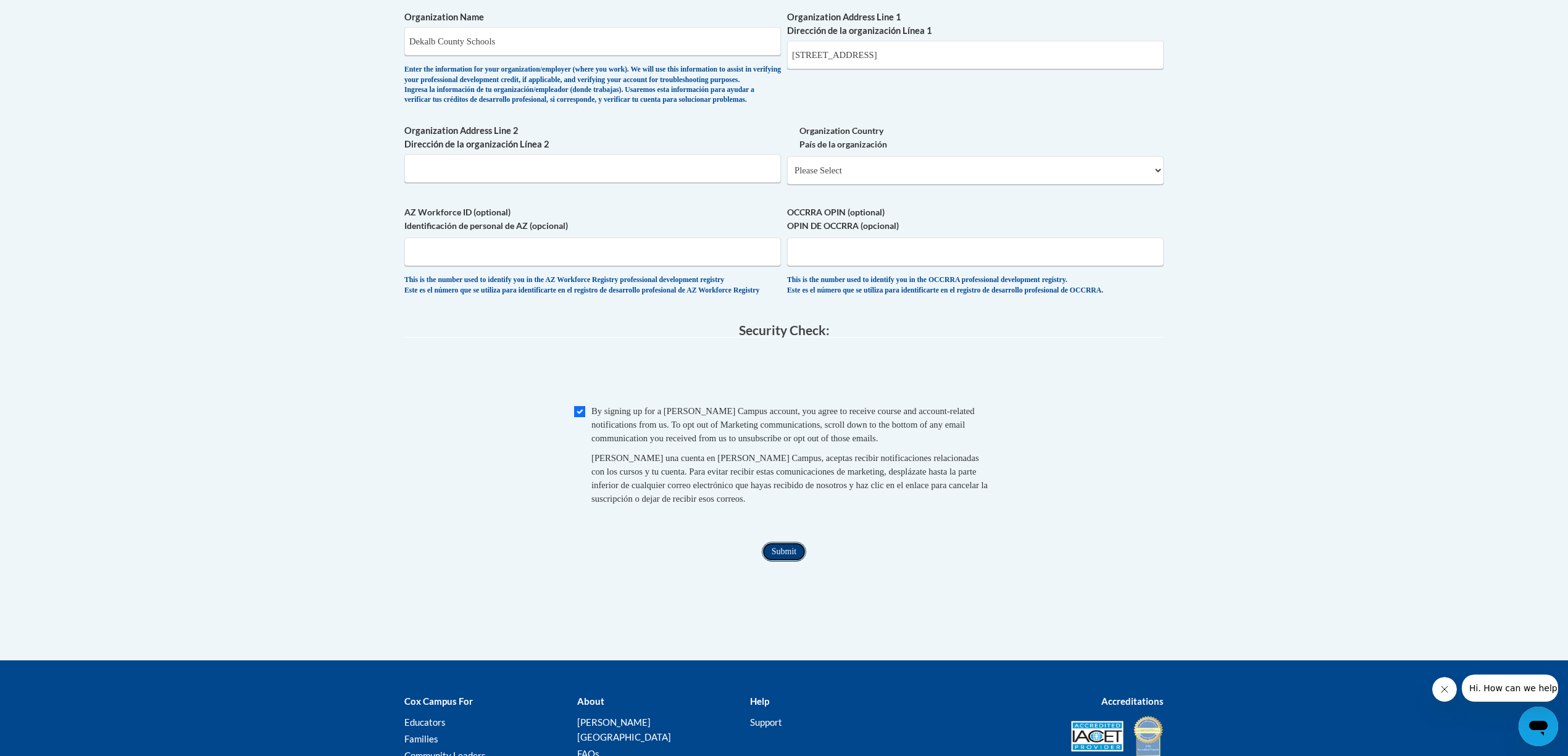
click at [791, 562] on input "Submit" at bounding box center [784, 552] width 44 height 20
click at [1156, 185] on select "Please Select United States | Estados Unidos Outside of the United States | Fue…" at bounding box center [975, 170] width 377 height 29
select select "ad49bcad-a171-4b2e-b99c-48b446064914"
click at [787, 177] on select "Please Select United States | Estados Unidos Outside of the United States | Fue…" at bounding box center [975, 170] width 377 height 29
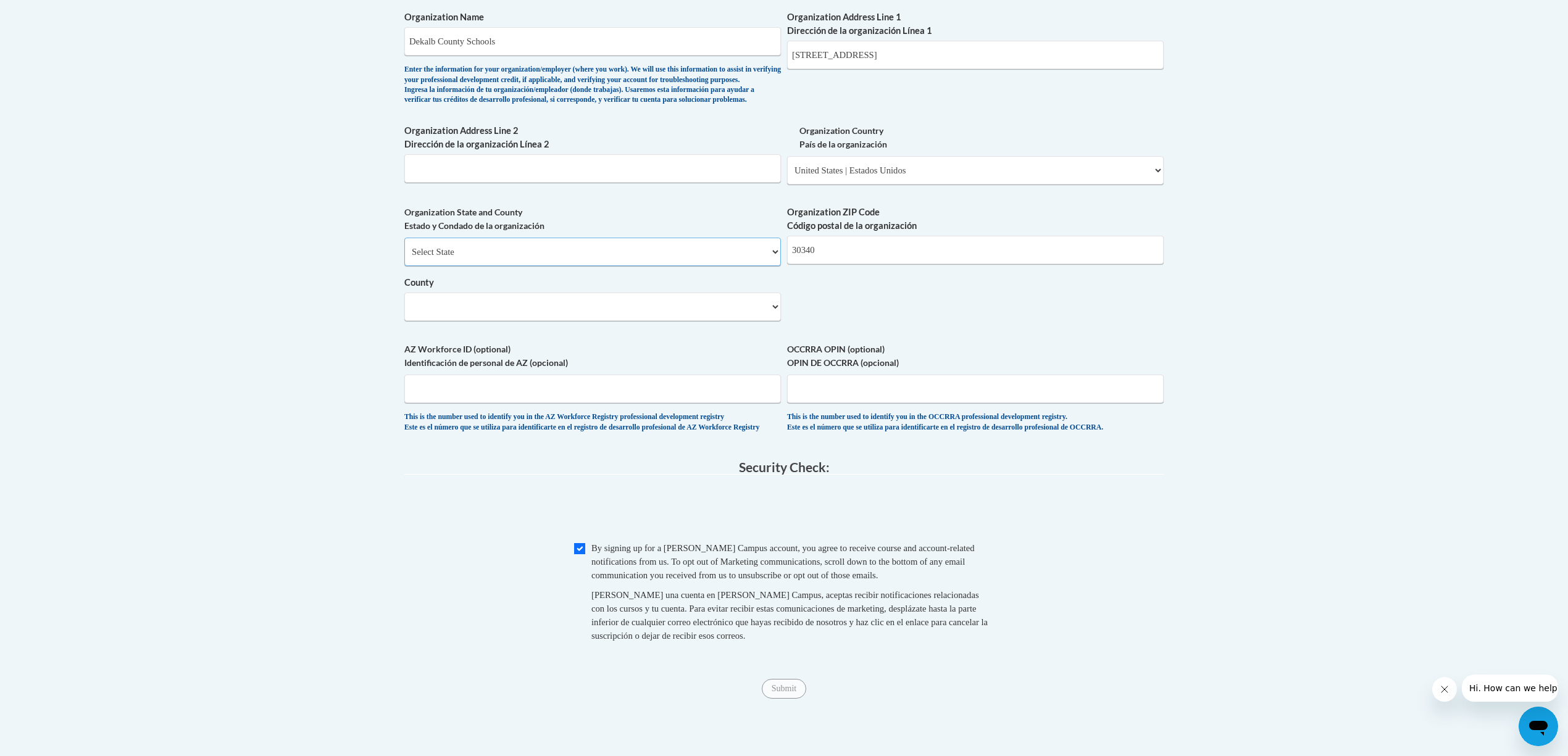
click at [771, 266] on select "Select State Alabama Alaska Arizona Arkansas California Colorado Connecticut De…" at bounding box center [592, 252] width 377 height 29
click at [405, 259] on select "Select State Alabama Alaska Arizona Arkansas California Colorado Connecticut De…" at bounding box center [592, 252] width 377 height 29
drag, startPoint x: 852, startPoint y: 267, endPoint x: 776, endPoint y: 269, distance: 76.0
type input "30340"
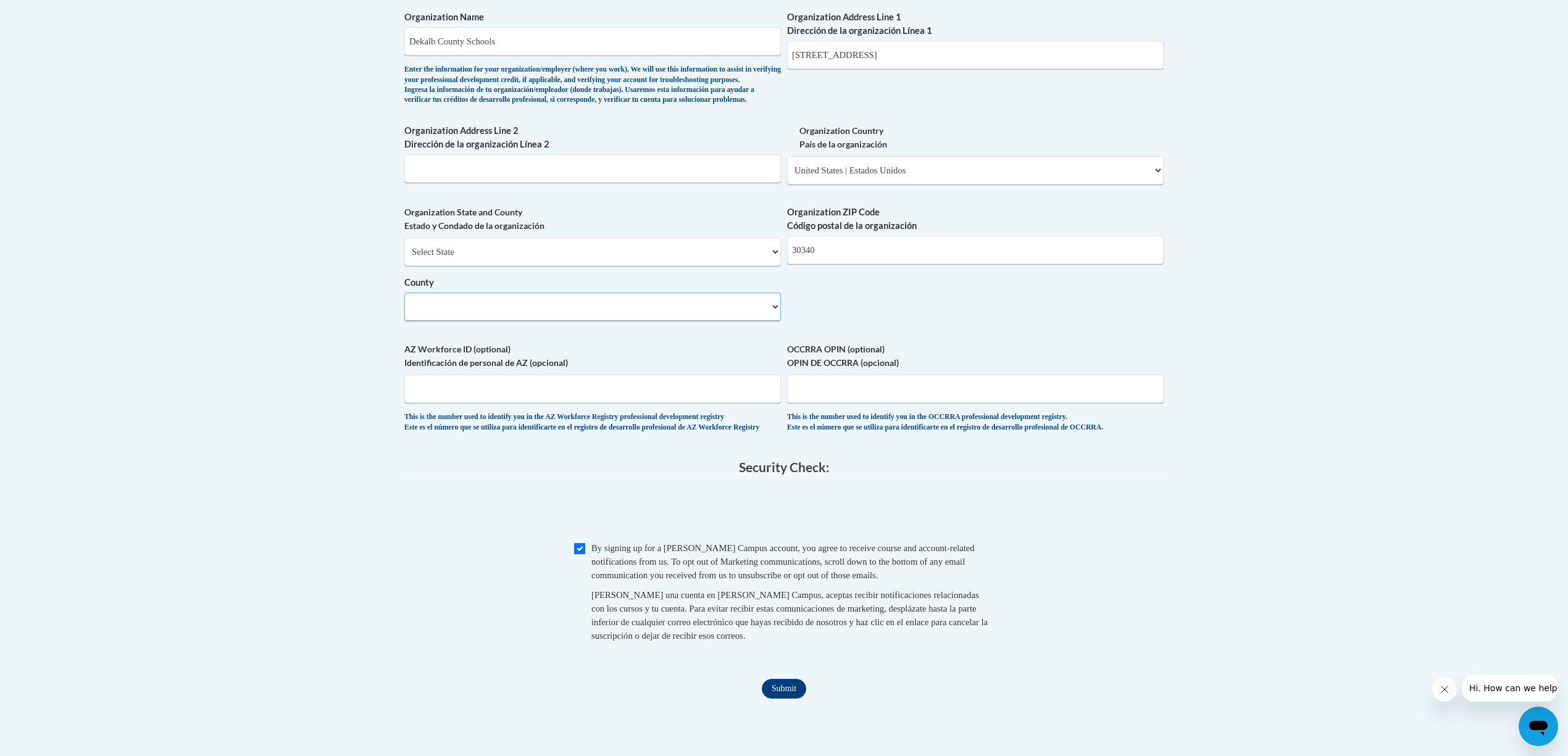
click at [767, 321] on select "County" at bounding box center [592, 307] width 377 height 29
click at [779, 321] on select "County" at bounding box center [592, 307] width 377 height 29
click at [769, 321] on select "County" at bounding box center [592, 307] width 377 height 29
click at [768, 321] on select "County" at bounding box center [592, 307] width 377 height 29
click at [519, 403] on input "AZ Workforce ID (optional) Identificación de personal de AZ (opcional)" at bounding box center [592, 389] width 377 height 29
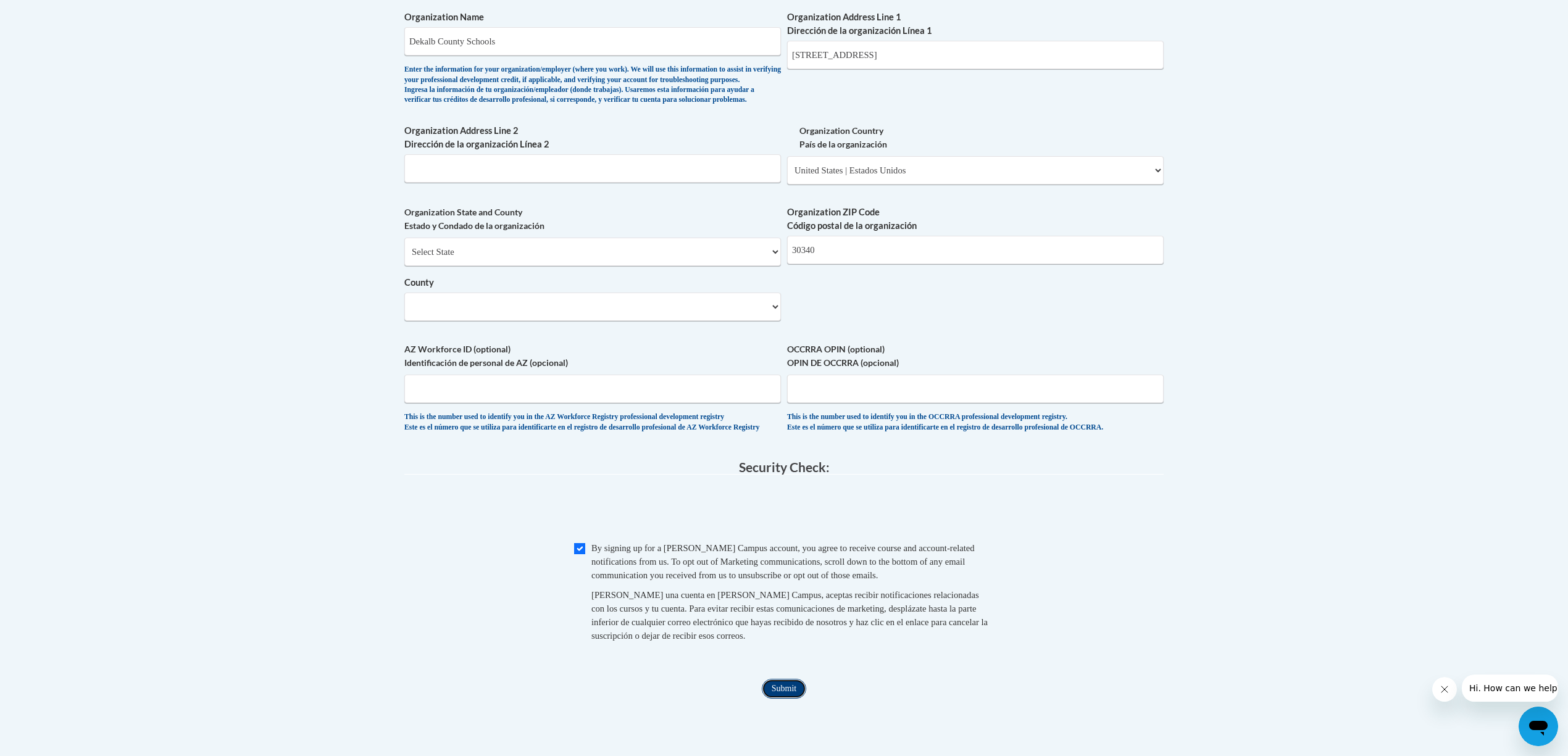
click at [778, 699] on input "Submit" at bounding box center [784, 689] width 44 height 20
click at [771, 321] on select "County" at bounding box center [592, 307] width 377 height 29
click at [435, 321] on select "County" at bounding box center [592, 307] width 377 height 29
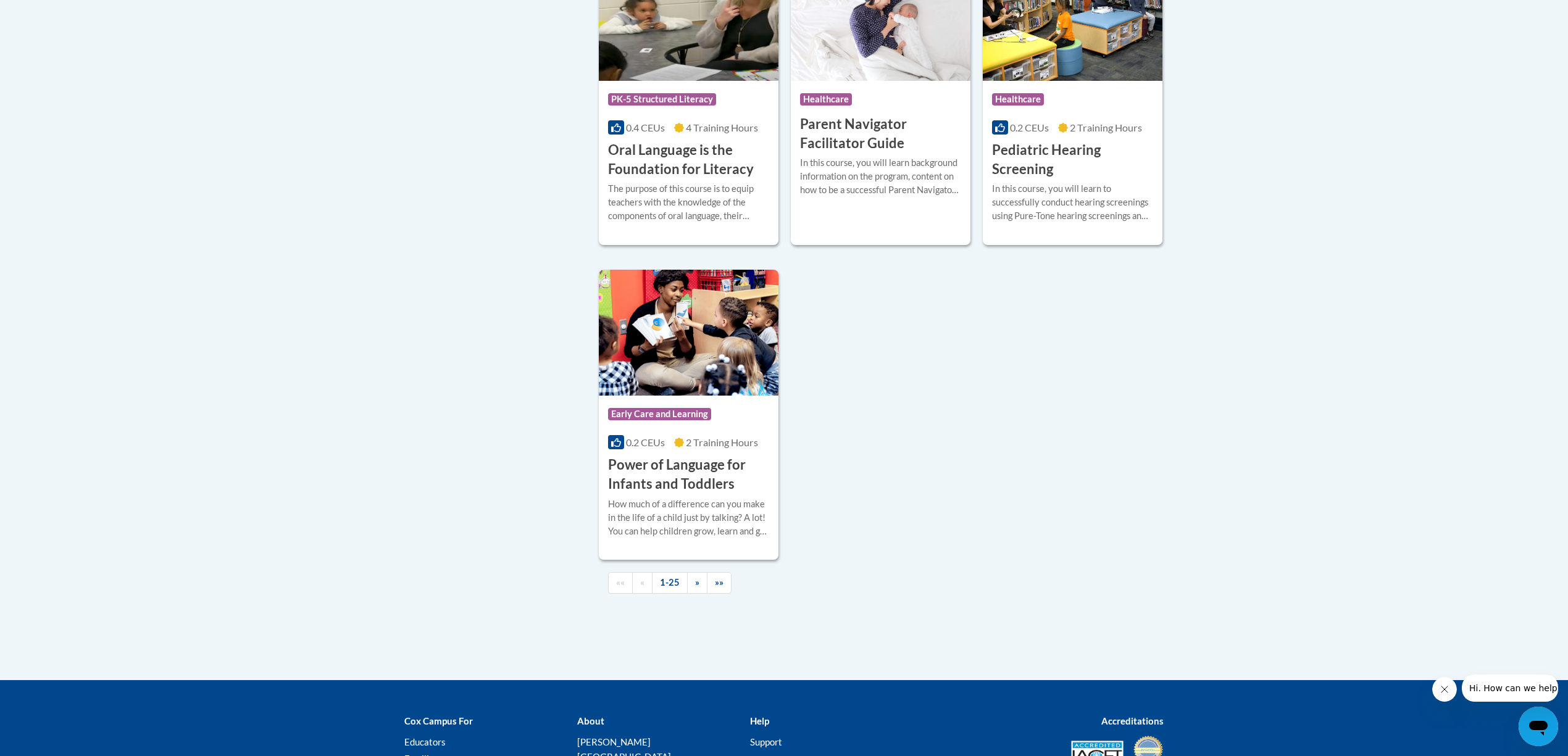
scroll to position [2717, 0]
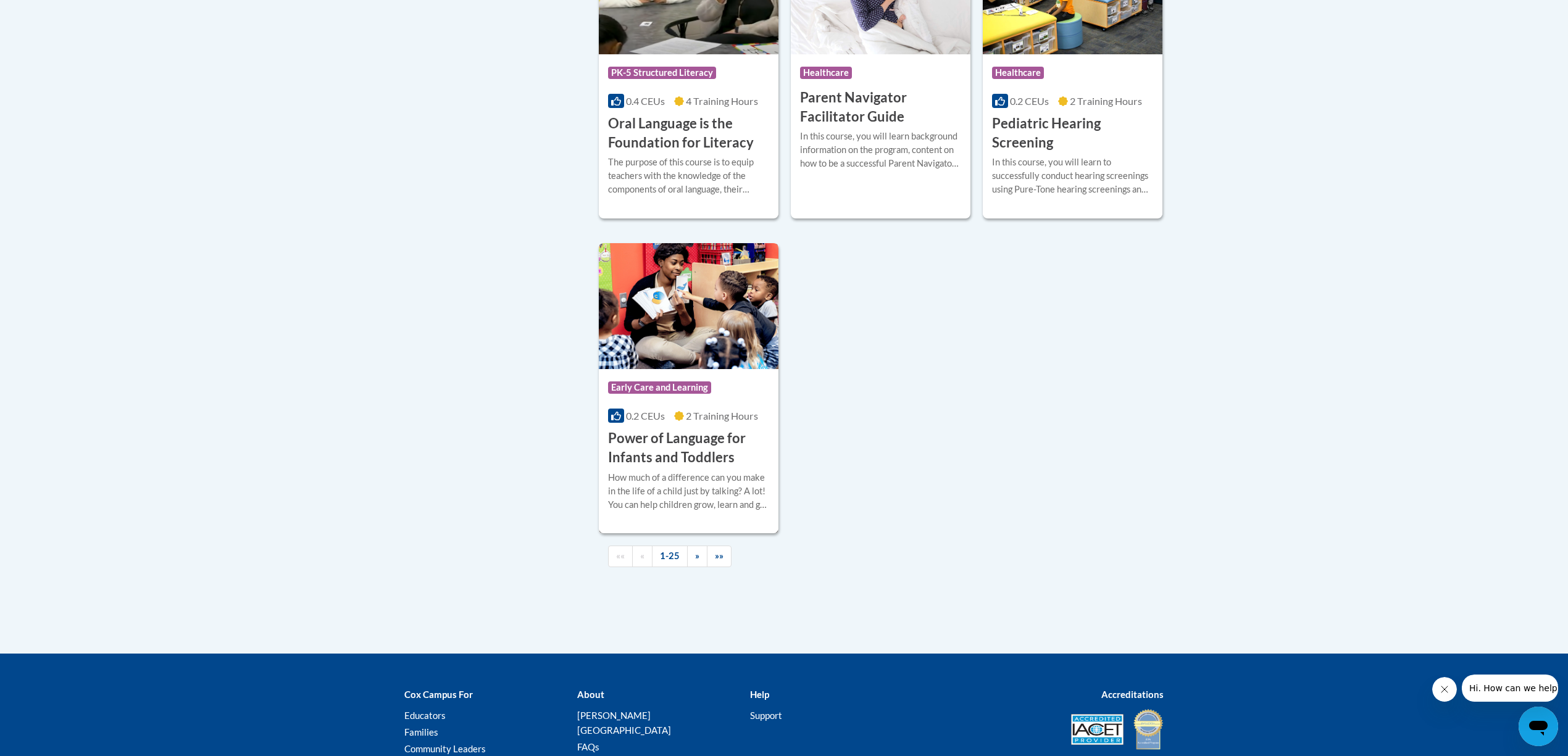
click at [731, 423] on div "0.2 CEUs 2 Training Hours" at bounding box center [688, 416] width 161 height 13
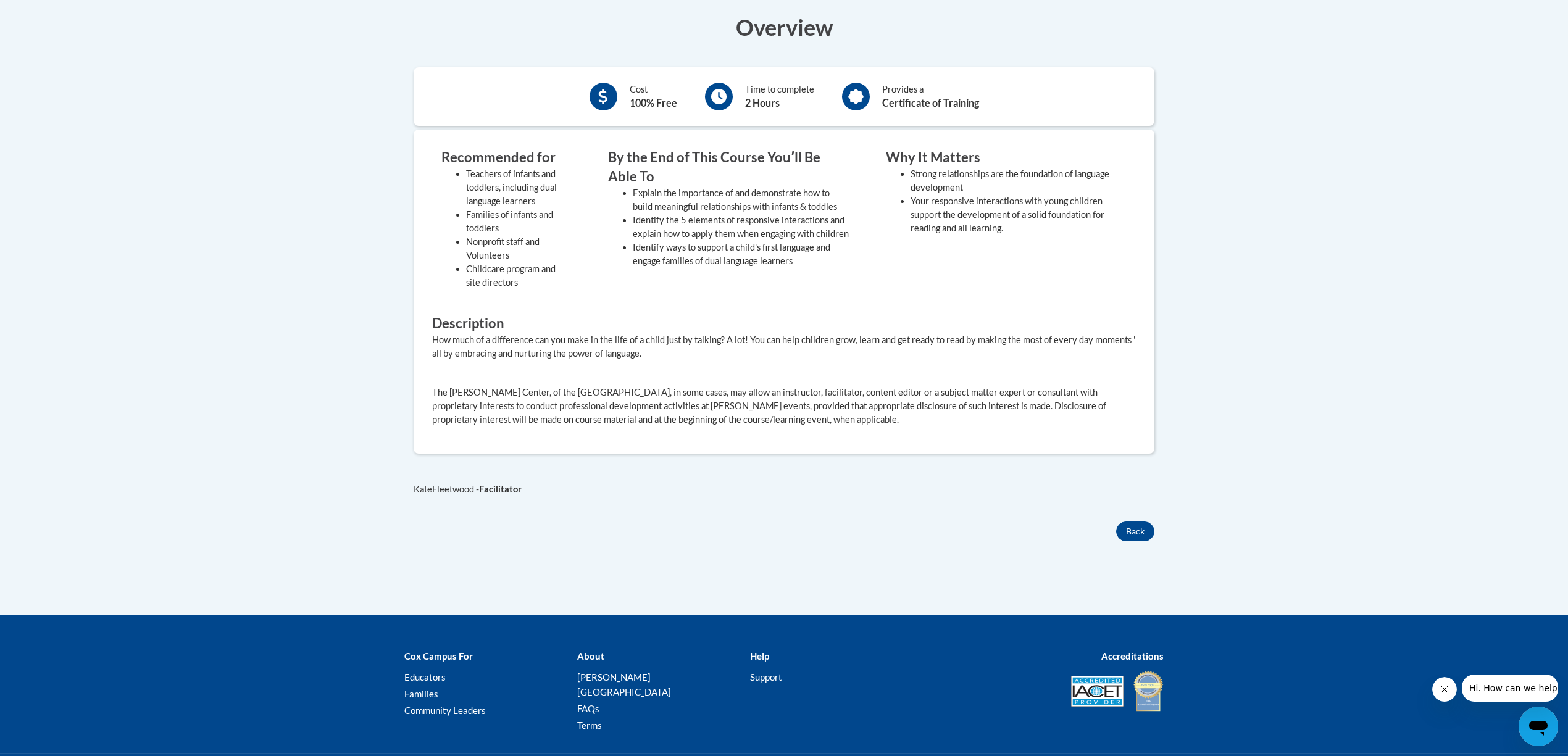
scroll to position [486, 0]
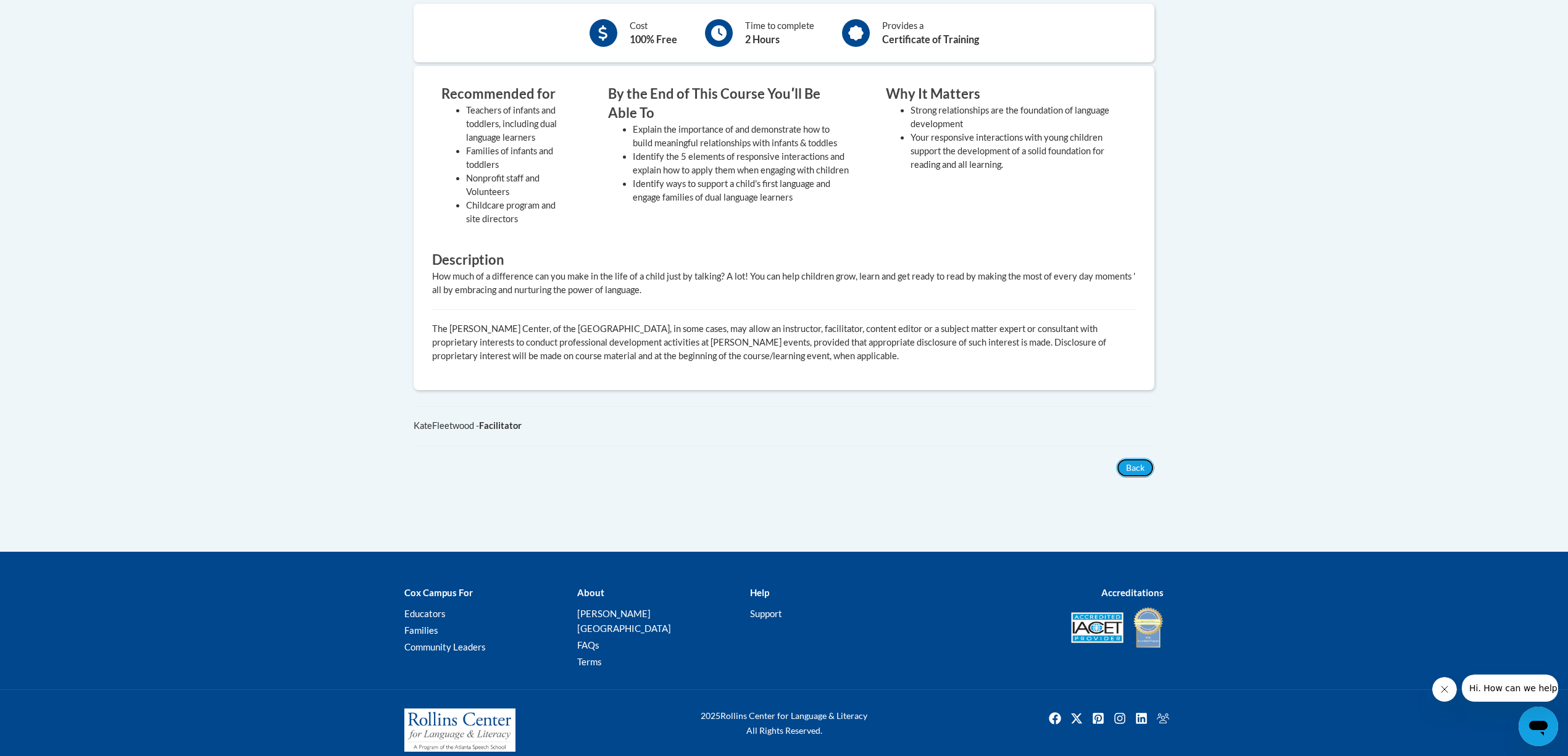
drag, startPoint x: 1149, startPoint y: 466, endPoint x: 932, endPoint y: 489, distance: 218.2
click at [957, 491] on div "× Close Course Enrollment Please select... × Close × 2" at bounding box center [784, 220] width 778 height 663
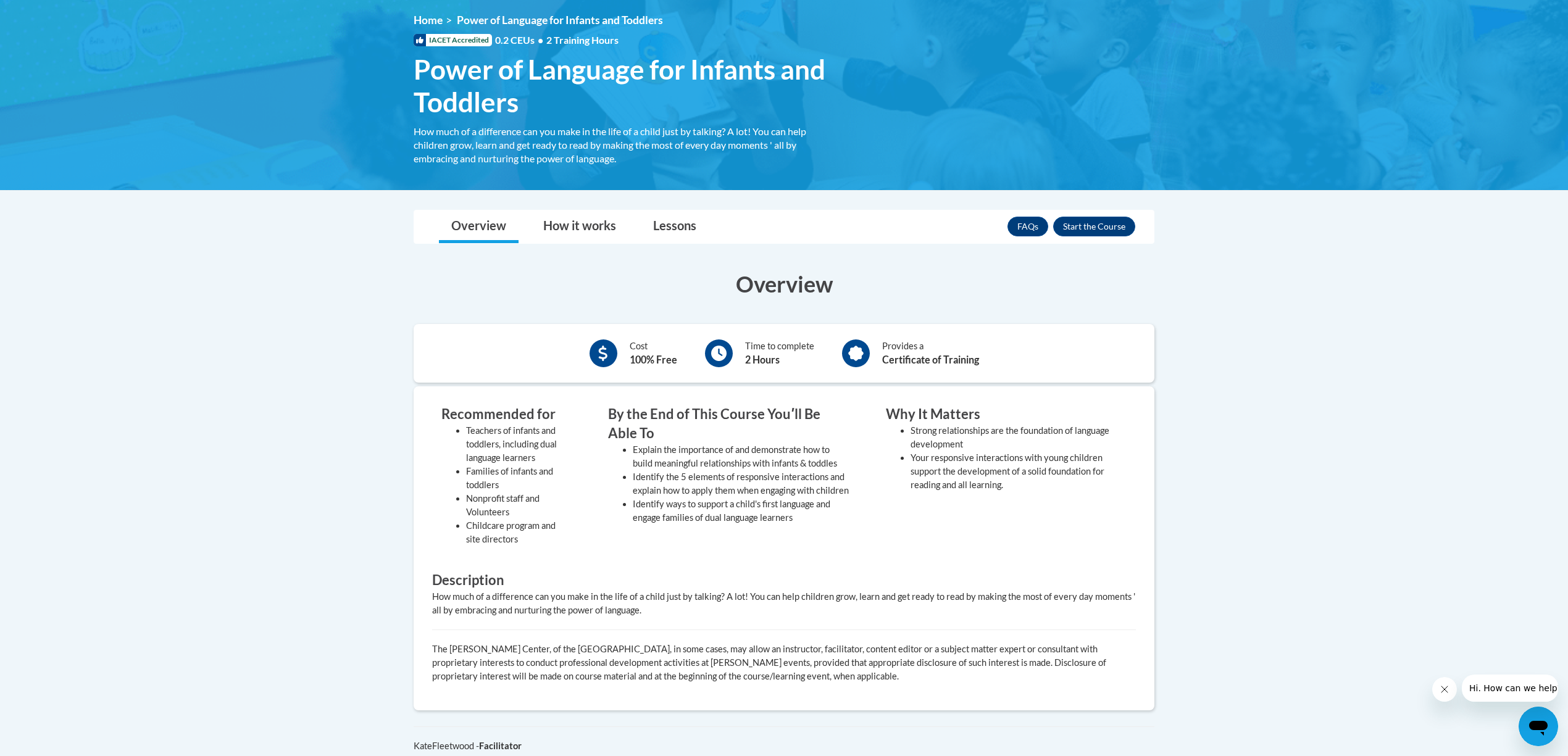
scroll to position [157, 0]
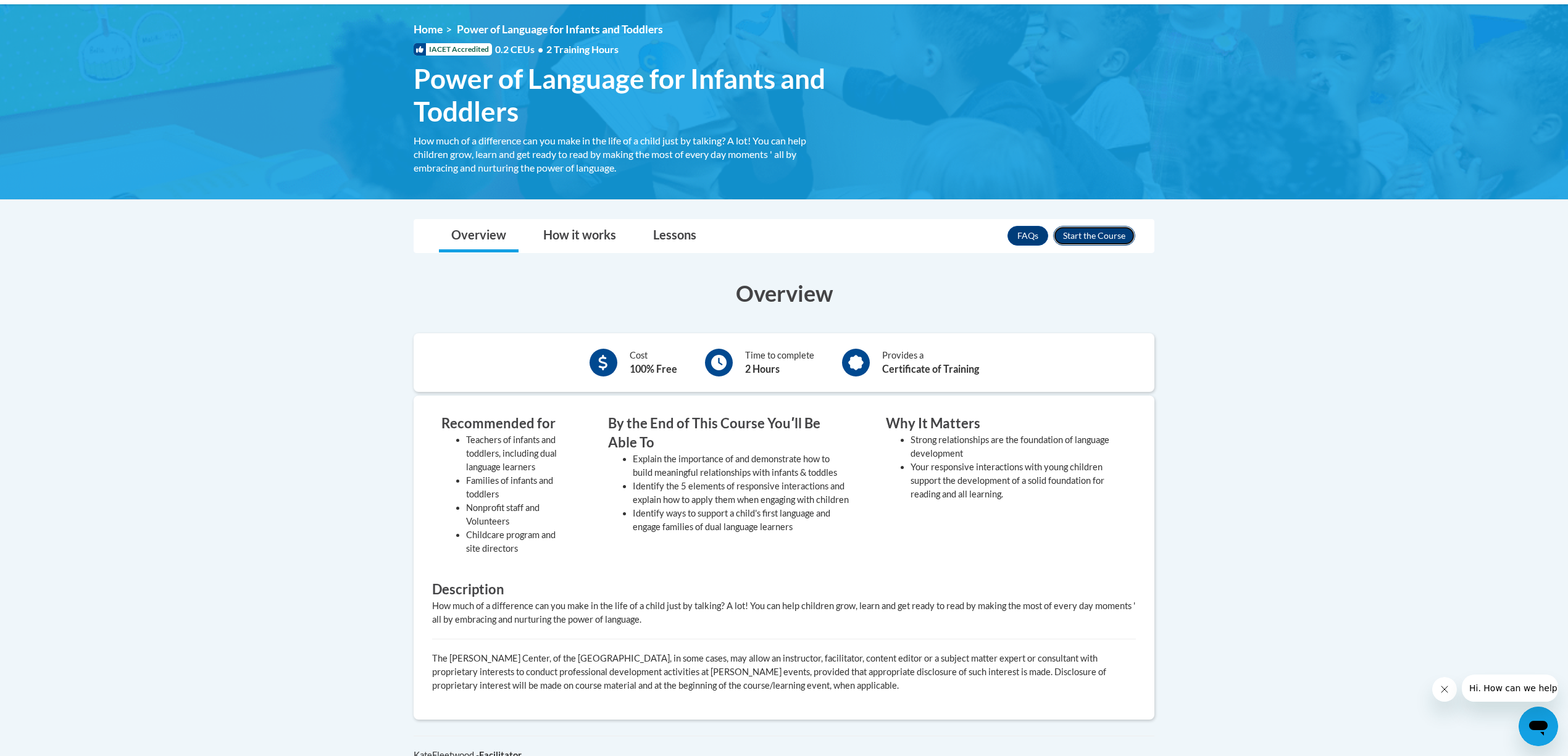
click at [1111, 228] on button "Enroll" at bounding box center [1094, 236] width 82 height 20
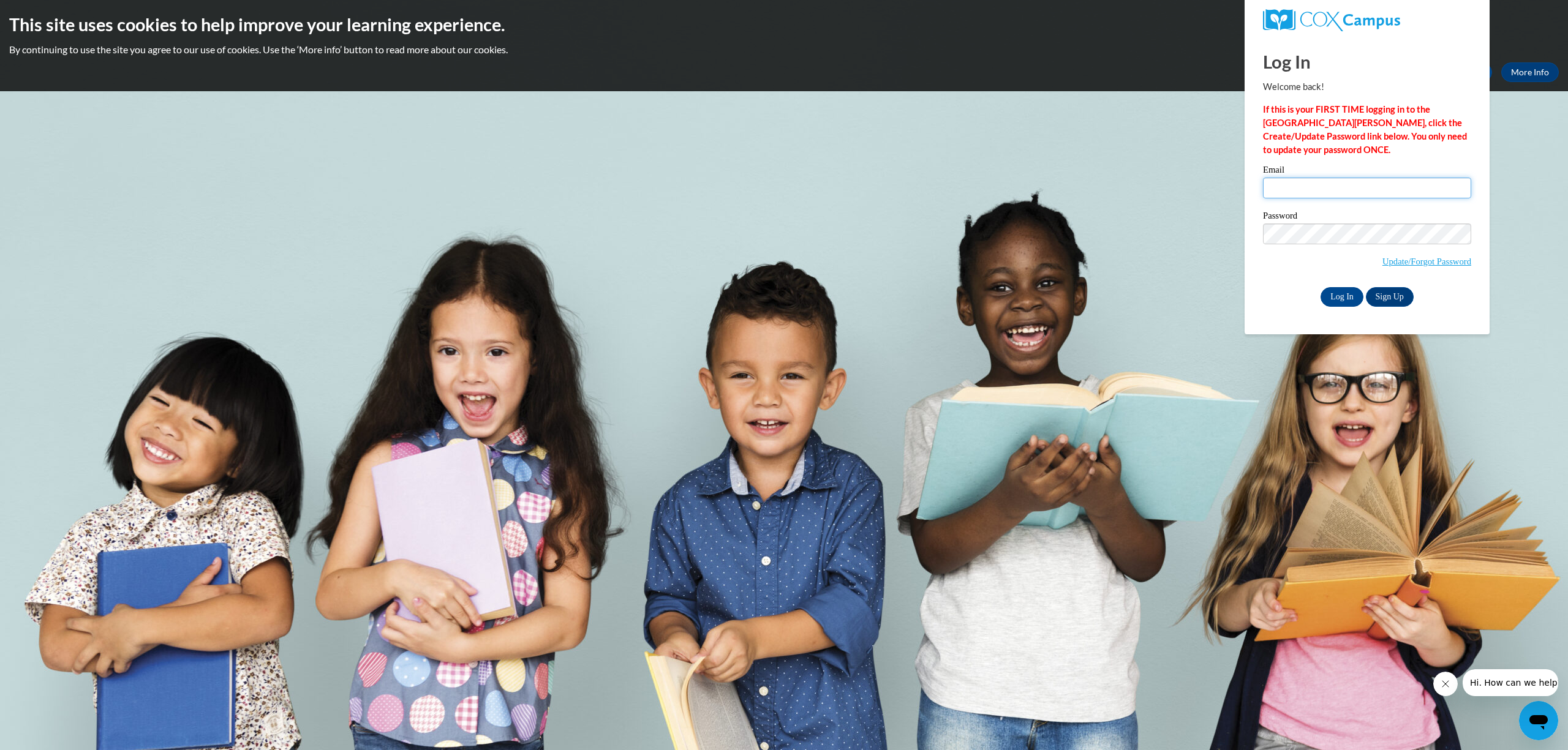
type input "[EMAIL_ADDRESS][DOMAIN_NAME]"
click at [1541, 137] on body "This site uses cookies to help improve your learning experience. By continuing …" at bounding box center [784, 375] width 1568 height 750
click at [844, 59] on div "This site uses cookies to help improve your learning experience. By continuing …" at bounding box center [784, 45] width 1568 height 91
click at [1539, 172] on body "This site uses cookies to help improve your learning experience. By continuing …" at bounding box center [784, 375] width 1568 height 750
click at [988, 7] on div "This site uses cookies to help improve your learning experience. By continuing …" at bounding box center [784, 45] width 1568 height 91
